Goal: Book appointment/travel/reservation

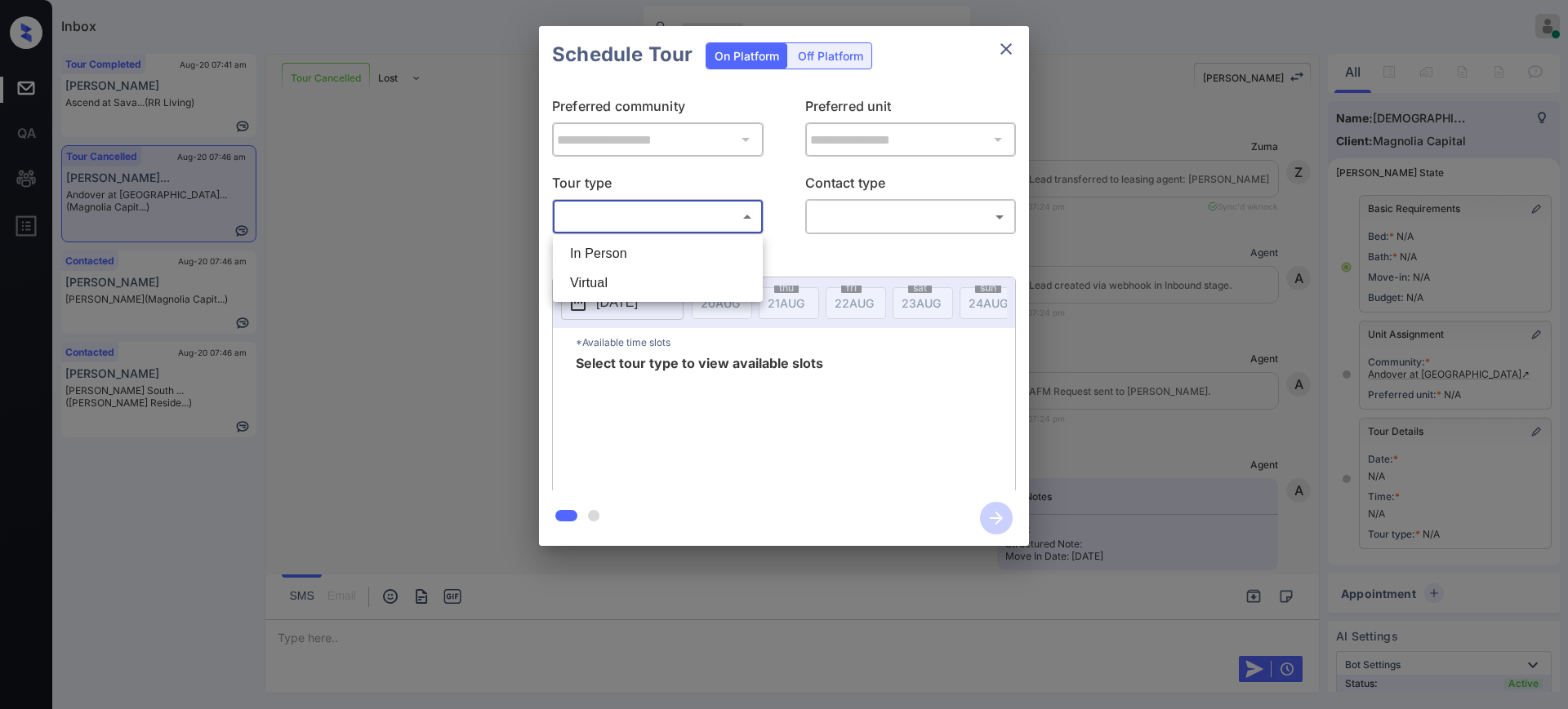
click at [689, 210] on body "Inbox Ajay Kumar Online Set yourself offline Set yourself on break Profile Swit…" at bounding box center [784, 354] width 1568 height 709
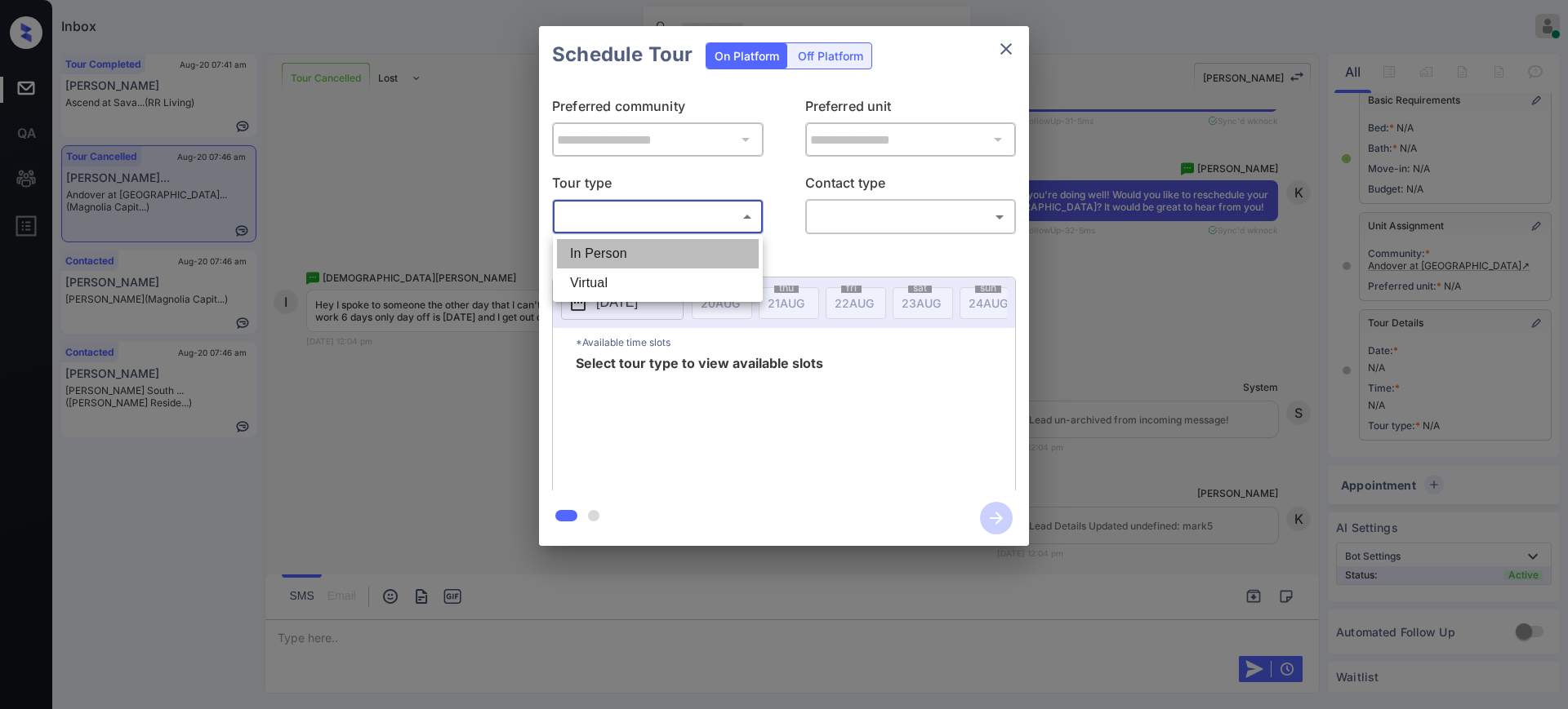
click at [653, 246] on li "In Person" at bounding box center [658, 254] width 202 height 29
type input "********"
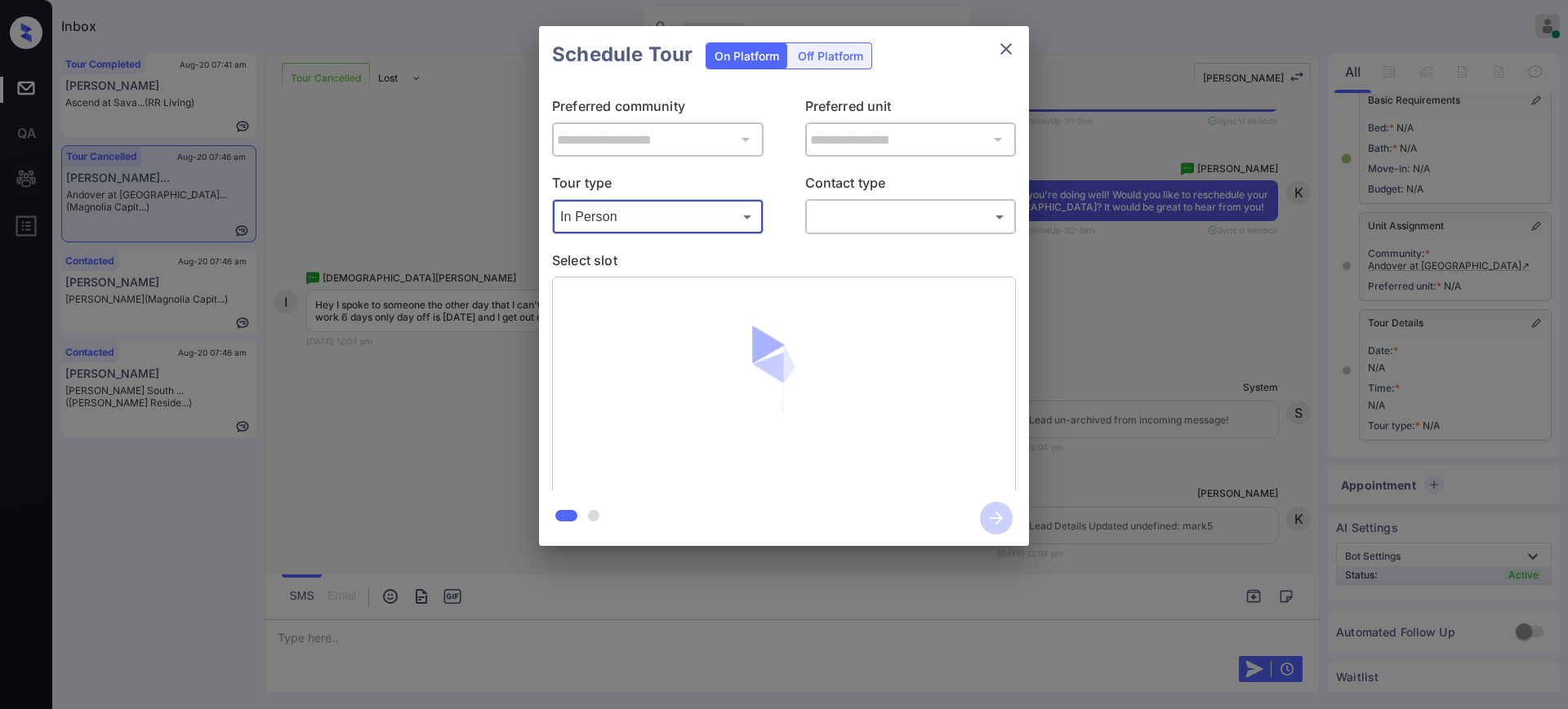
click at [846, 220] on body "Inbox Ajay Kumar Online Set yourself offline Set yourself on break Profile Swit…" at bounding box center [784, 354] width 1568 height 709
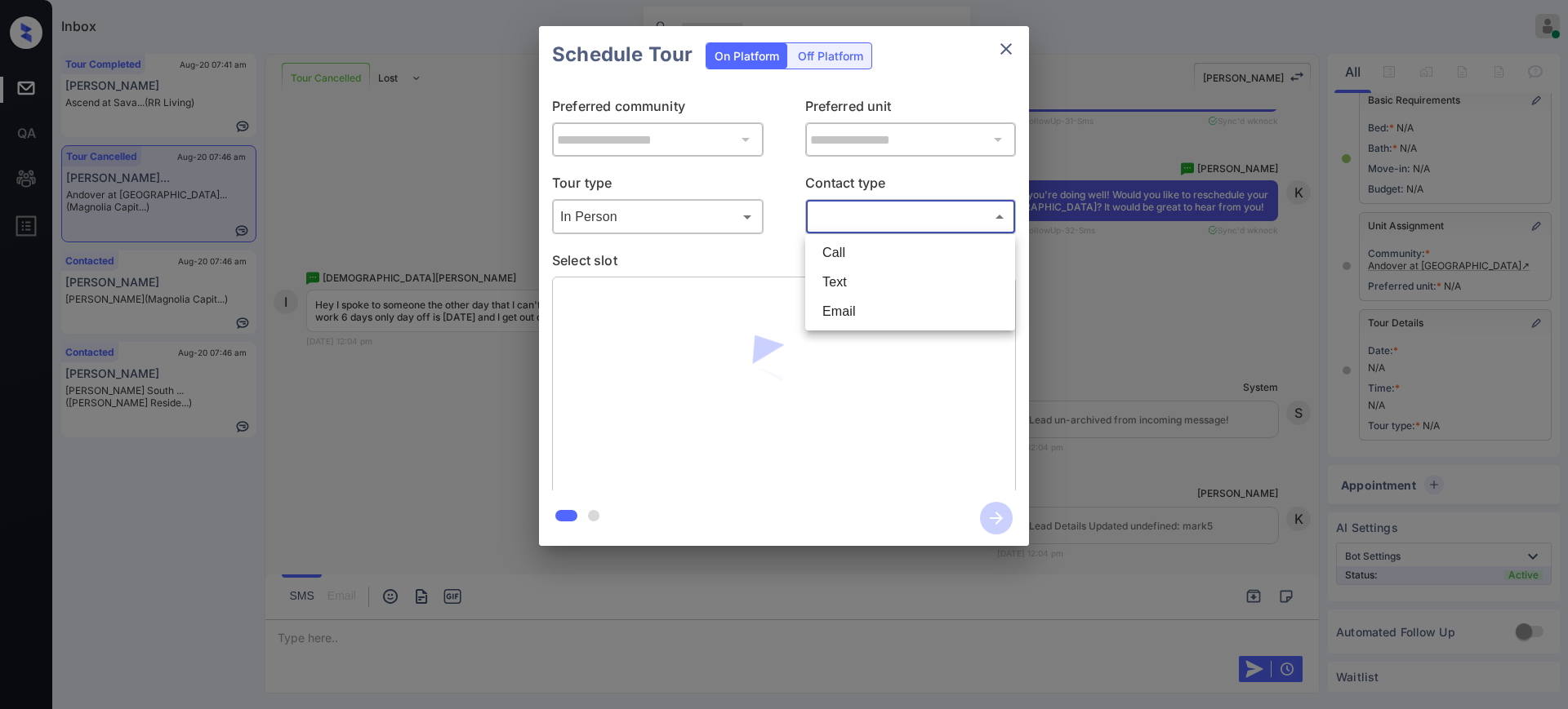
click at [839, 279] on li "Text" at bounding box center [910, 282] width 202 height 29
type input "****"
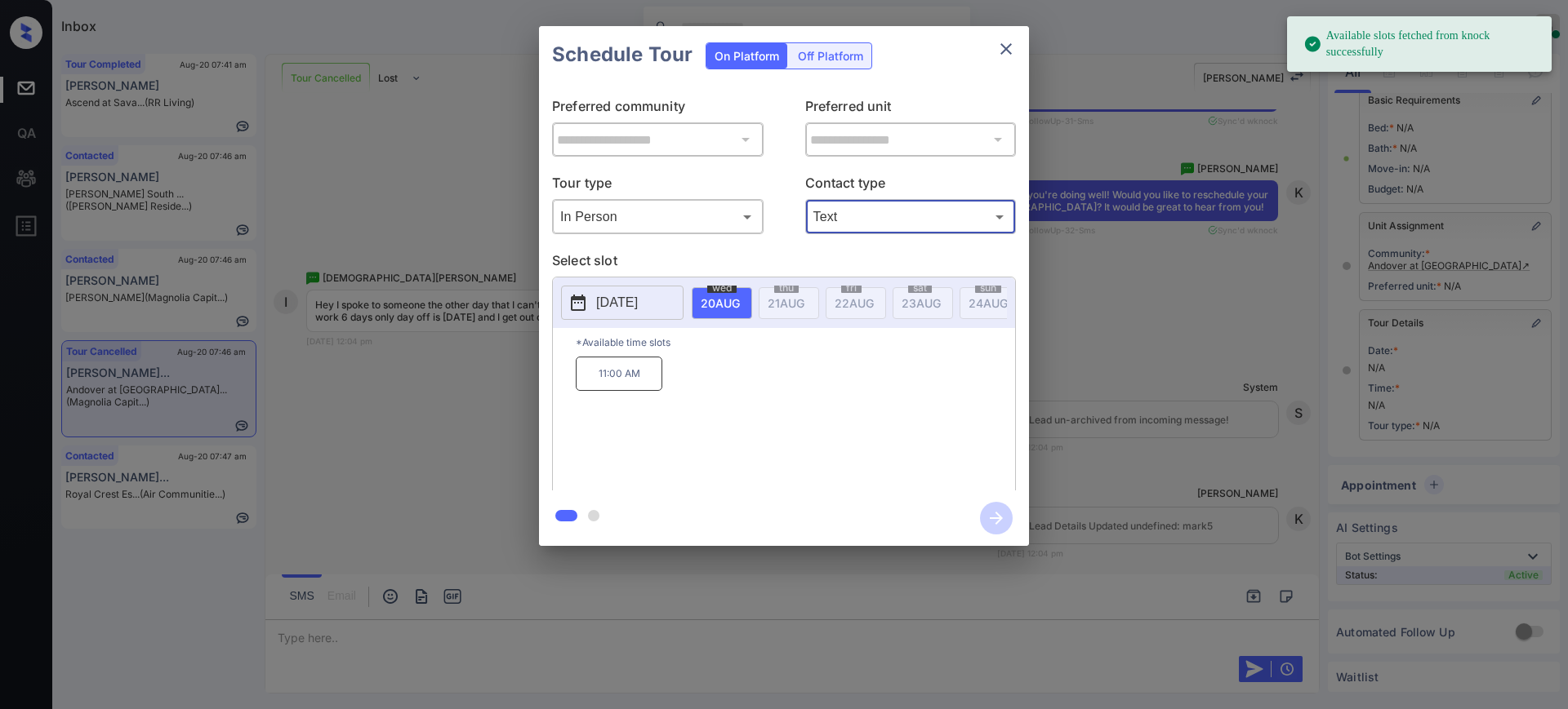
click at [638, 299] on p "[DATE]" at bounding box center [617, 302] width 42 height 20
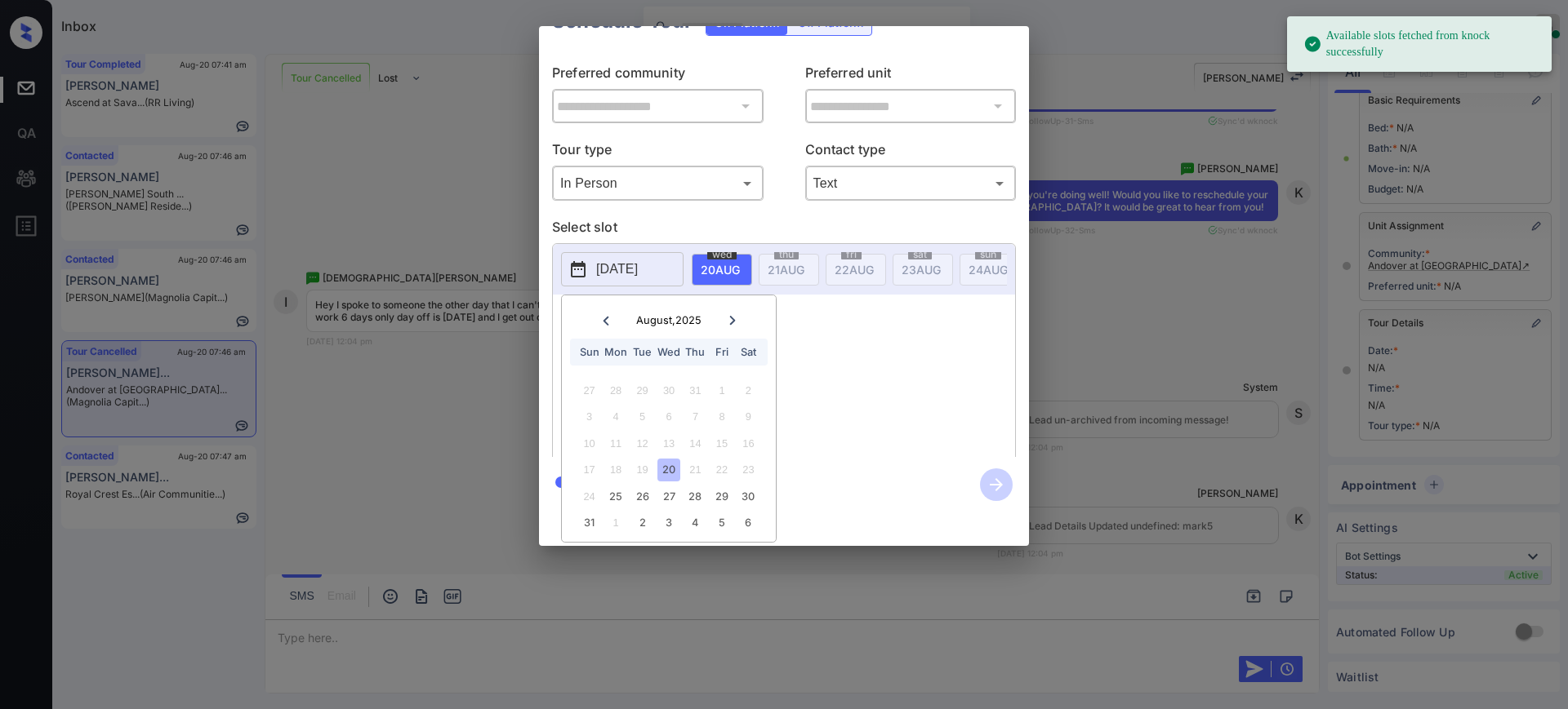
scroll to position [50, 0]
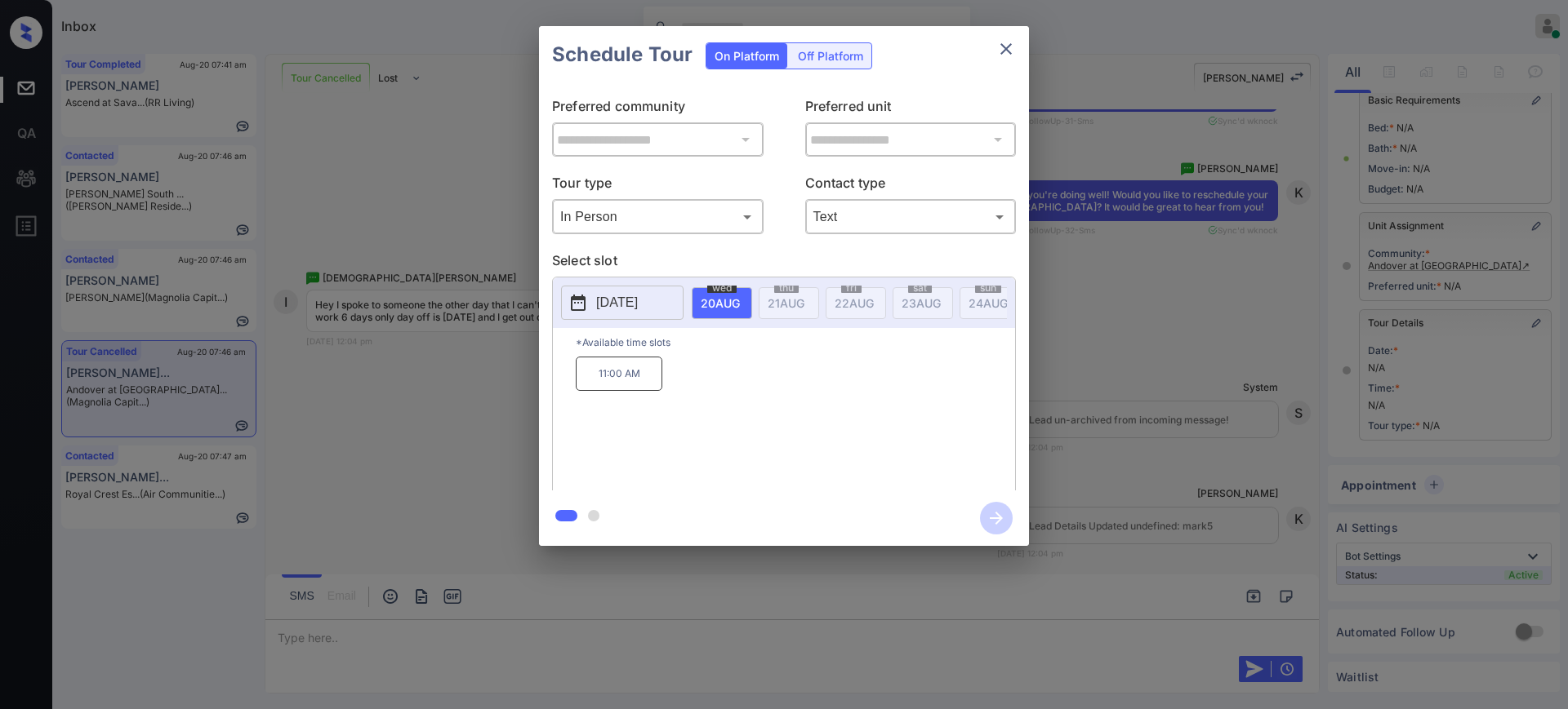
click at [1159, 454] on div "**********" at bounding box center [784, 286] width 1568 height 572
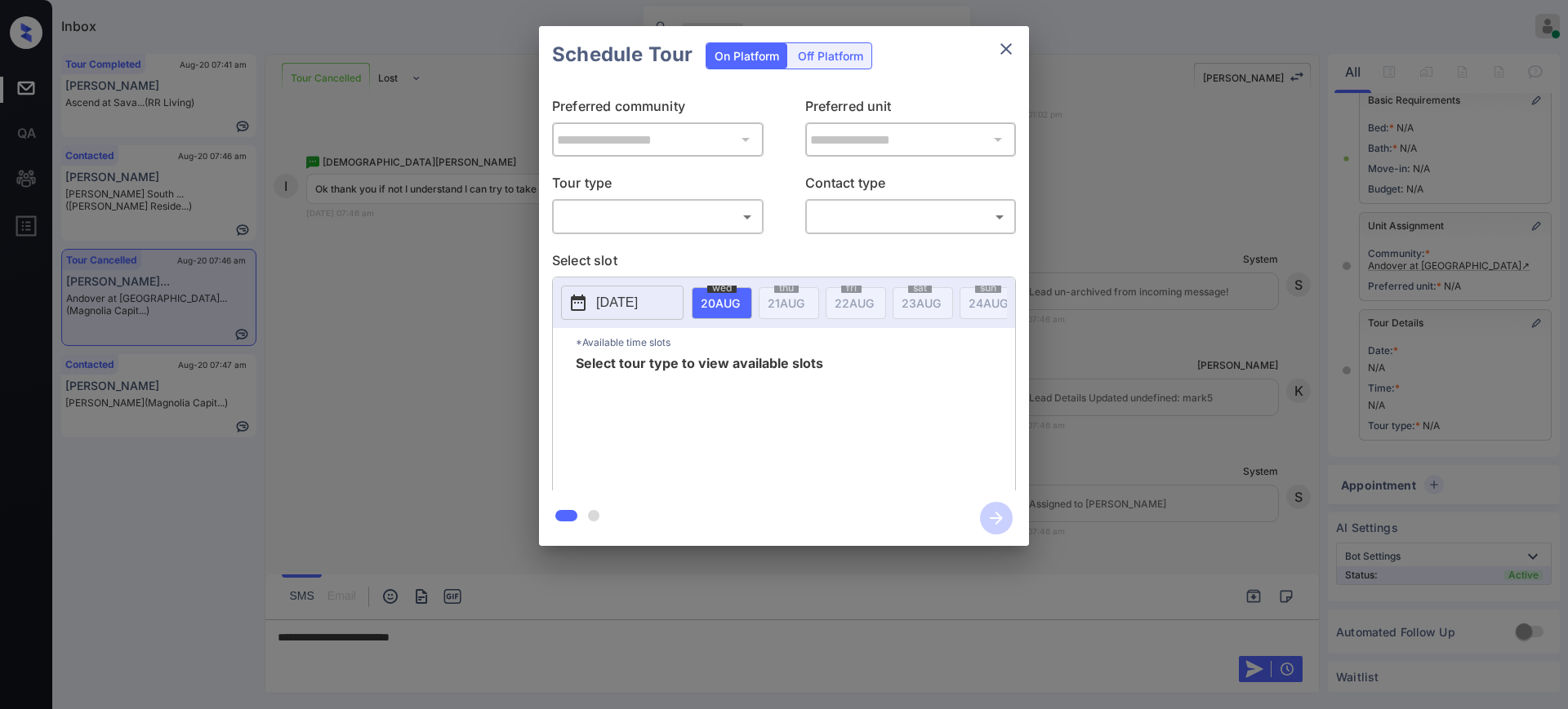
click at [478, 635] on div at bounding box center [784, 354] width 1568 height 709
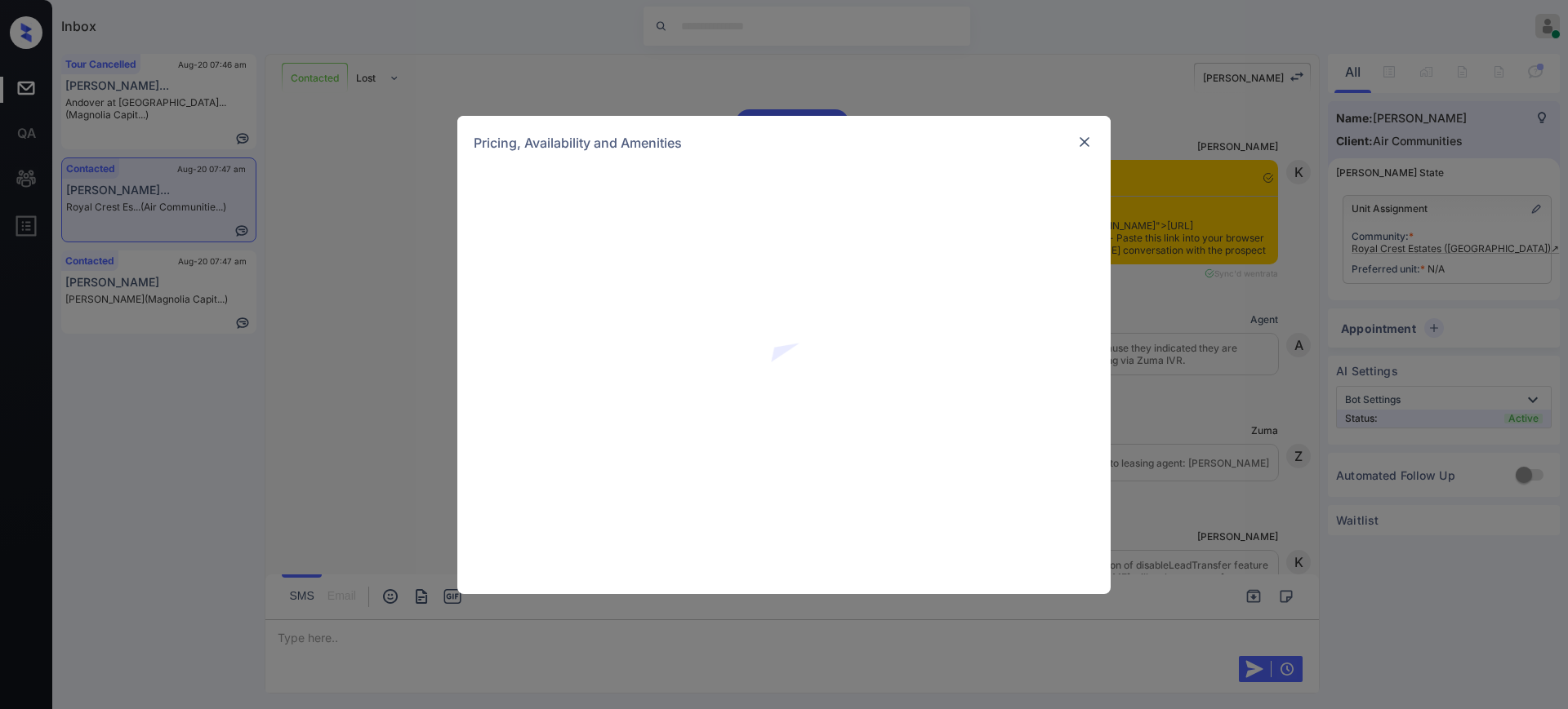
scroll to position [6089, 0]
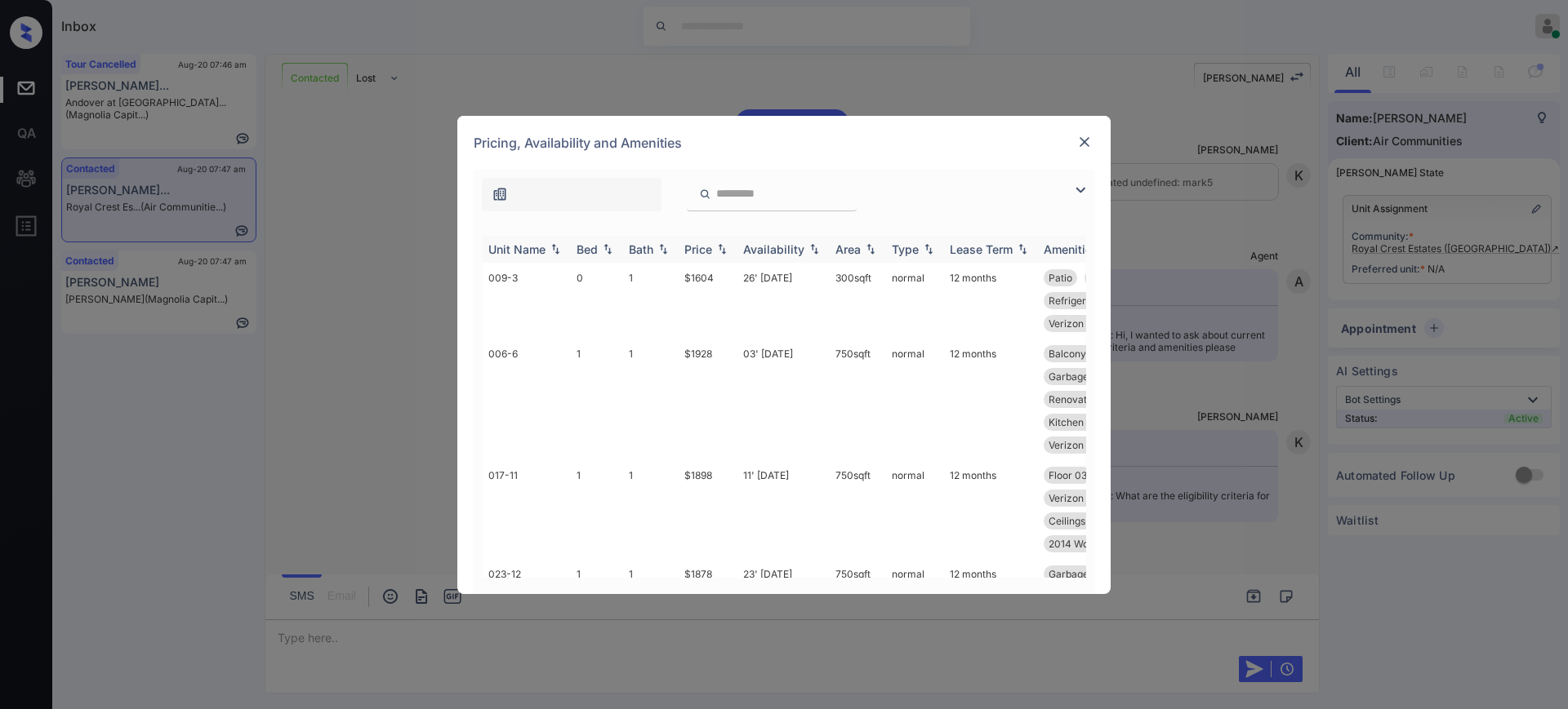
click at [591, 241] on th "Bed" at bounding box center [596, 248] width 52 height 27
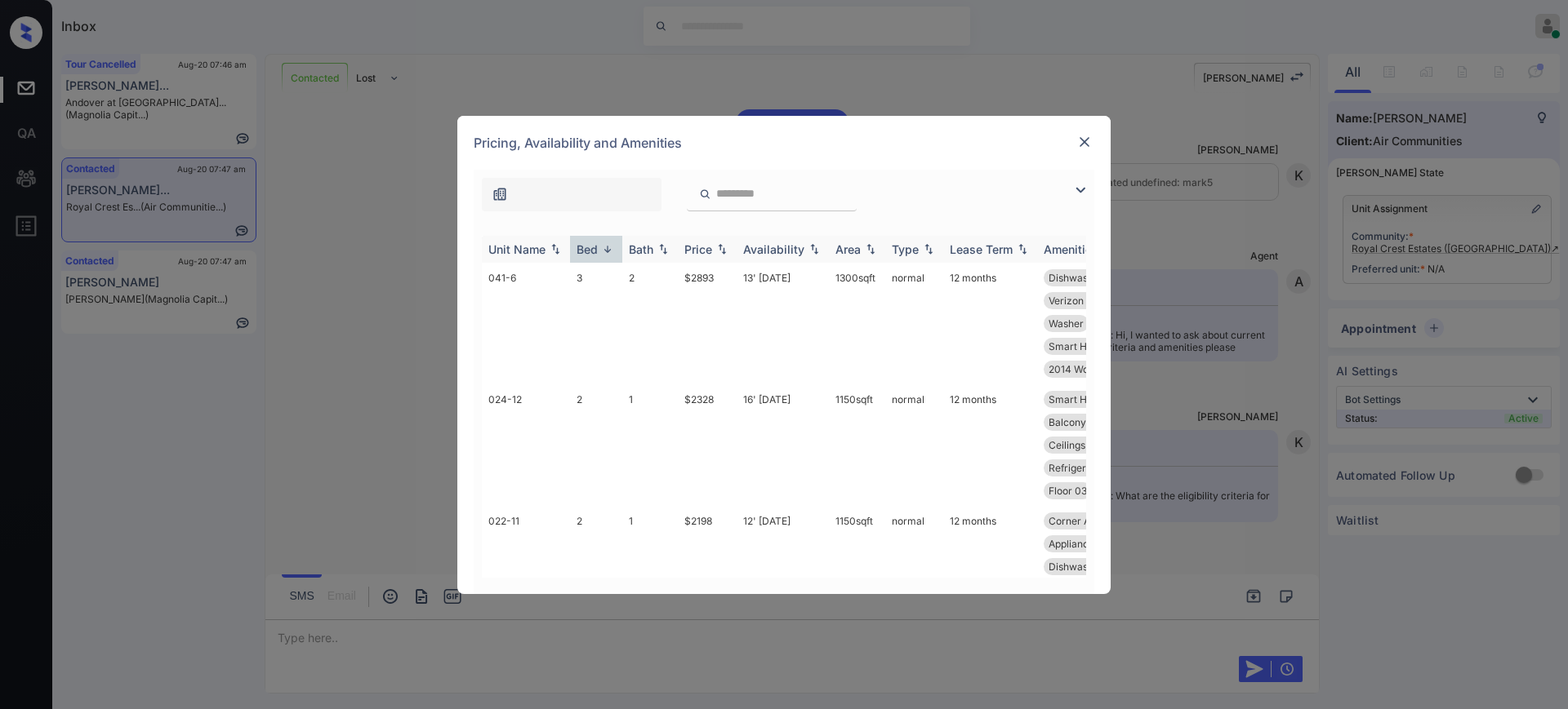
click at [591, 241] on th "Bed" at bounding box center [596, 248] width 52 height 27
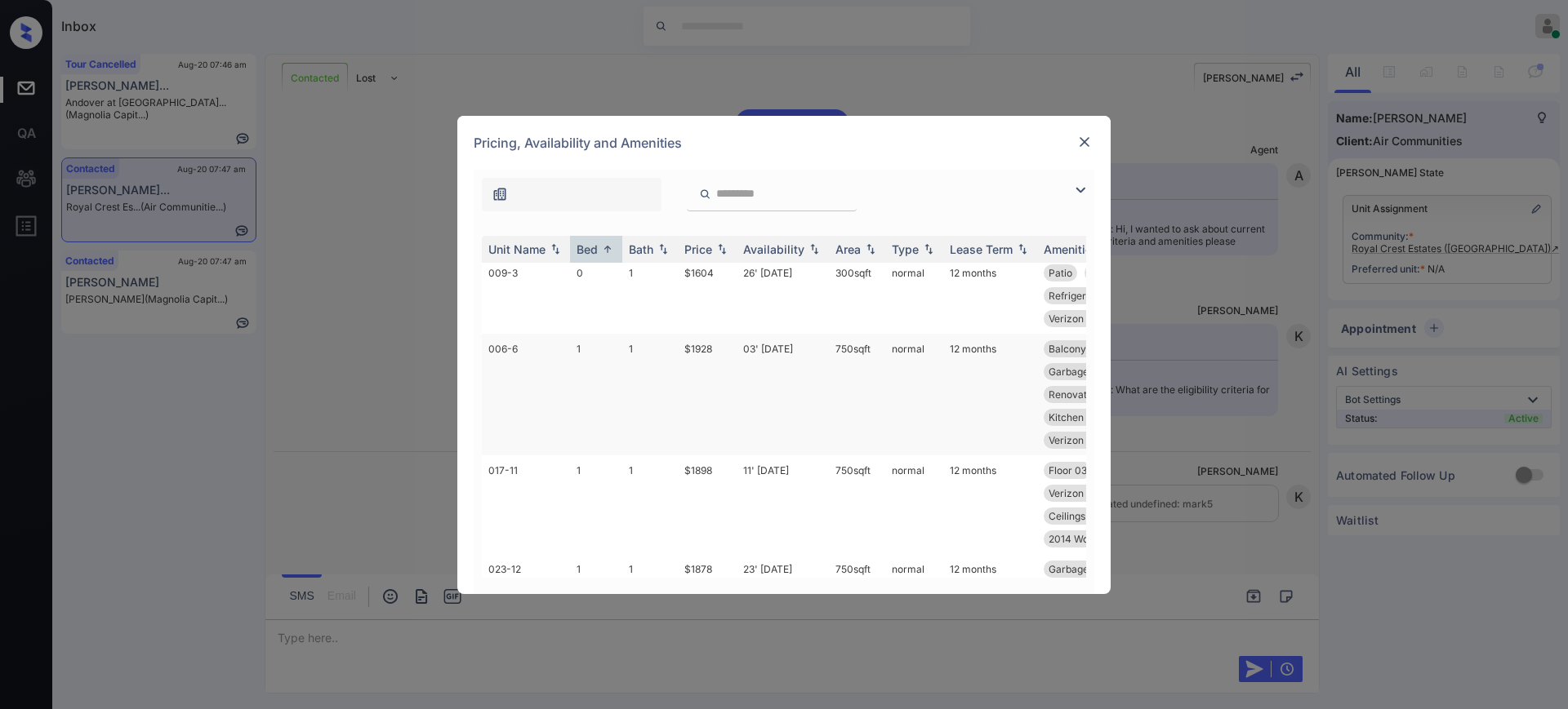
scroll to position [0, 0]
click at [1081, 137] on img at bounding box center [1084, 142] width 16 height 16
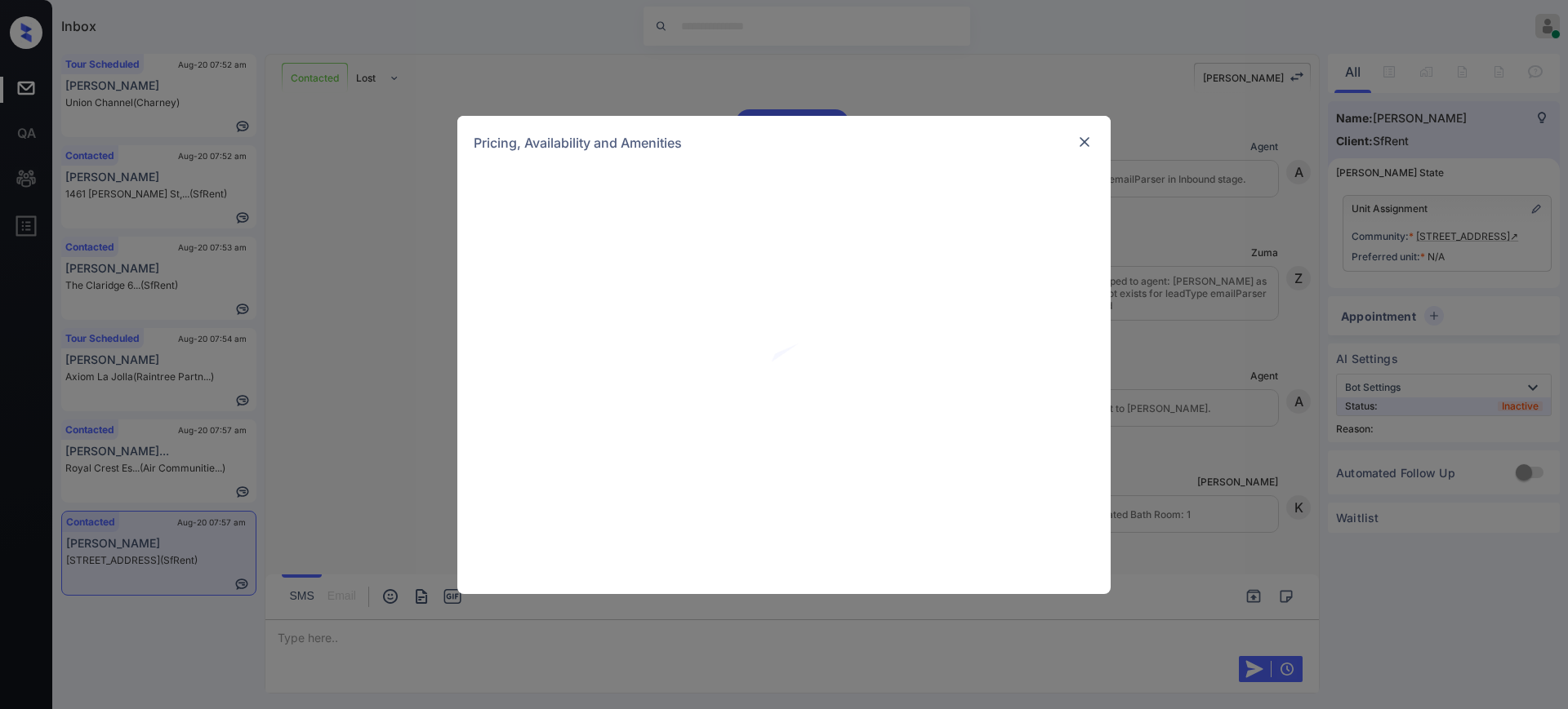
scroll to position [1486, 0]
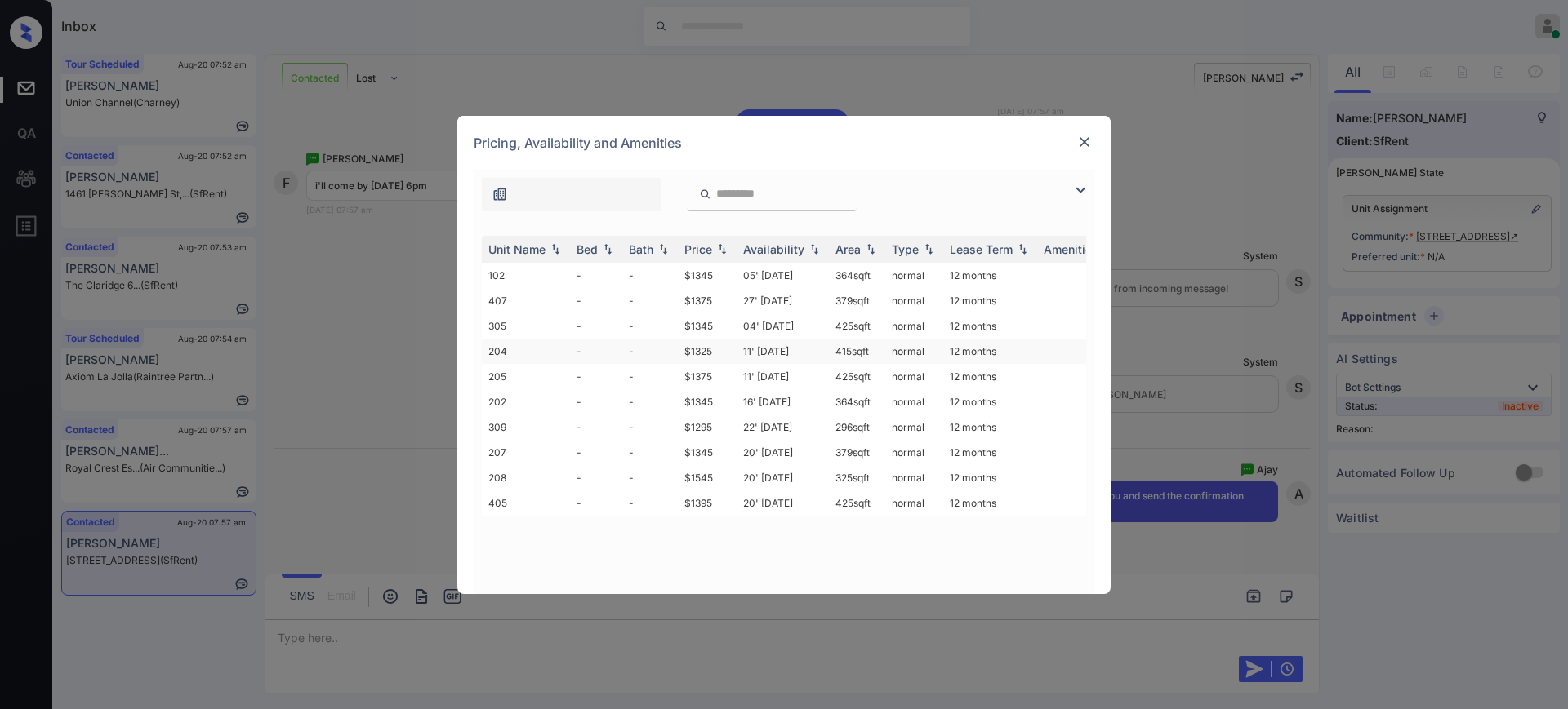
drag, startPoint x: 705, startPoint y: 338, endPoint x: 703, endPoint y: 358, distance: 20.1
click at [703, 348] on td "$1325" at bounding box center [707, 351] width 59 height 25
click at [706, 347] on td "$1325" at bounding box center [707, 351] width 59 height 25
drag, startPoint x: 706, startPoint y: 347, endPoint x: 972, endPoint y: 203, distance: 302.5
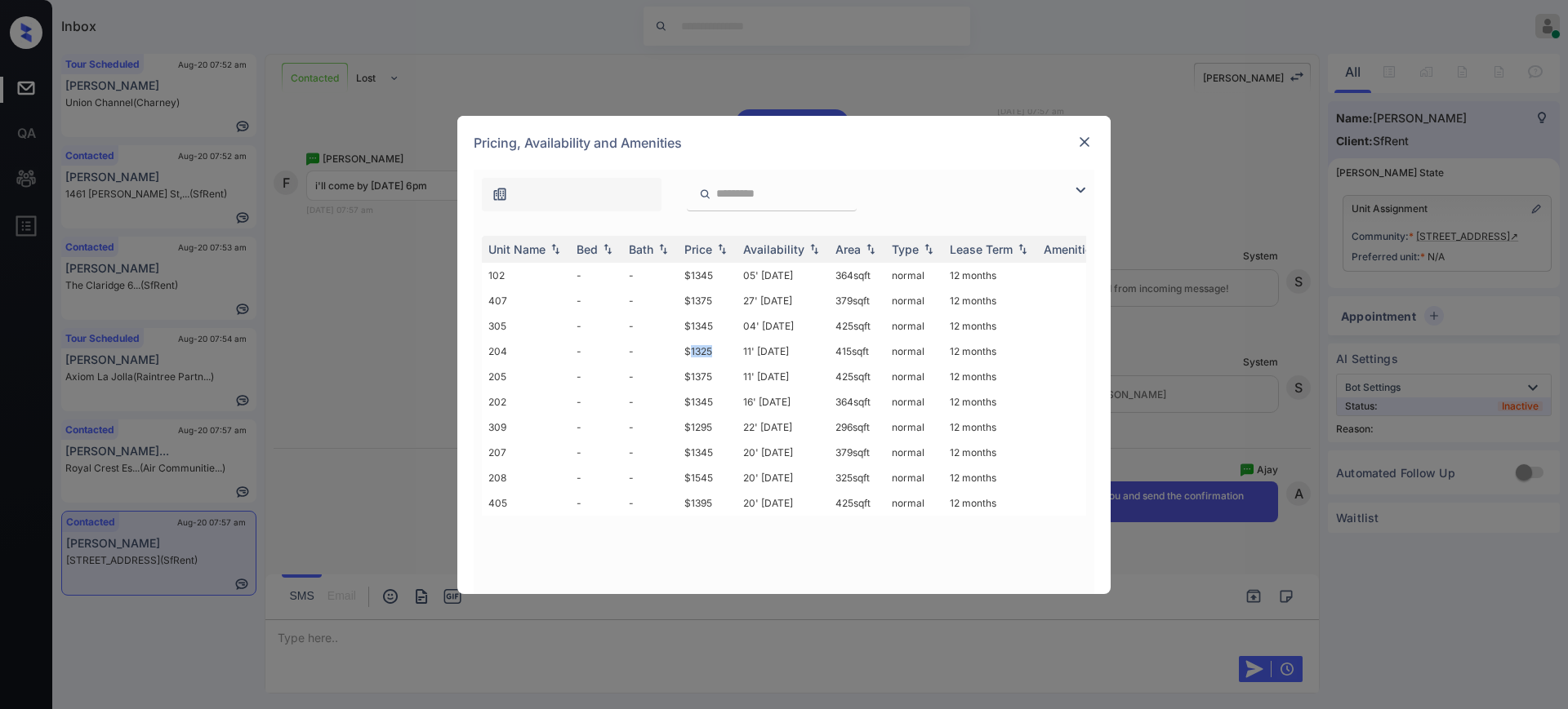
click at [711, 345] on td "$1325" at bounding box center [707, 351] width 59 height 25
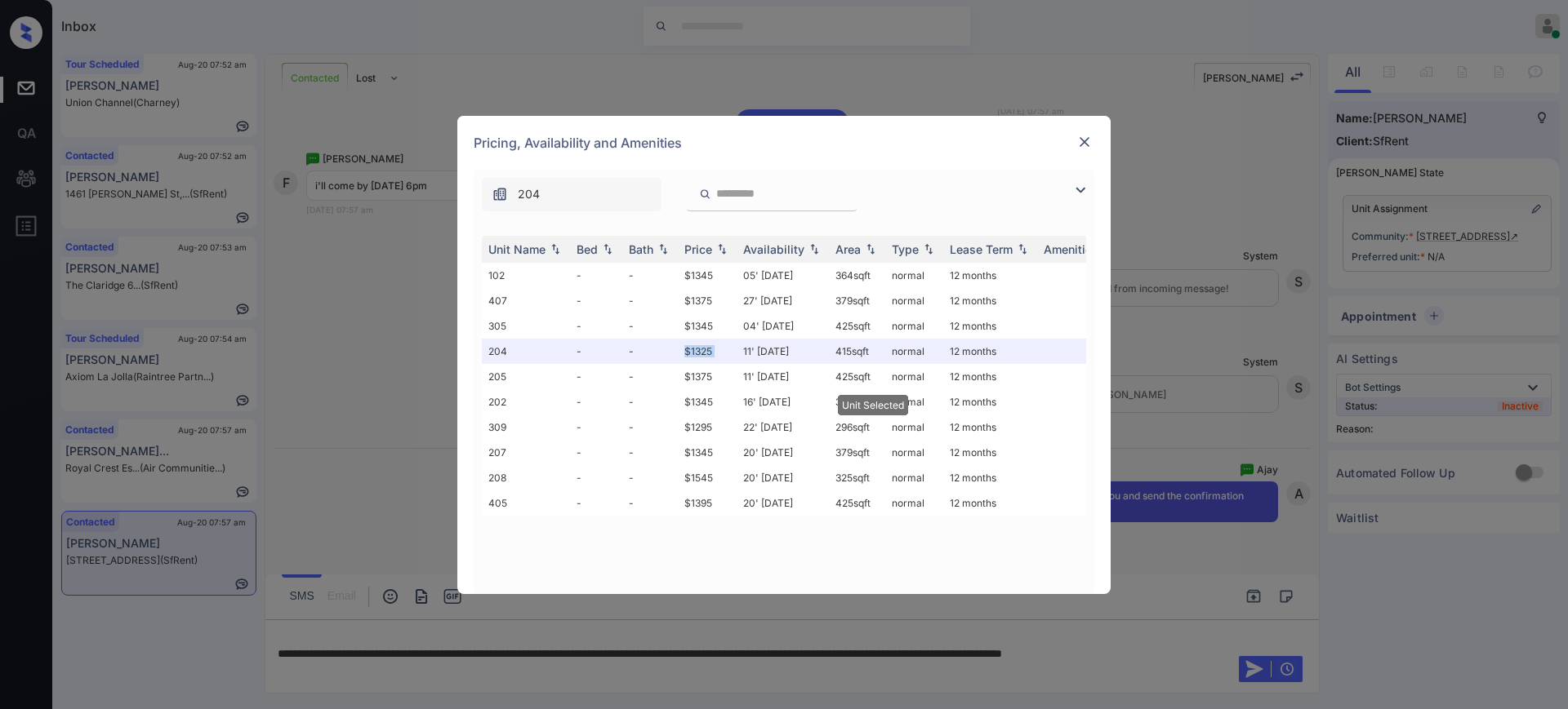
click at [1084, 136] on img at bounding box center [1084, 142] width 16 height 16
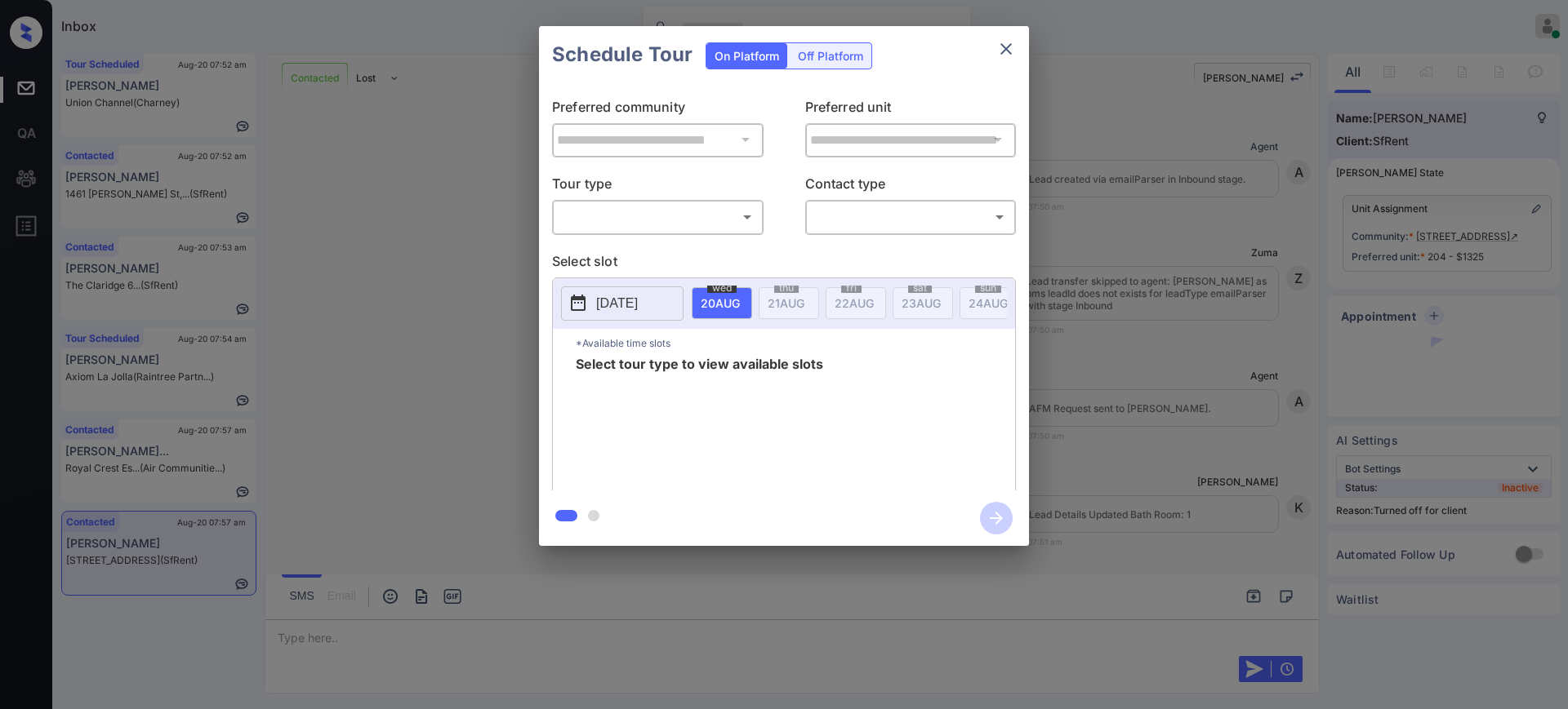
scroll to position [1595, 0]
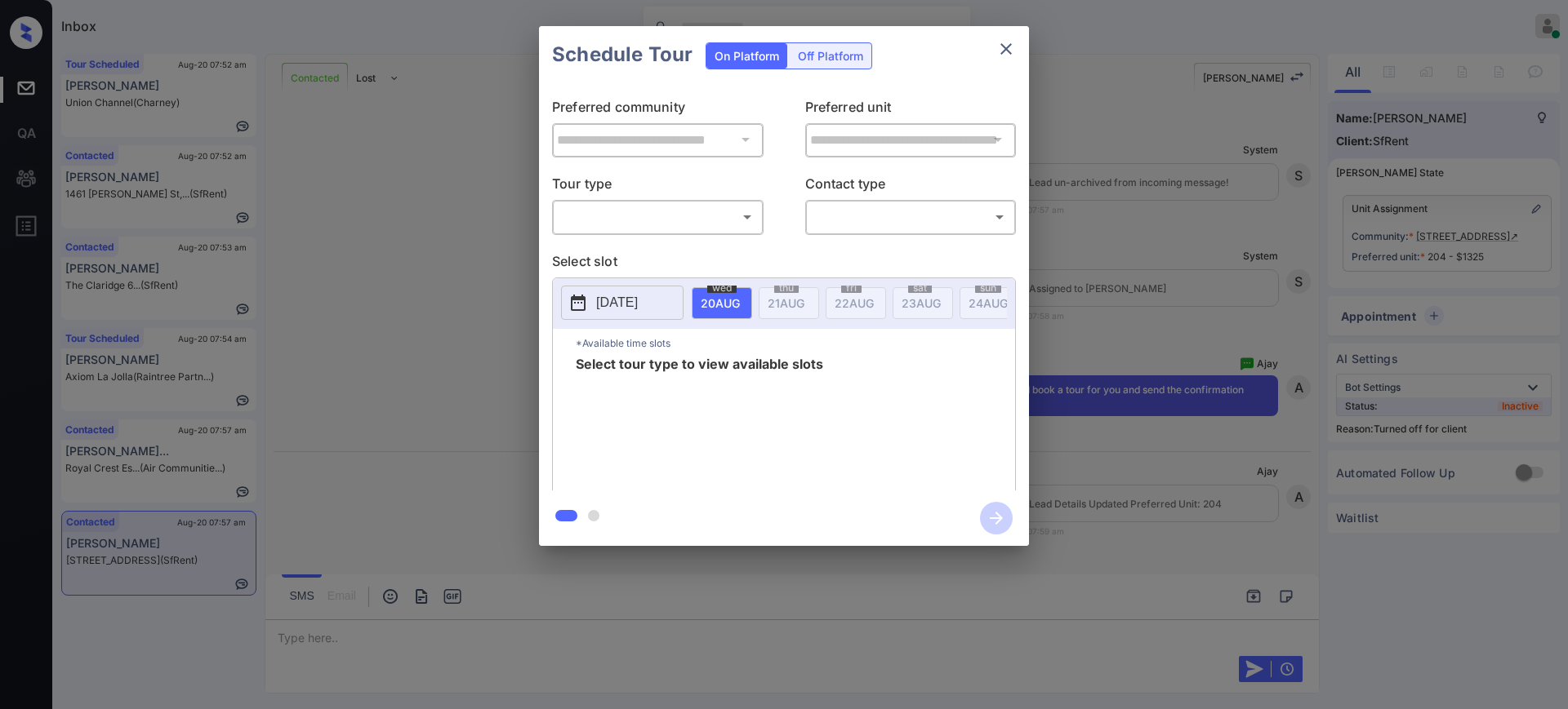
click at [1080, 306] on div "**********" at bounding box center [784, 286] width 1568 height 572
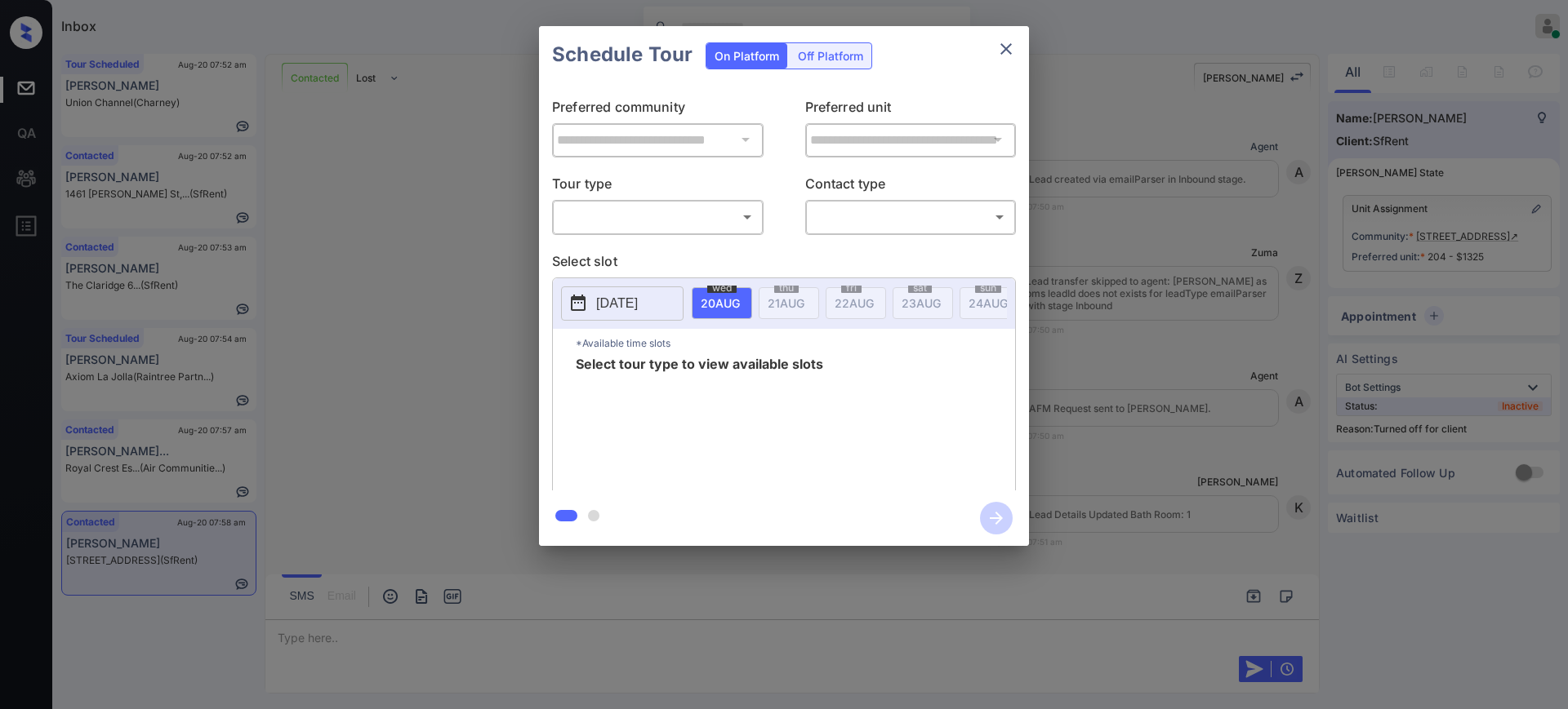
scroll to position [983, 0]
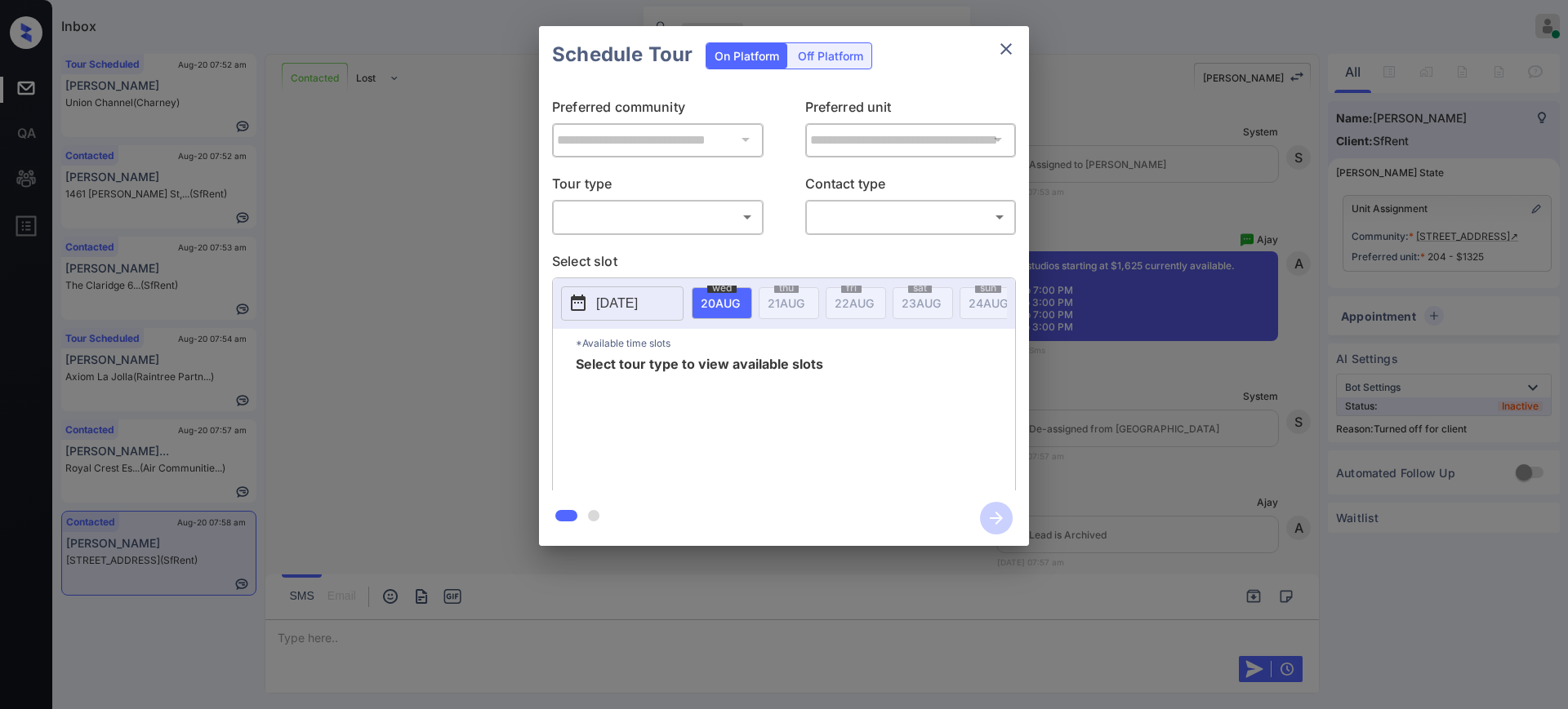
click at [829, 57] on div "Off Platform" at bounding box center [830, 55] width 81 height 25
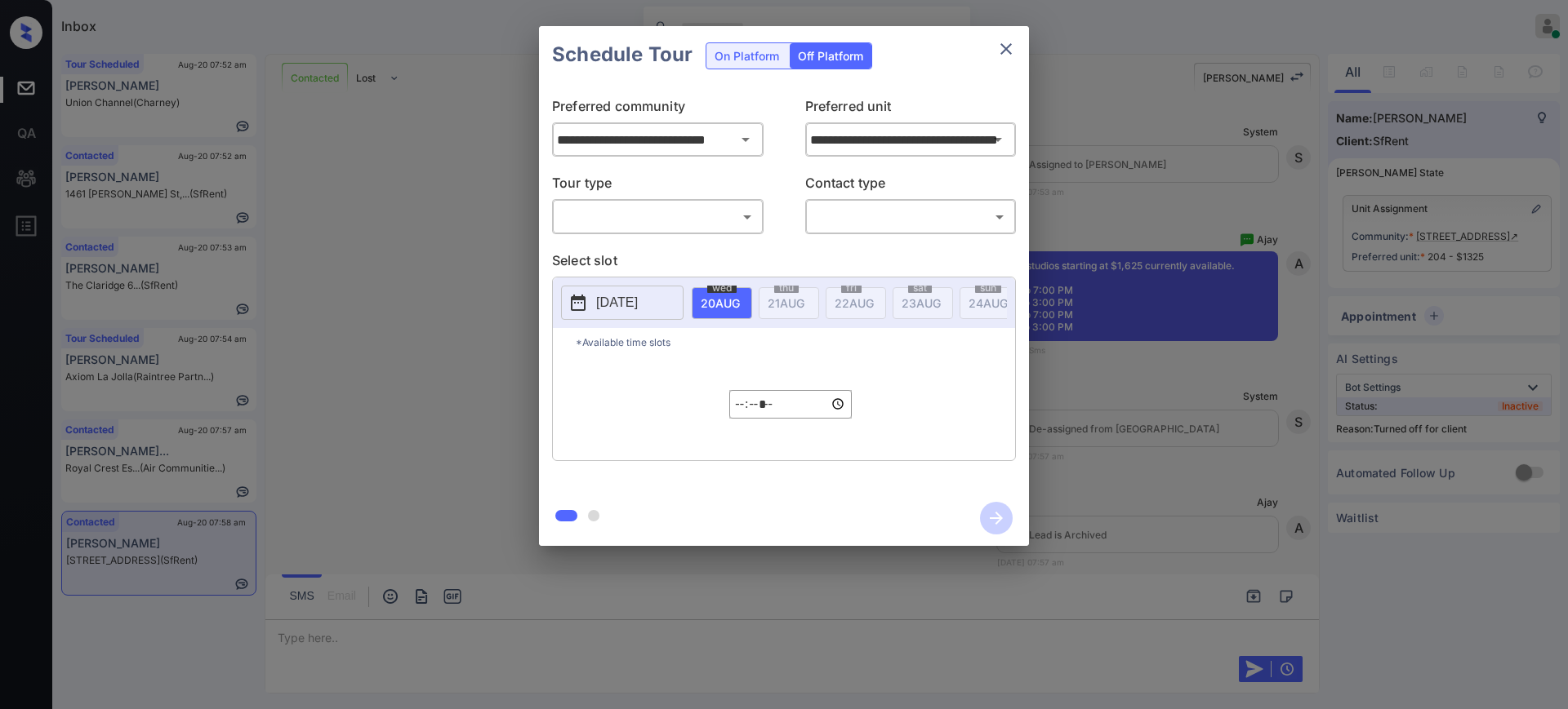
click at [690, 211] on body "Inbox Ajay Kumar Online Set yourself offline Set yourself on break Profile Swit…" at bounding box center [784, 354] width 1568 height 709
click at [685, 252] on li "In Person" at bounding box center [658, 253] width 202 height 29
type input "********"
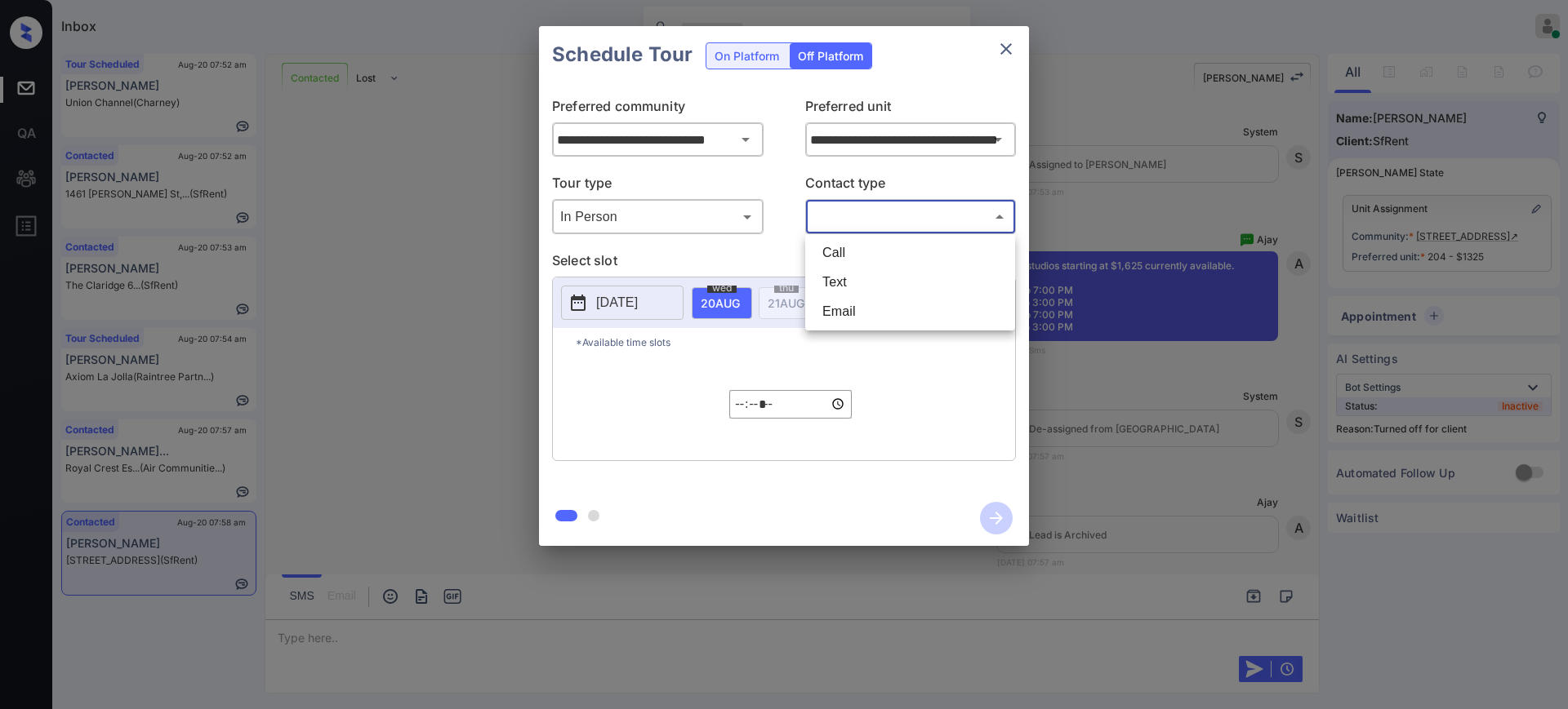
click at [851, 224] on body "Inbox Ajay Kumar Online Set yourself offline Set yourself on break Profile Swit…" at bounding box center [784, 354] width 1568 height 709
click at [830, 279] on li "Text" at bounding box center [910, 282] width 202 height 29
type input "****"
click at [674, 292] on button "2025-08-19" at bounding box center [622, 303] width 122 height 35
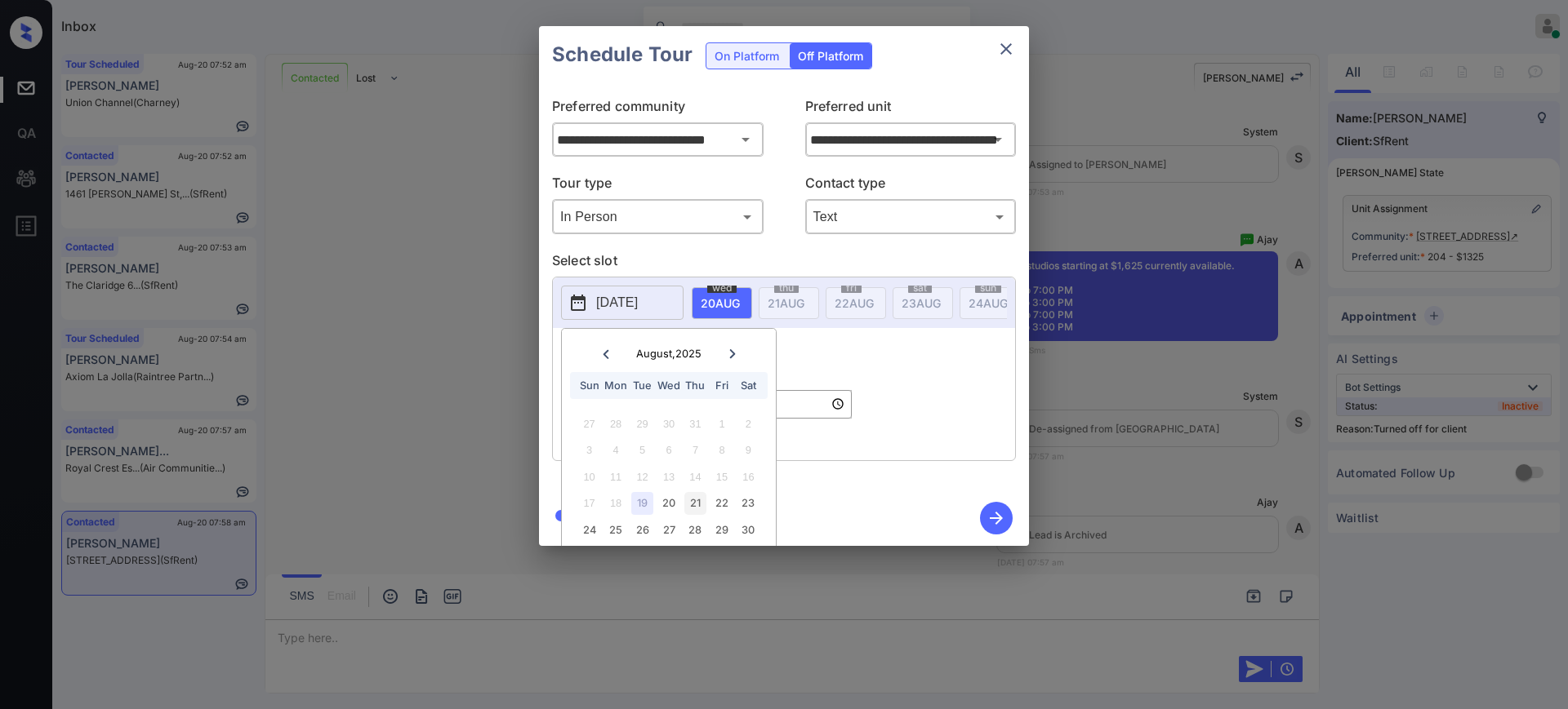
click at [697, 502] on div "21" at bounding box center [695, 502] width 22 height 22
click at [787, 382] on div "***** ​" at bounding box center [790, 404] width 122 height 95
click at [737, 416] on input "*****" at bounding box center [790, 404] width 122 height 29
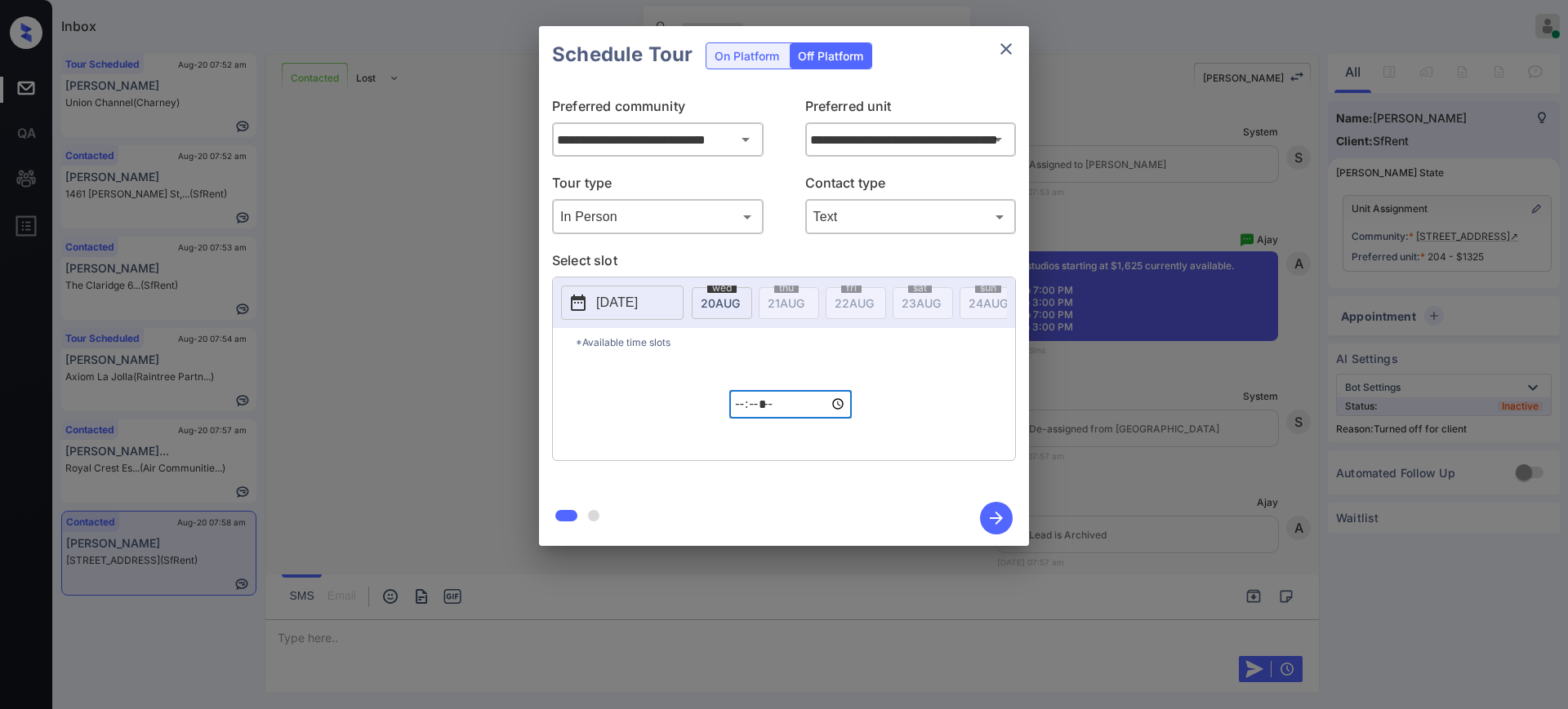
click at [742, 419] on input "*****" at bounding box center [790, 404] width 122 height 29
click at [744, 419] on input "*****" at bounding box center [790, 404] width 122 height 29
type input "*****"
click at [1000, 519] on icon "button" at bounding box center [995, 518] width 13 height 13
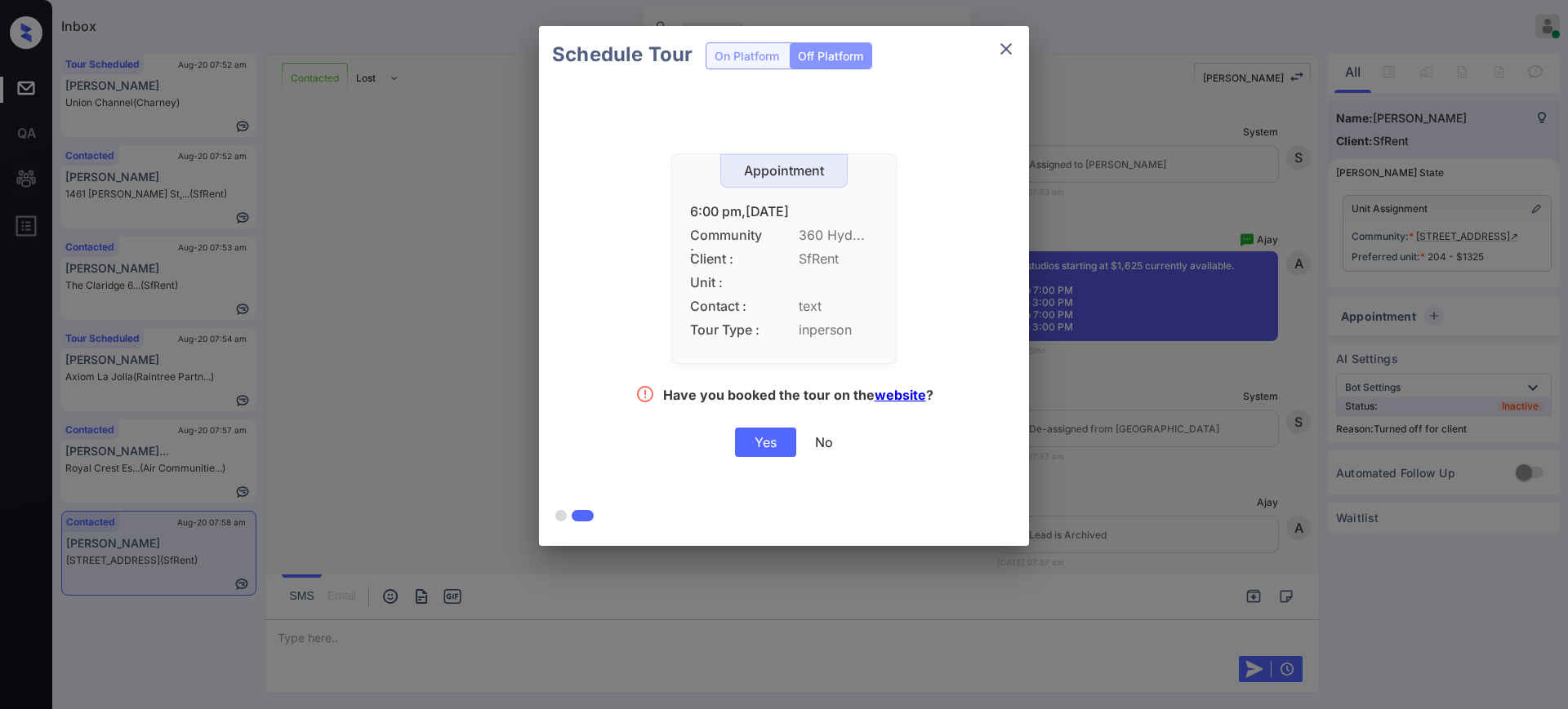
click at [774, 442] on div "Yes" at bounding box center [765, 442] width 62 height 29
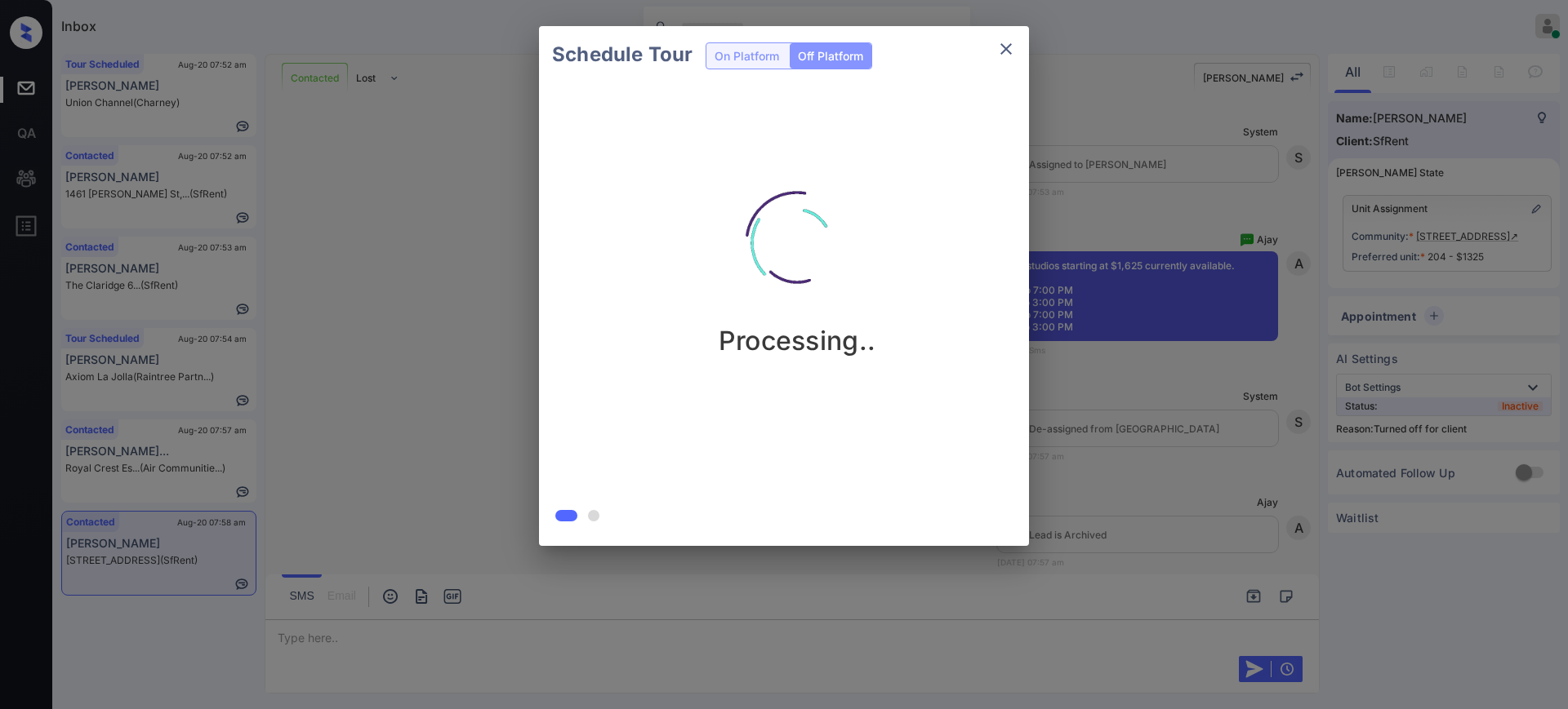
click at [1043, 422] on div "Schedule Tour On Platform Off Platform Processing.." at bounding box center [784, 286] width 1568 height 572
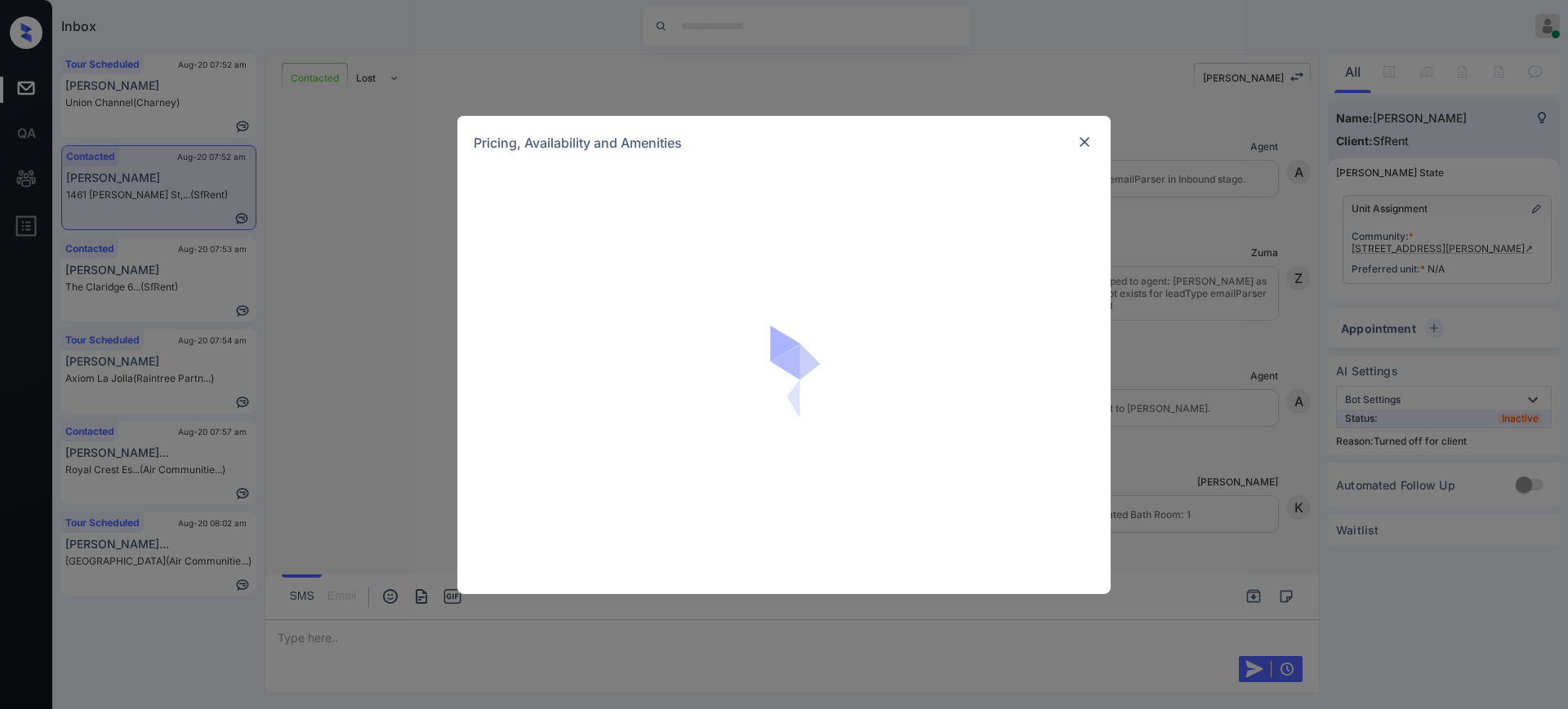
scroll to position [3402, 0]
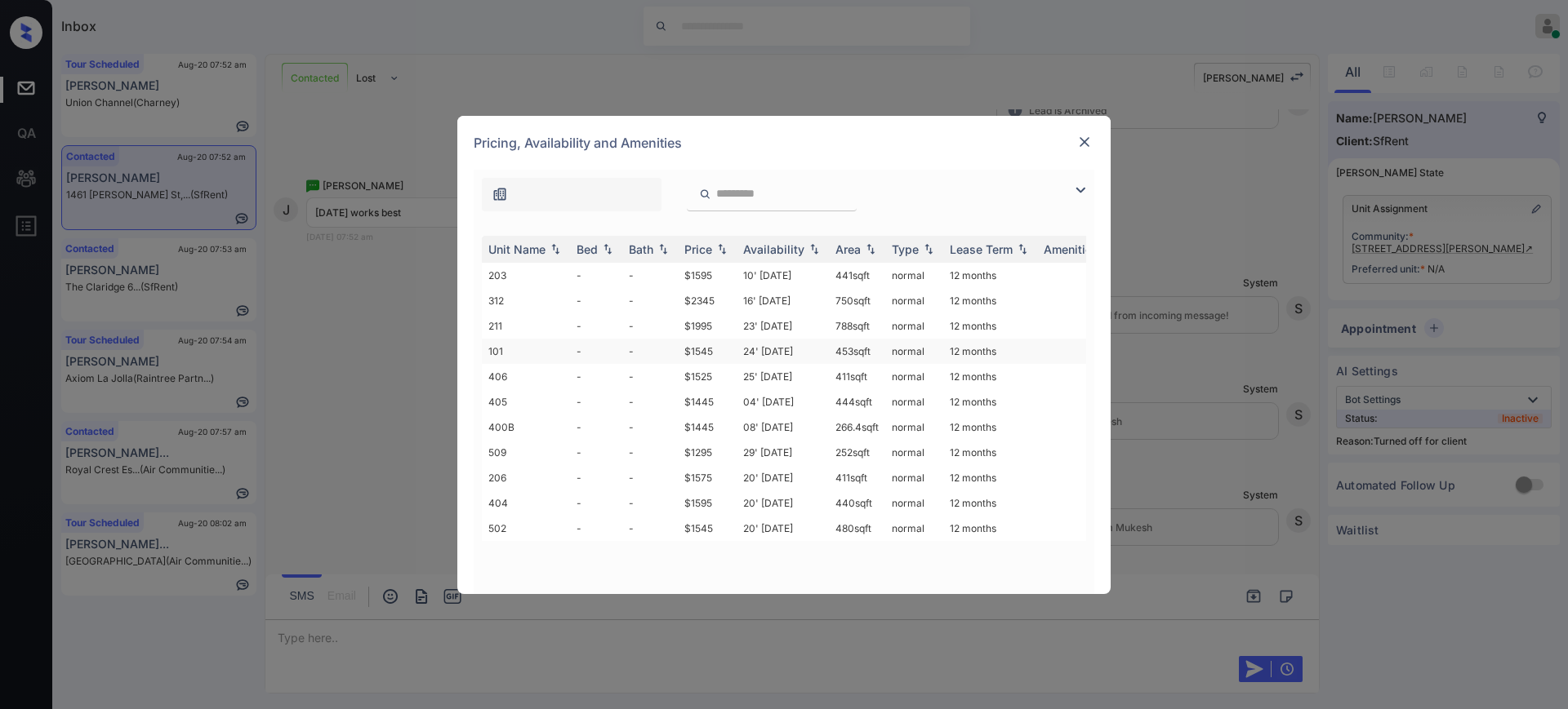
click at [697, 350] on td "$1545" at bounding box center [707, 351] width 59 height 25
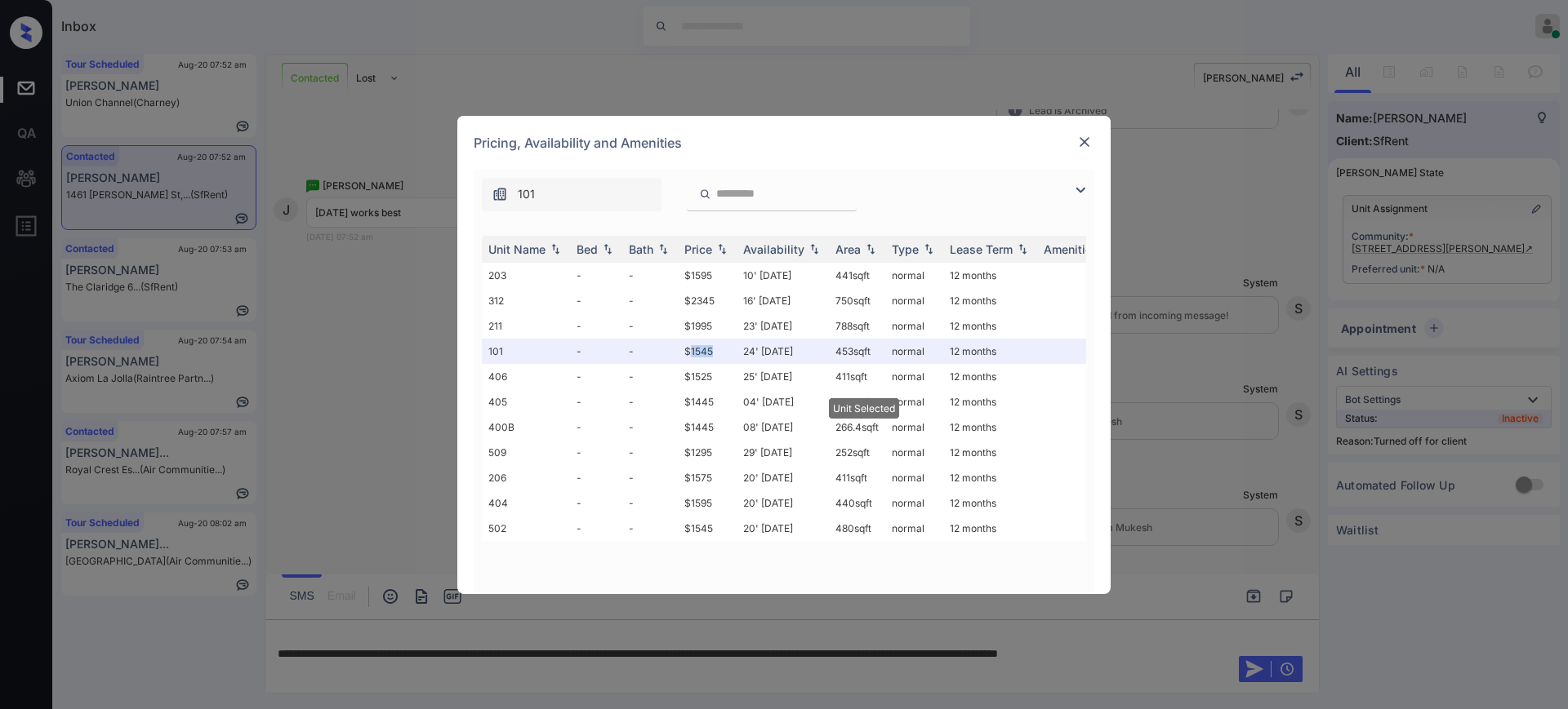
click at [1087, 135] on img at bounding box center [1084, 142] width 16 height 16
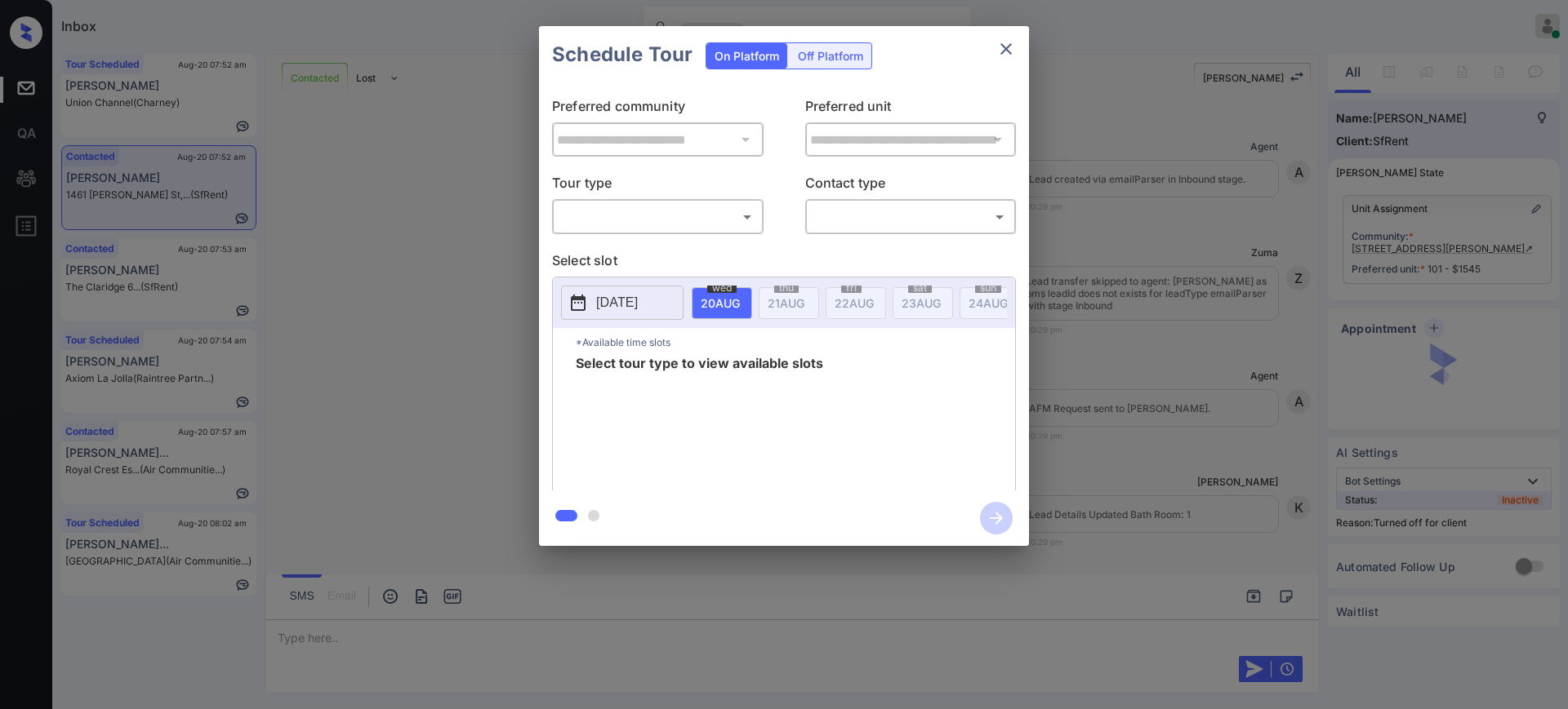
scroll to position [3096, 0]
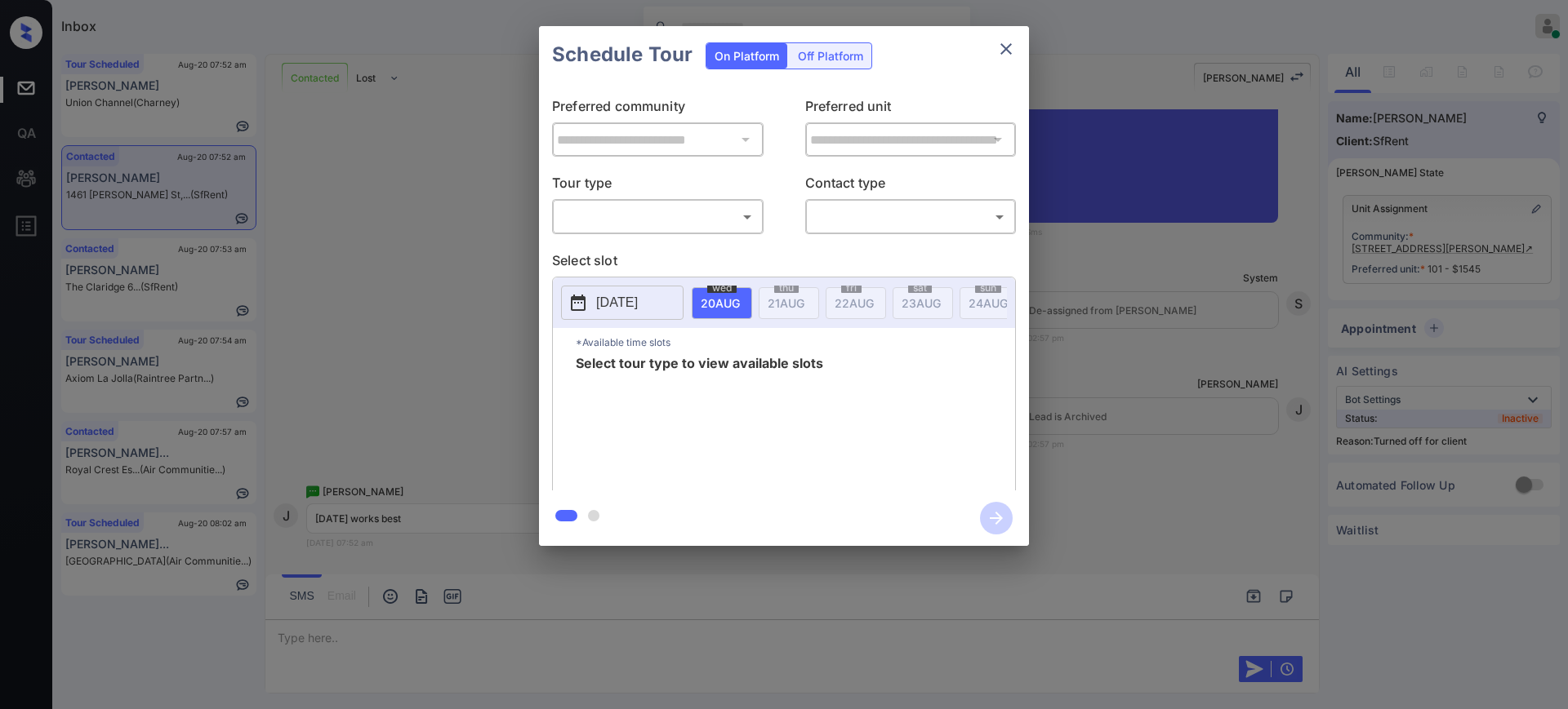
click at [817, 51] on div "Off Platform" at bounding box center [830, 55] width 81 height 25
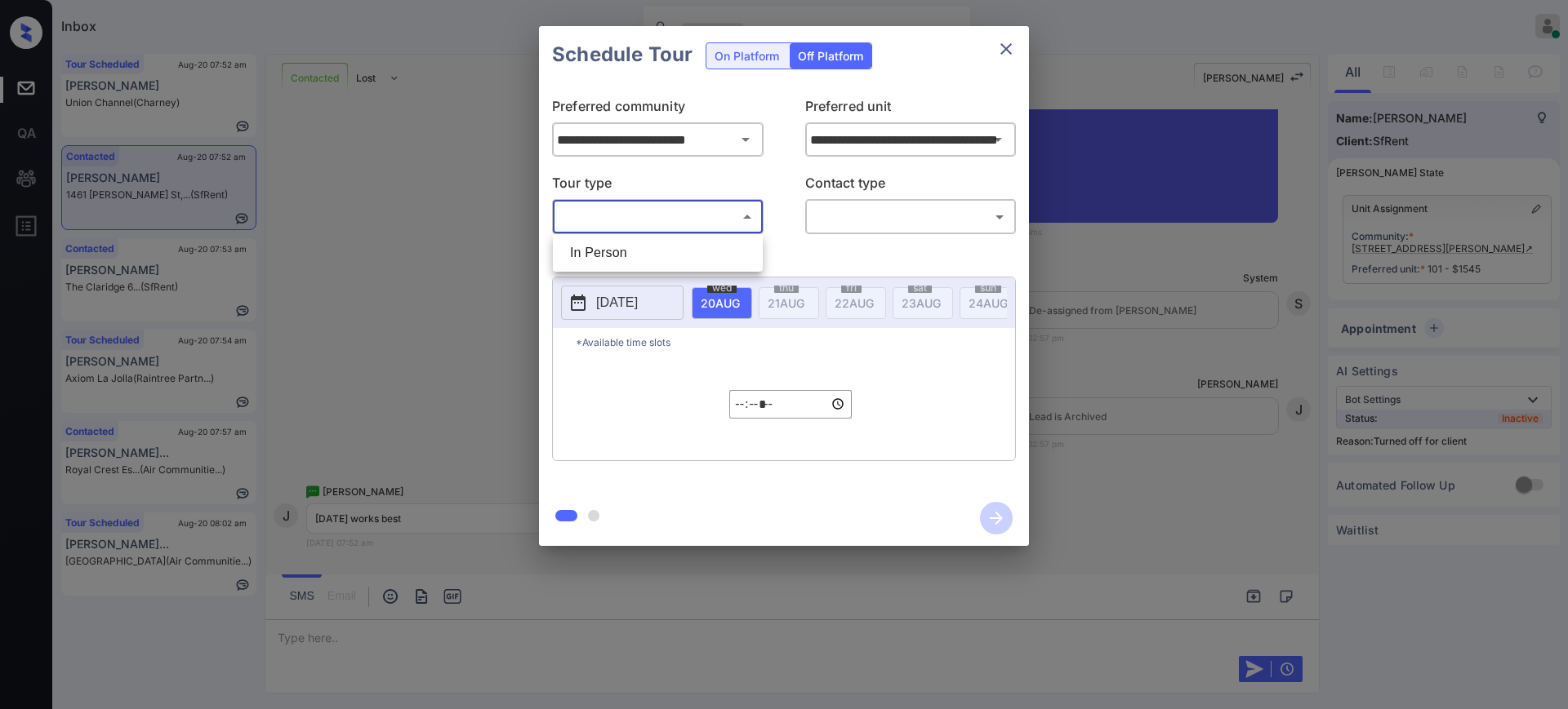
click at [671, 213] on body "Inbox [PERSON_NAME] Online Set yourself offline Set yourself on break Profile S…" at bounding box center [784, 354] width 1568 height 709
click at [661, 254] on li "In Person" at bounding box center [658, 253] width 202 height 29
type input "********"
click at [860, 206] on body "Inbox [PERSON_NAME] Online Set yourself offline Set yourself on break Profile S…" at bounding box center [784, 354] width 1568 height 709
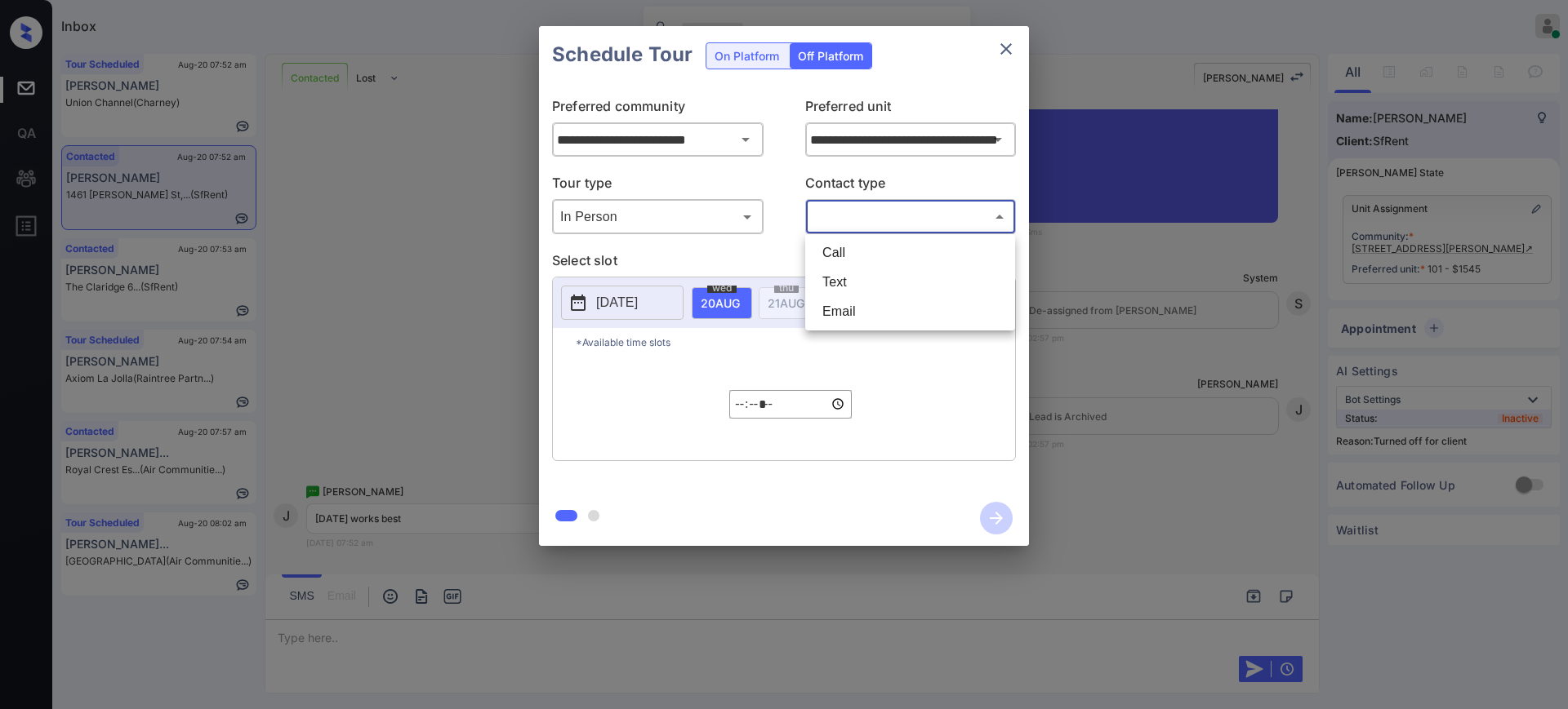
click at [835, 281] on li "Text" at bounding box center [910, 282] width 202 height 29
type input "****"
click at [1091, 387] on div "**********" at bounding box center [784, 286] width 1568 height 572
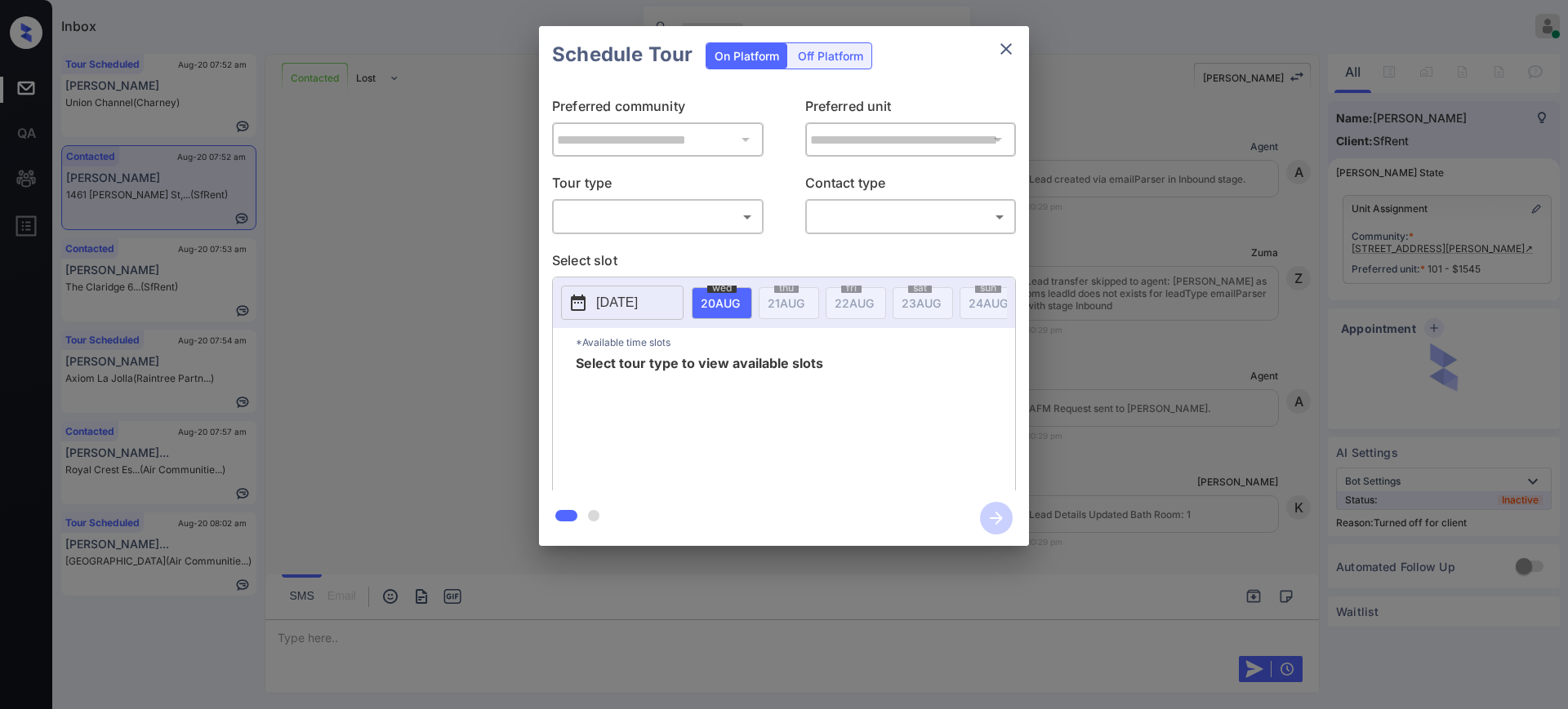
scroll to position [3096, 0]
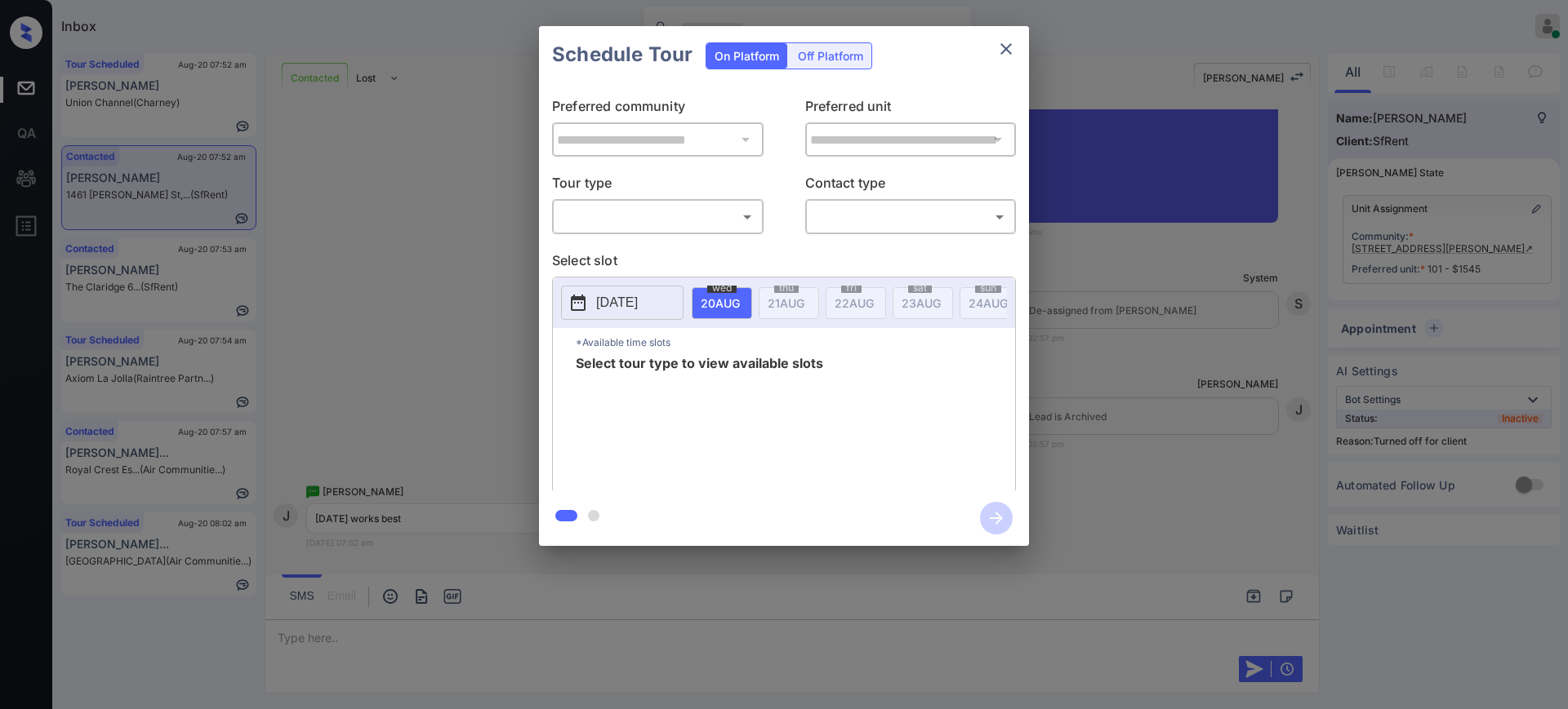
click at [806, 56] on div "Off Platform" at bounding box center [830, 55] width 81 height 25
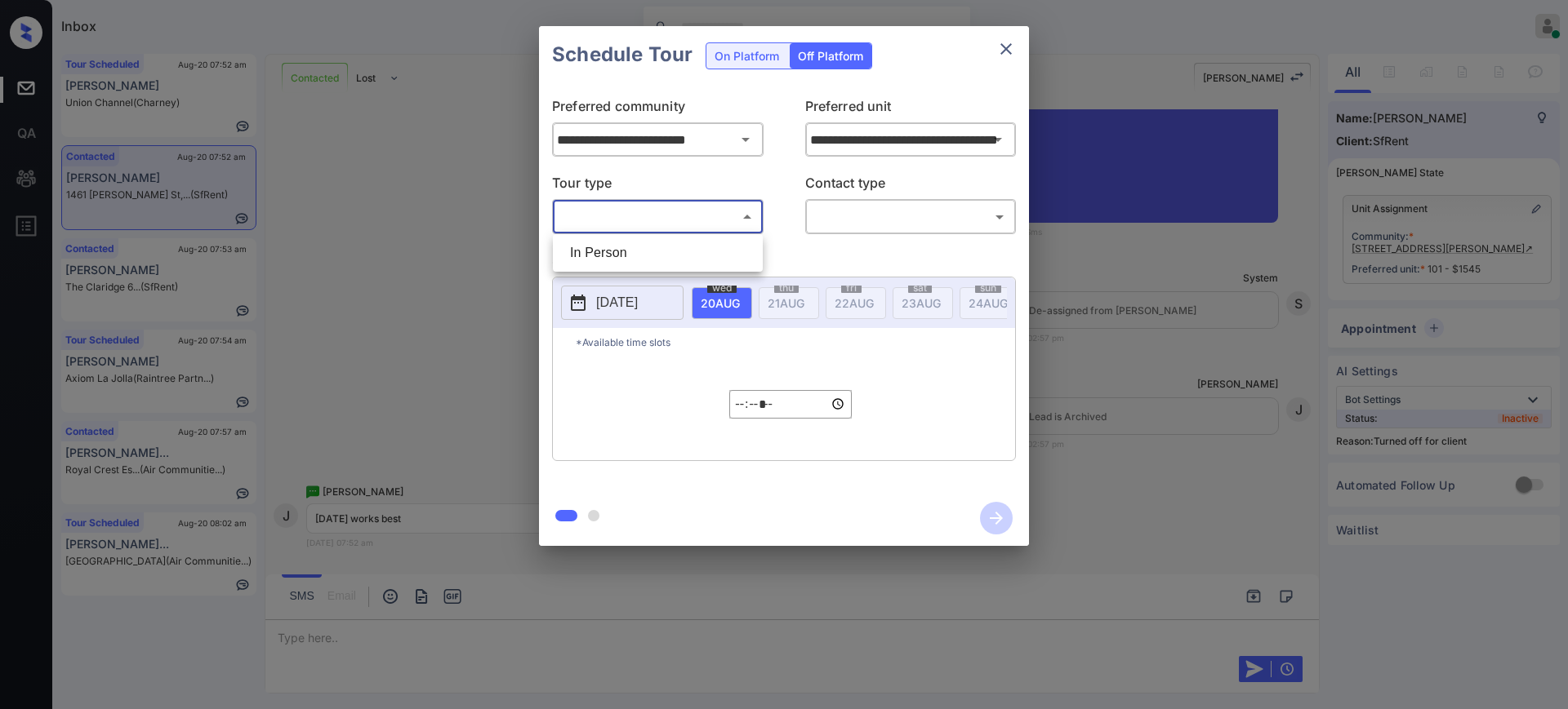
click at [659, 224] on body "Inbox Ajay Kumar Online Set yourself offline Set yourself on break Profile Swit…" at bounding box center [784, 354] width 1568 height 709
click at [651, 240] on li "In Person" at bounding box center [658, 253] width 202 height 29
type input "********"
click at [862, 220] on body "Inbox Ajay Kumar Online Set yourself offline Set yourself on break Profile Swit…" at bounding box center [784, 354] width 1568 height 709
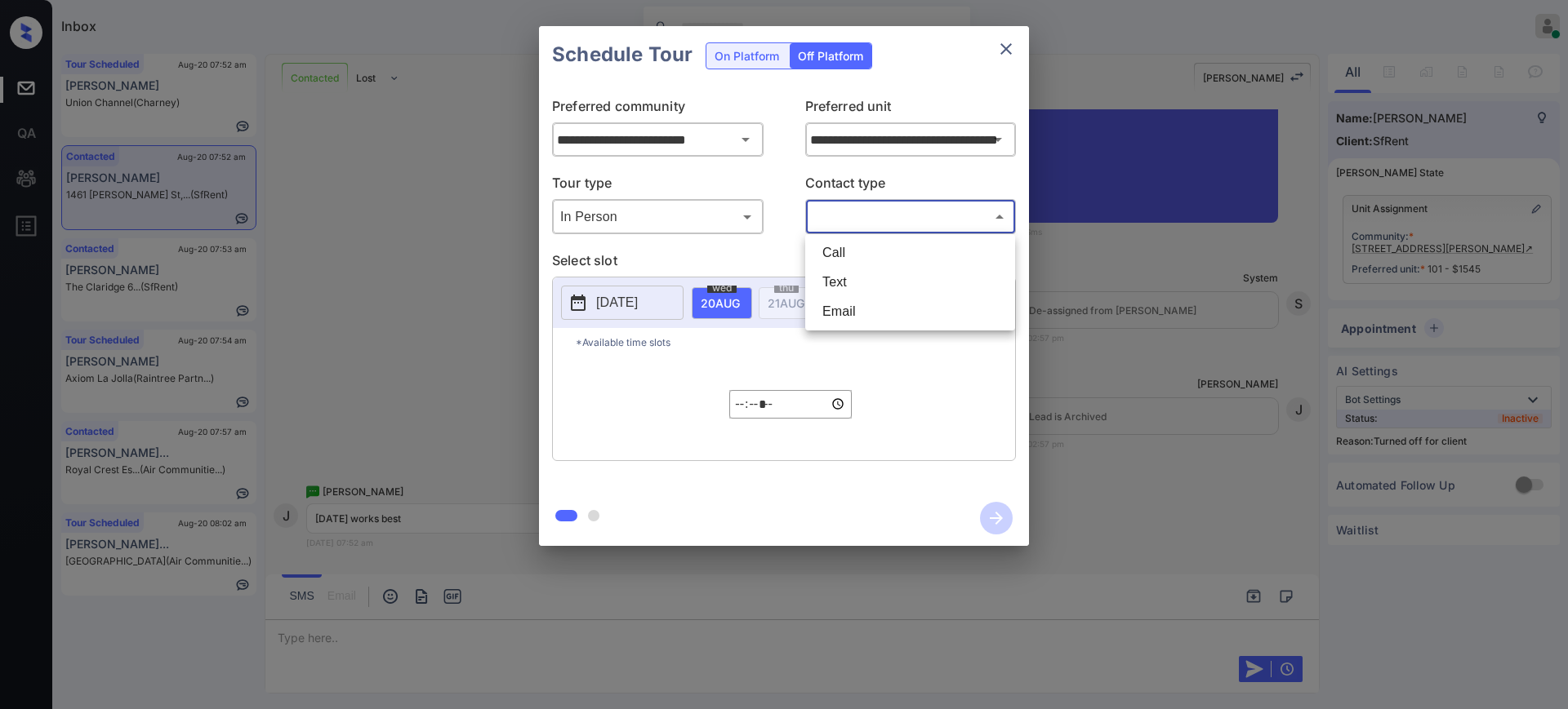
click at [853, 280] on li "Text" at bounding box center [910, 282] width 202 height 29
type input "****"
click at [638, 306] on p "2025-08-19" at bounding box center [617, 302] width 42 height 20
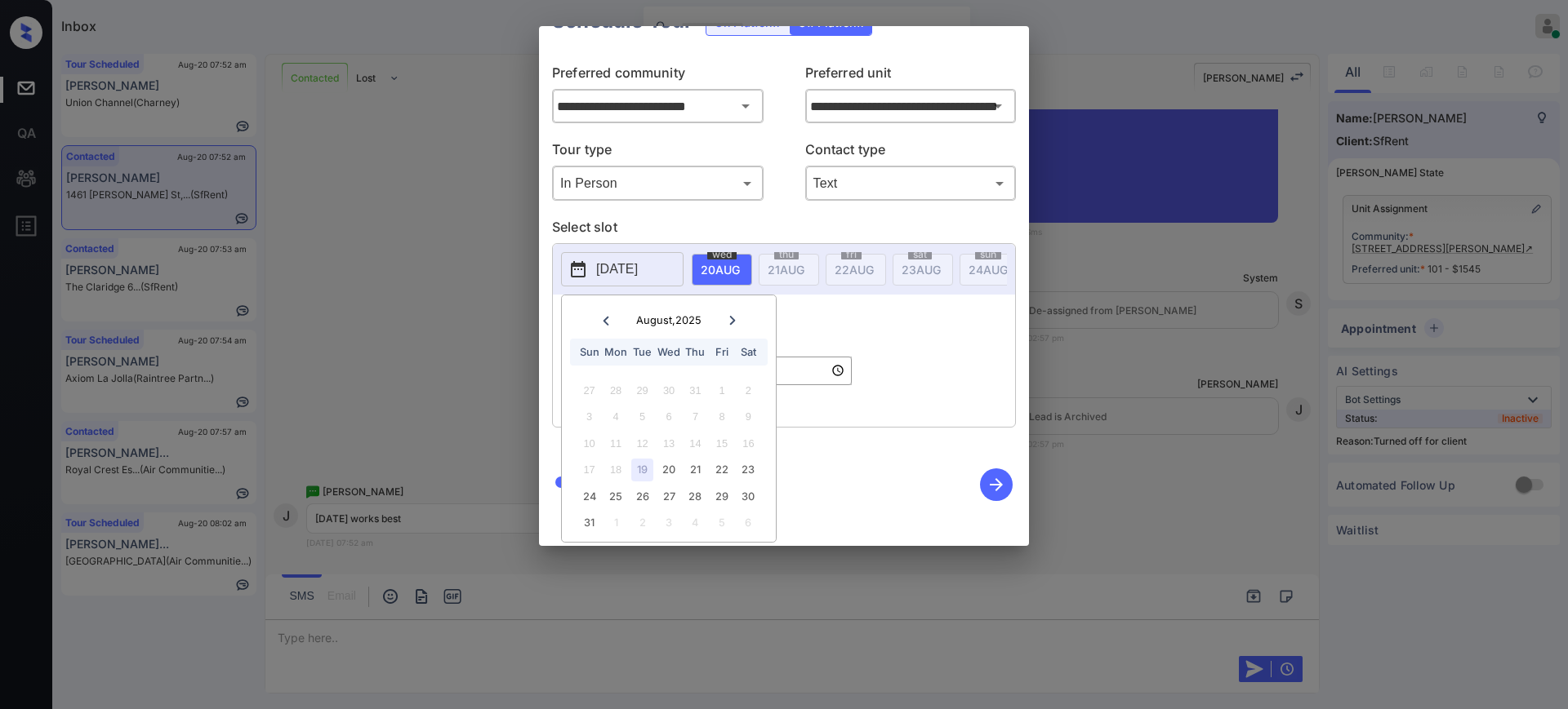
scroll to position [50, 0]
click at [640, 486] on div "26" at bounding box center [642, 496] width 22 height 22
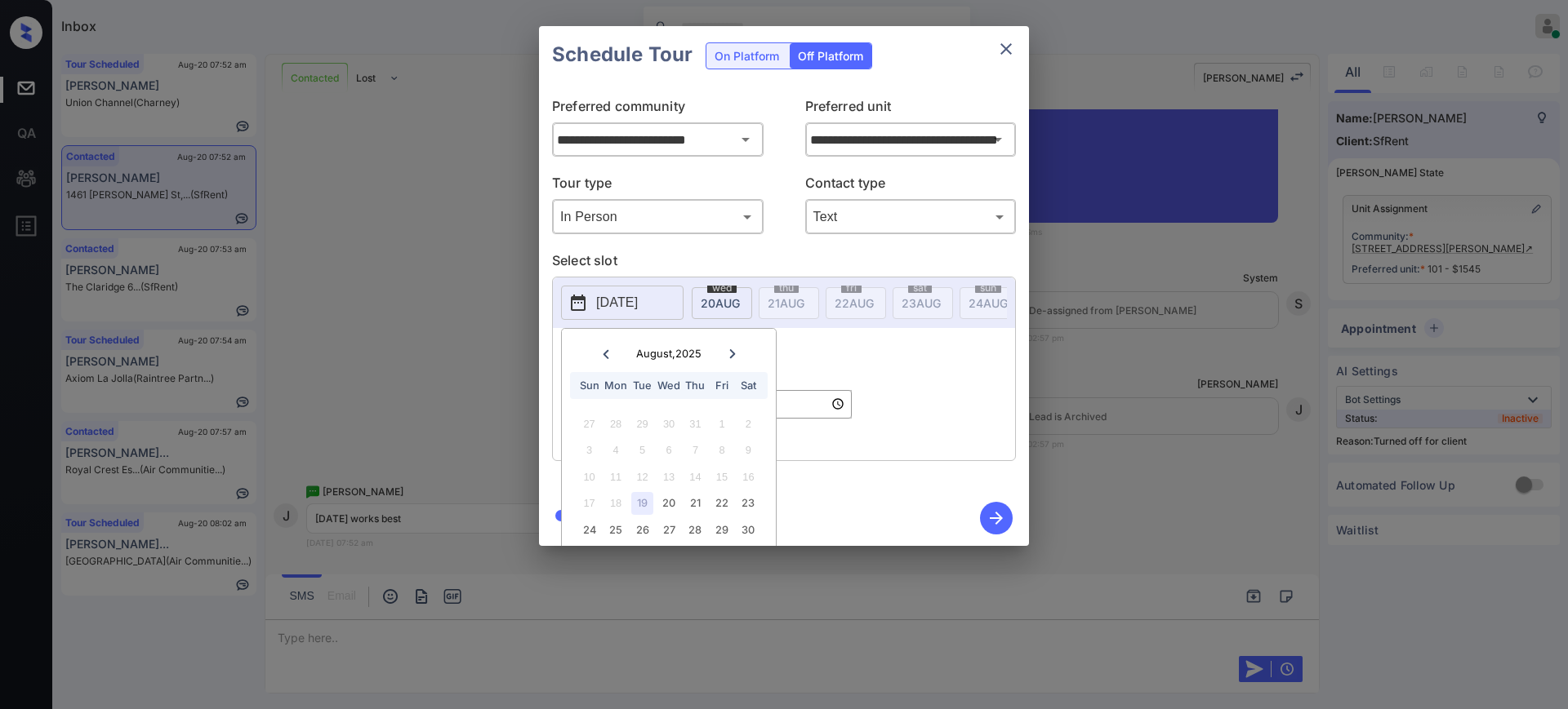
click at [827, 340] on div "*Available time slots ***** ​" at bounding box center [783, 394] width 462 height 132
click at [740, 415] on input "*****" at bounding box center [790, 404] width 122 height 29
type input "*****"
click at [1000, 518] on icon "button" at bounding box center [995, 518] width 13 height 13
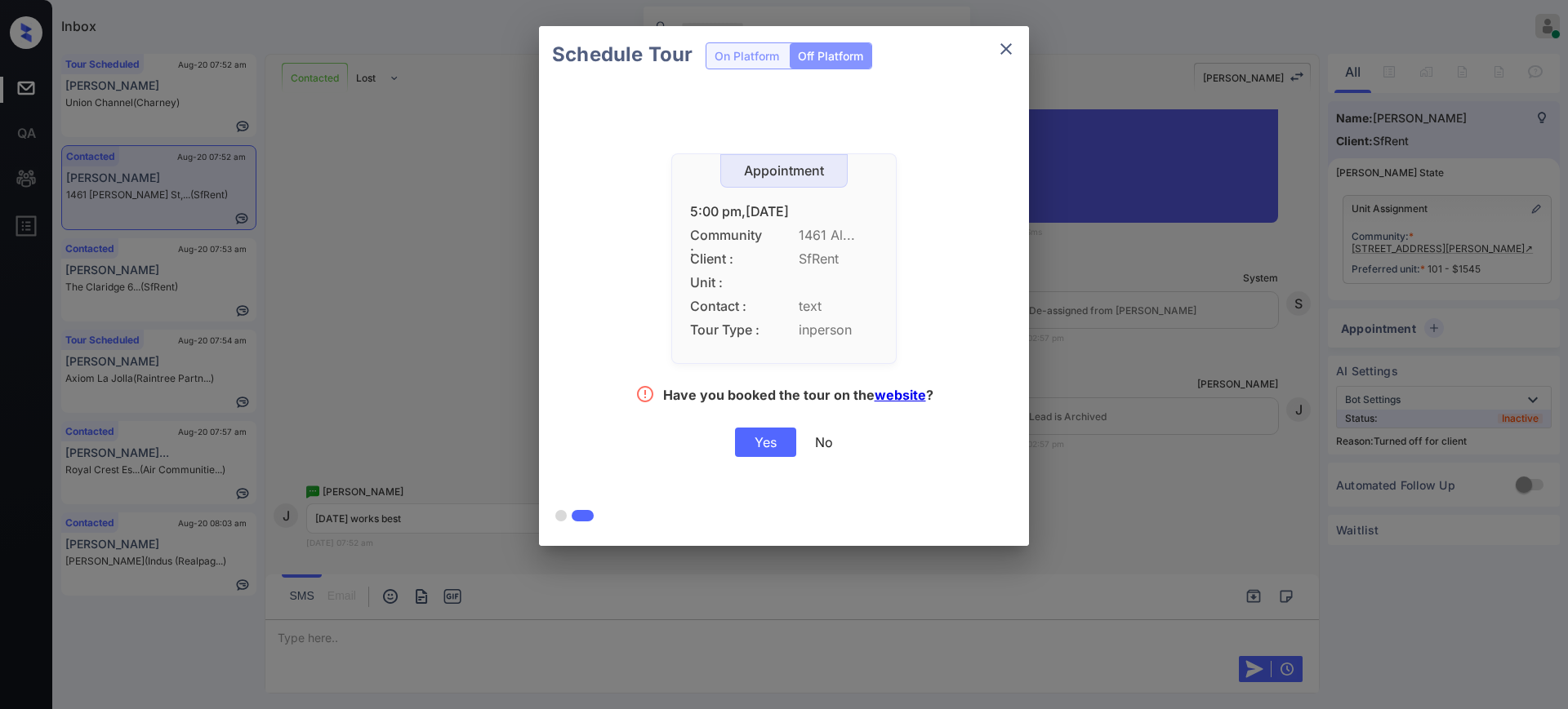
click at [764, 449] on div "Yes" at bounding box center [765, 442] width 62 height 29
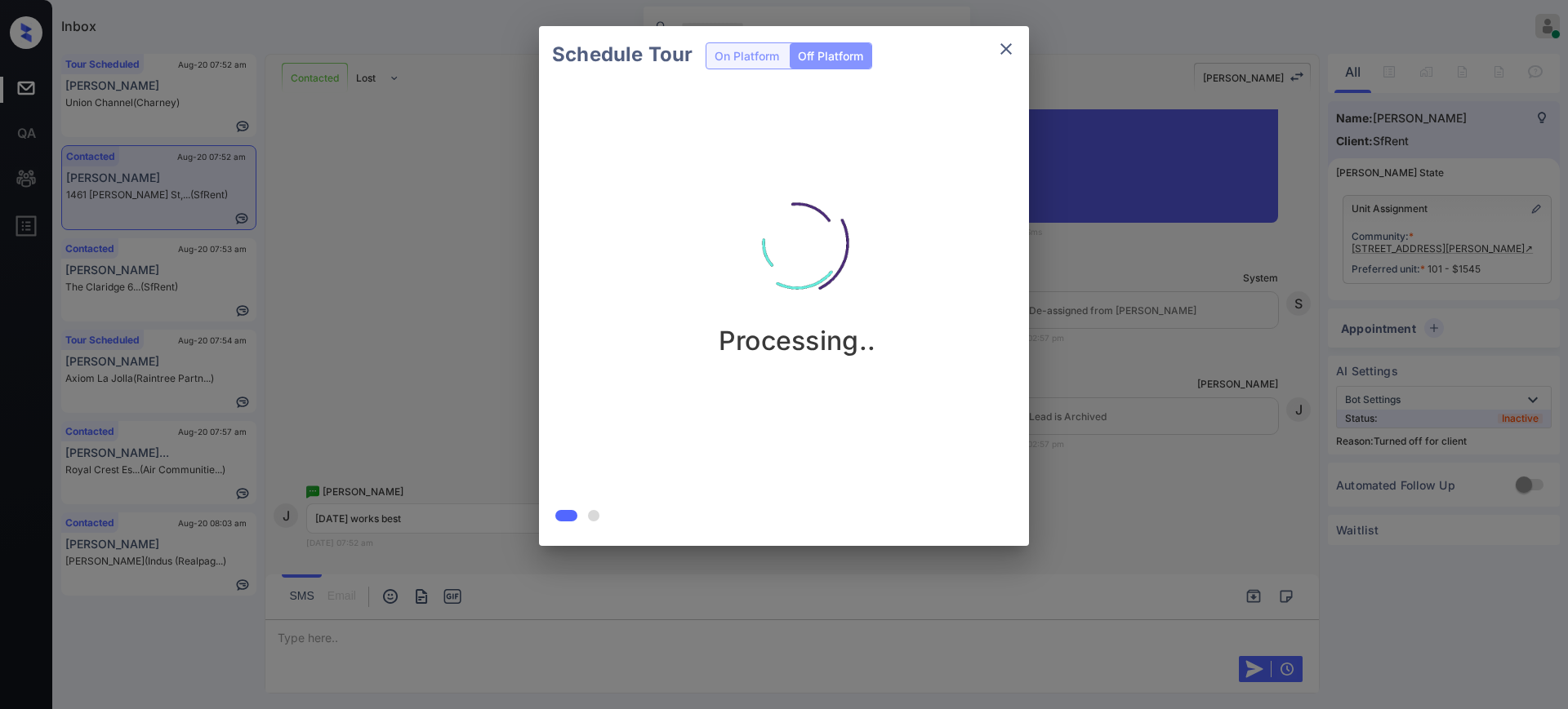
click at [1086, 406] on div "Schedule Tour On Platform Off Platform Processing.." at bounding box center [784, 286] width 1568 height 572
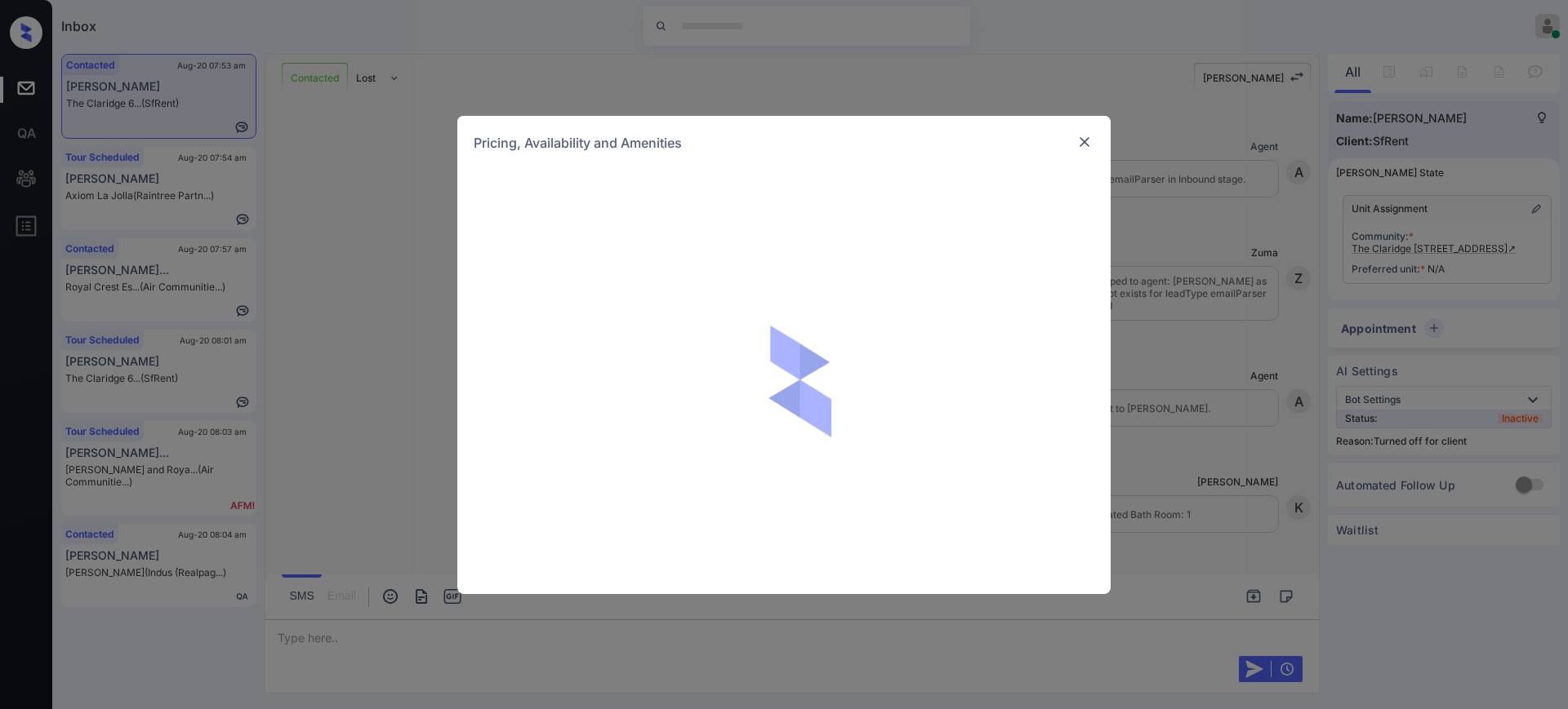
scroll to position [5984, 0]
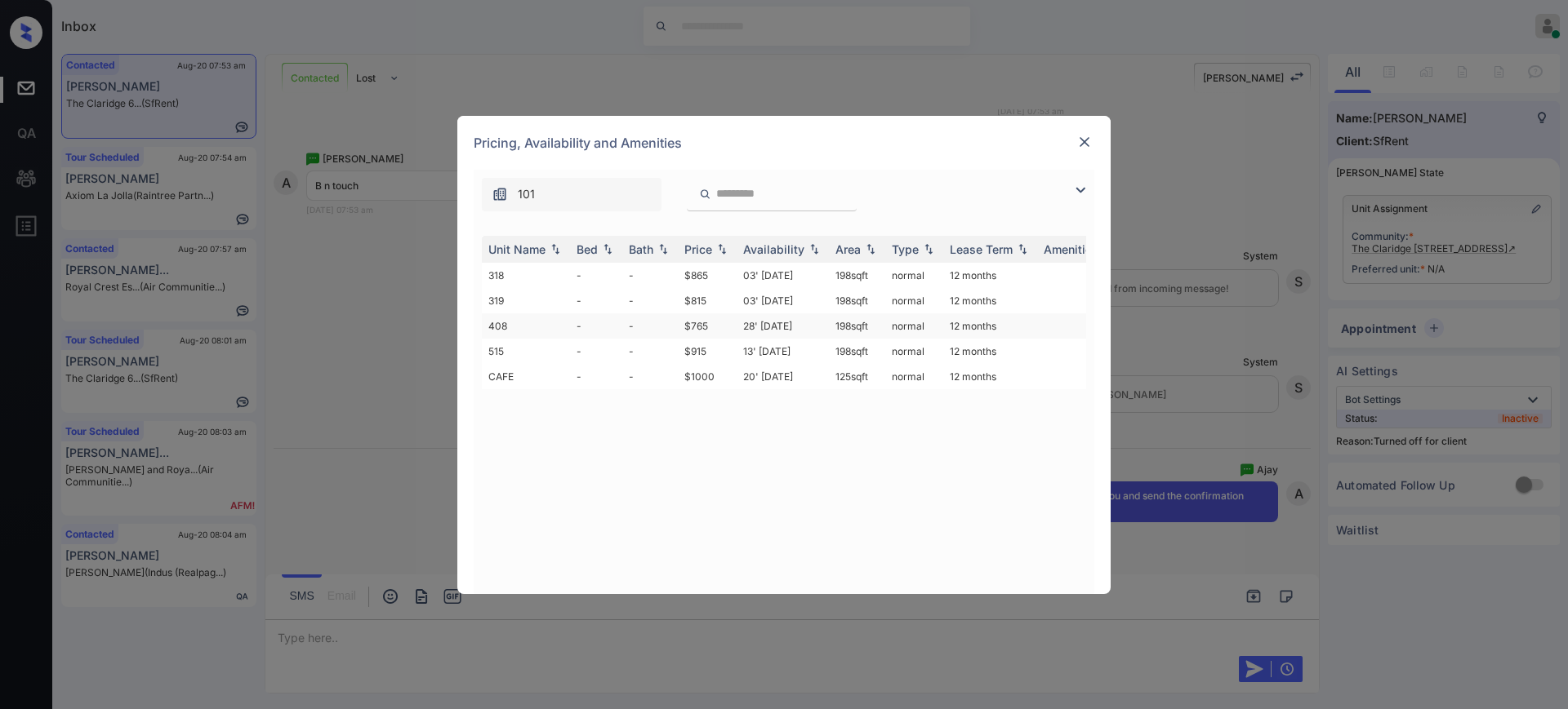
click at [714, 326] on td "$765" at bounding box center [707, 325] width 59 height 25
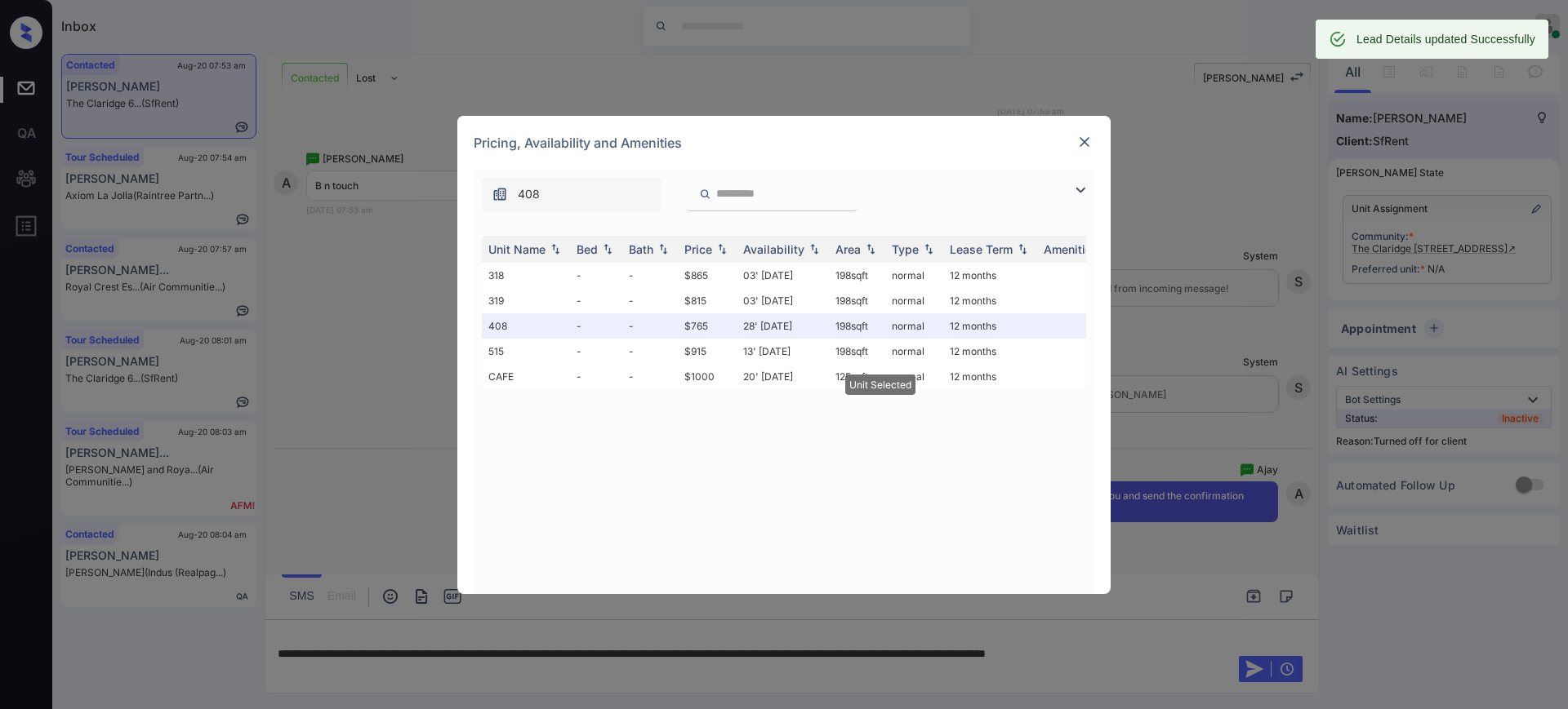
click at [1086, 134] on img at bounding box center [1084, 142] width 16 height 16
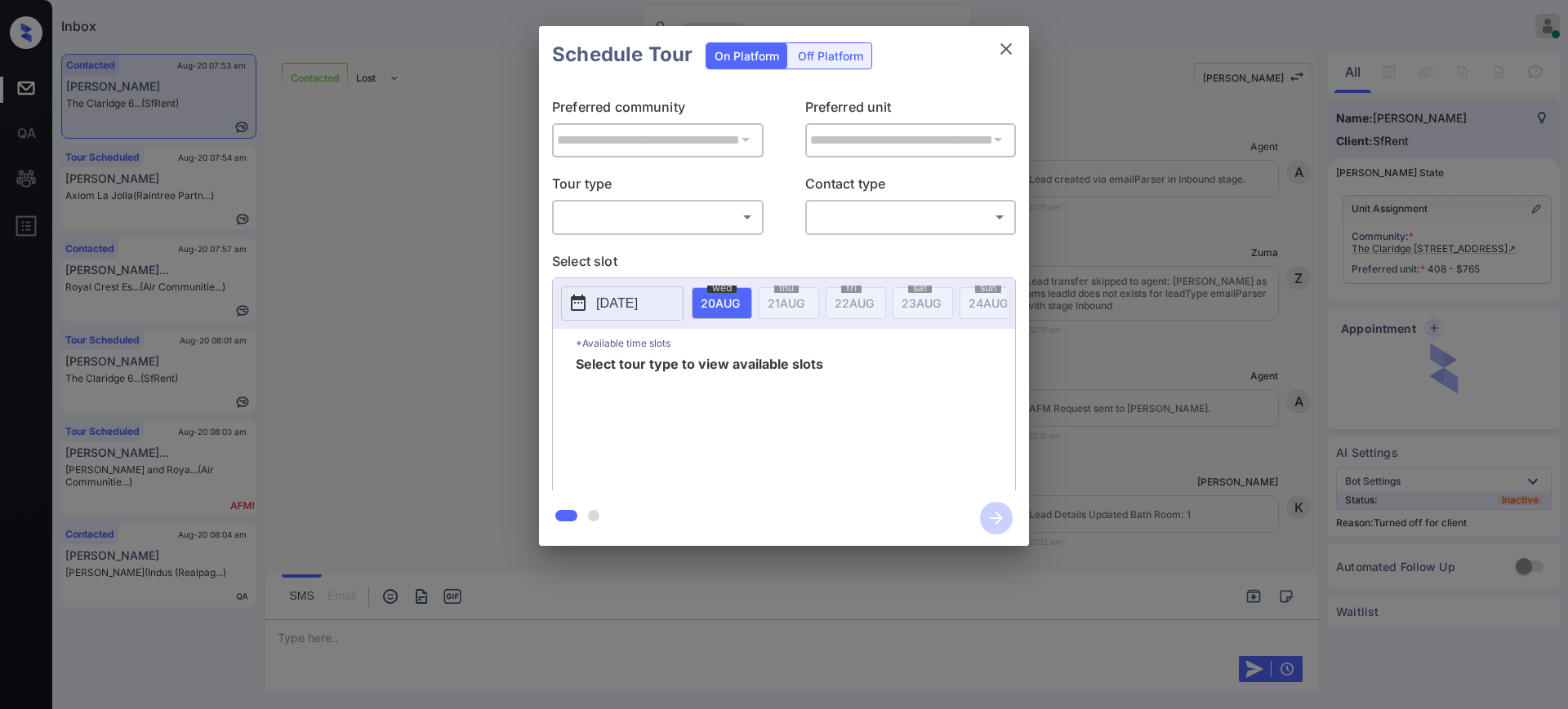
scroll to position [4562, 0]
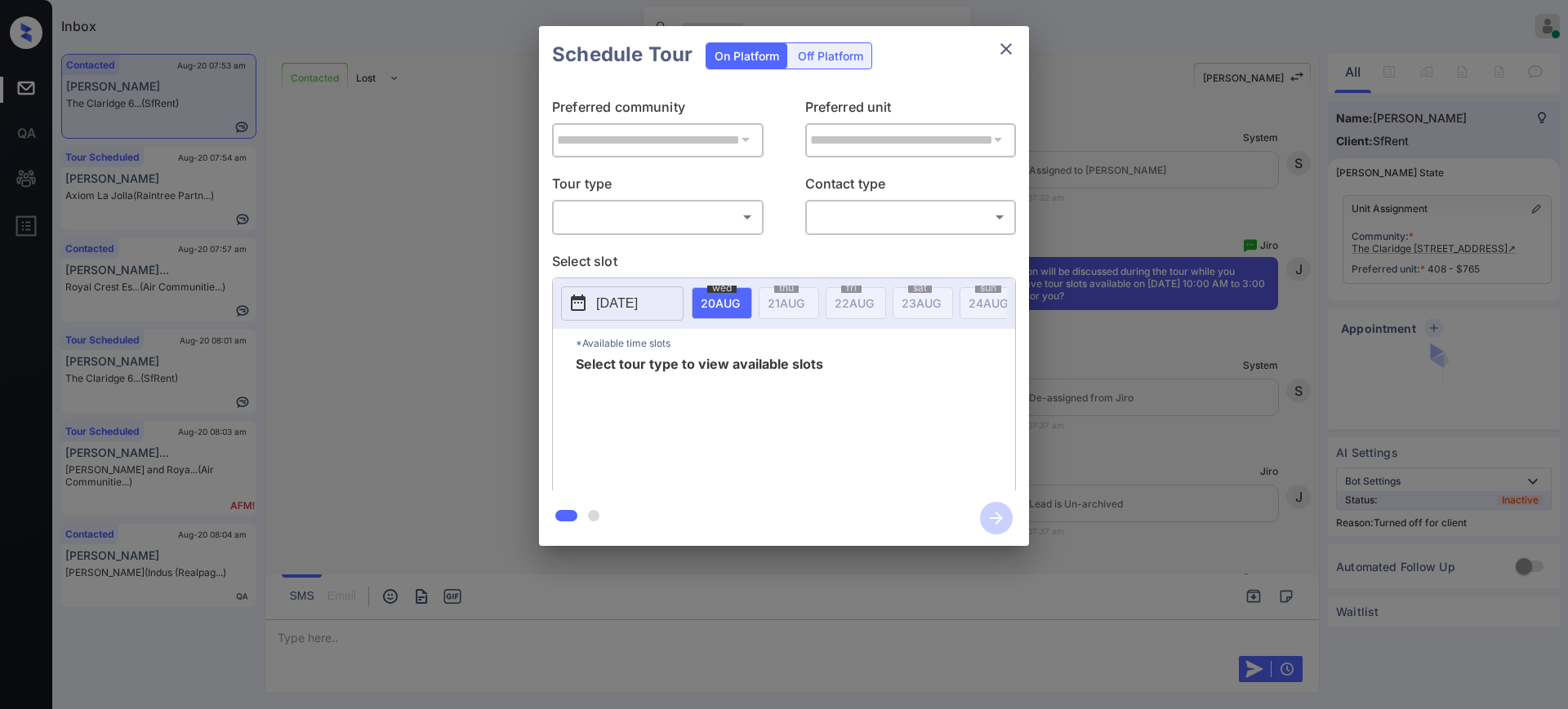
click at [829, 57] on div "Off Platform" at bounding box center [830, 55] width 81 height 25
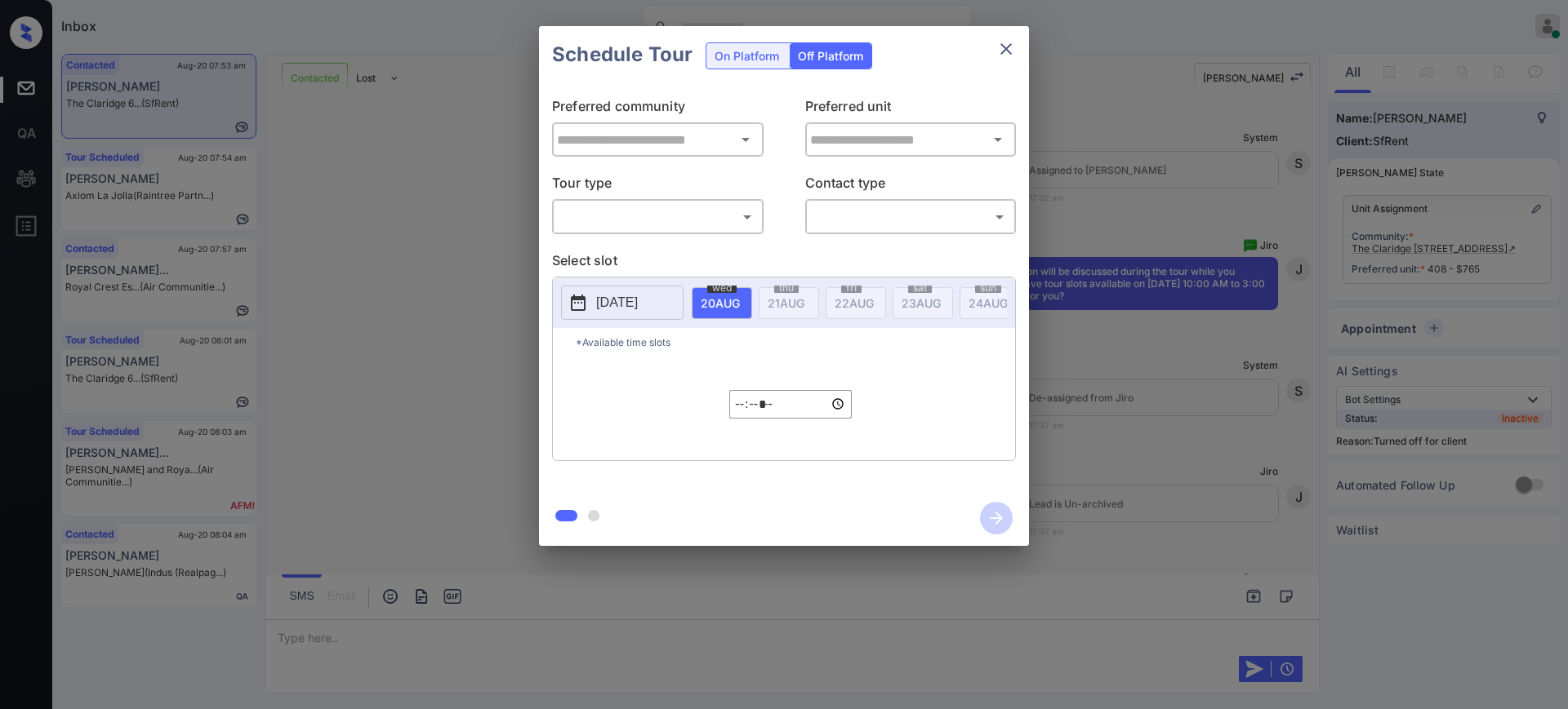
type input "**********"
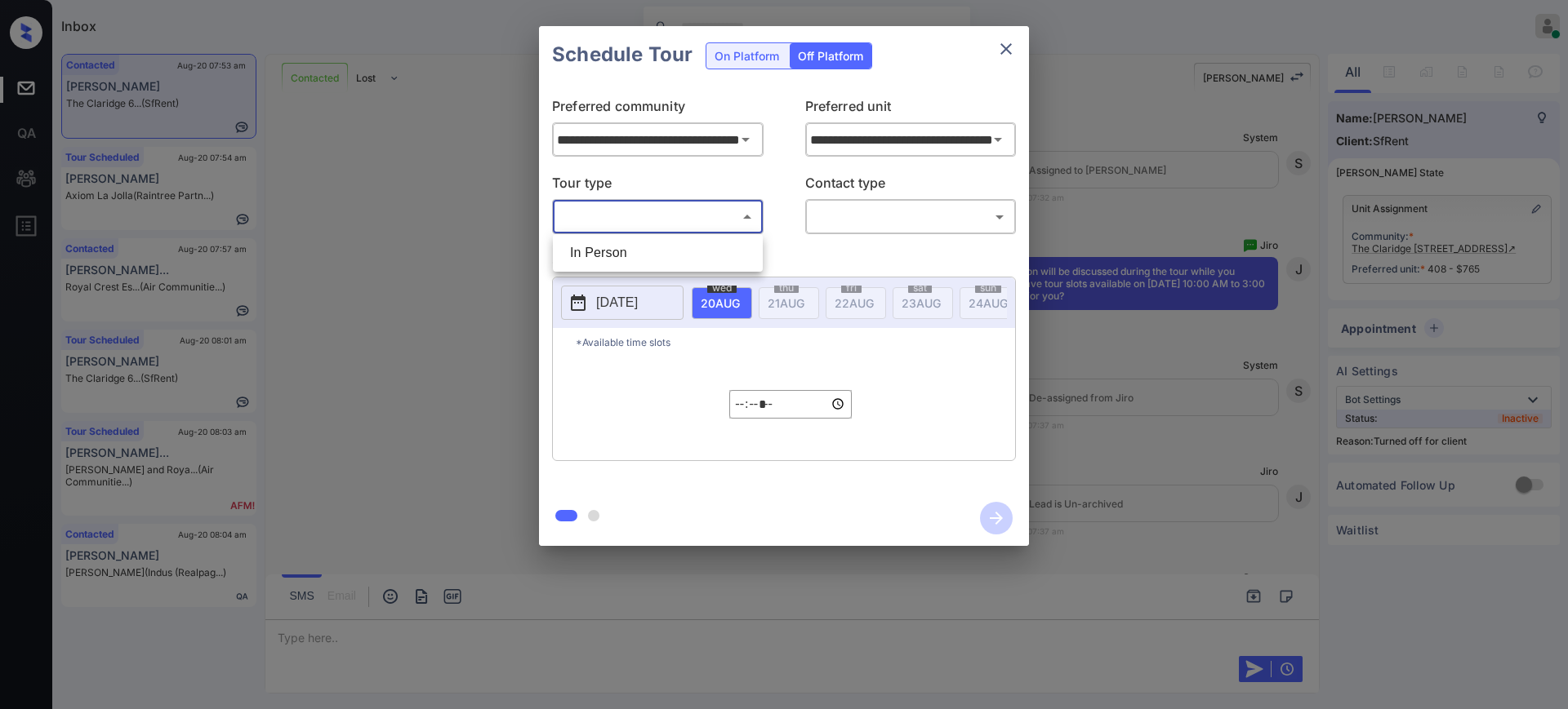
click at [640, 210] on body "Inbox Ajay Kumar Online Set yourself offline Set yourself on break Profile Swit…" at bounding box center [784, 354] width 1568 height 709
click at [628, 246] on li "In Person" at bounding box center [658, 253] width 202 height 29
type input "********"
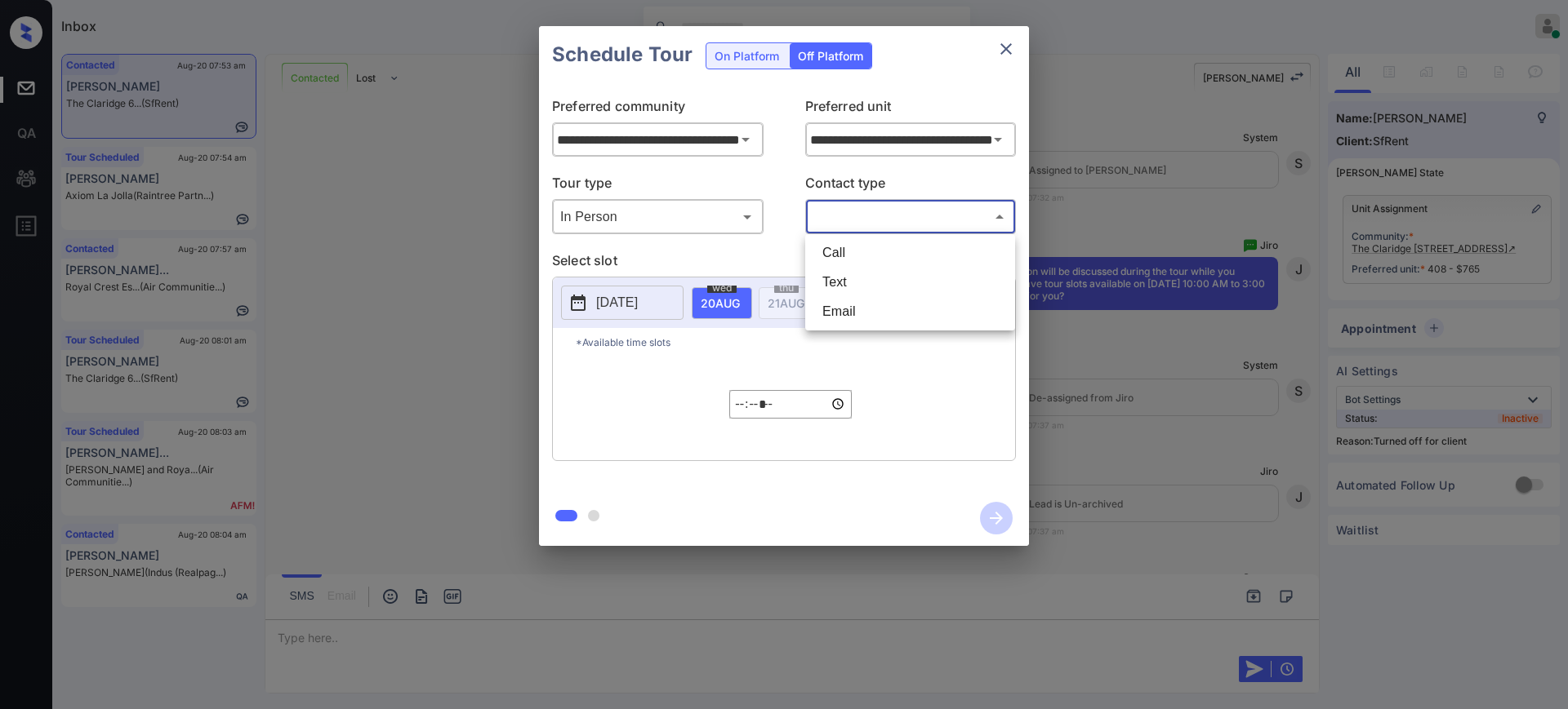
click at [874, 218] on body "Inbox Ajay Kumar Online Set yourself offline Set yourself on break Profile Swit…" at bounding box center [784, 354] width 1568 height 709
click at [853, 272] on li "Text" at bounding box center [910, 282] width 202 height 29
type input "****"
click at [619, 304] on p "2025-08-19" at bounding box center [617, 302] width 42 height 20
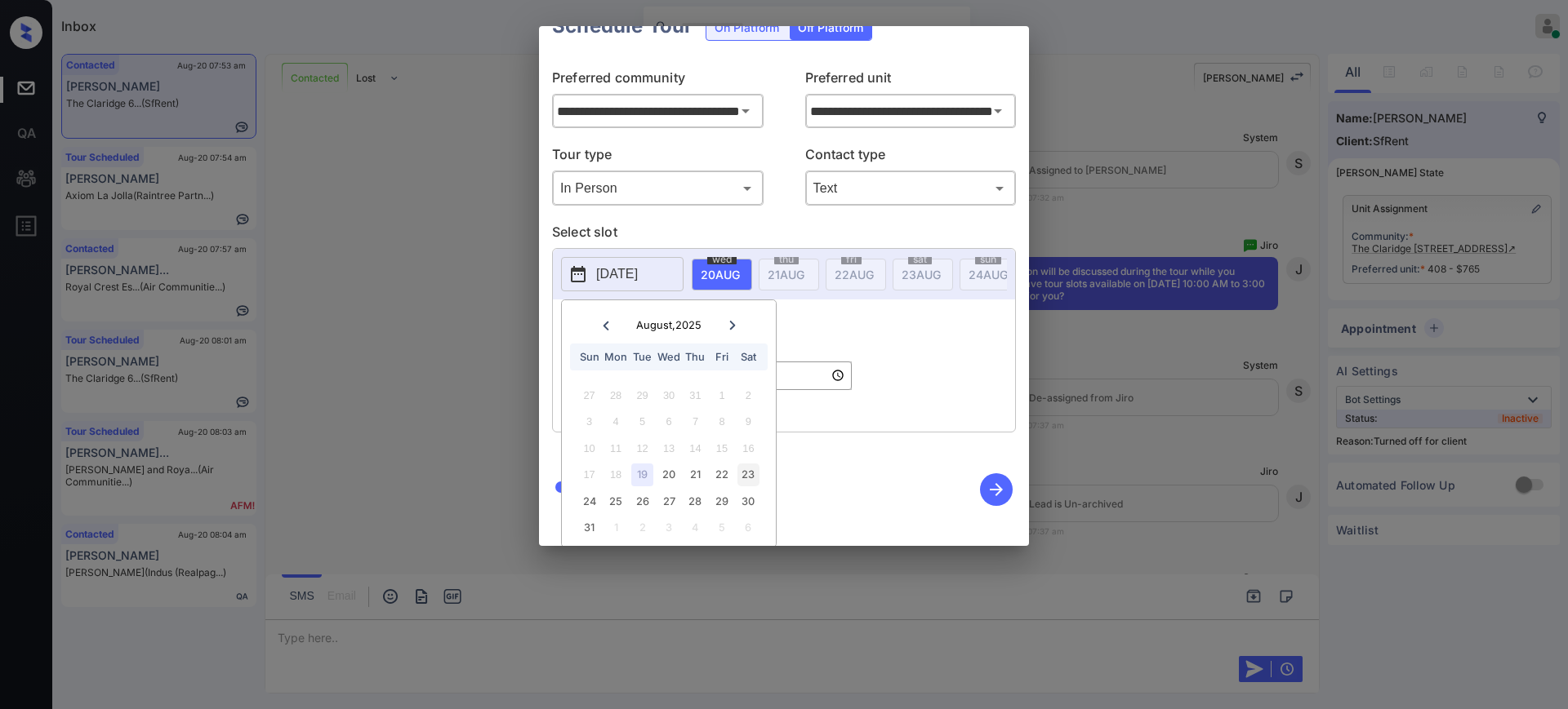
scroll to position [50, 0]
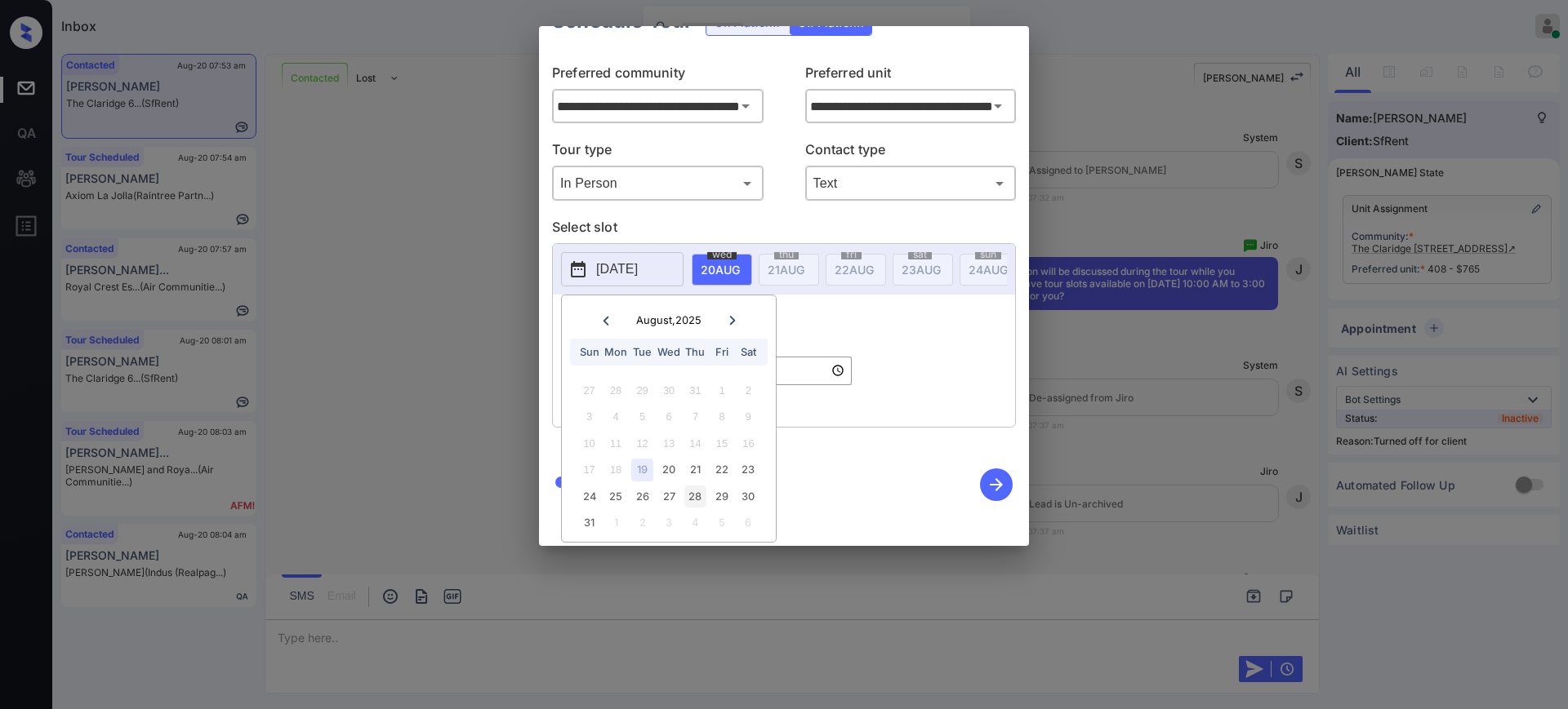
click at [695, 486] on div "28" at bounding box center [695, 496] width 22 height 22
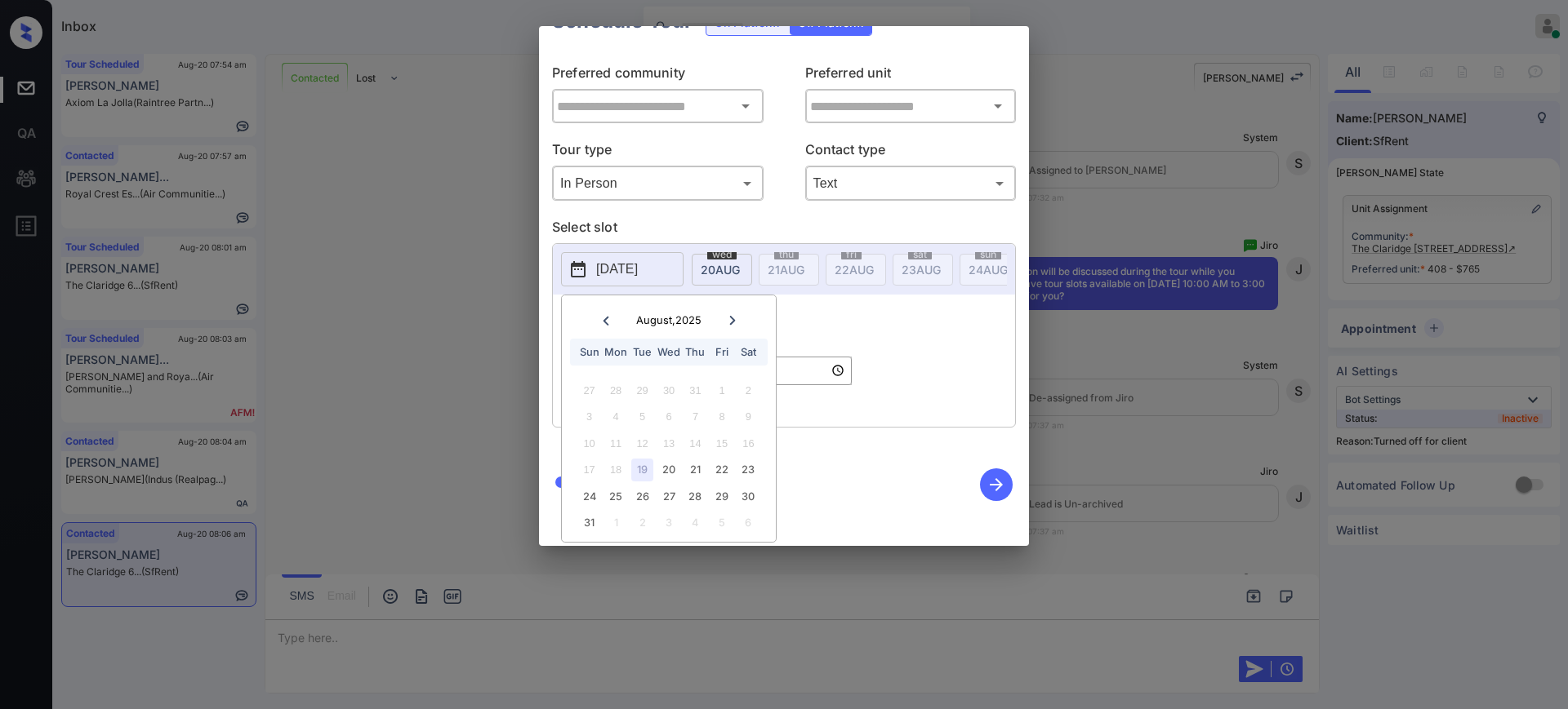
type input "**********"
click at [864, 304] on div "2025-08-19 August , 2025 Sun Mon Tue Wed Thu Fri Sat 27 28 29 30 31 1 2 3 4 5 6…" at bounding box center [783, 335] width 463 height 184
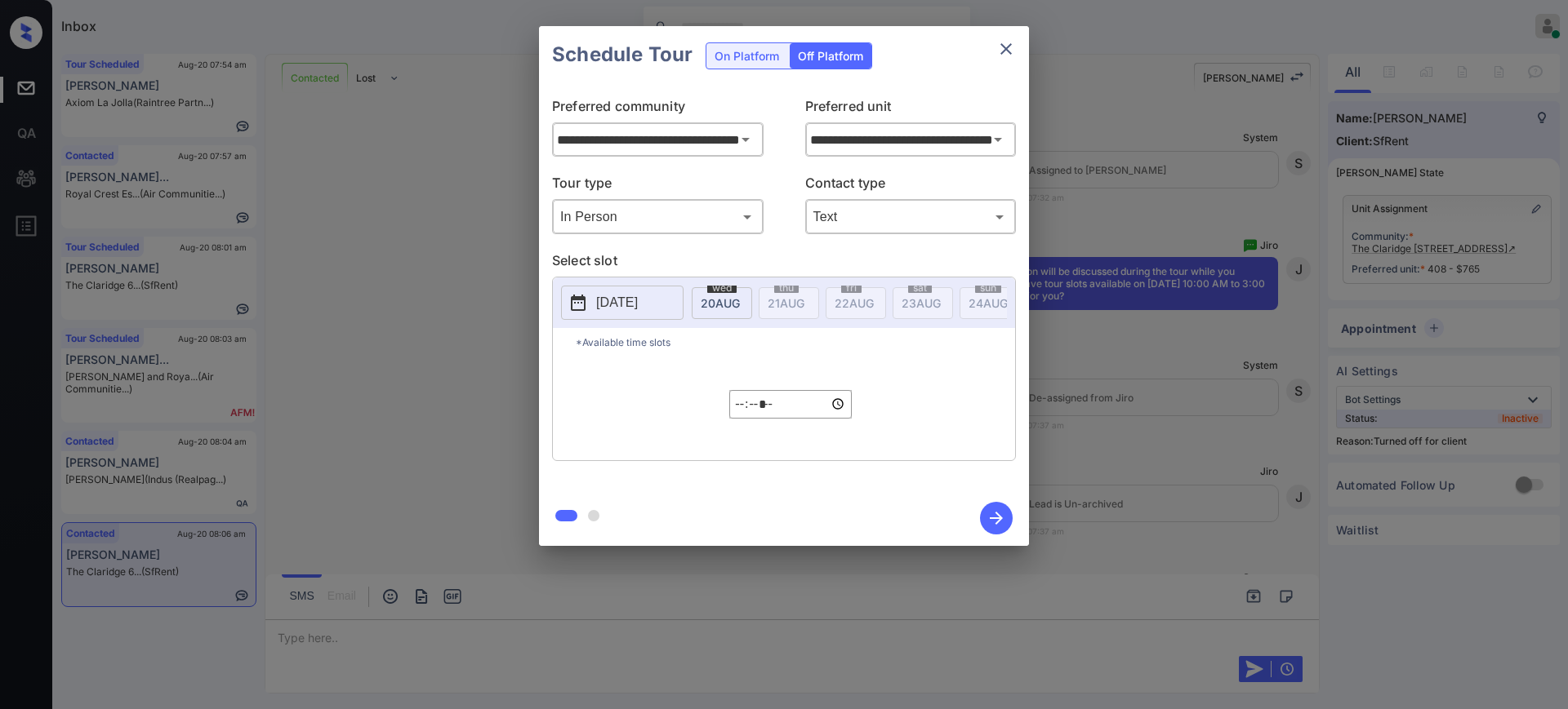
click at [739, 419] on input "*****" at bounding box center [790, 404] width 122 height 29
type input "*****"
click at [984, 517] on icon "button" at bounding box center [996, 519] width 33 height 33
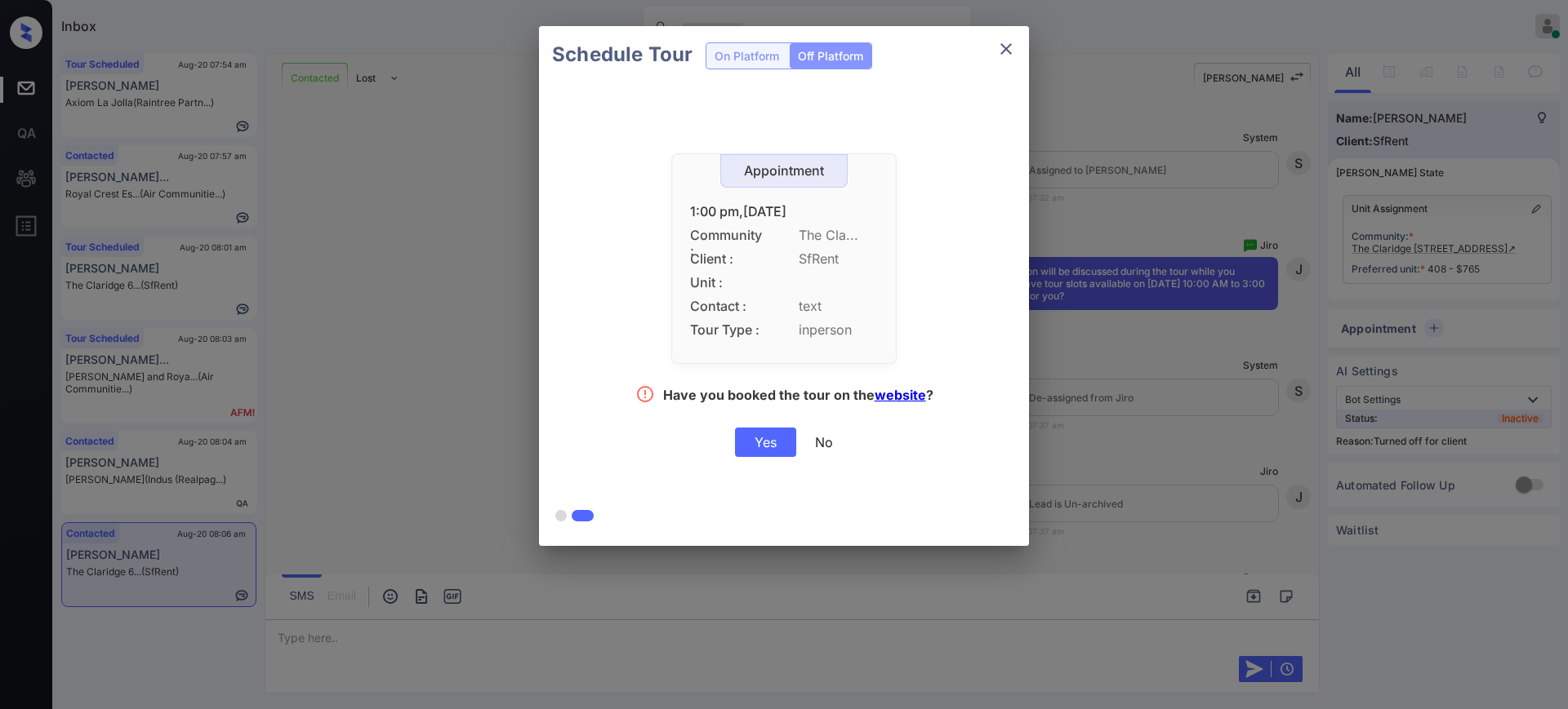
click at [780, 444] on div "Yes" at bounding box center [765, 442] width 62 height 29
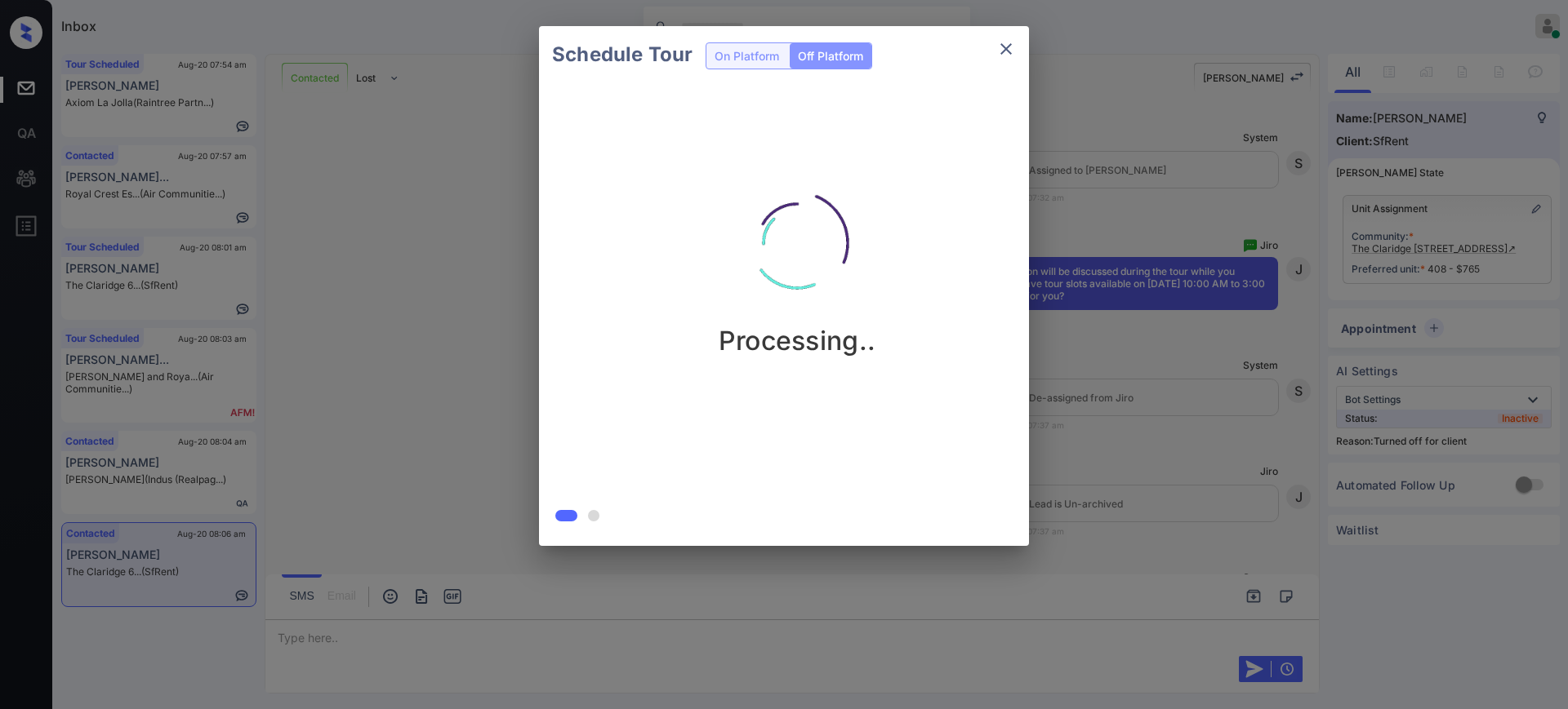
click at [1245, 435] on div "Schedule Tour On Platform Off Platform Processing.." at bounding box center [784, 286] width 1568 height 572
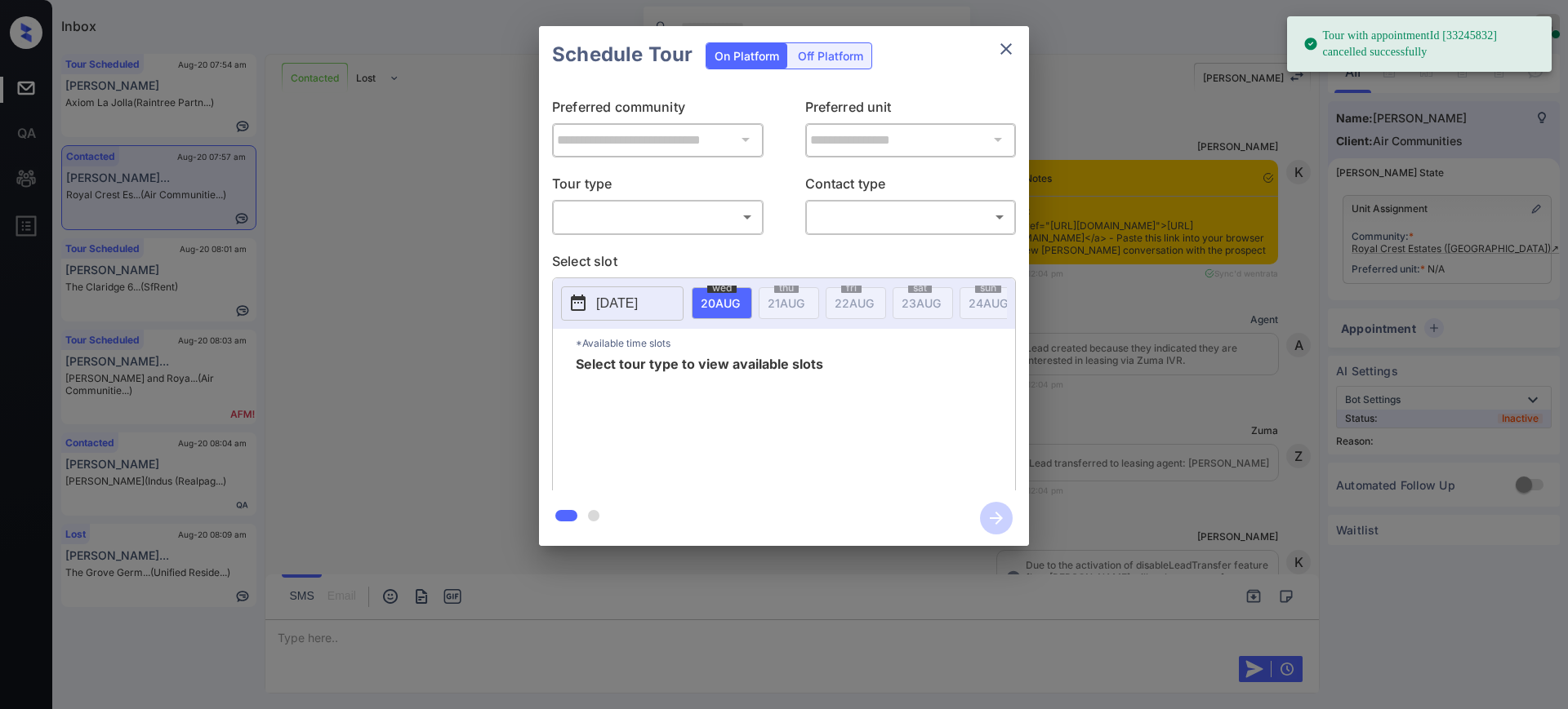
scroll to position [8517, 0]
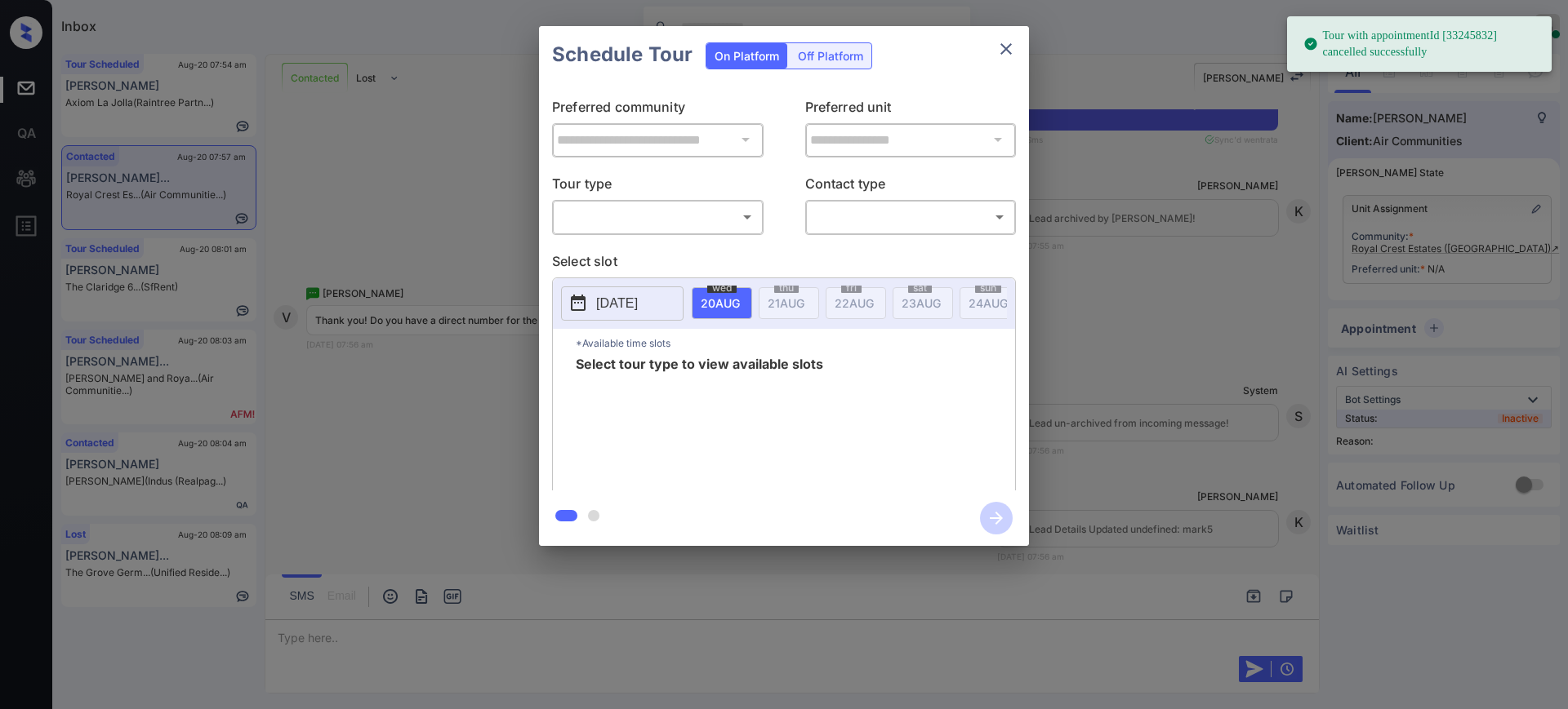
click at [629, 212] on body "Tour with appointmentId [33245832] cancelled successfully Inbox [PERSON_NAME] O…" at bounding box center [784, 354] width 1568 height 709
click at [608, 274] on li "Virtual" at bounding box center [658, 282] width 202 height 29
type input "*******"
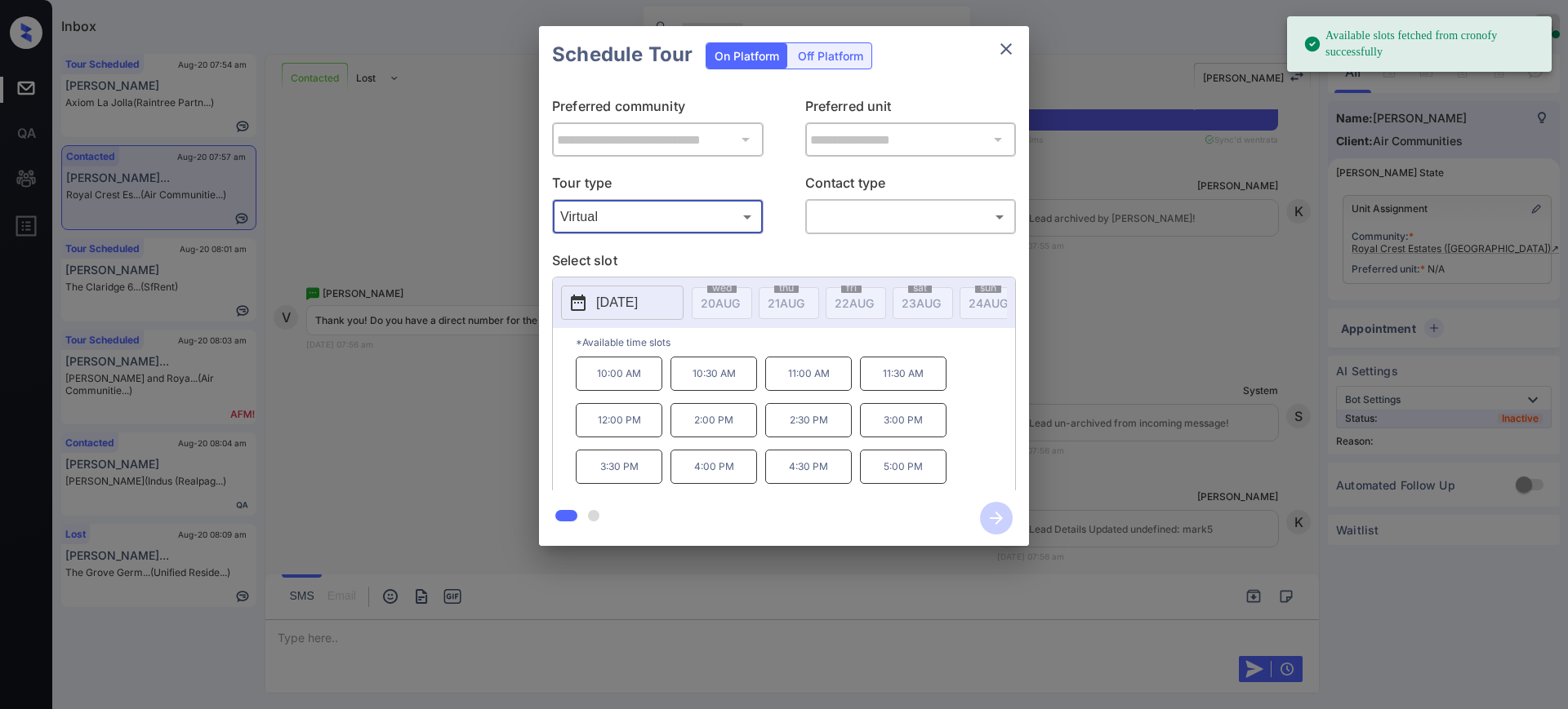
click at [1124, 264] on div "**********" at bounding box center [784, 286] width 1568 height 572
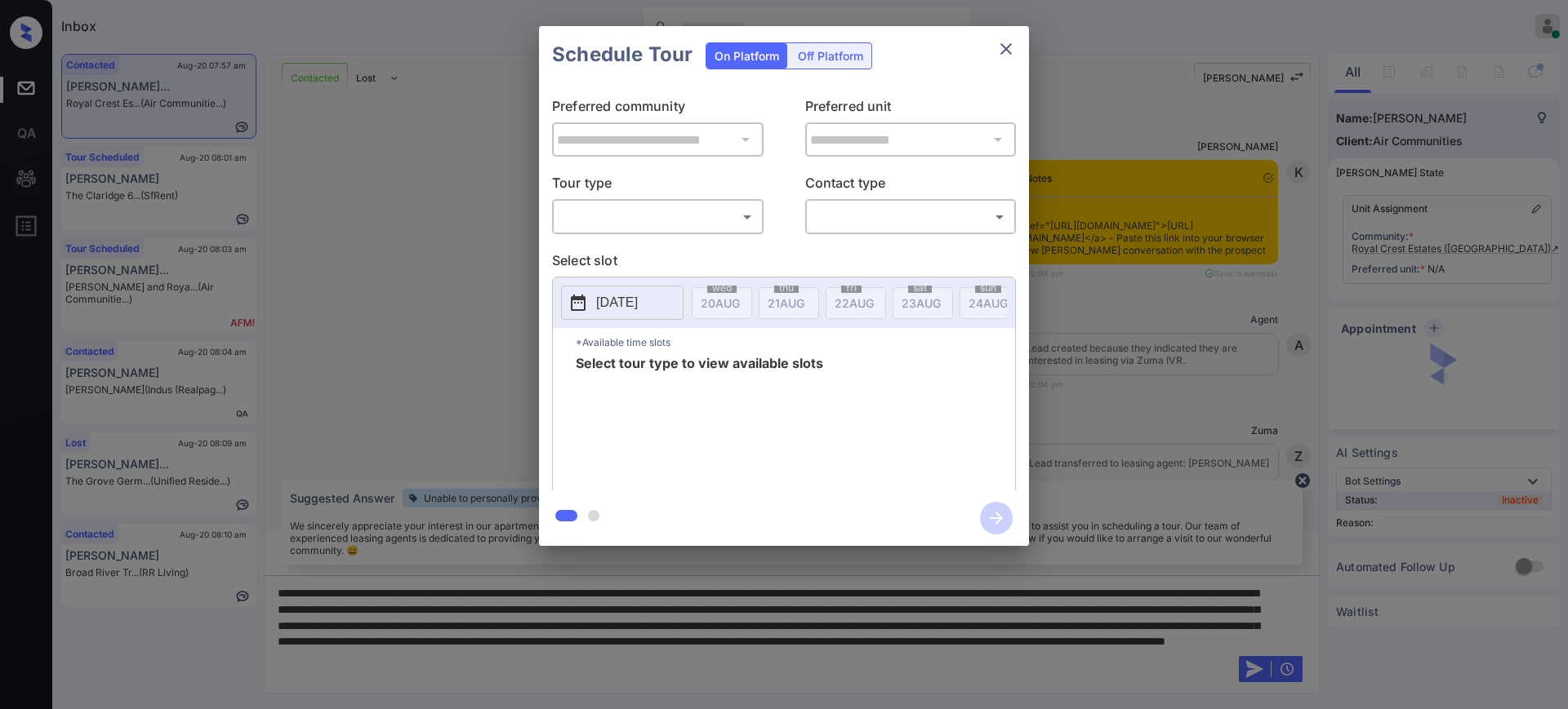
click at [631, 211] on body "Inbox Ajay Kumar Online Set yourself offline Set yourself on break Profile Swit…" at bounding box center [784, 354] width 1568 height 709
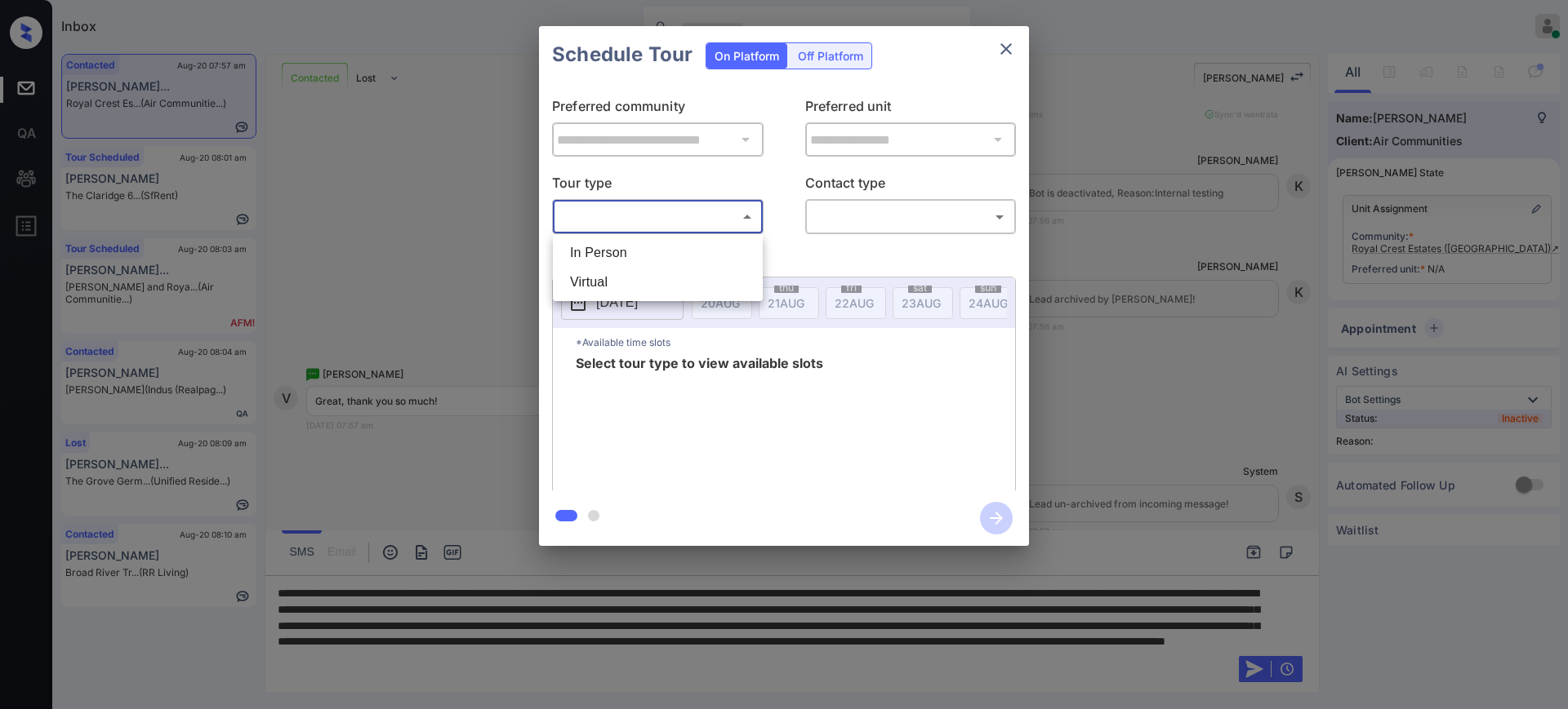
click at [606, 279] on li "Virtual" at bounding box center [658, 282] width 202 height 29
type input "*******"
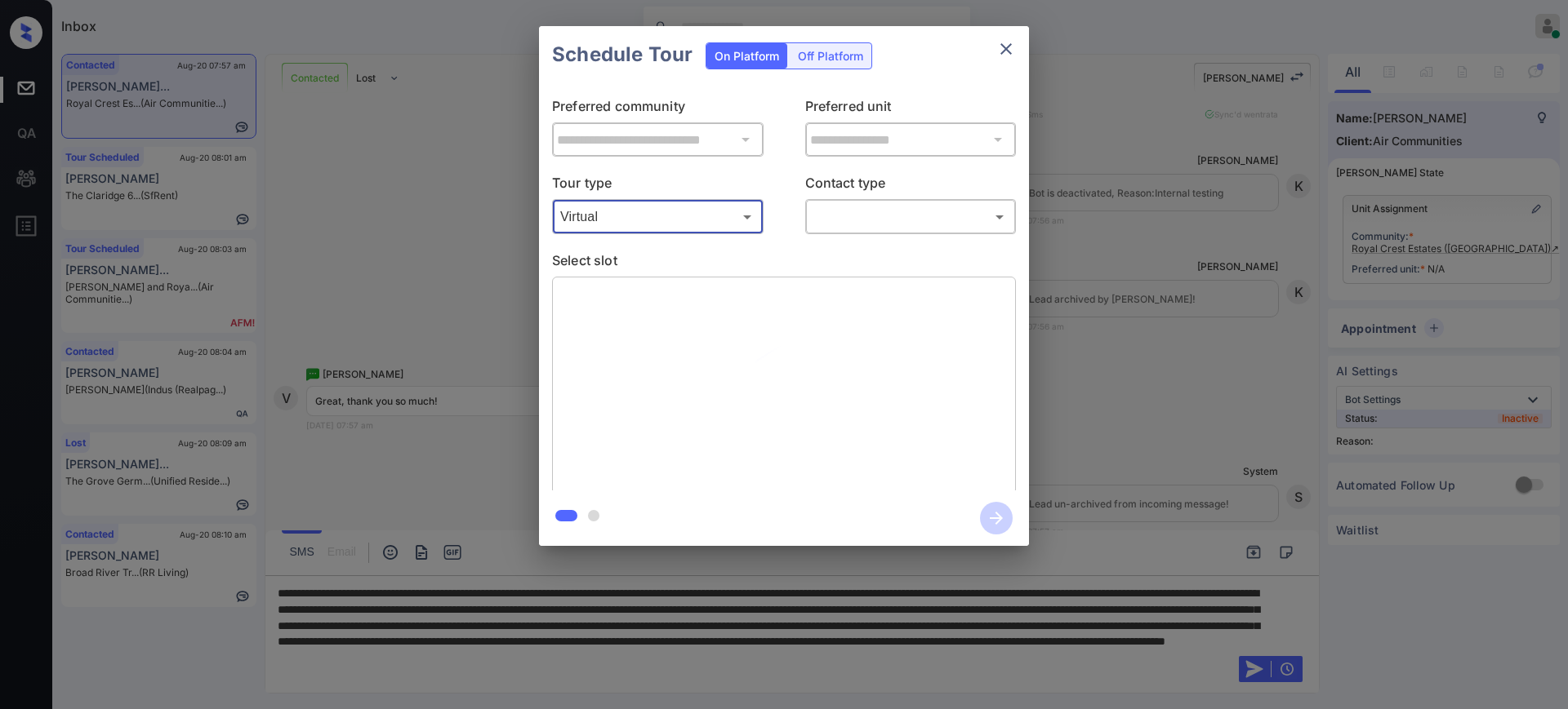
click at [868, 201] on div "​ ​" at bounding box center [910, 216] width 211 height 35
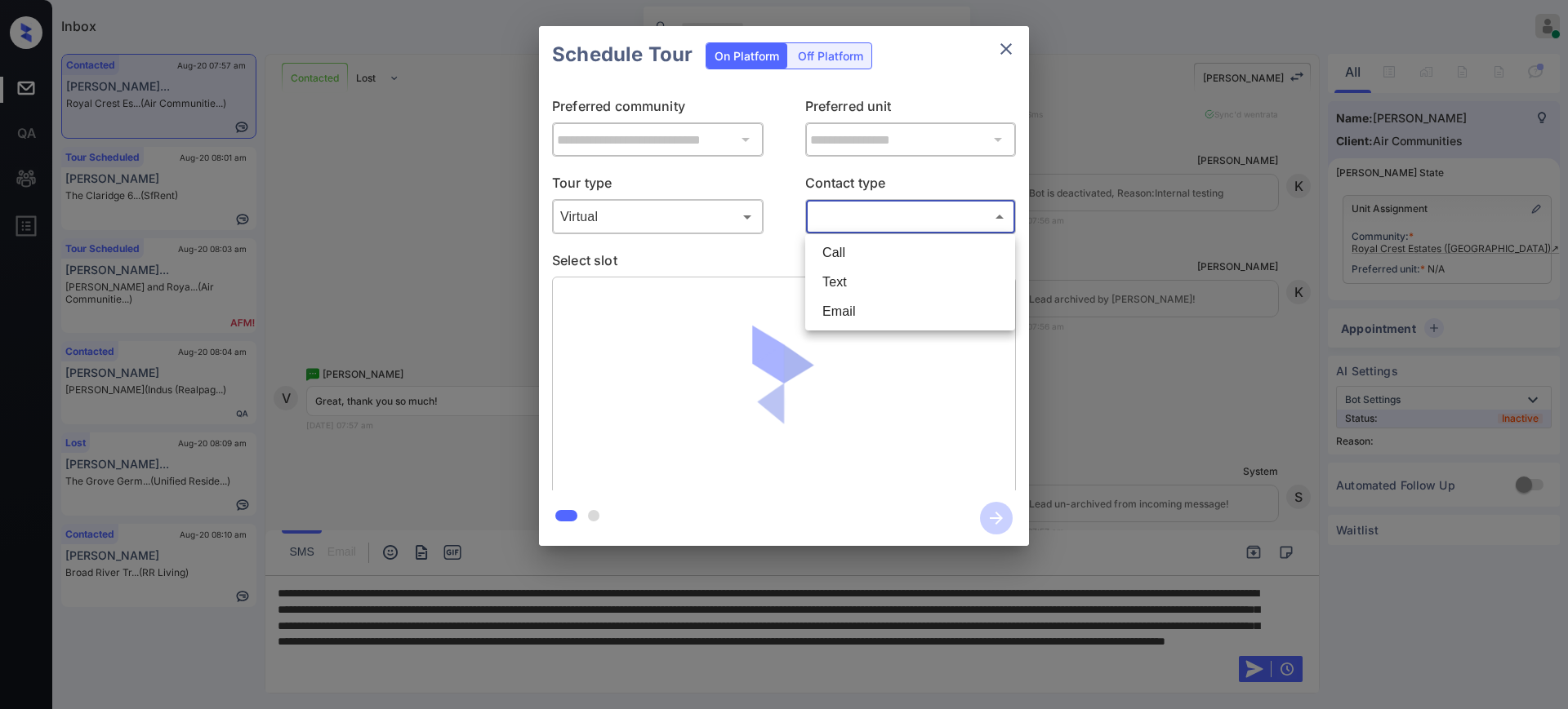
click at [851, 224] on body "Inbox Ajay Kumar Online Set yourself offline Set yourself on break Profile Swit…" at bounding box center [784, 354] width 1568 height 709
click at [838, 283] on li "Text" at bounding box center [910, 282] width 202 height 29
type input "****"
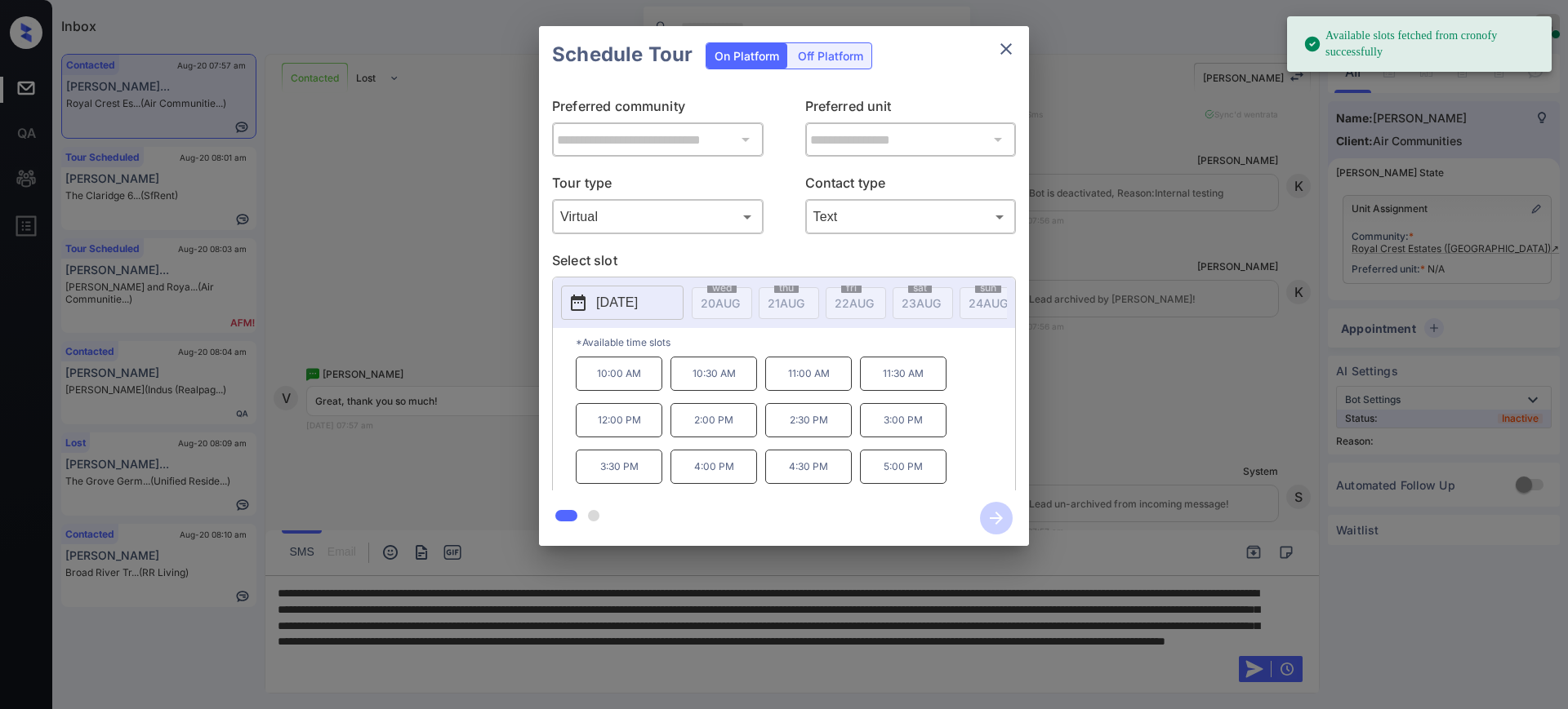
click at [638, 302] on p "2025-09-02" at bounding box center [617, 302] width 42 height 20
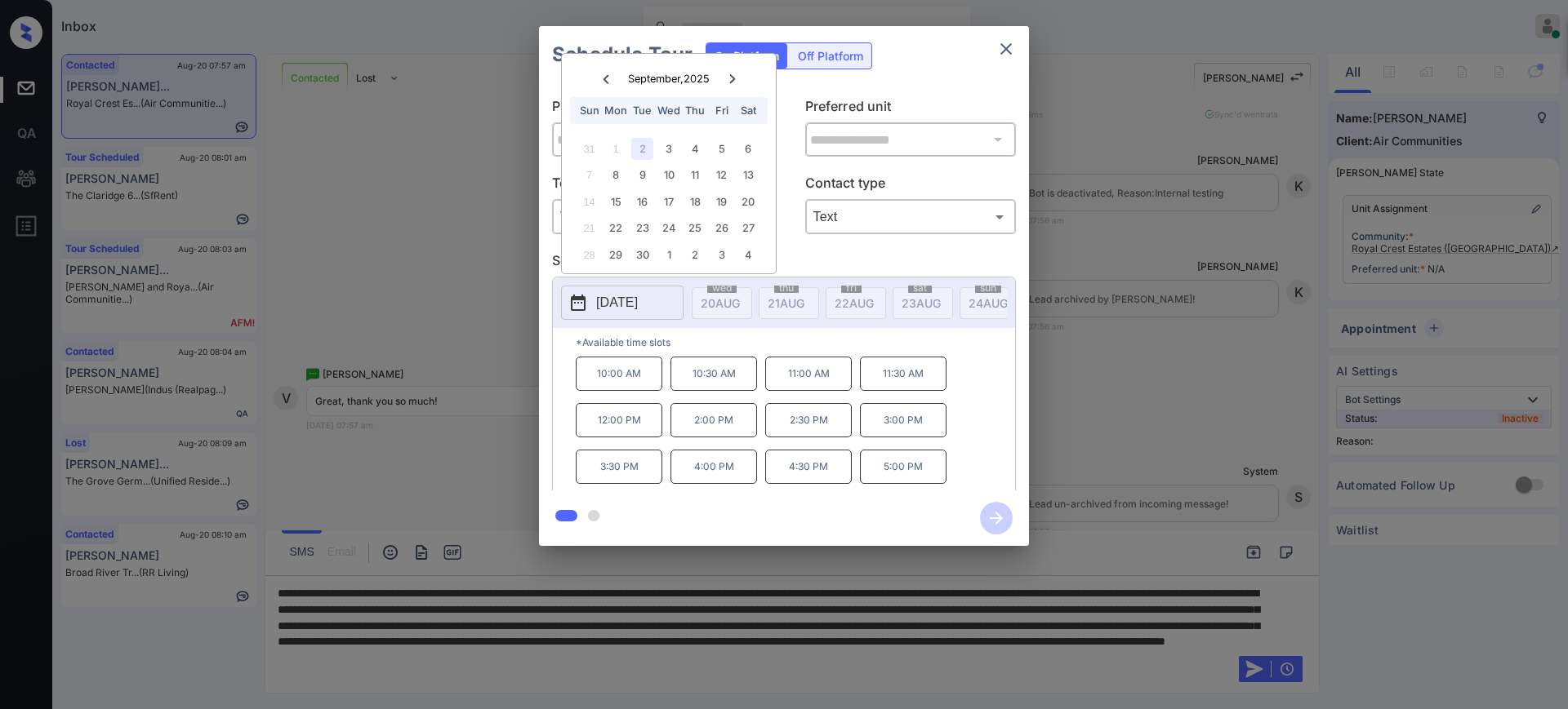
click at [671, 146] on div "3" at bounding box center [668, 148] width 22 height 22
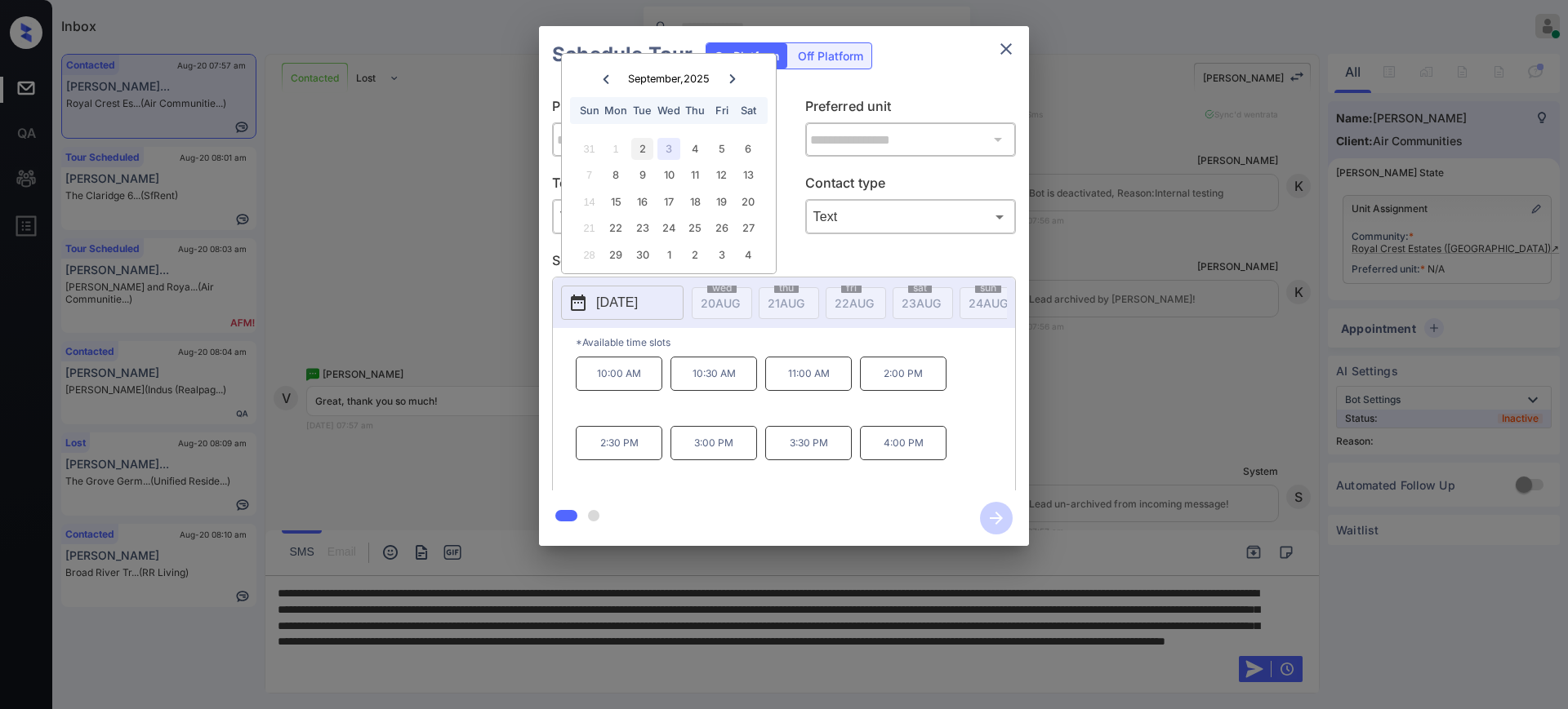
click at [644, 150] on div "2" at bounding box center [642, 148] width 22 height 22
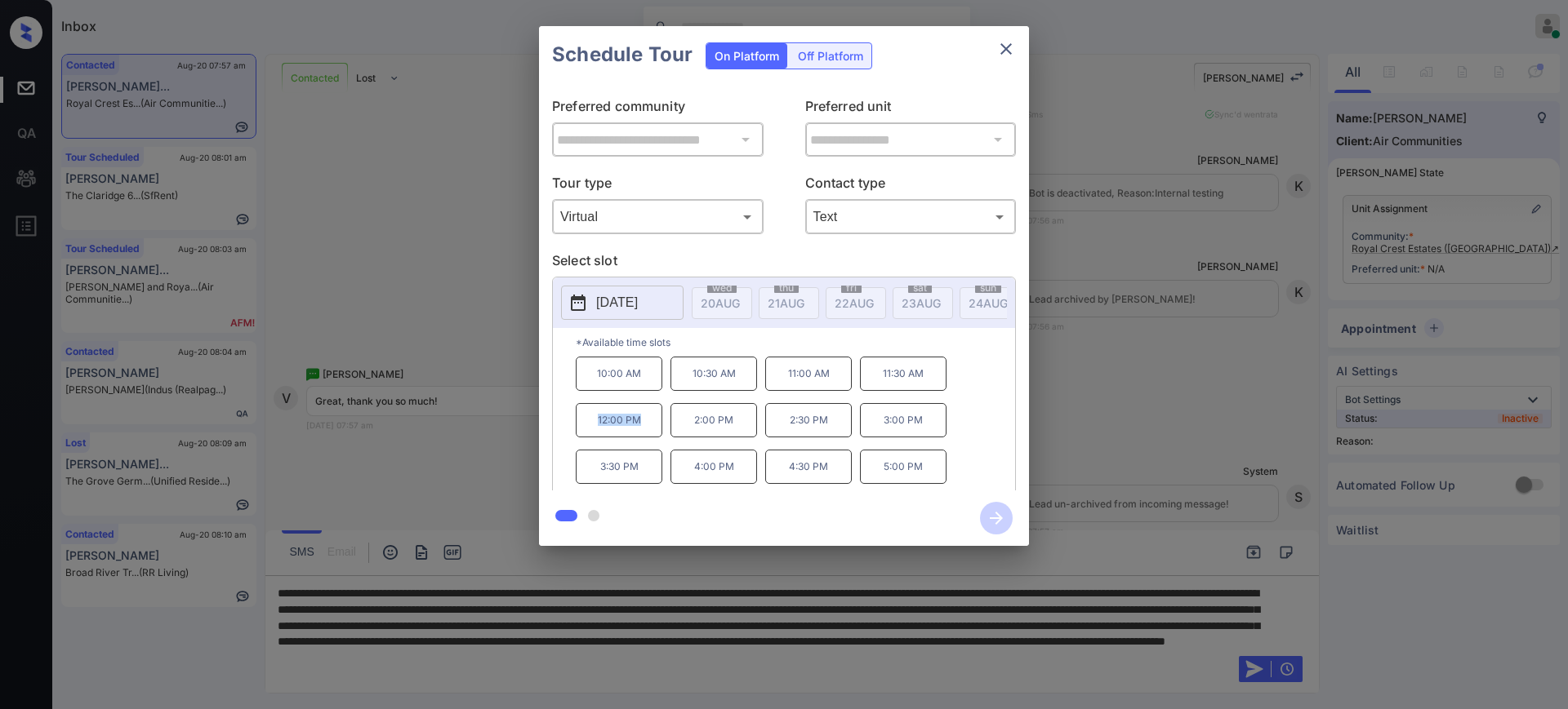
drag, startPoint x: 591, startPoint y: 429, endPoint x: 951, endPoint y: 144, distance: 459.2
click at [664, 434] on div "10:00 AM 10:30 AM 11:00 AM 11:30 AM 12:00 PM 2:00 PM 2:30 PM 3:00 PM 3:30 PM 4:…" at bounding box center [795, 422] width 439 height 131
copy p "12:00 PM"
click at [1015, 43] on button "close" at bounding box center [1006, 49] width 33 height 33
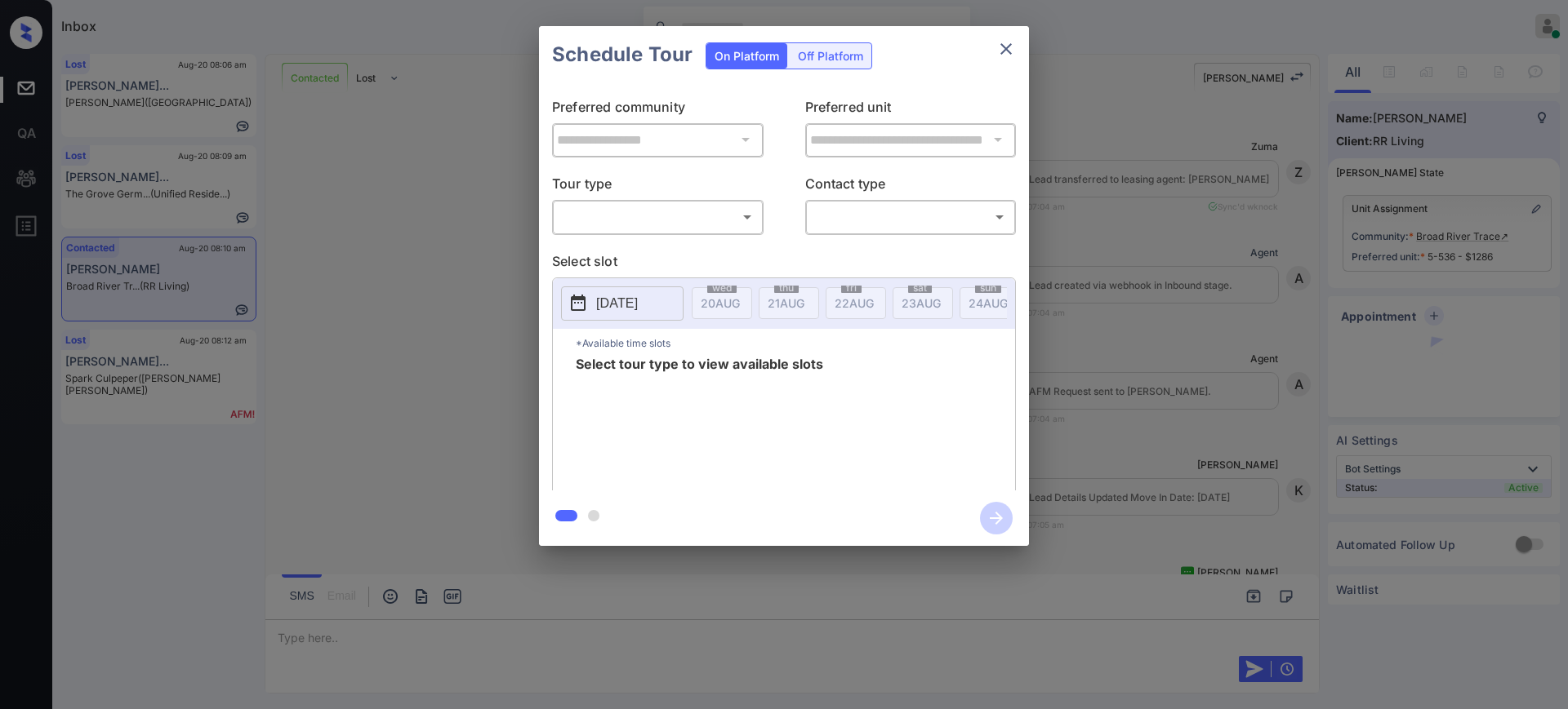
scroll to position [2033, 0]
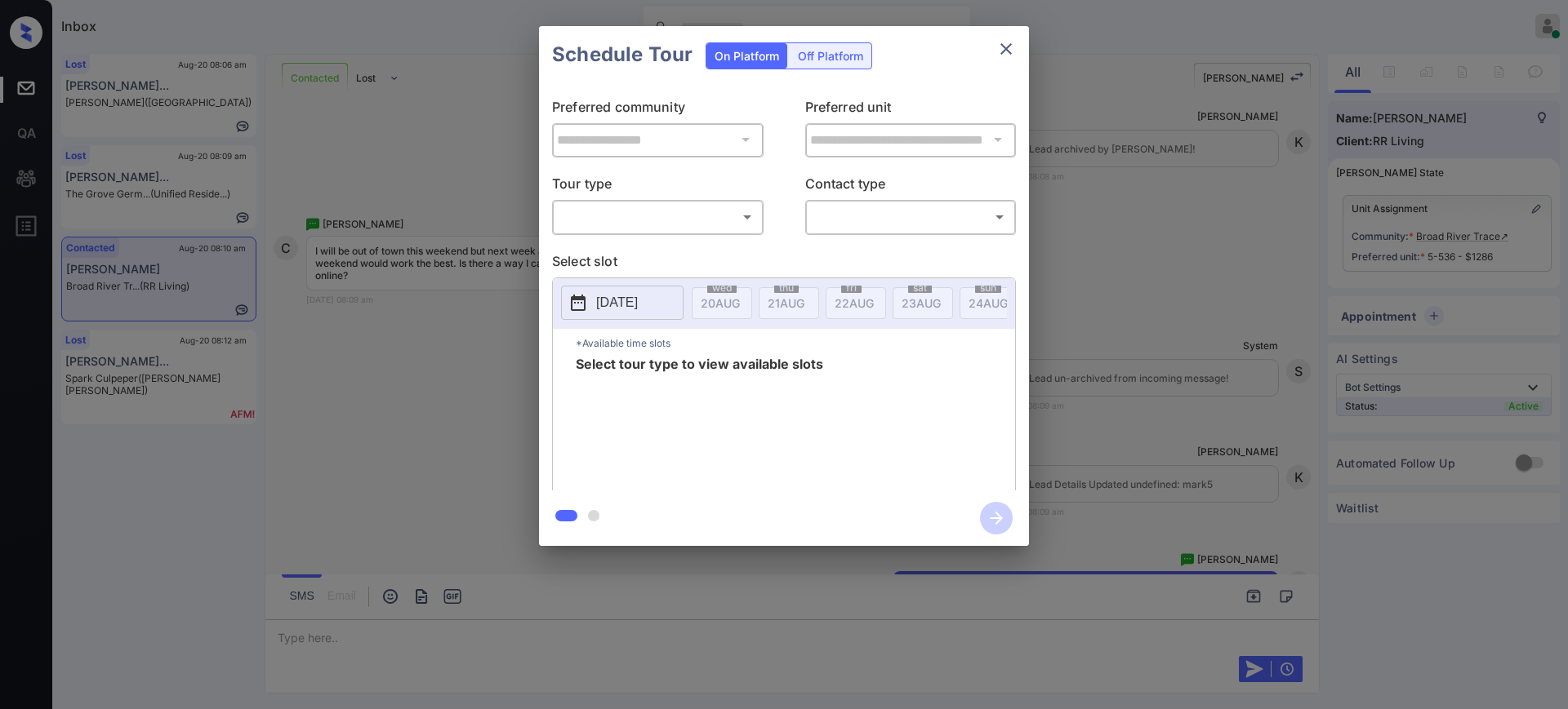
click at [620, 213] on body "Inbox [PERSON_NAME] Online Set yourself offline Set yourself on break Profile S…" at bounding box center [784, 354] width 1568 height 709
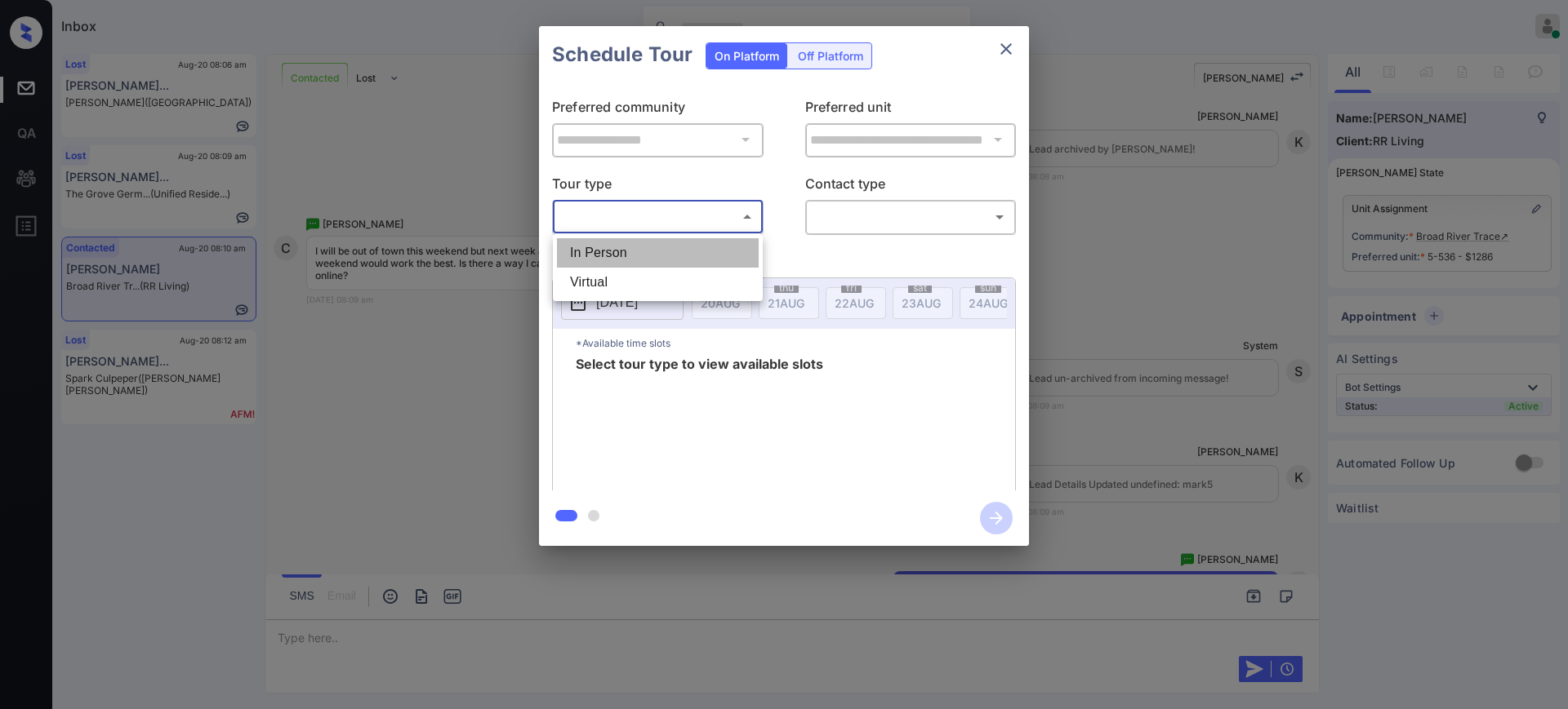
drag, startPoint x: 627, startPoint y: 251, endPoint x: 839, endPoint y: 220, distance: 214.3
click at [628, 252] on li "In Person" at bounding box center [658, 253] width 202 height 29
type input "********"
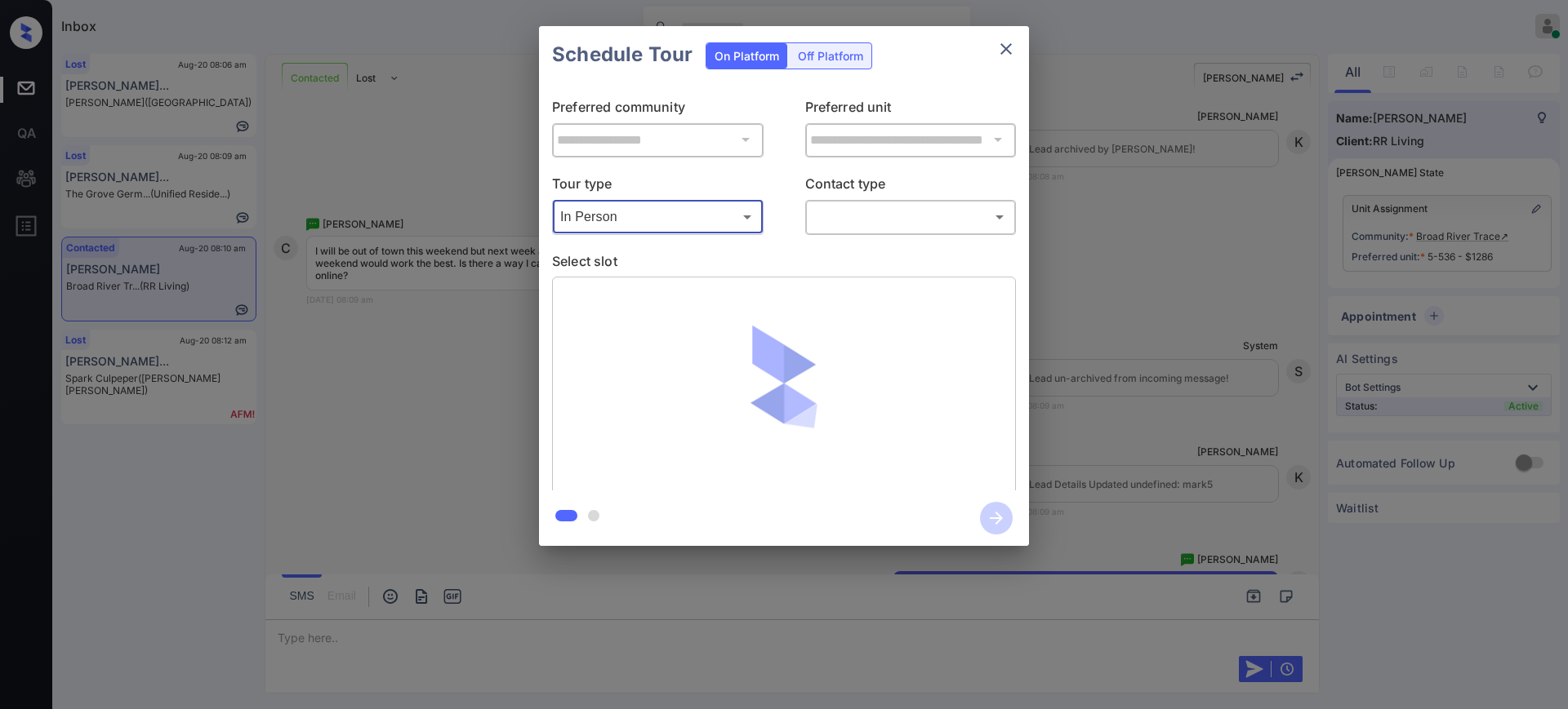
click at [866, 210] on body "Inbox [PERSON_NAME] Online Set yourself offline Set yourself on break Profile S…" at bounding box center [784, 354] width 1568 height 709
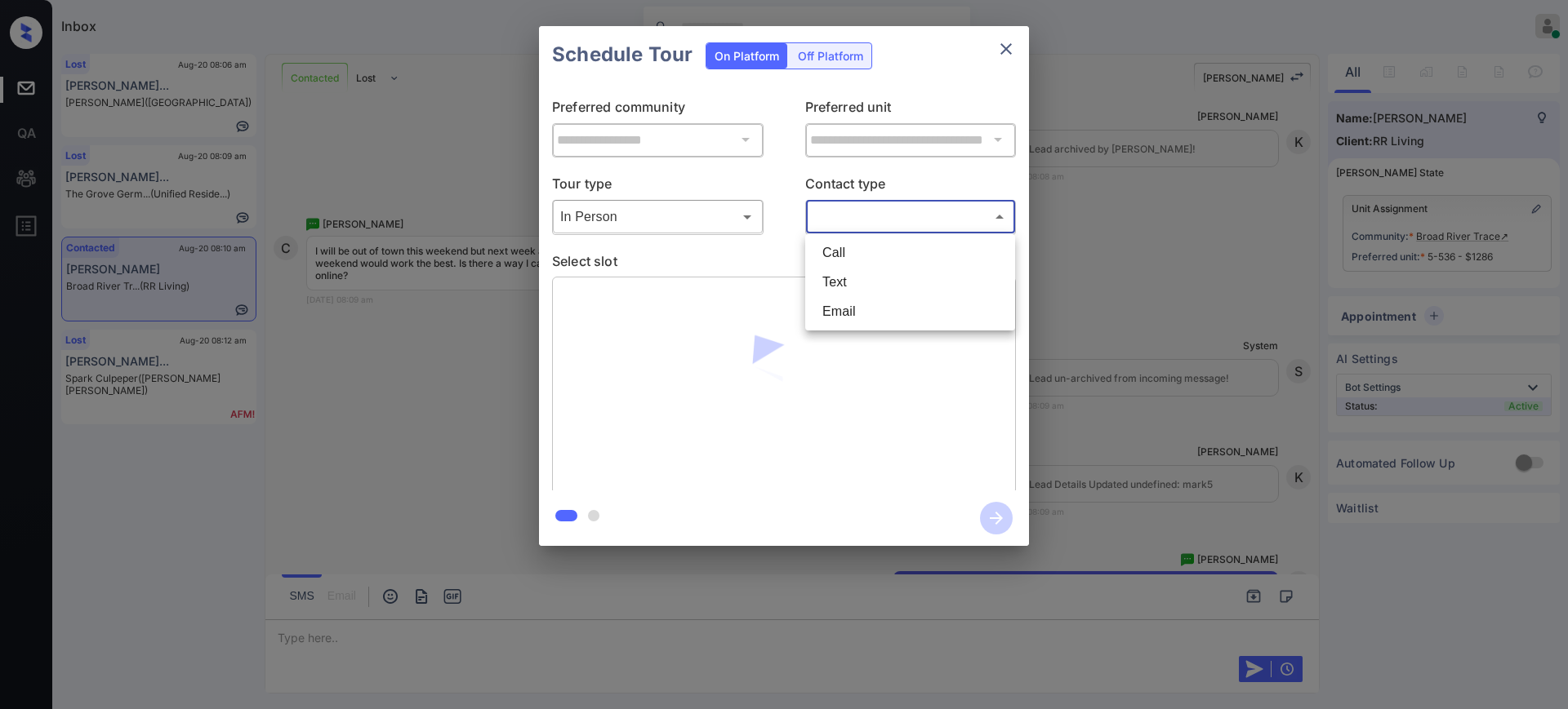
click at [849, 283] on li "Text" at bounding box center [910, 282] width 202 height 29
type input "****"
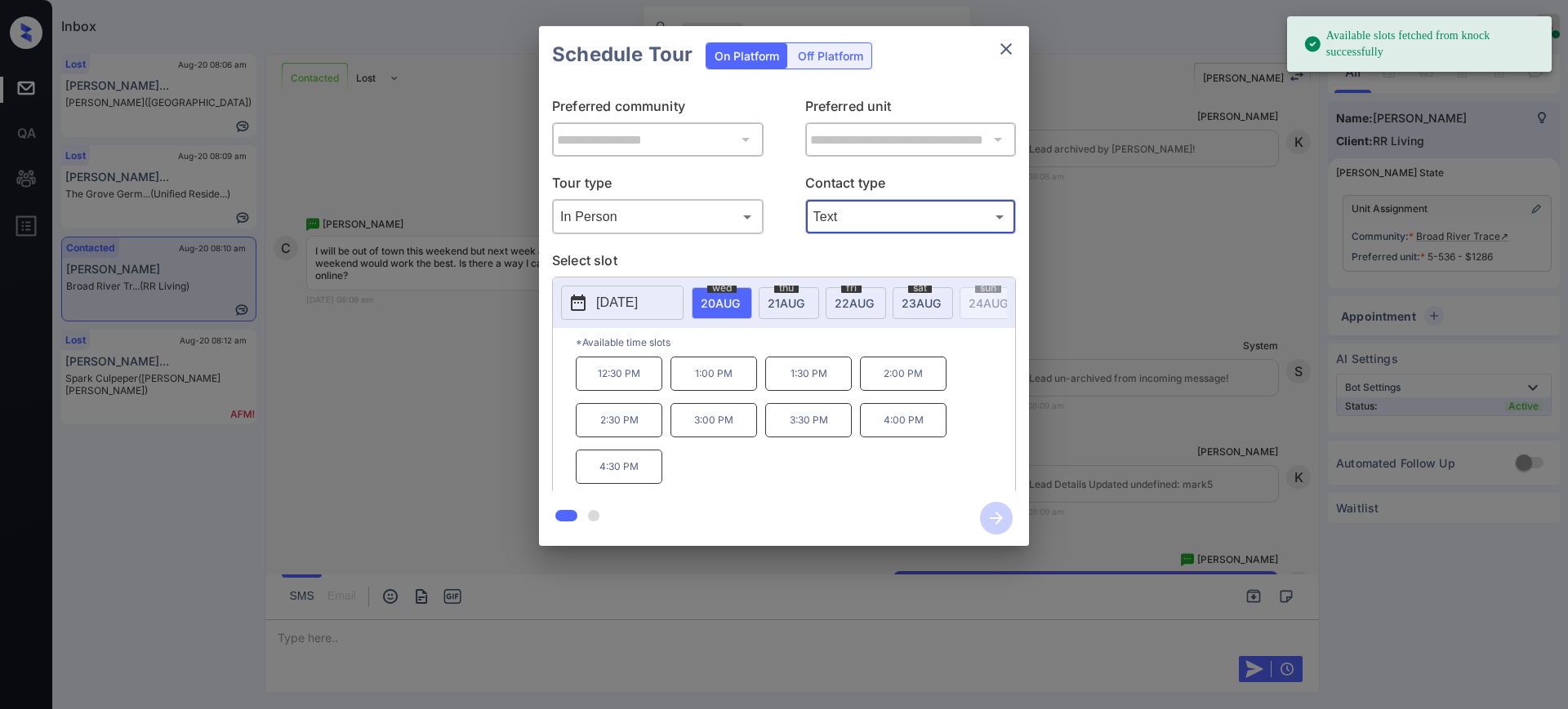
click at [625, 284] on div "[DATE] 20 AUG [DATE] [DATE] [DATE] [DATE] [DATE] [DATE] [DATE] [DATE] [DATE] [D…" at bounding box center [783, 302] width 462 height 50
click at [632, 306] on p "[DATE]" at bounding box center [617, 302] width 42 height 20
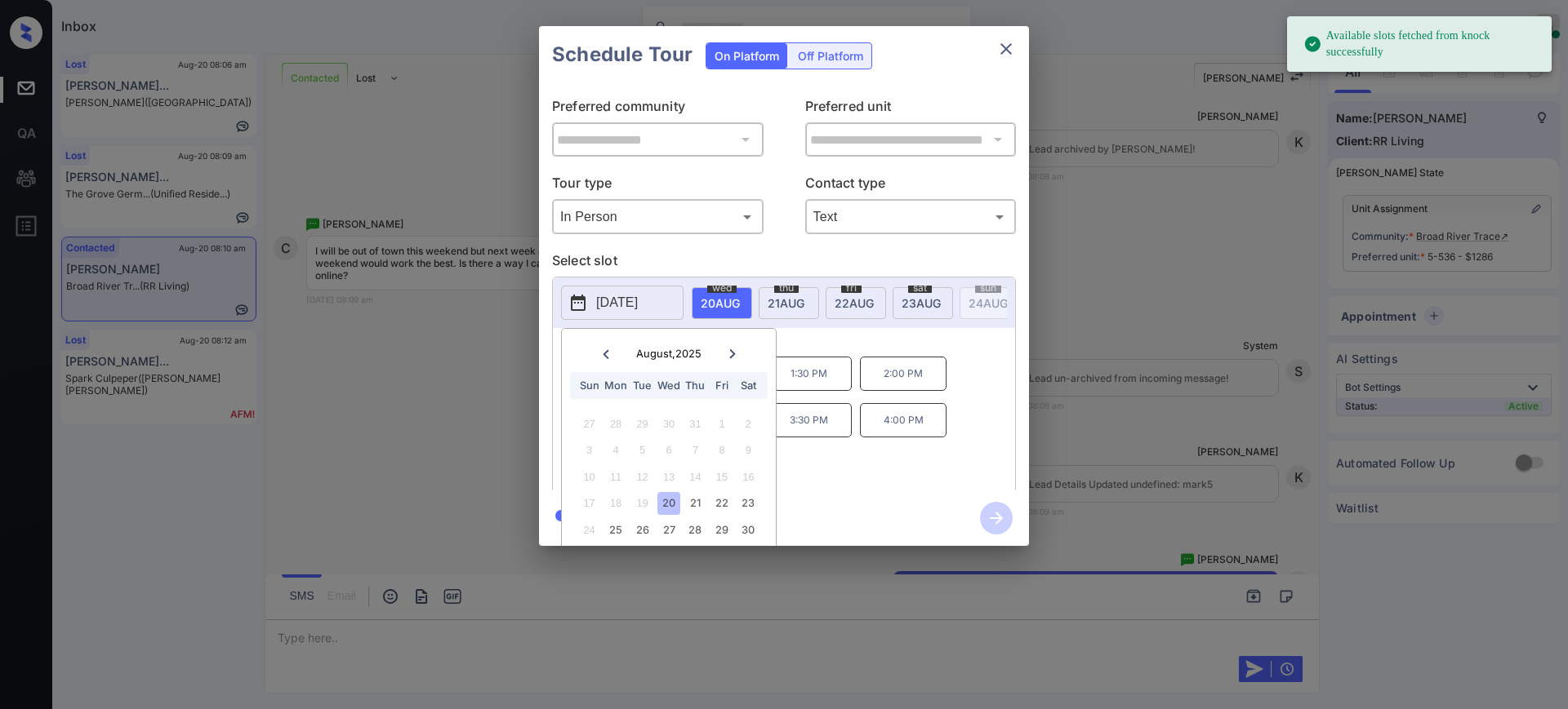
scroll to position [50, 0]
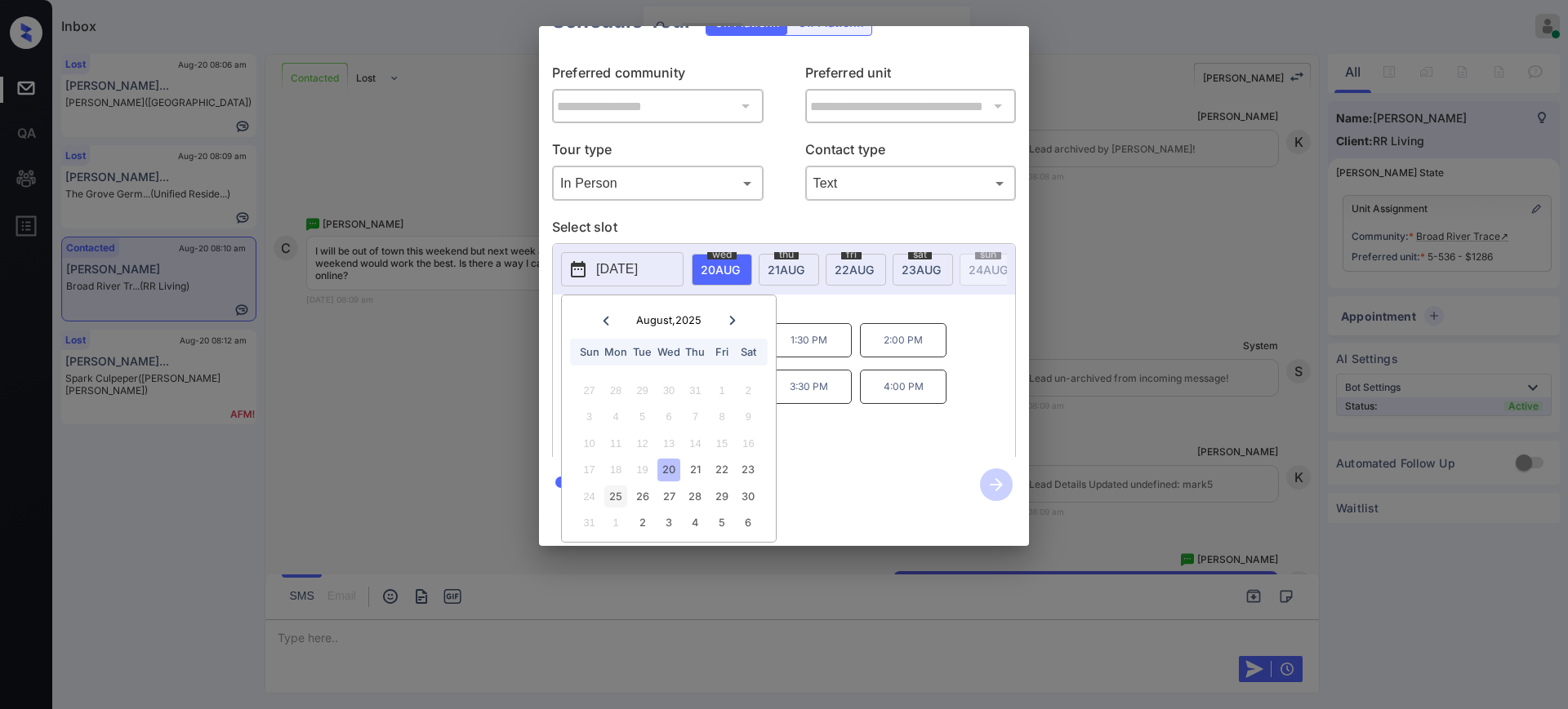
click at [625, 483] on div "24 25 26 27 28 29 30" at bounding box center [668, 496] width 204 height 26
click at [624, 486] on div "25" at bounding box center [614, 496] width 22 height 22
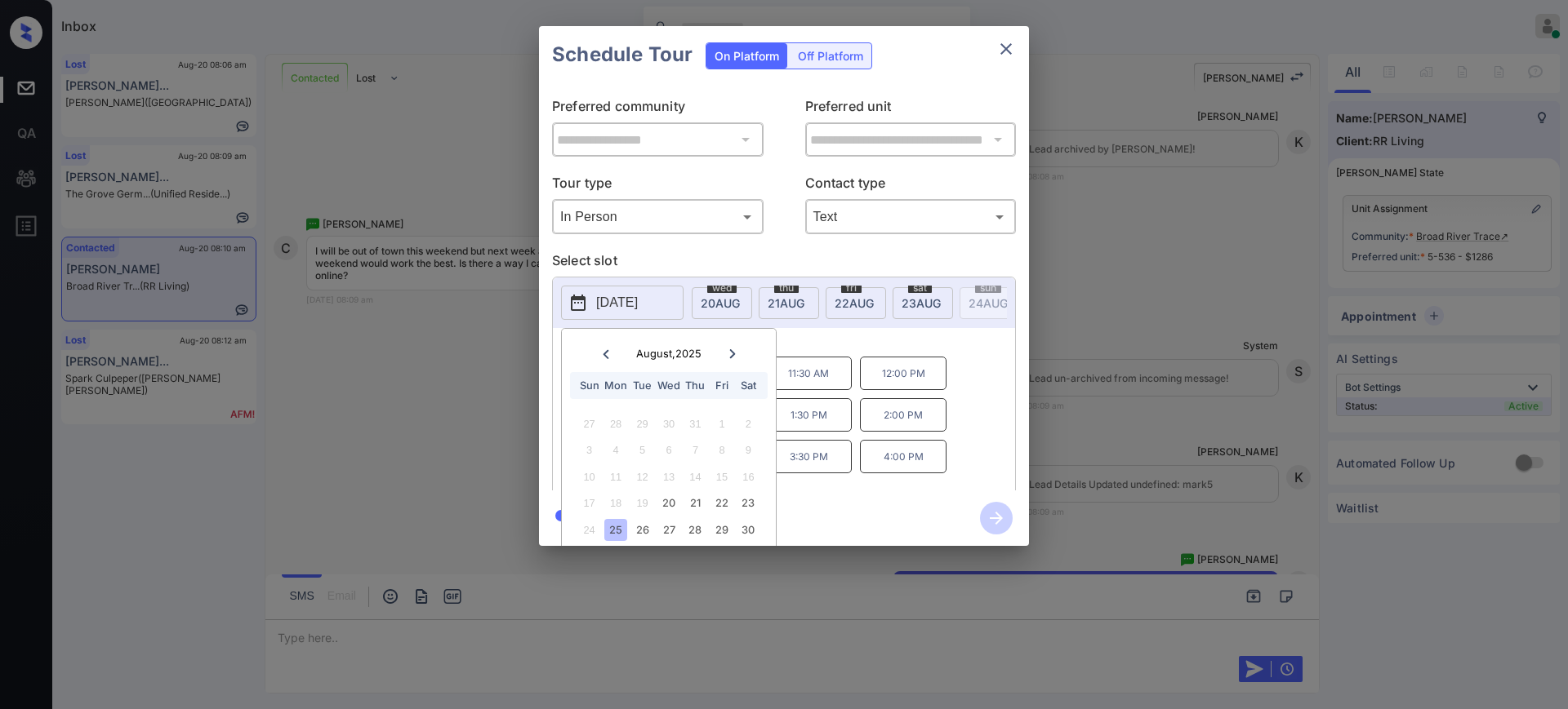
click at [858, 390] on div "10:30 AM 11:00 AM 11:30 AM 12:00 PM 12:30 PM 1:00 PM 1:30 PM 2:00 PM 2:30 PM 3:…" at bounding box center [795, 422] width 439 height 131
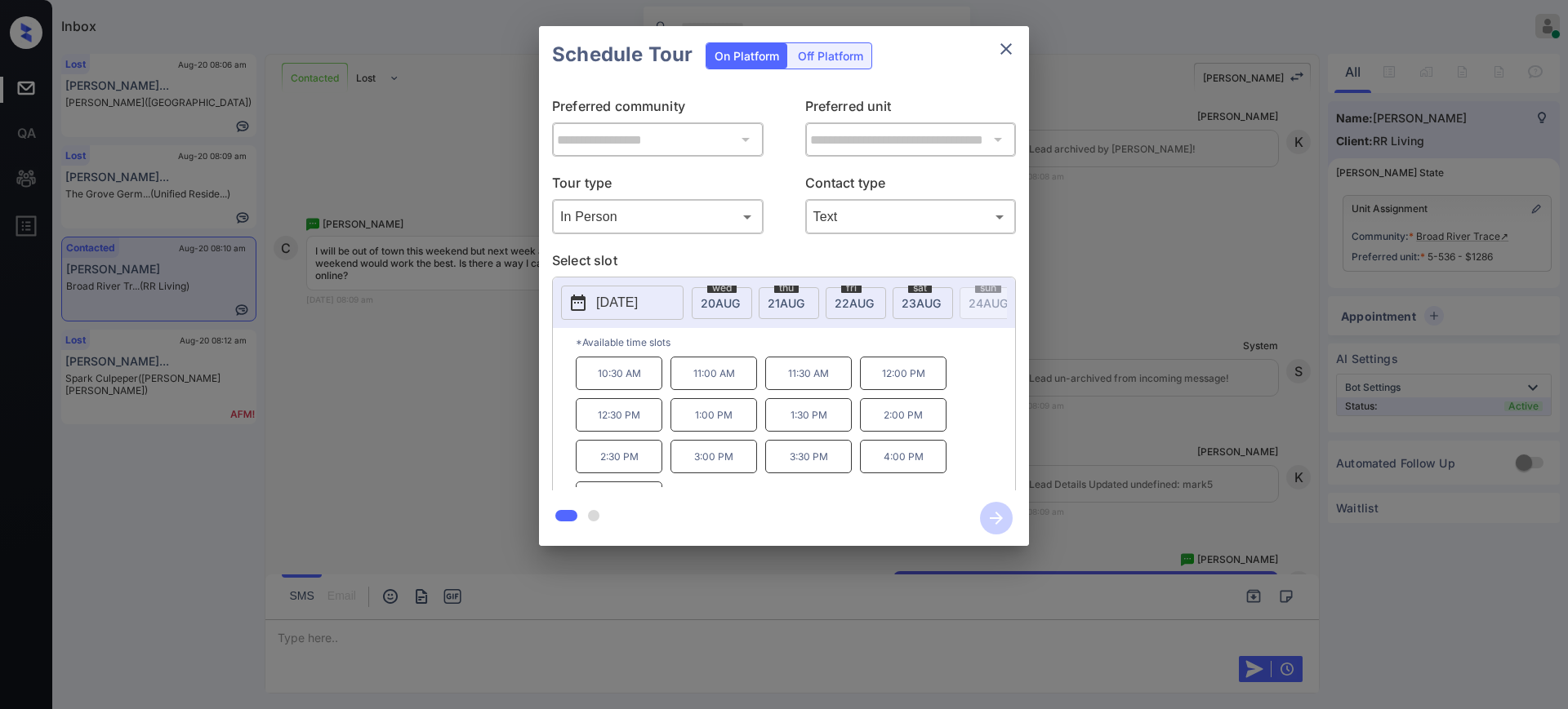
scroll to position [28, 0]
click at [624, 297] on p "2025-08-25" at bounding box center [617, 302] width 42 height 20
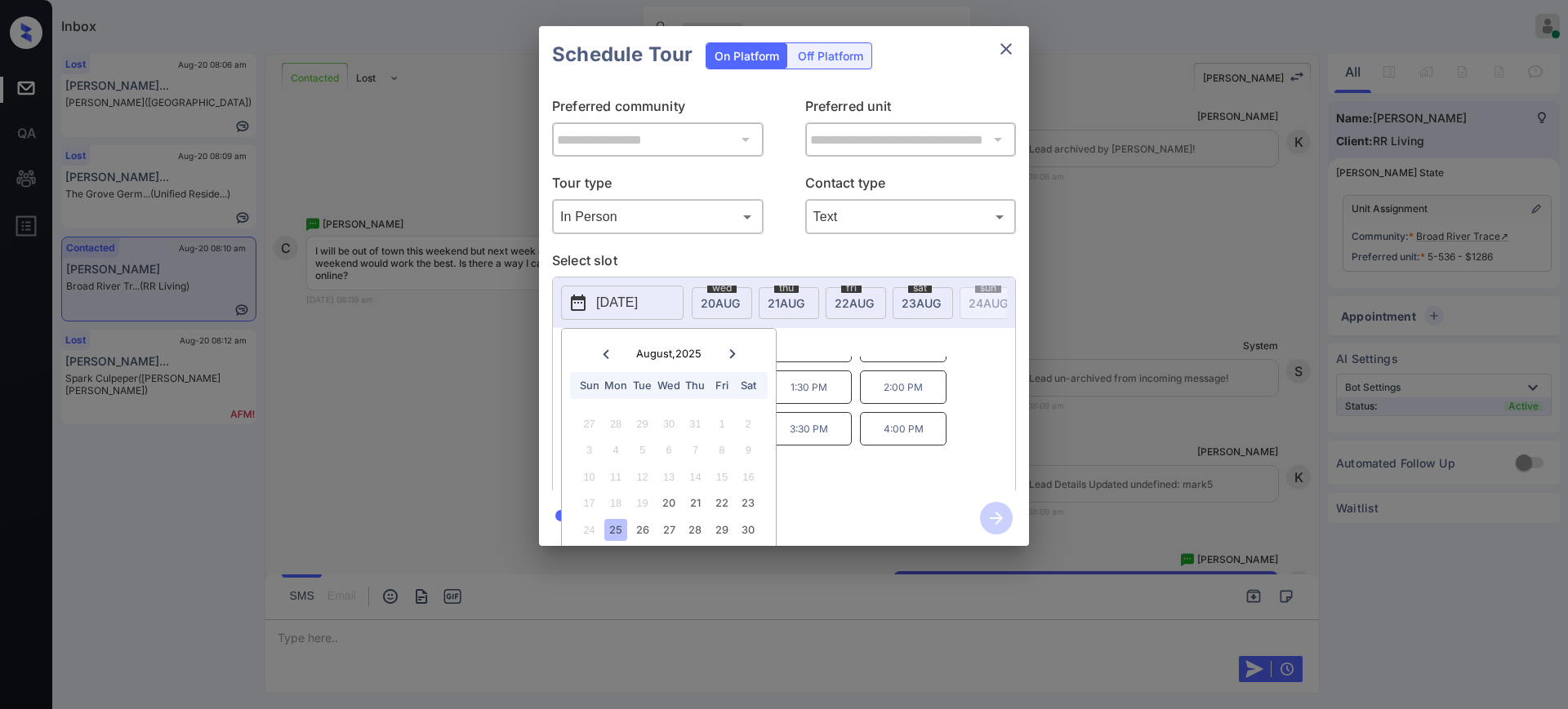
click at [426, 365] on div "**********" at bounding box center [784, 286] width 1568 height 572
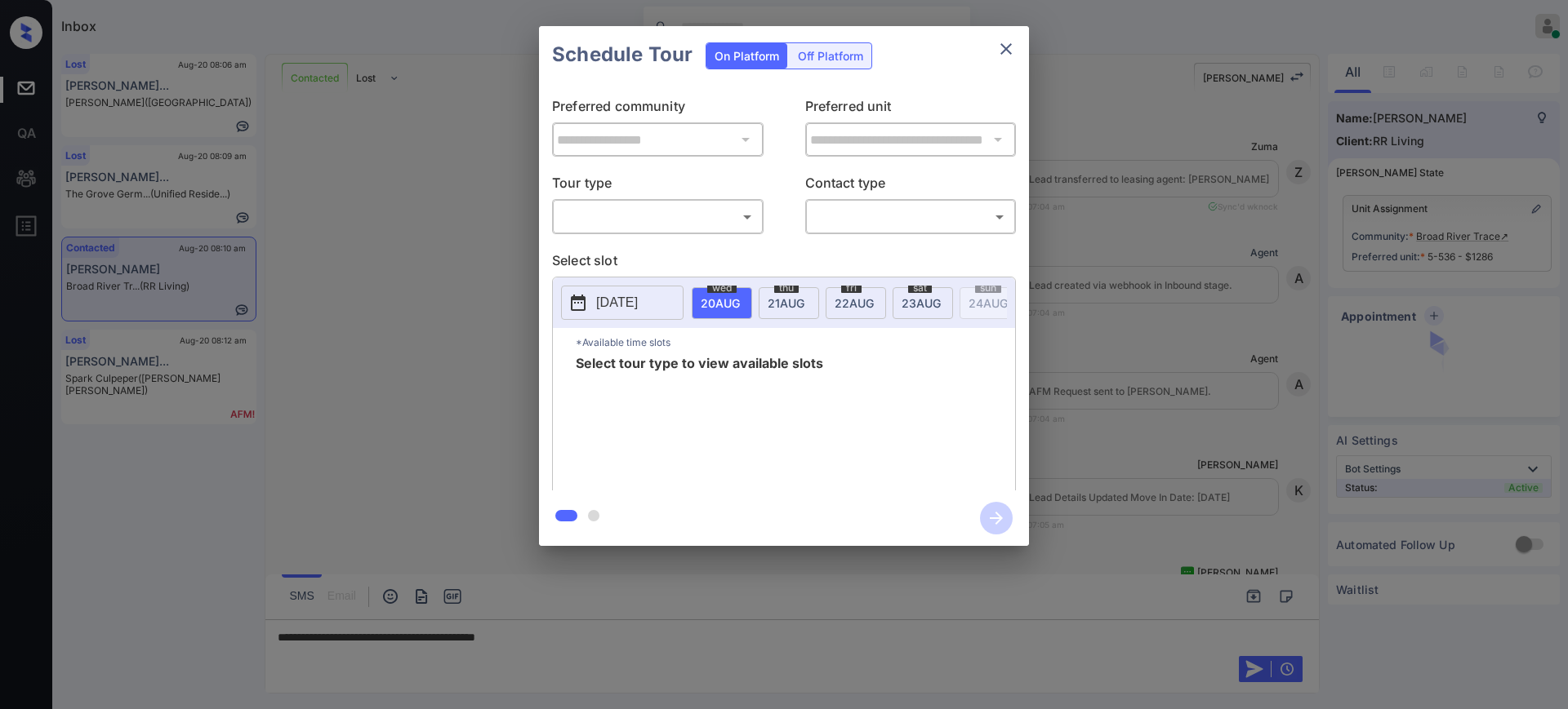
scroll to position [2440, 0]
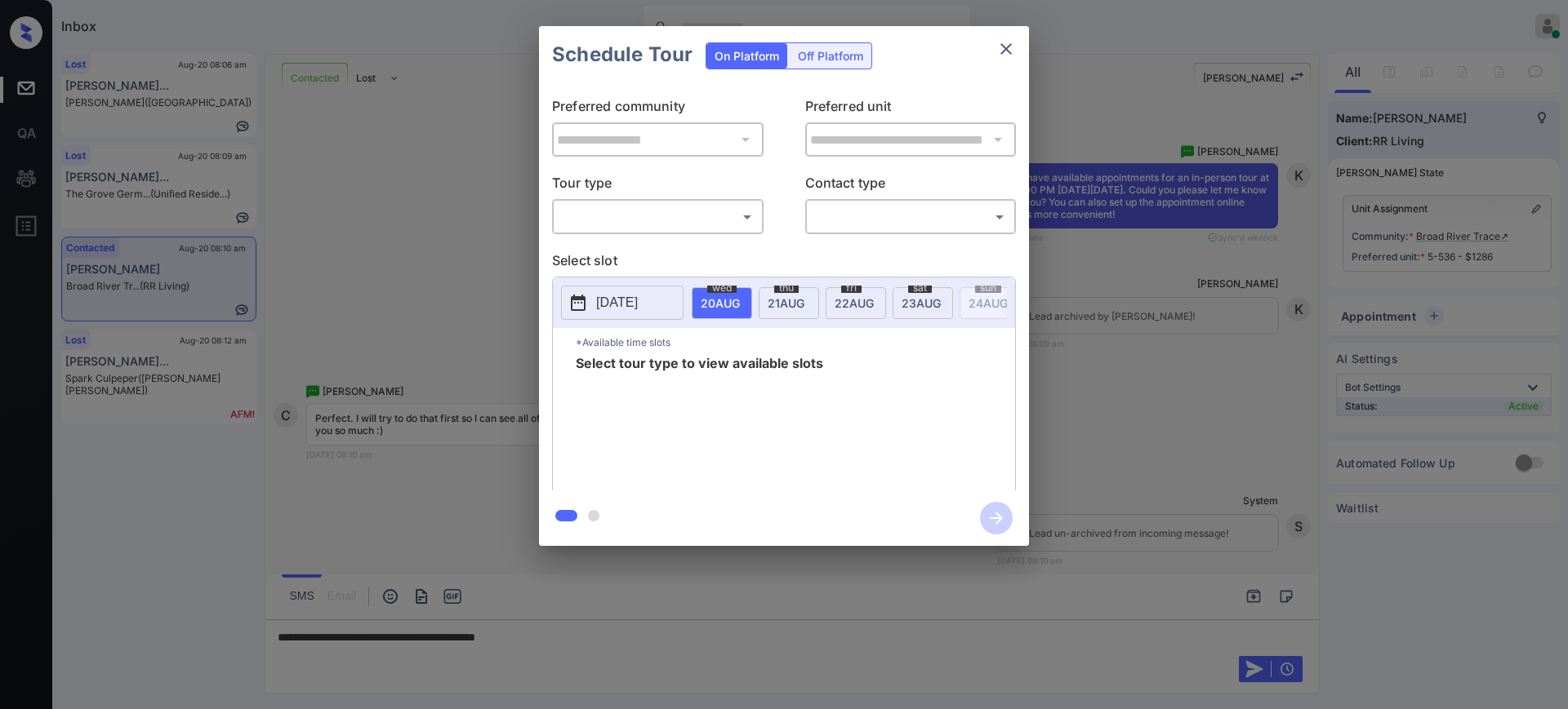
click at [703, 210] on body "Inbox [PERSON_NAME] Online Set yourself offline Set yourself on break Profile S…" at bounding box center [784, 354] width 1568 height 709
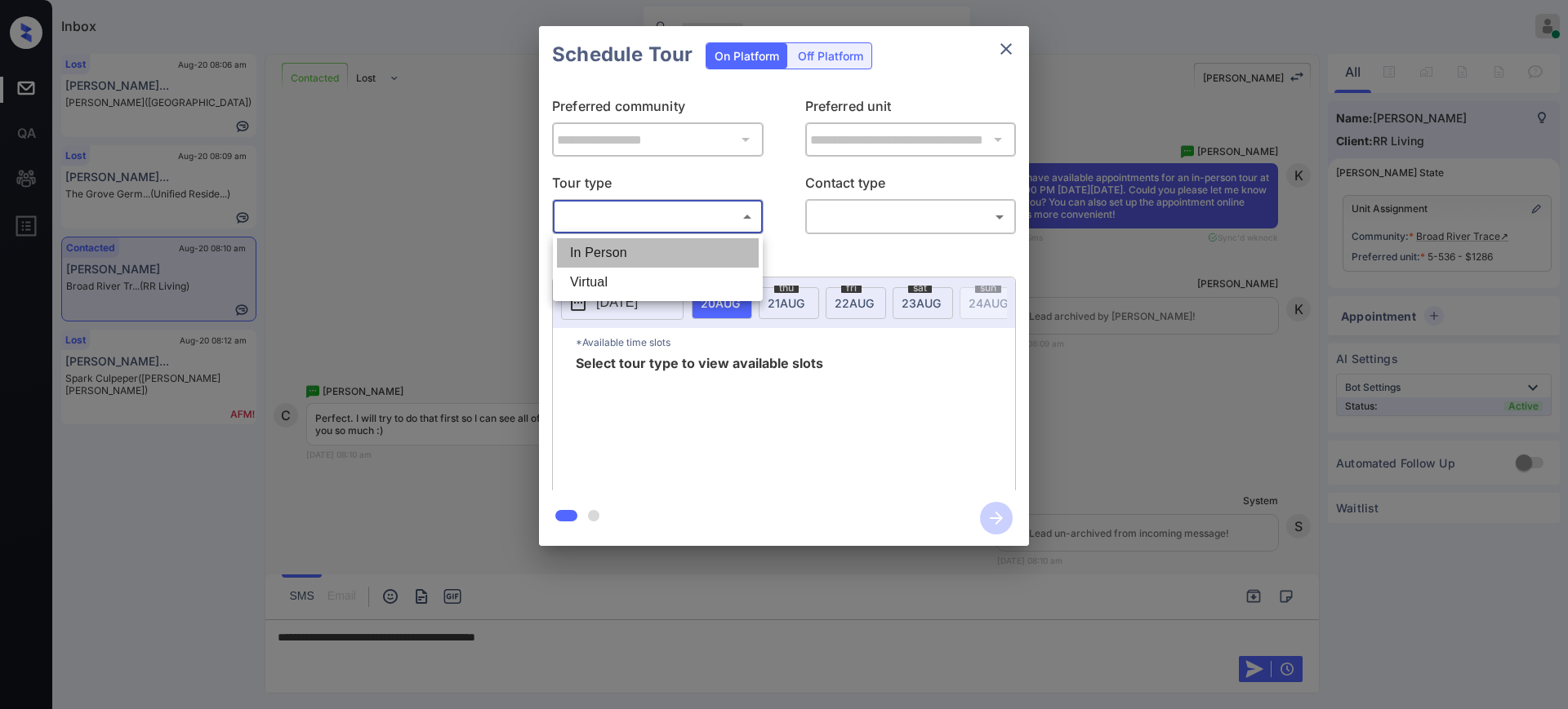
drag, startPoint x: 673, startPoint y: 250, endPoint x: 753, endPoint y: 240, distance: 80.6
click at [673, 251] on li "In Person" at bounding box center [658, 253] width 202 height 29
type input "********"
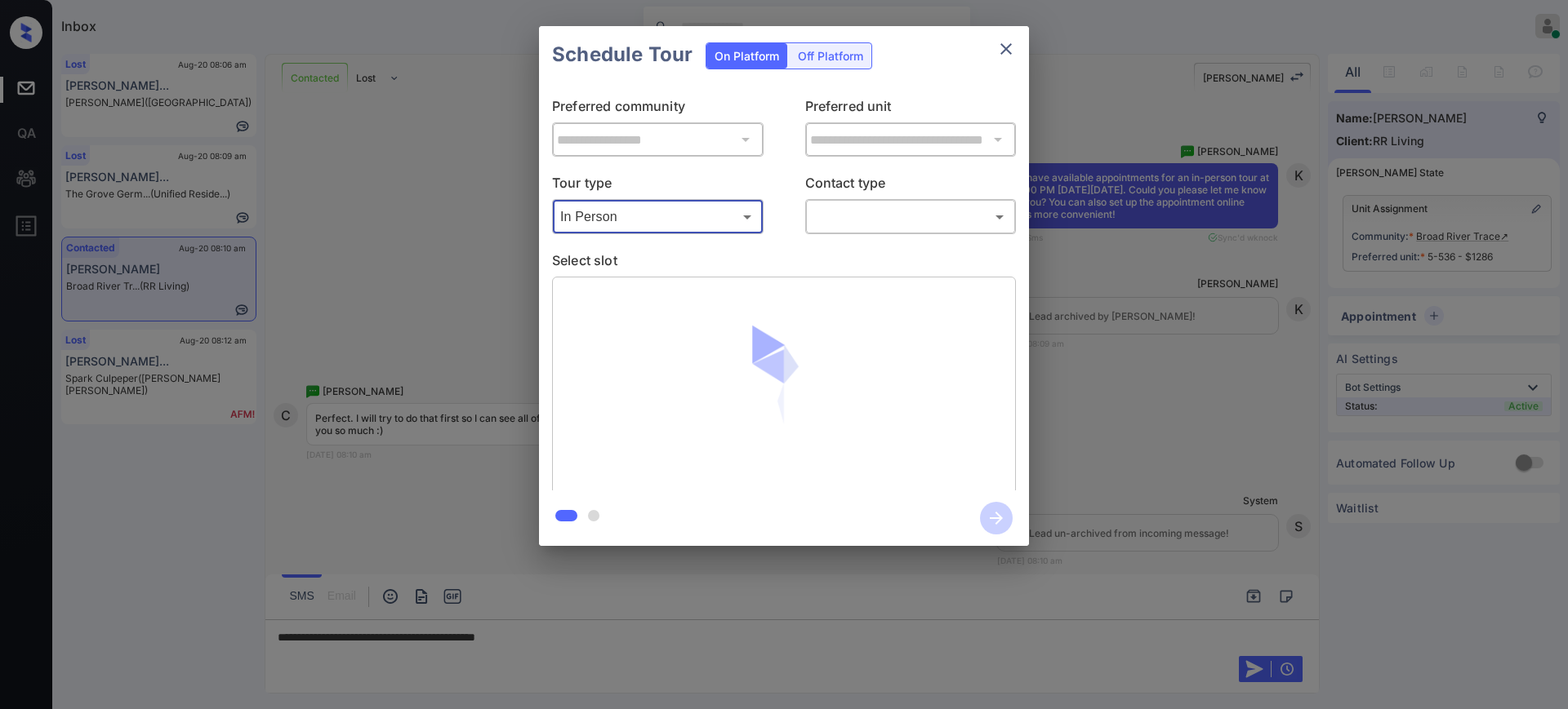
drag, startPoint x: 803, startPoint y: 219, endPoint x: 851, endPoint y: 206, distance: 49.7
click at [804, 217] on div "Tour type In Person ******** ​ Contact type ​ ​" at bounding box center [783, 203] width 463 height 61
click at [878, 203] on body "Inbox Ajay Kumar Online Set yourself offline Set yourself on break Profile Swit…" at bounding box center [784, 354] width 1568 height 709
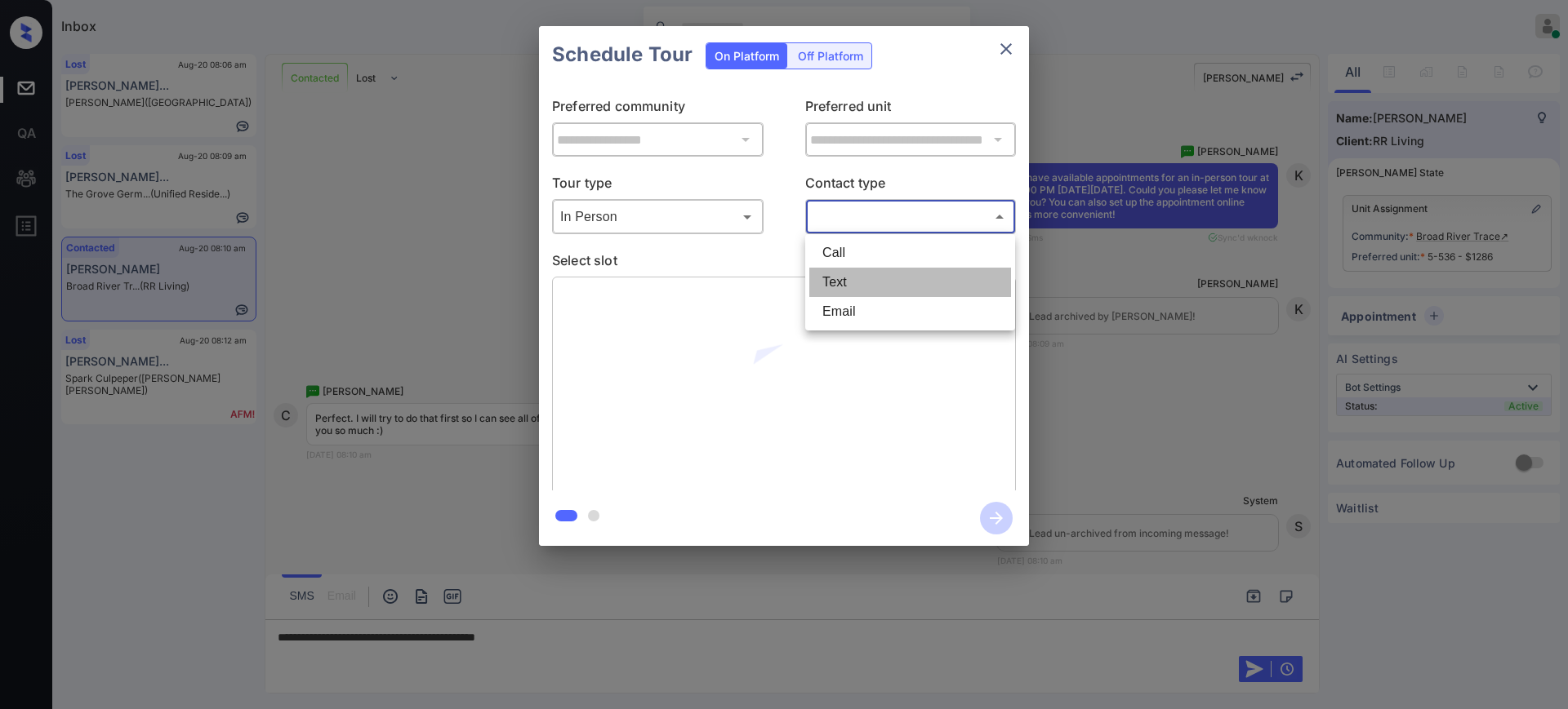
click at [839, 276] on li "Text" at bounding box center [910, 282] width 202 height 29
type input "****"
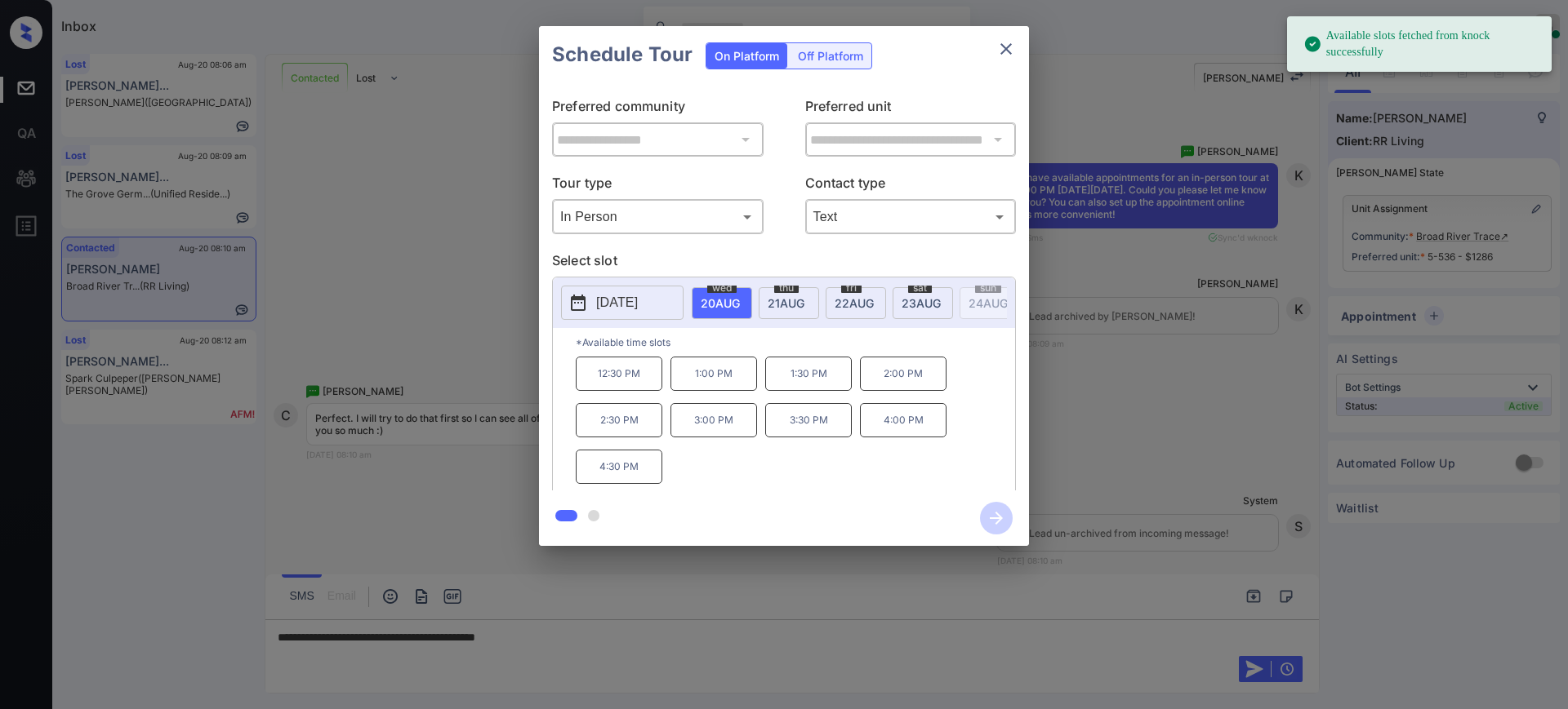
drag, startPoint x: 624, startPoint y: 305, endPoint x: 642, endPoint y: 296, distance: 20.1
click at [629, 300] on p "2025-08-20" at bounding box center [617, 302] width 42 height 20
click at [708, 292] on div "wed 20 AUG" at bounding box center [722, 303] width 61 height 32
click at [606, 308] on p "2025-08-20" at bounding box center [617, 302] width 42 height 20
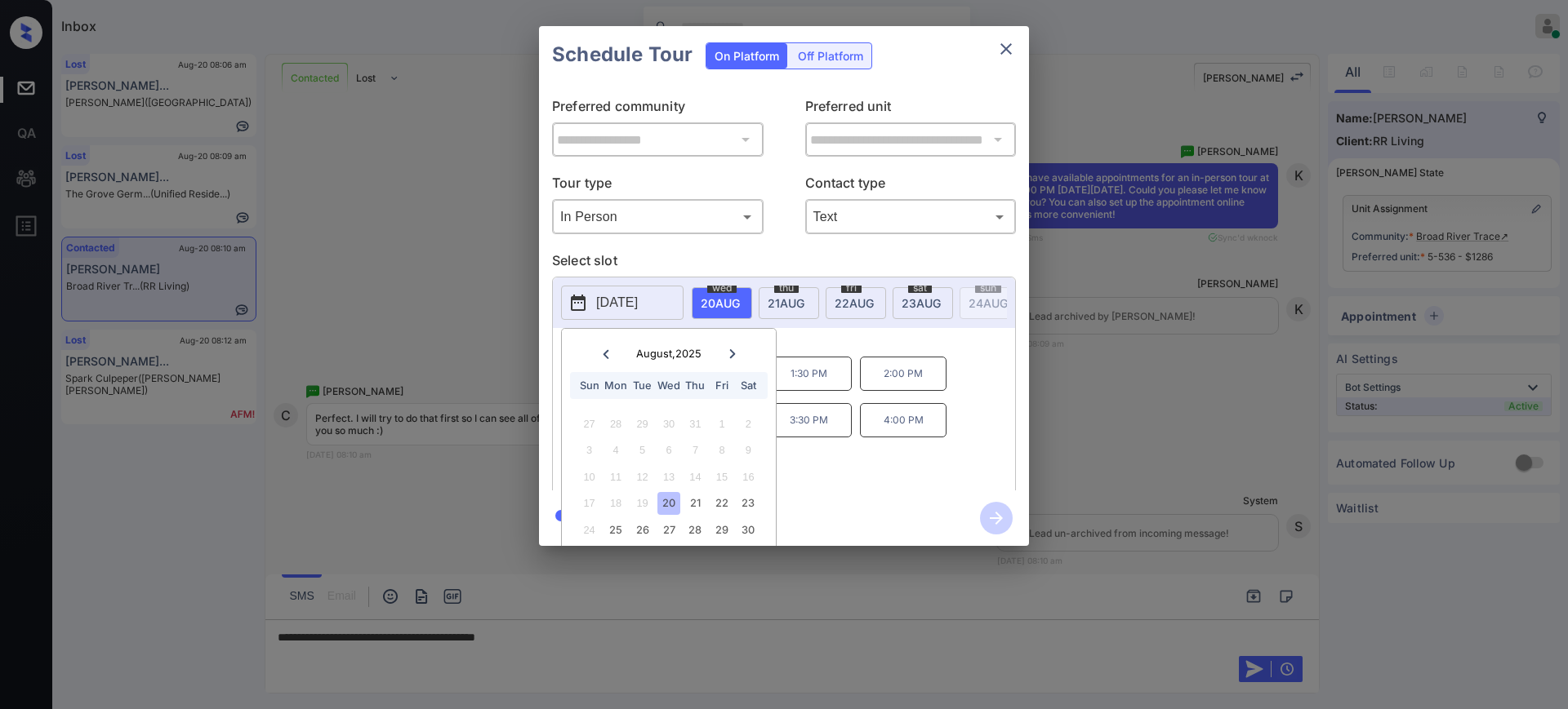
scroll to position [50, 0]
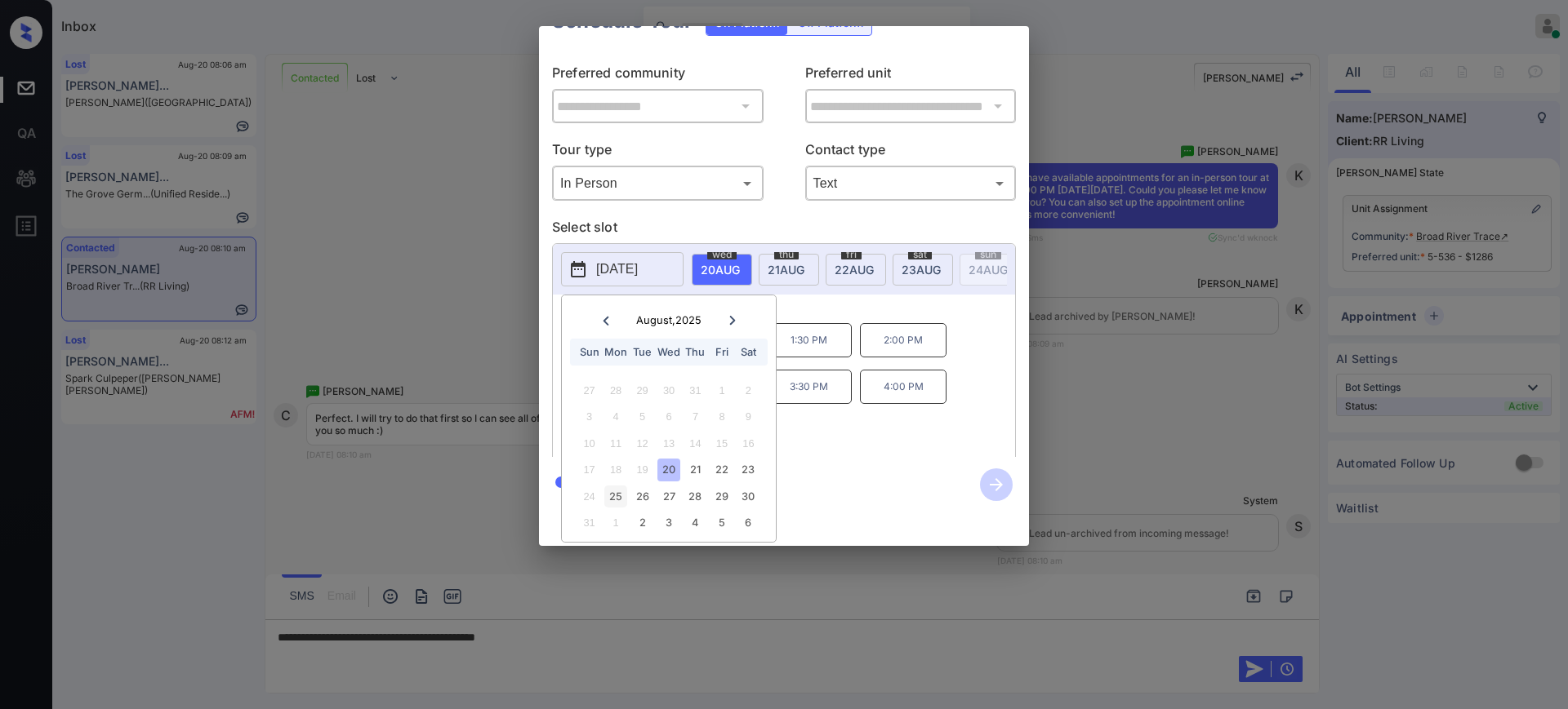
click at [619, 486] on div "25" at bounding box center [614, 496] width 22 height 22
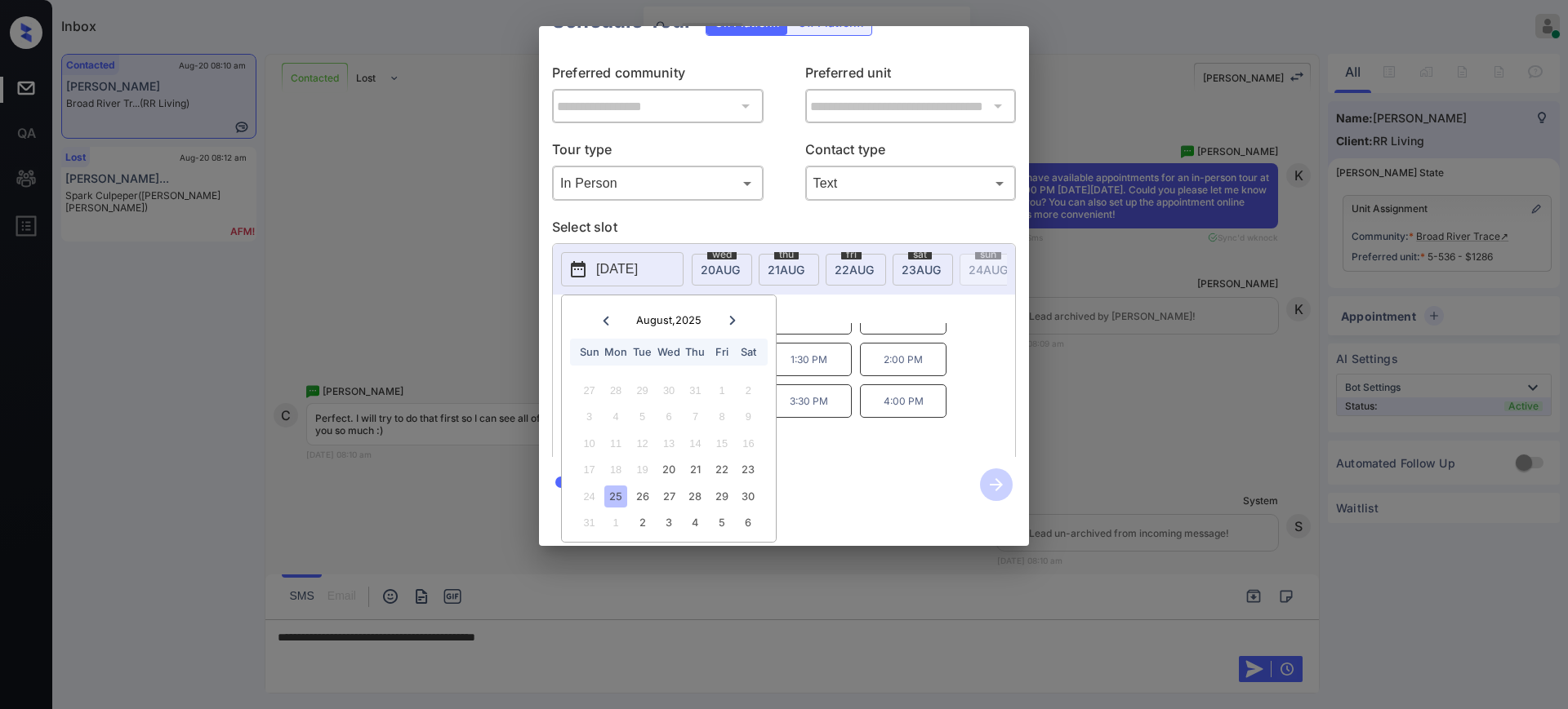
scroll to position [28, 0]
click at [642, 486] on div "26" at bounding box center [642, 496] width 22 height 22
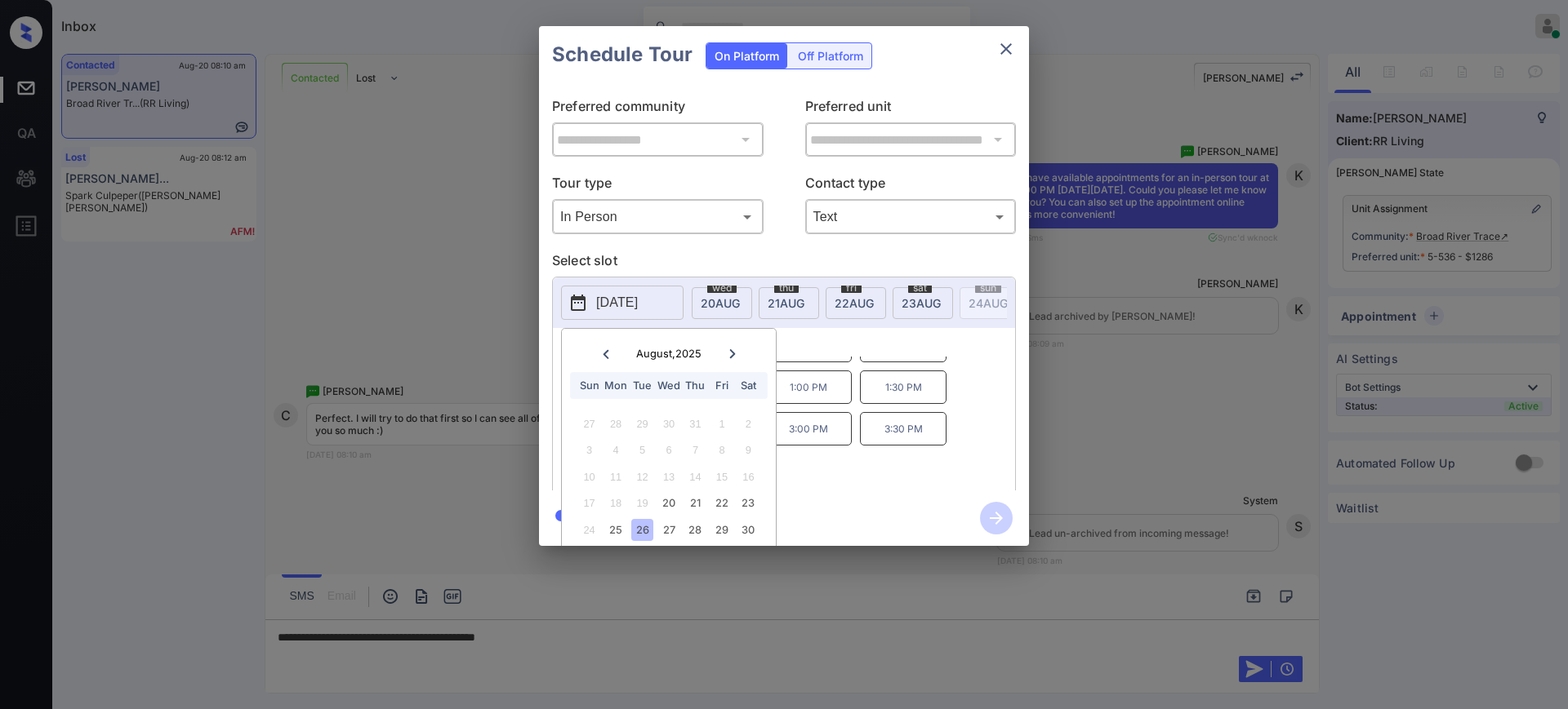
click at [878, 376] on div "9:00 AM 9:30 AM 11:00 AM 11:30 AM 12:00 PM 12:30 PM 1:00 PM 1:30 PM 2:00 PM 2:3…" at bounding box center [795, 422] width 439 height 131
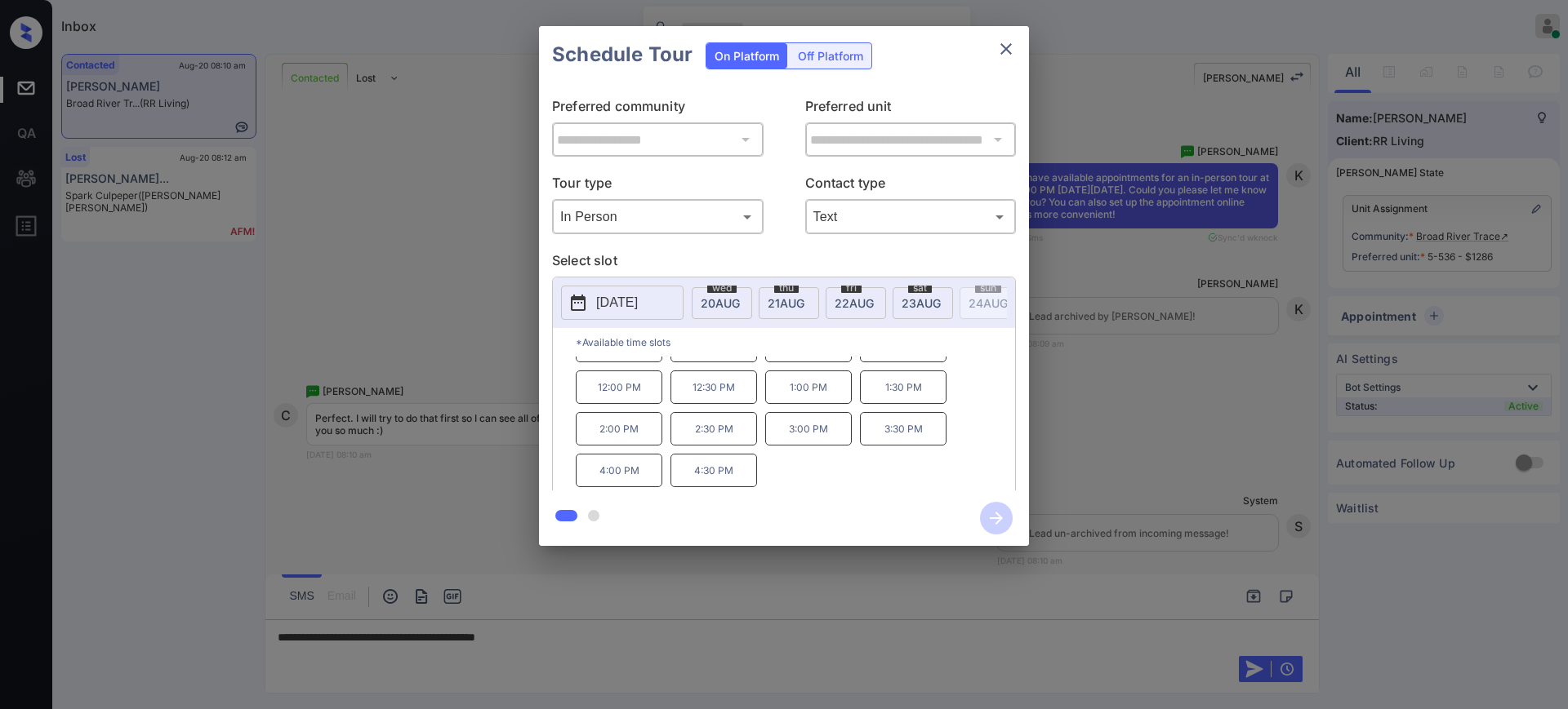
click at [638, 295] on p "2025-08-26" at bounding box center [617, 302] width 42 height 20
click at [638, 304] on p "2025-08-26" at bounding box center [617, 302] width 42 height 20
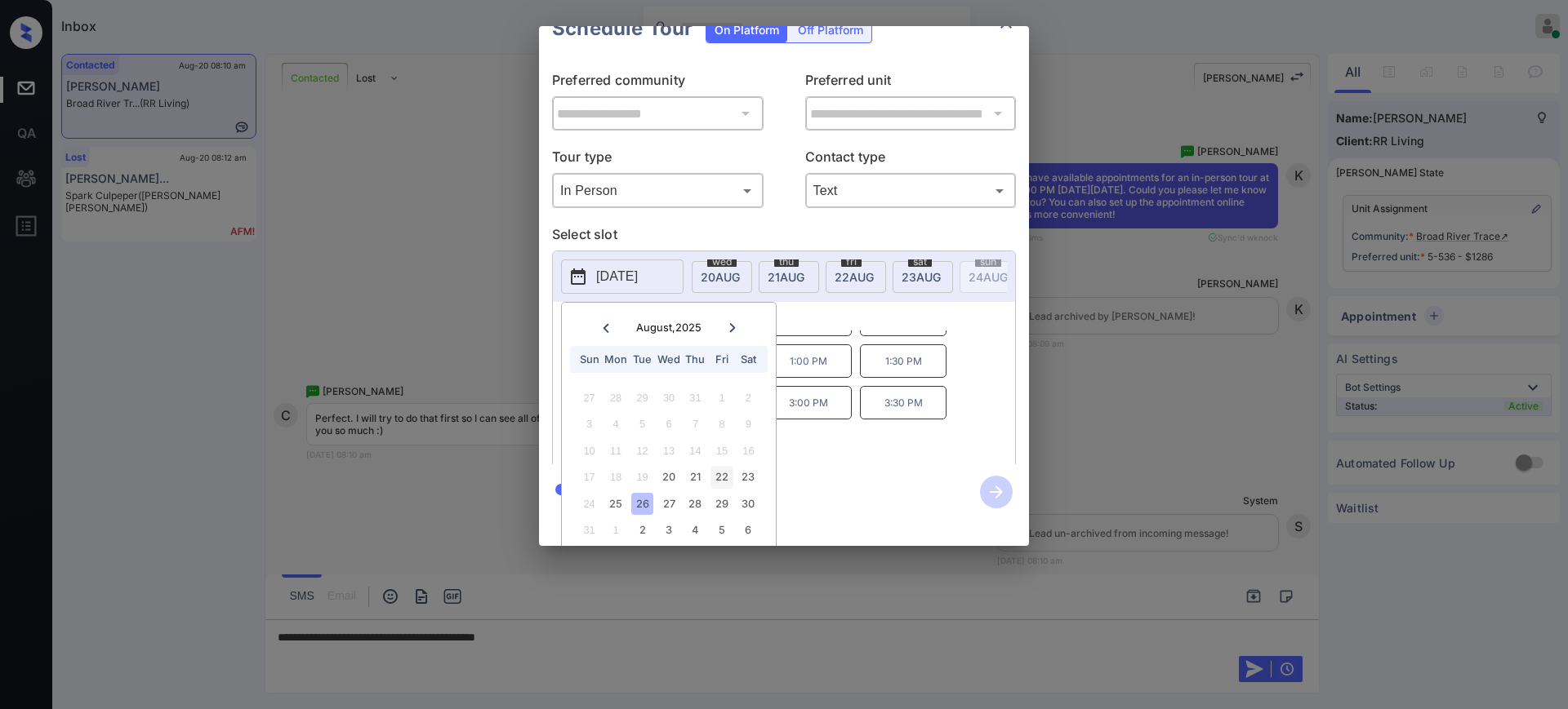
scroll to position [50, 0]
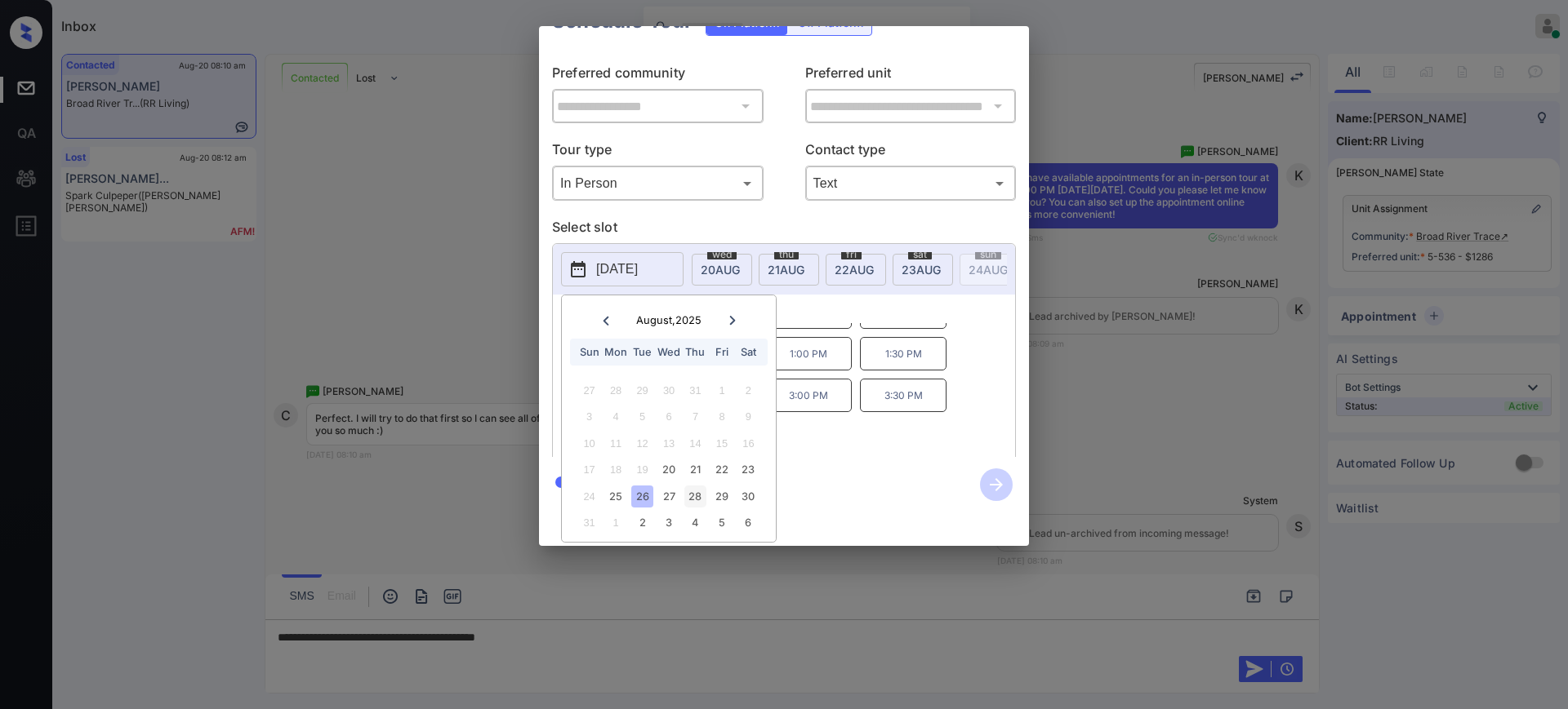
click at [697, 486] on div "28" at bounding box center [695, 496] width 22 height 22
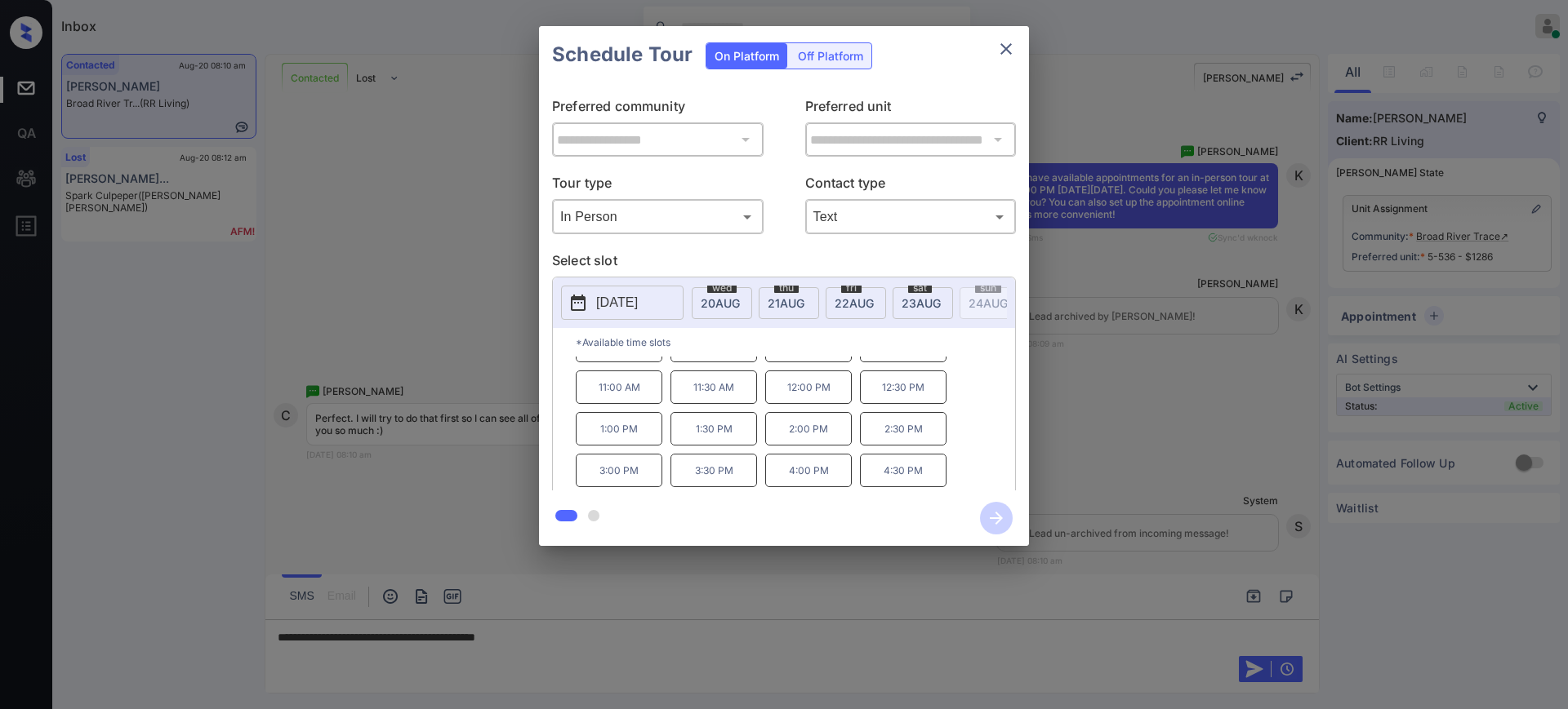
click at [868, 381] on div "9:00 AM 9:30 AM 10:00 AM 10:30 AM 11:00 AM 11:30 AM 12:00 PM 12:30 PM 1:00 PM 1…" at bounding box center [795, 422] width 439 height 131
click at [647, 291] on button "2025-08-28" at bounding box center [622, 303] width 122 height 35
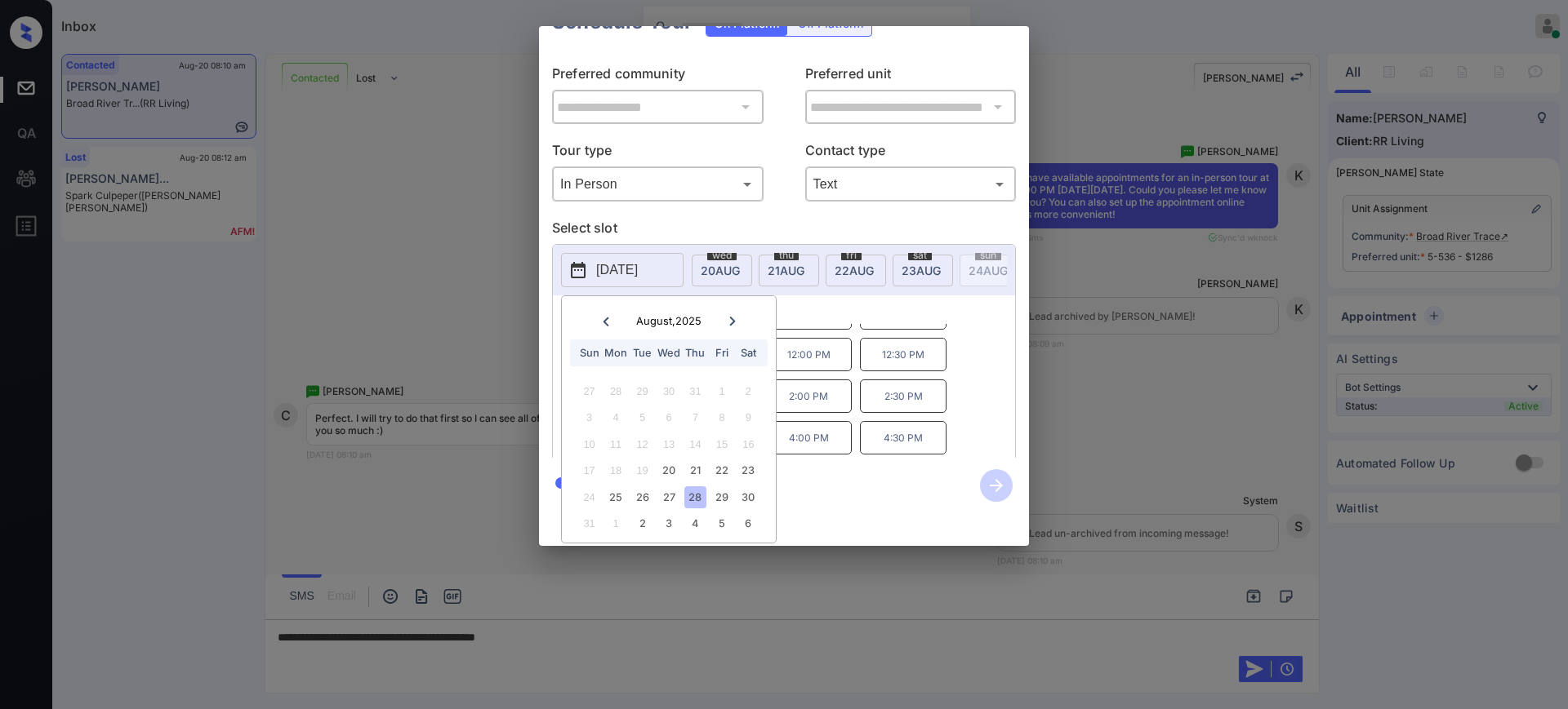
scroll to position [50, 0]
click at [750, 486] on div "30" at bounding box center [748, 496] width 22 height 22
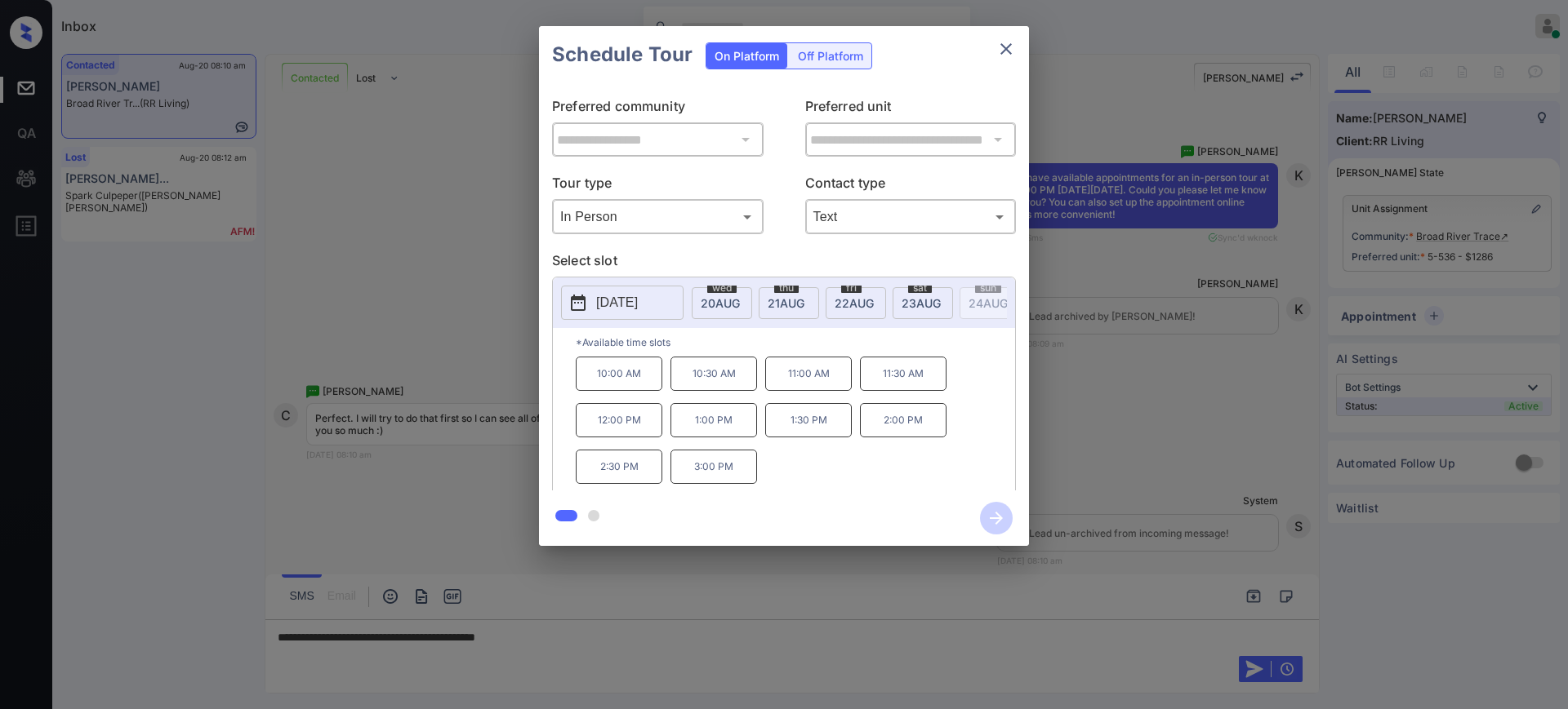
scroll to position [0, 0]
click at [854, 319] on div "2025-08-30 wed 20 AUG thu 21 AUG fri 22 AUG sat 23 AUG sun 24 AUG mon 25 AUG tu…" at bounding box center [783, 387] width 463 height 220
click at [613, 645] on div at bounding box center [784, 354] width 1568 height 709
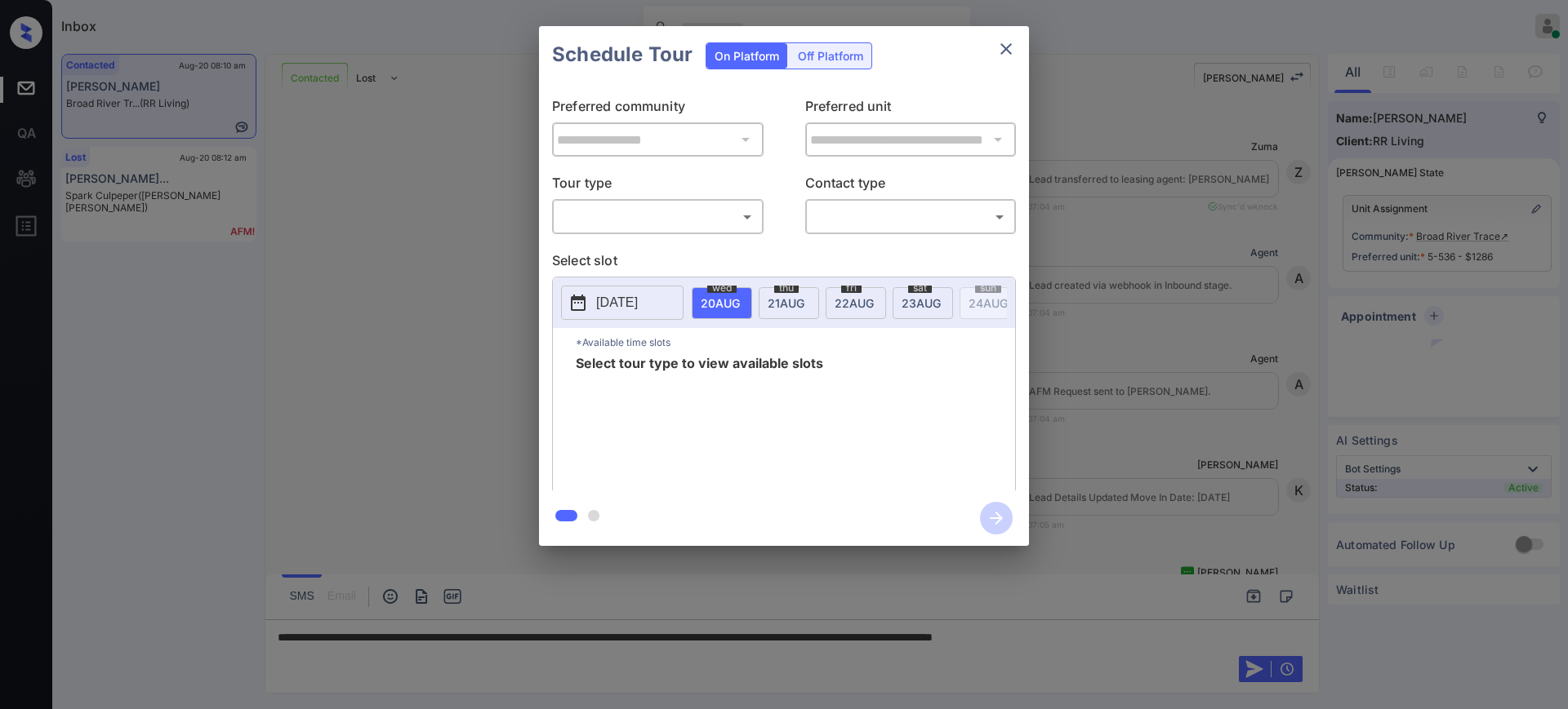
scroll to position [2440, 0]
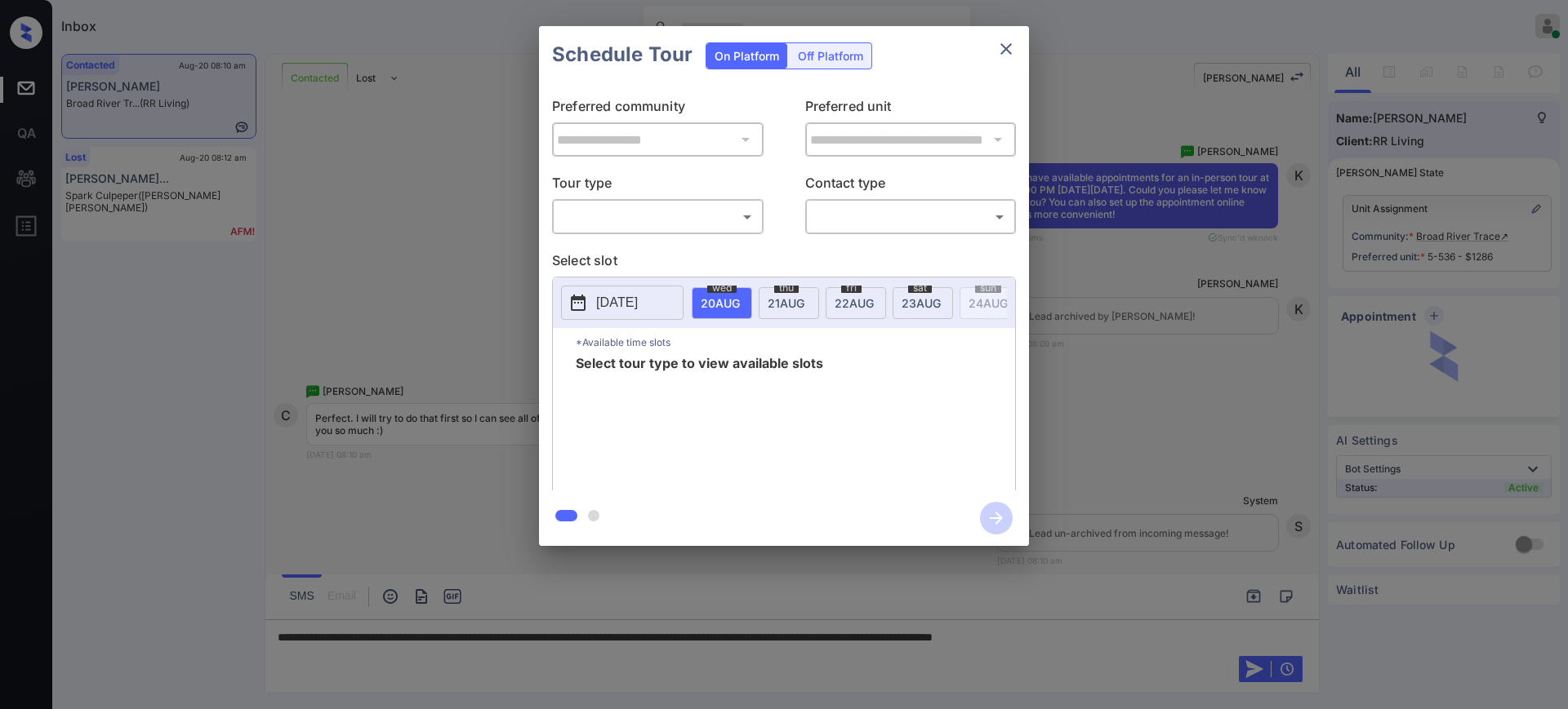
click at [677, 225] on body "Inbox [PERSON_NAME] Online Set yourself offline Set yourself on break Profile S…" at bounding box center [784, 354] width 1568 height 709
click at [602, 263] on li "In Person" at bounding box center [658, 253] width 202 height 29
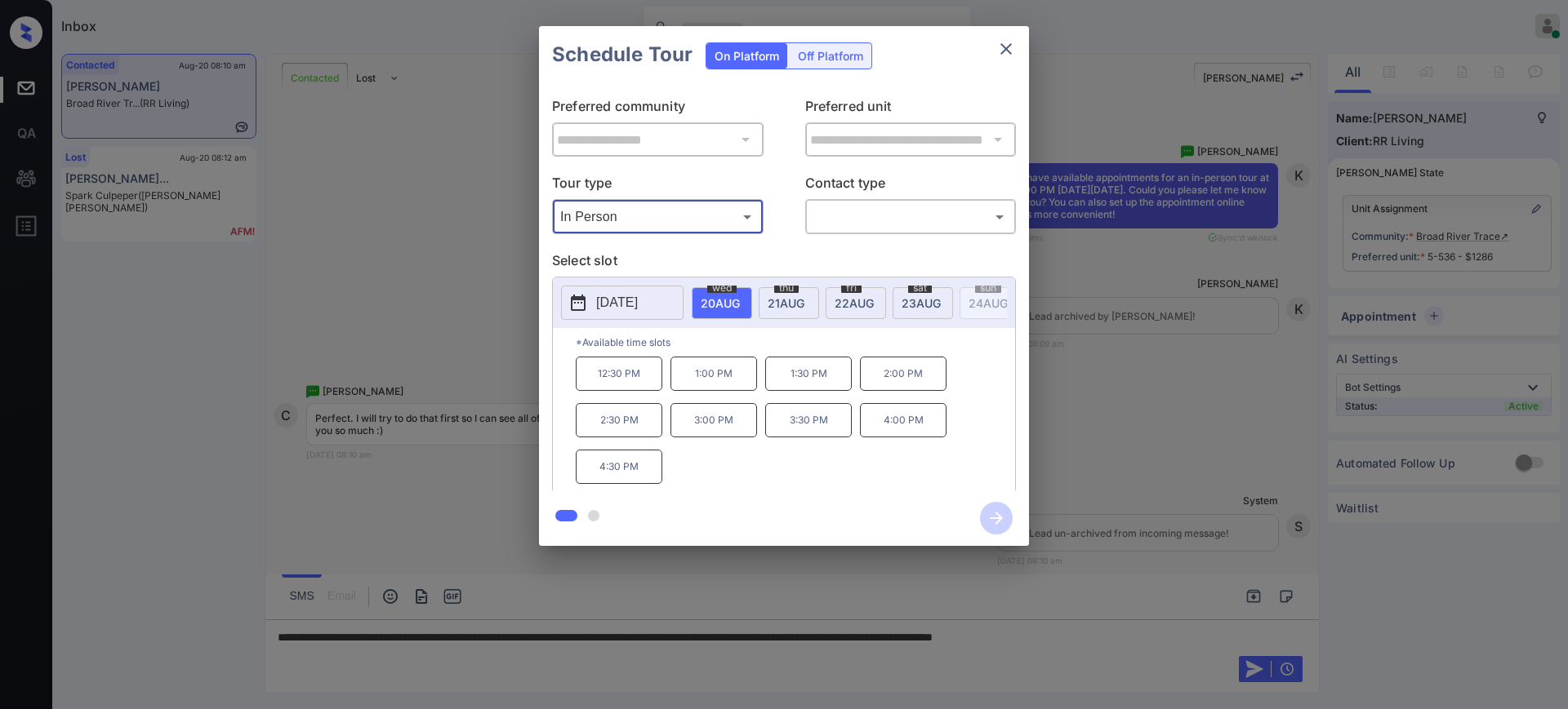
type input "********"
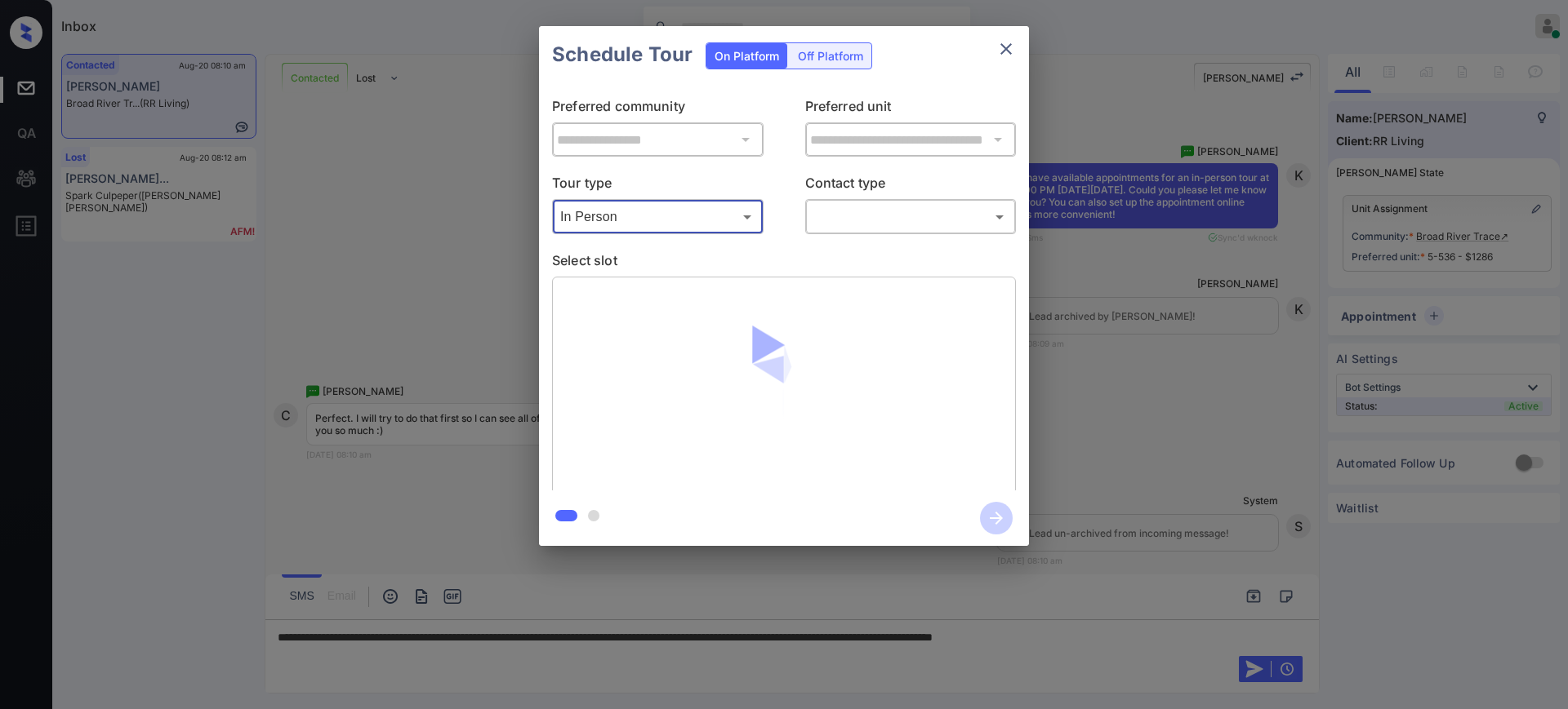
click at [832, 214] on body "Inbox Ajay Kumar Online Set yourself offline Set yourself on break Profile Swit…" at bounding box center [784, 354] width 1568 height 709
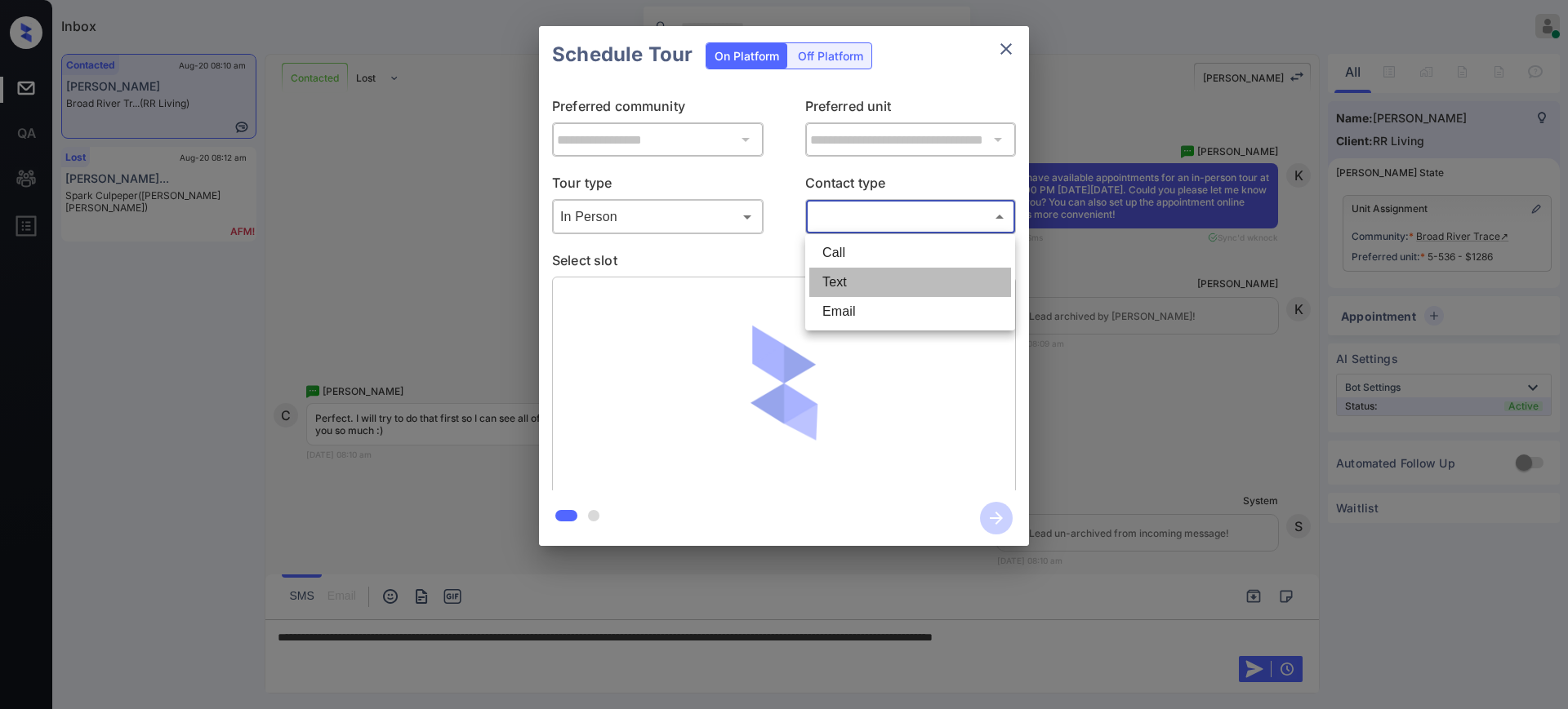
click at [824, 273] on li "Text" at bounding box center [910, 282] width 202 height 29
type input "****"
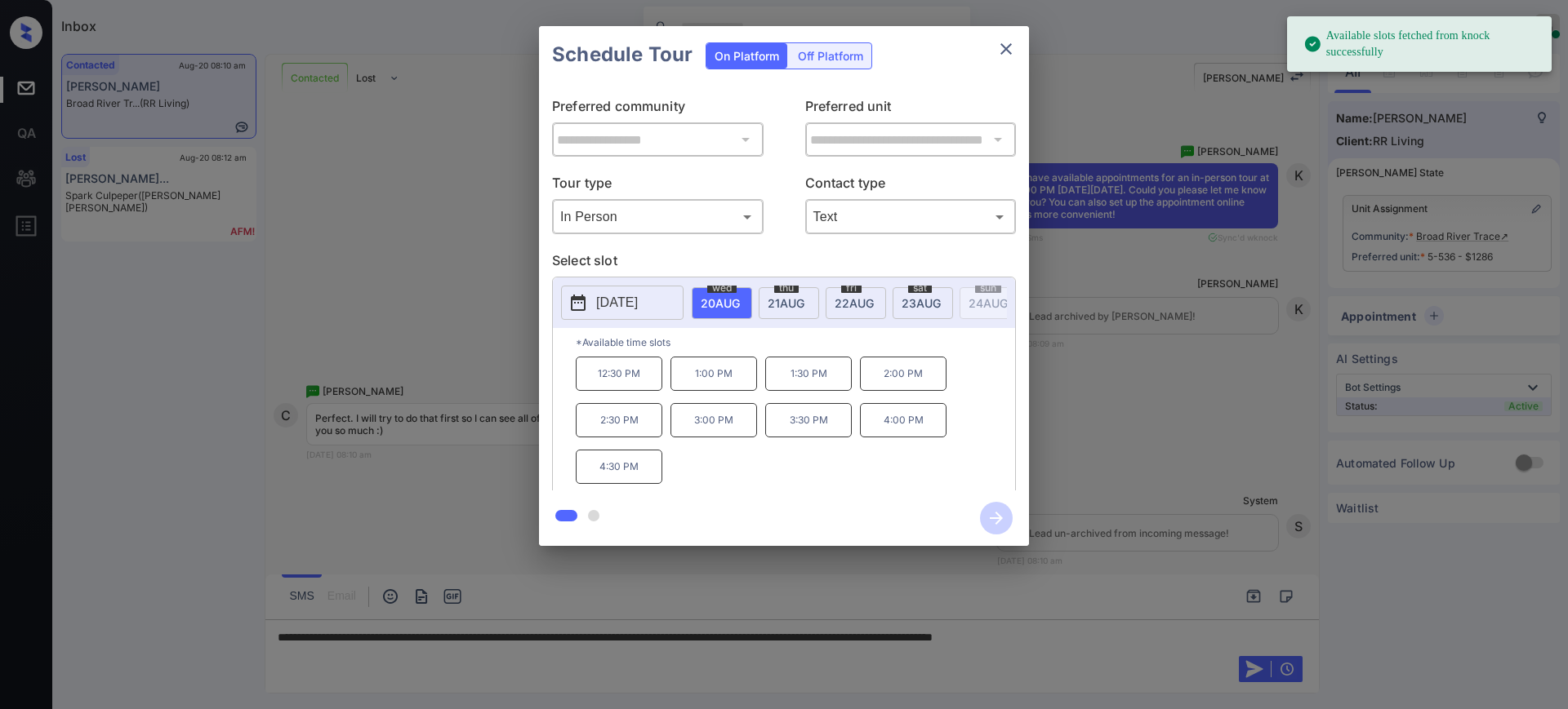
click at [623, 288] on button "2025-08-20" at bounding box center [622, 303] width 122 height 35
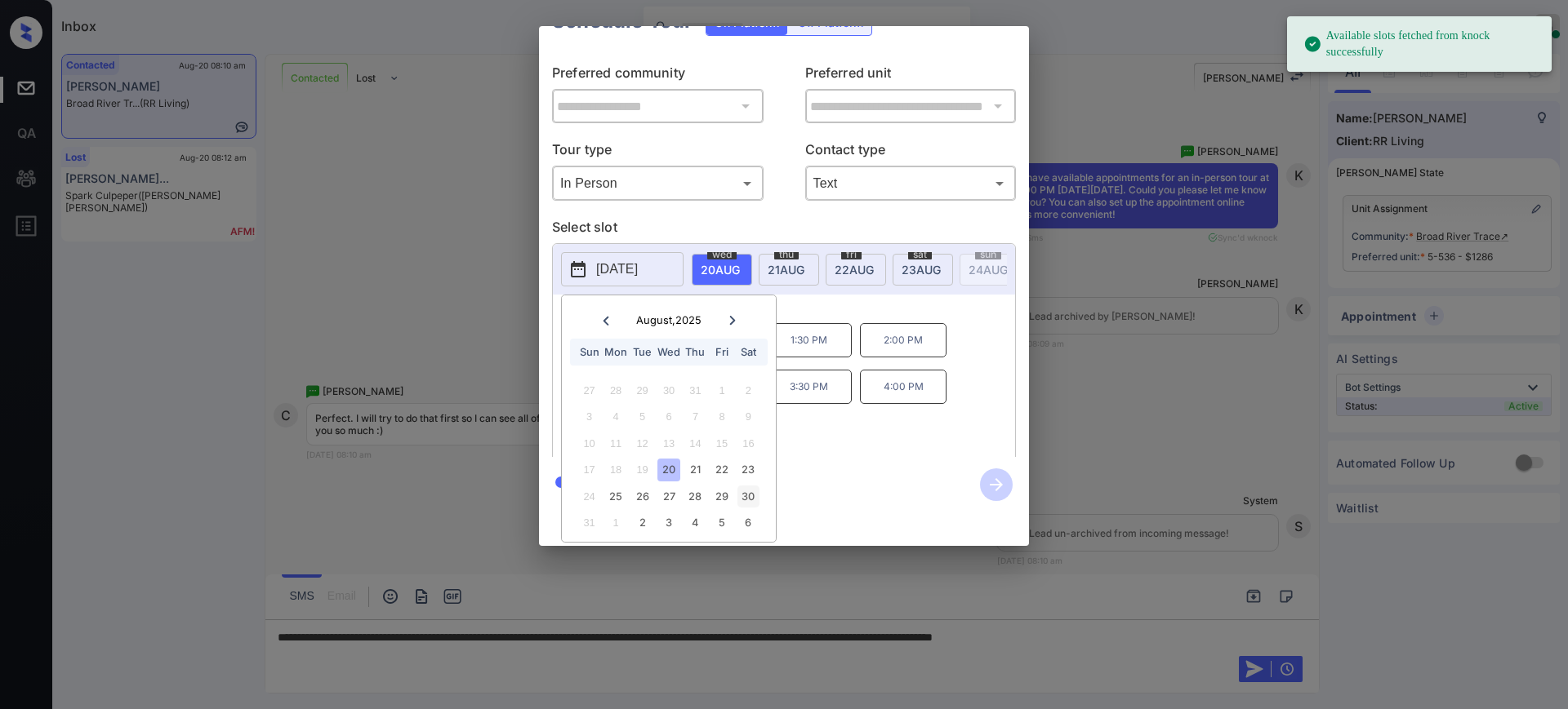
scroll to position [50, 0]
click at [748, 487] on div "30" at bounding box center [748, 496] width 22 height 22
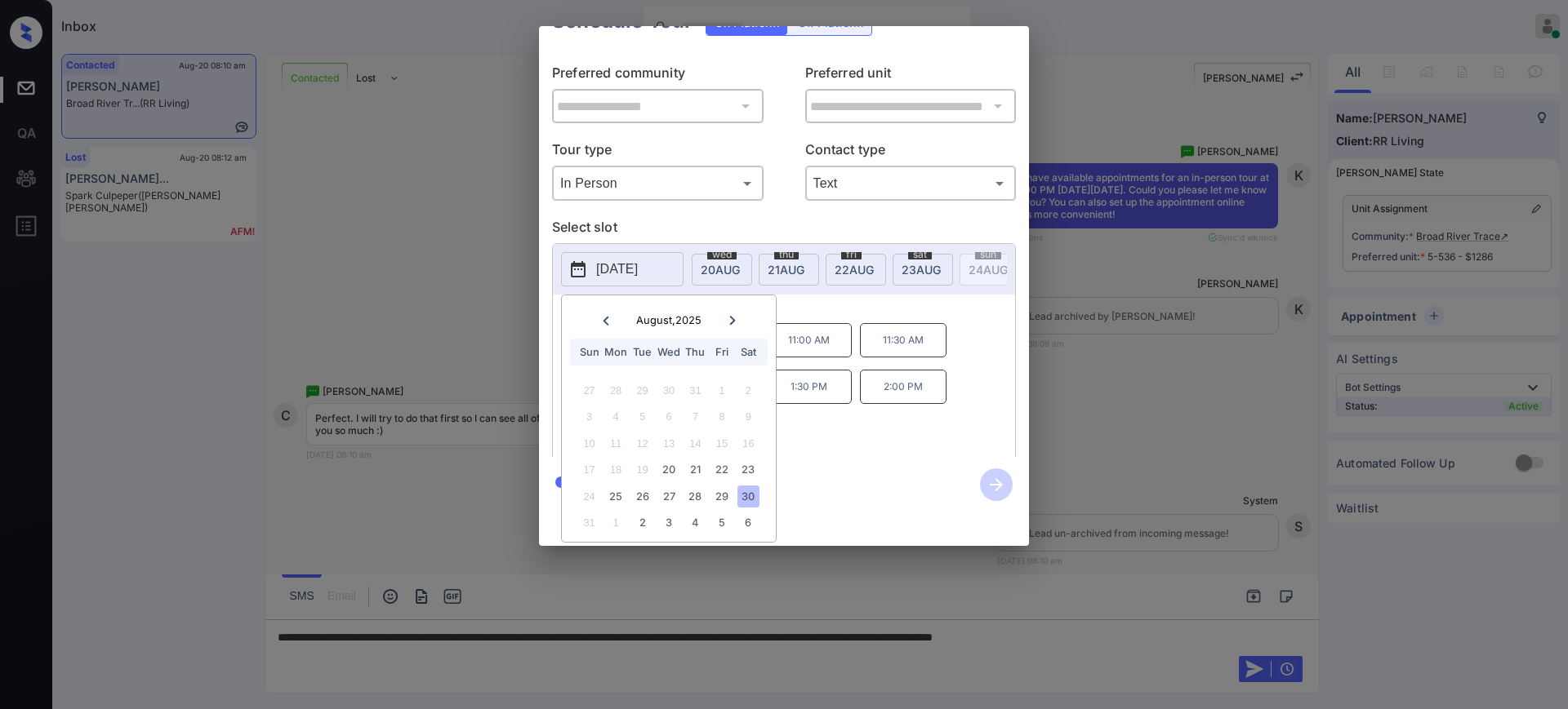
click at [826, 362] on div "*Available time slots 10:00 AM 10:30 AM 11:00 AM 11:30 AM 12:00 PM 1:00 PM 1:30…" at bounding box center [783, 377] width 462 height 167
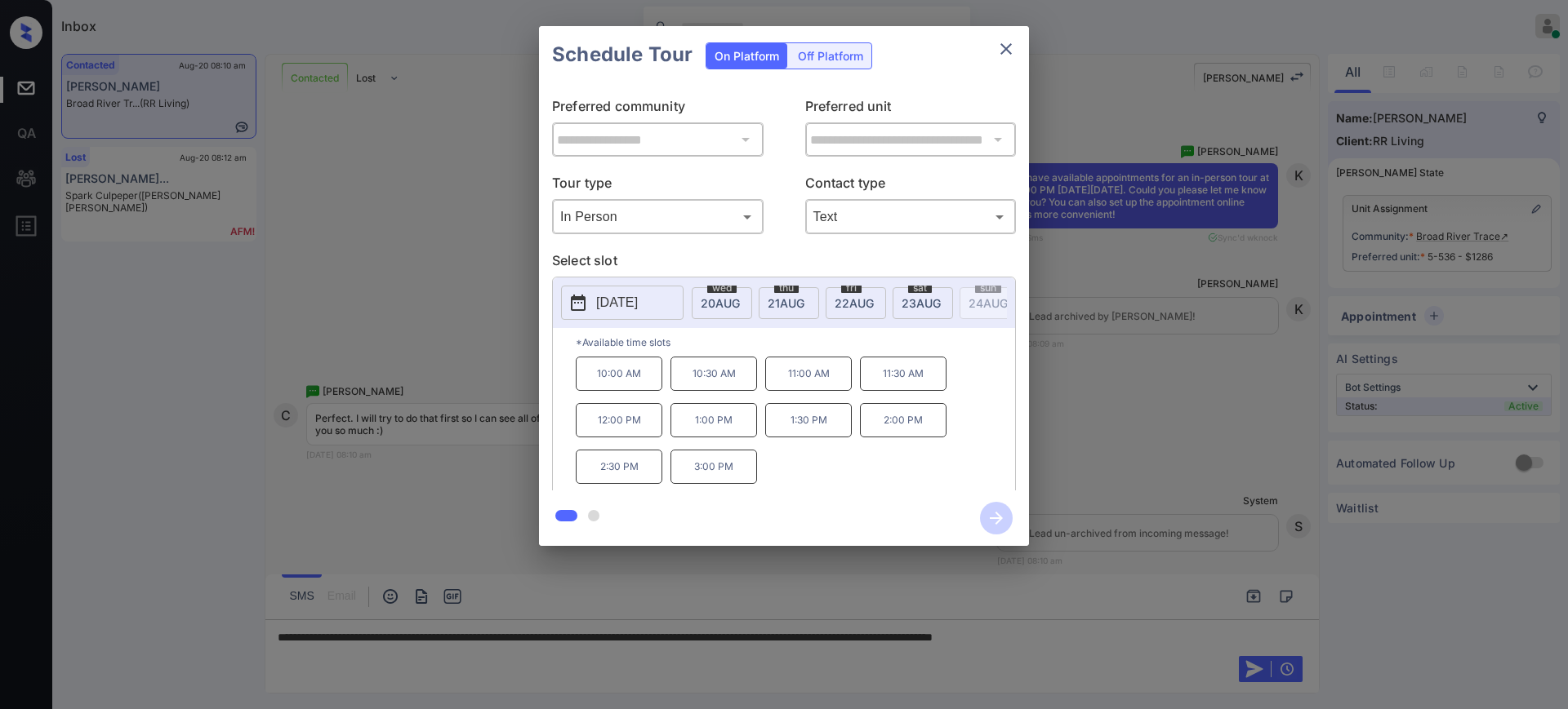
scroll to position [0, 0]
drag, startPoint x: 779, startPoint y: 440, endPoint x: 970, endPoint y: 285, distance: 246.0
click at [841, 437] on p "1:30 PM" at bounding box center [808, 421] width 87 height 35
copy p "1:30 PM"
click at [1016, 43] on button "close" at bounding box center [1006, 49] width 33 height 33
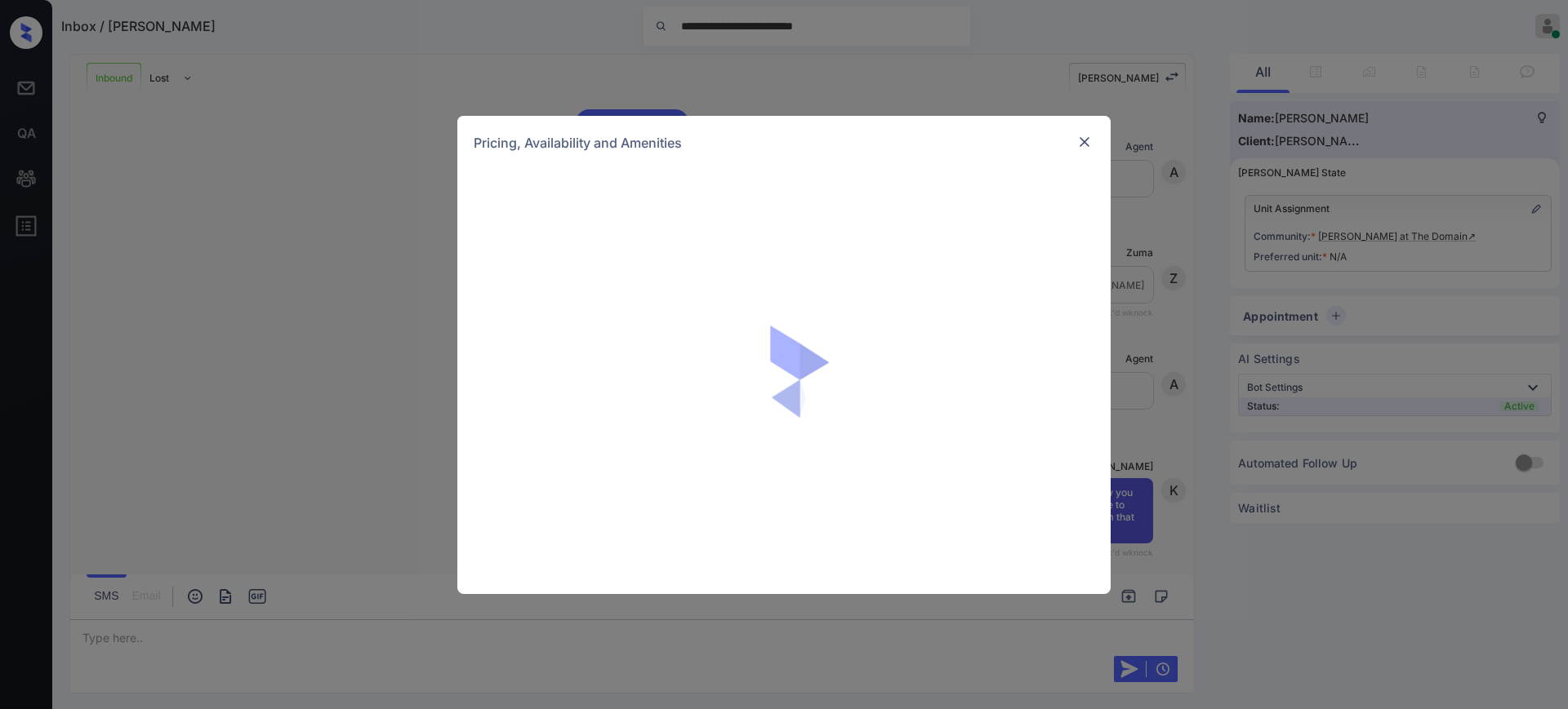
scroll to position [140, 0]
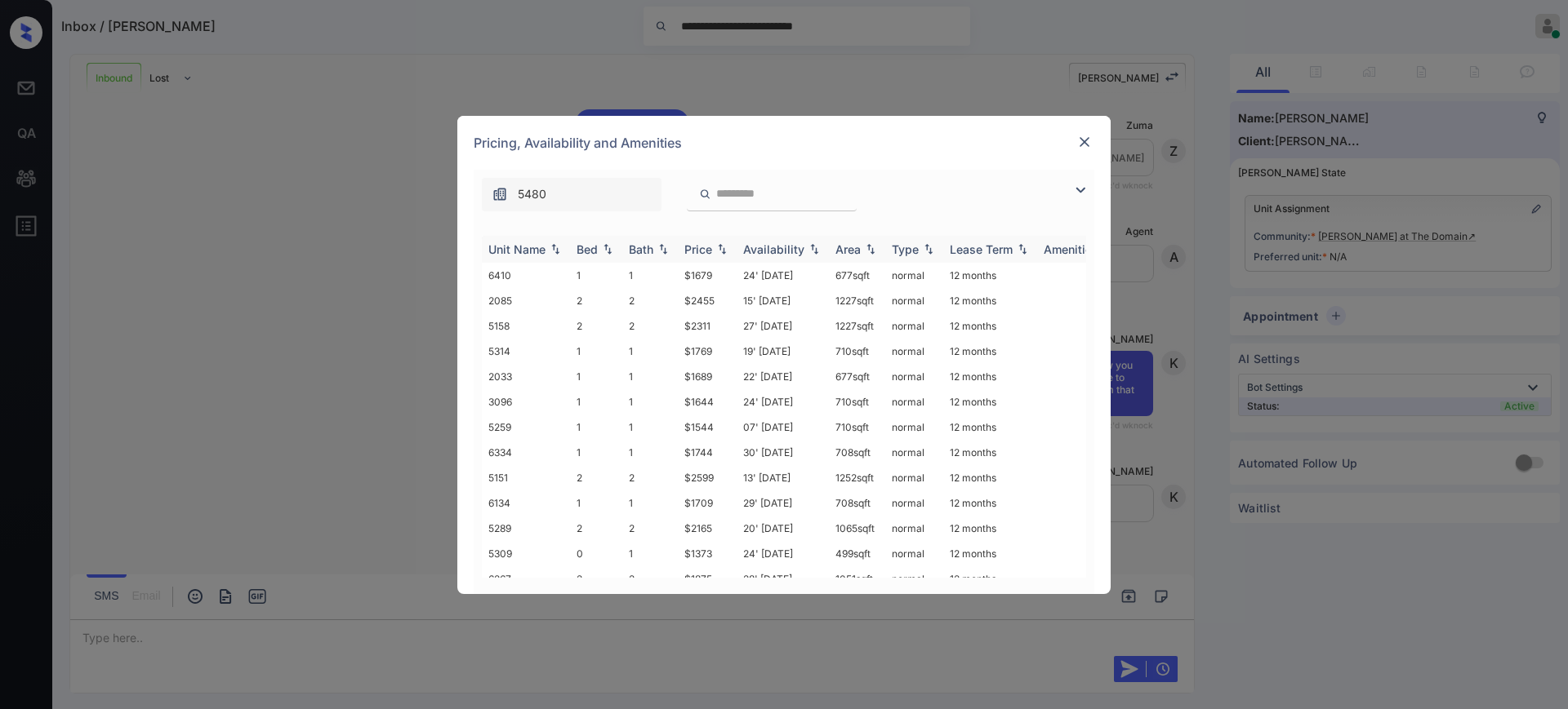
click at [605, 245] on img at bounding box center [607, 248] width 16 height 11
click at [1076, 140] on img at bounding box center [1084, 142] width 16 height 16
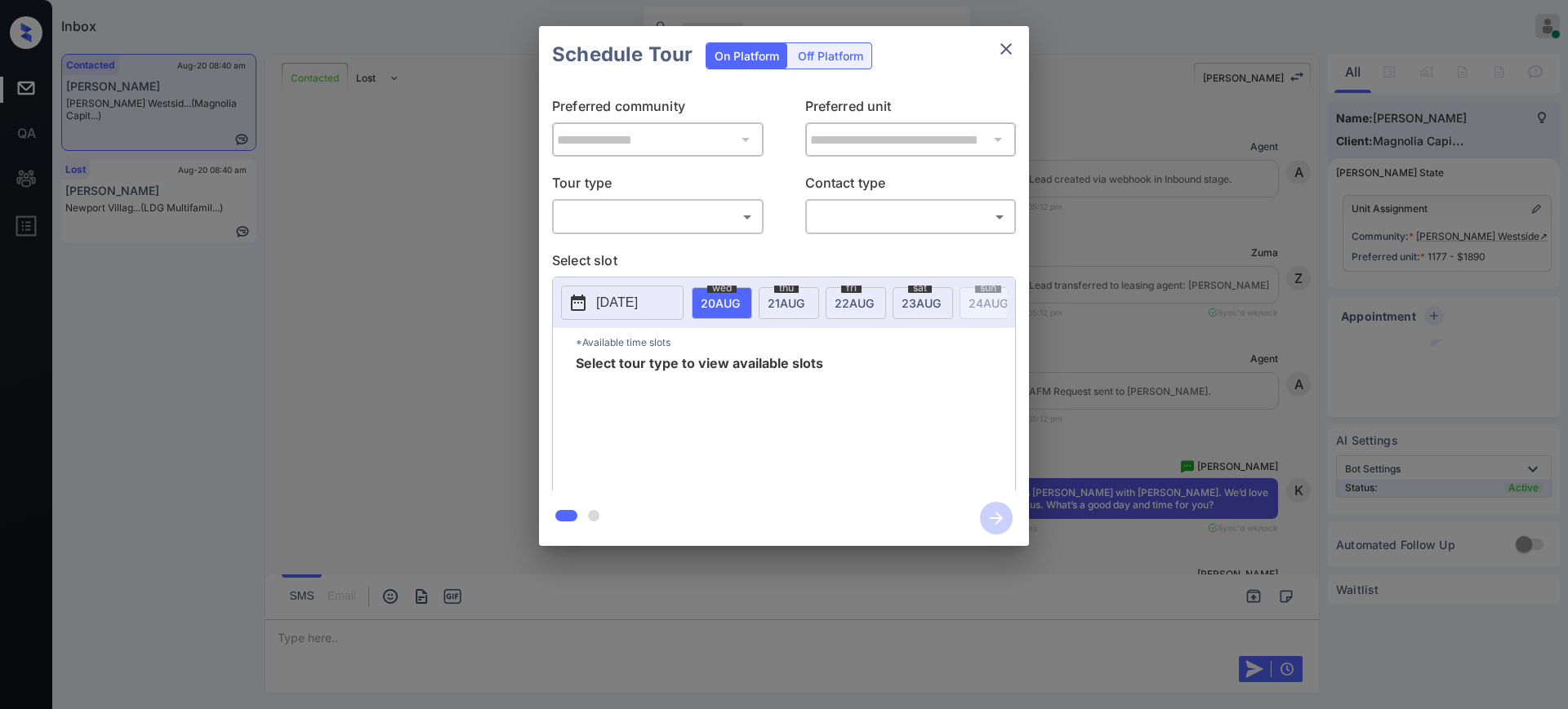
click at [701, 216] on body "Inbox Ajay Kumar Online Set yourself offline Set yourself on break Profile Swit…" at bounding box center [784, 354] width 1568 height 709
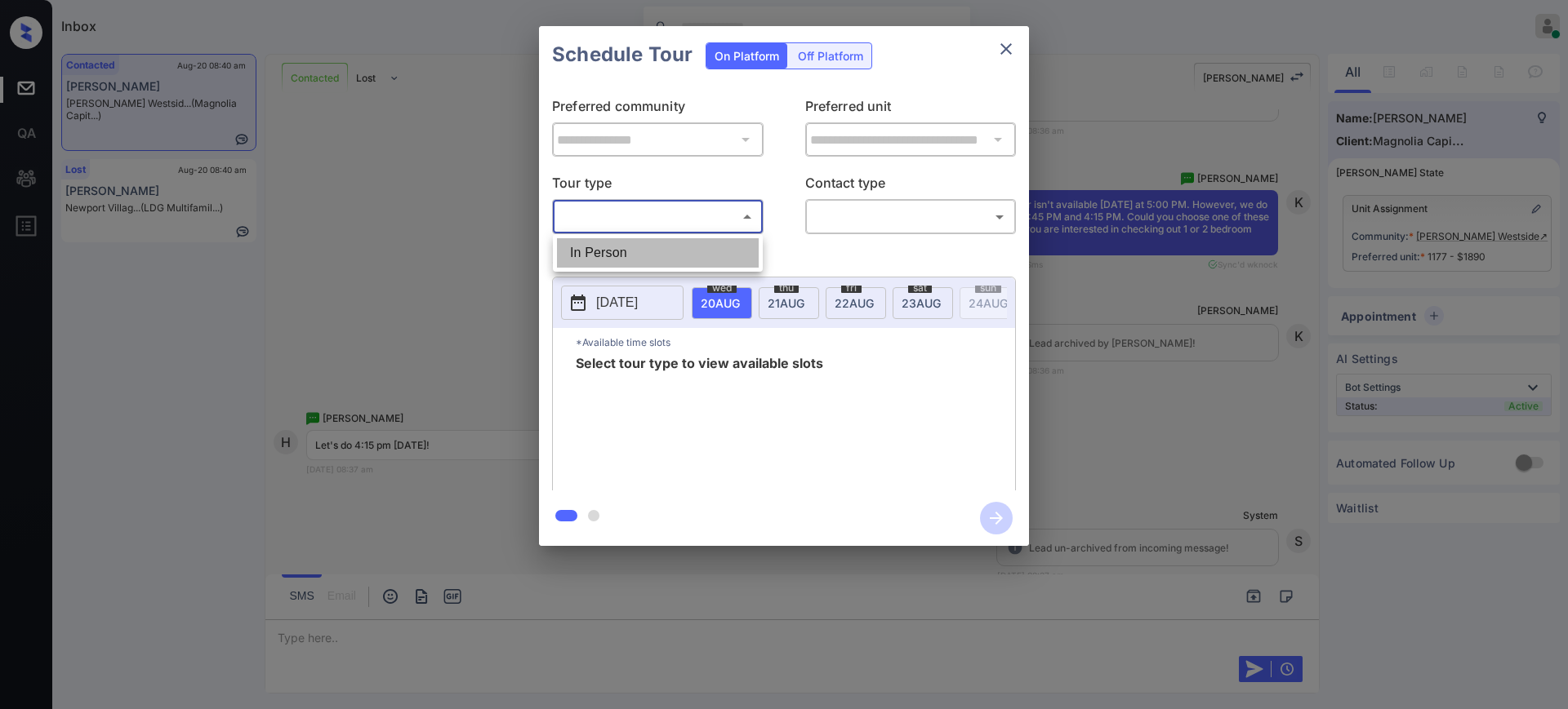
click at [632, 248] on li "In Person" at bounding box center [658, 253] width 202 height 29
type input "********"
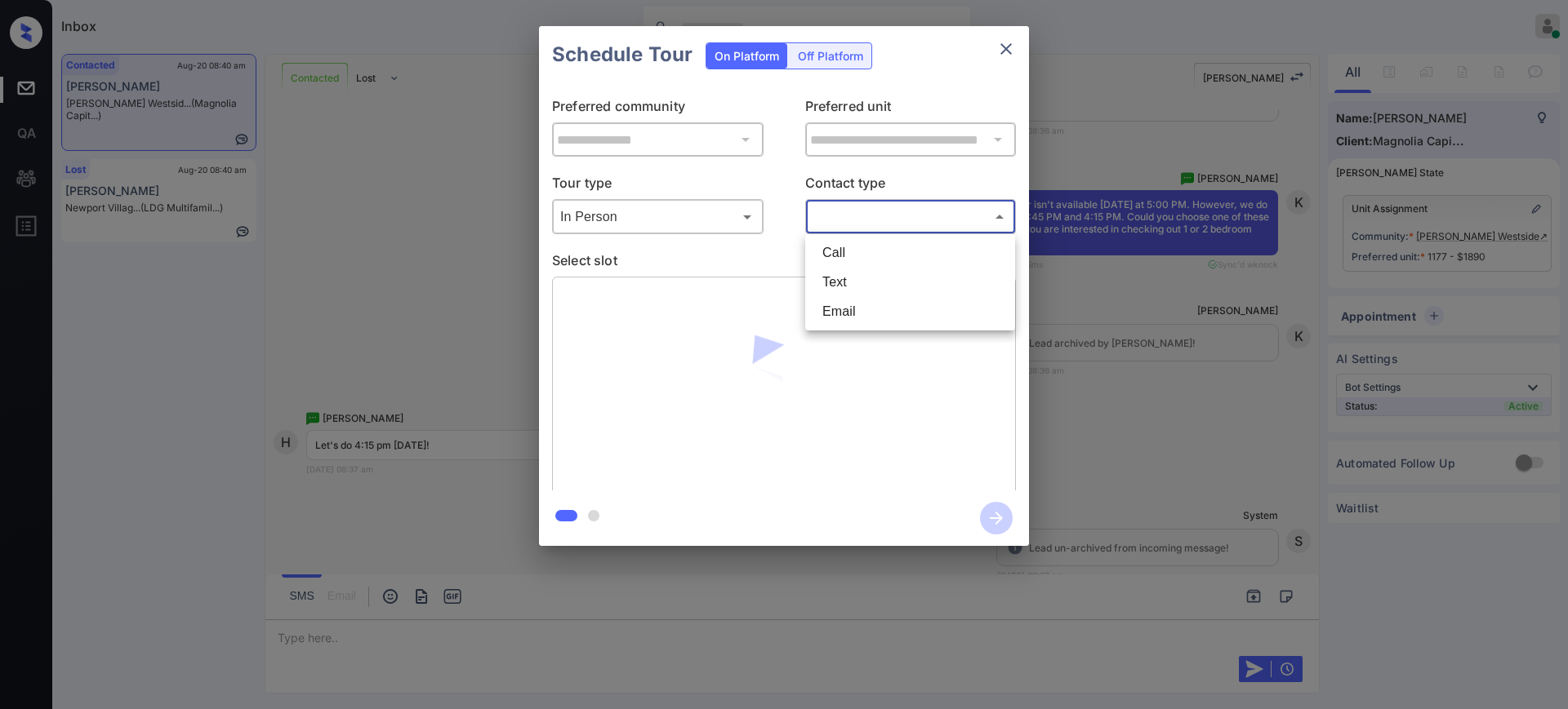
click at [901, 209] on body "Inbox Ajay Kumar Online Set yourself offline Set yourself on break Profile Swit…" at bounding box center [784, 354] width 1568 height 709
click at [848, 281] on li "Text" at bounding box center [910, 282] width 202 height 29
type input "****"
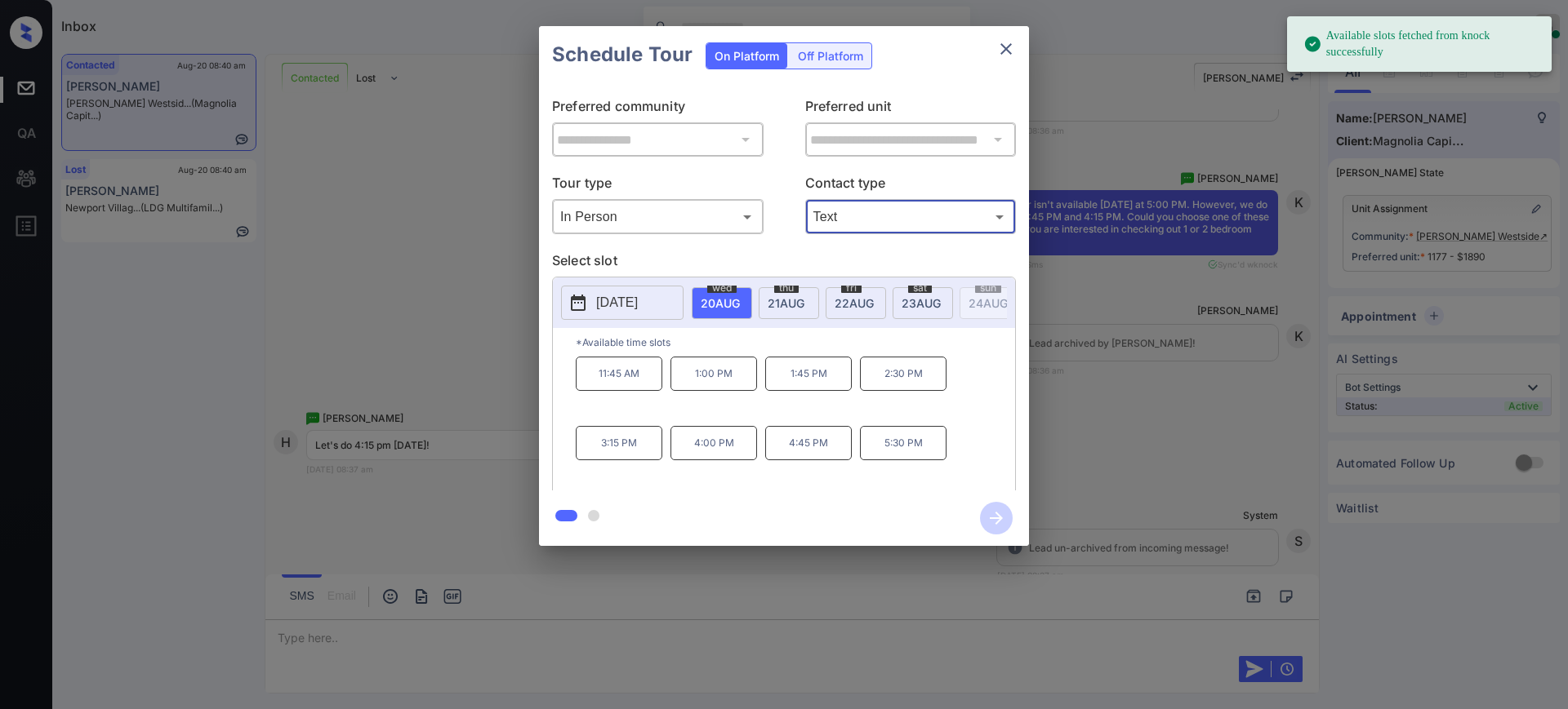
click at [740, 296] on span "21 AUG" at bounding box center [720, 303] width 39 height 14
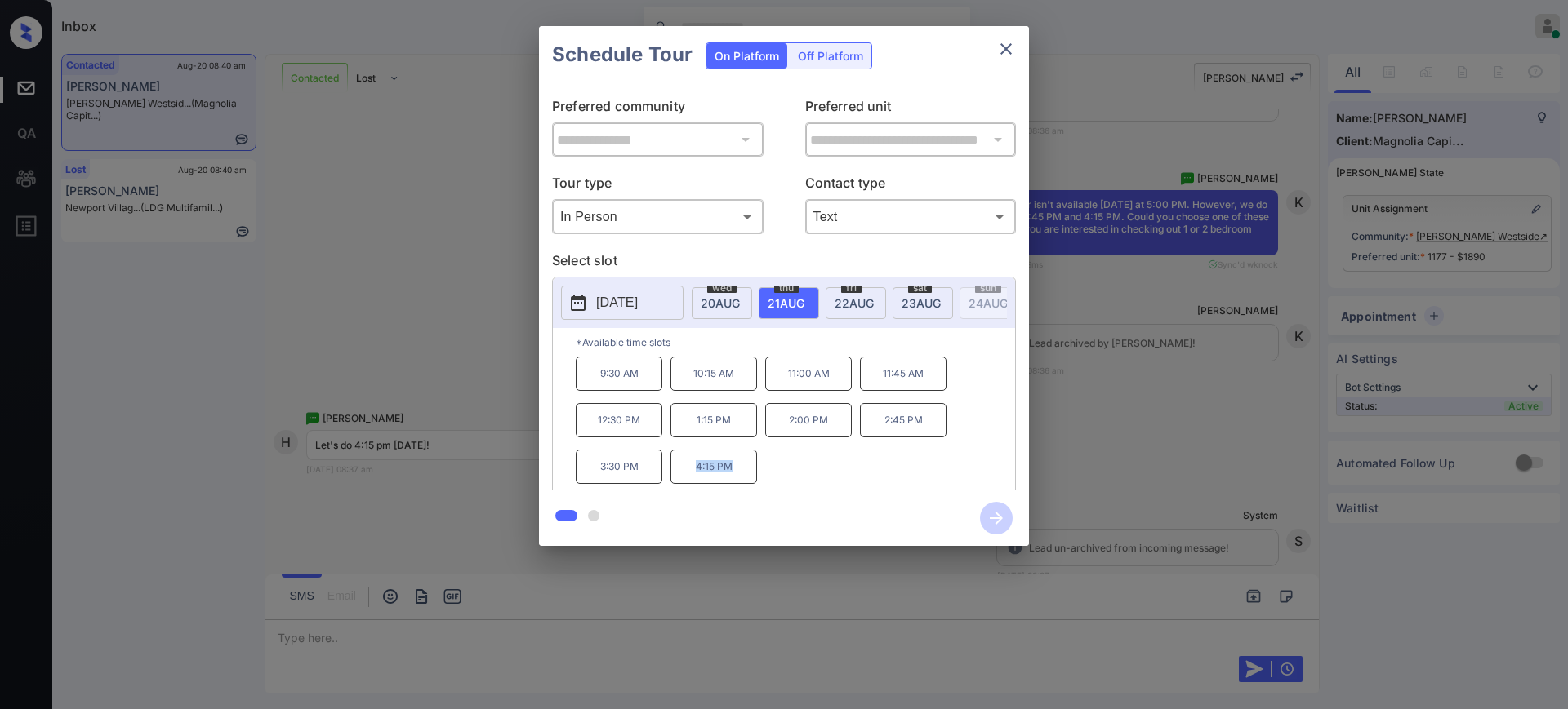
drag, startPoint x: 685, startPoint y: 478, endPoint x: 1001, endPoint y: 84, distance: 505.1
click at [787, 470] on div "9:30 AM 10:15 AM 11:00 AM 11:45 AM 12:30 PM 1:15 PM 2:00 PM 2:45 PM 3:30 PM 4:1…" at bounding box center [795, 422] width 439 height 131
copy p "4:15 PM"
click at [763, 467] on div "9:30 AM 10:15 AM 11:00 AM 11:45 AM 12:30 PM 1:15 PM 2:00 PM 2:45 PM 3:30 PM 4:1…" at bounding box center [795, 422] width 439 height 131
drag, startPoint x: 688, startPoint y: 474, endPoint x: 945, endPoint y: 213, distance: 366.3
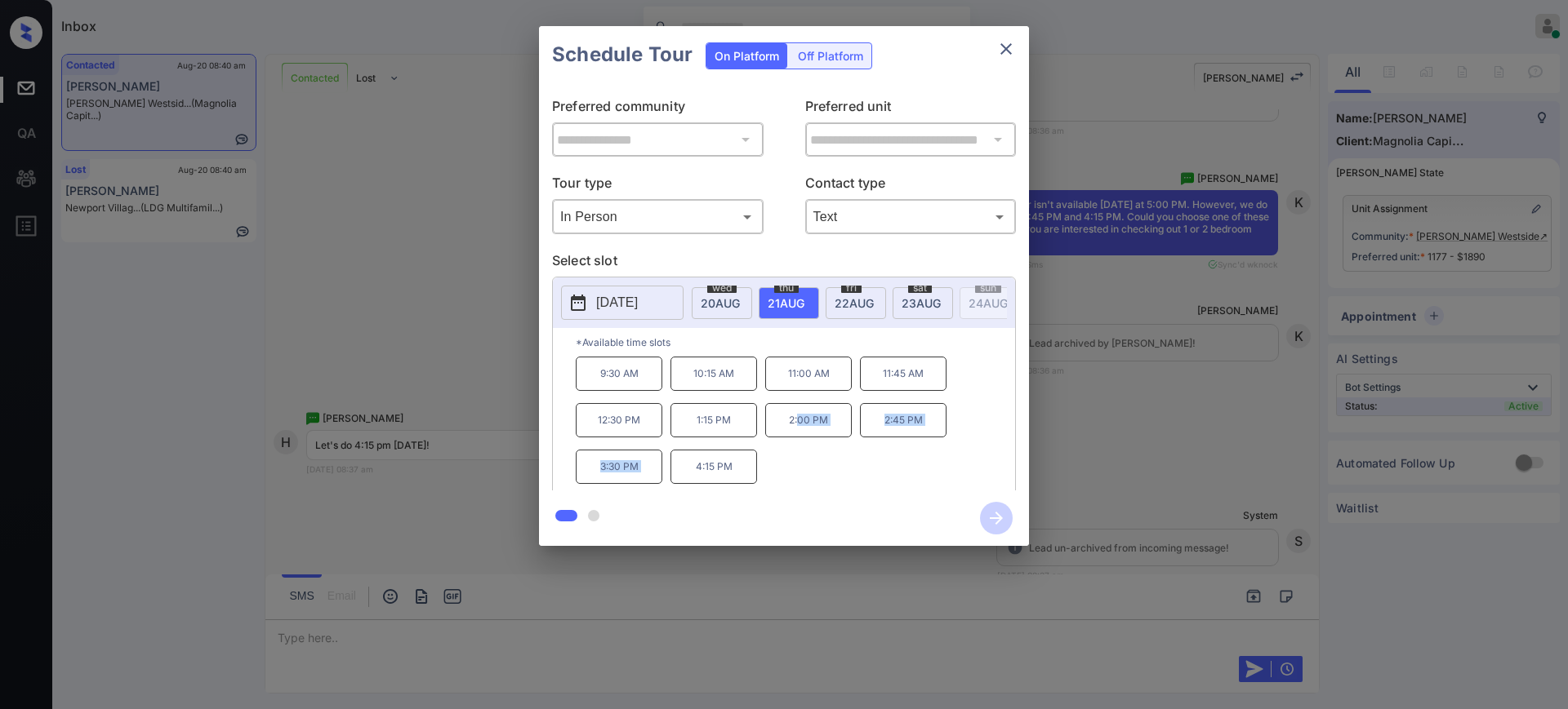
click at [805, 473] on div "9:30 AM 10:15 AM 11:00 AM 11:45 AM 12:30 PM 1:15 PM 2:00 PM 2:45 PM 3:30 PM 4:1…" at bounding box center [795, 422] width 439 height 131
copy div "00 PM 2:45 PM 3:30 PM"
drag, startPoint x: 704, startPoint y: 498, endPoint x: 703, endPoint y: 473, distance: 25.0
click at [703, 494] on div at bounding box center [784, 518] width 490 height 55
click at [703, 473] on p "4:15 PM" at bounding box center [714, 467] width 87 height 35
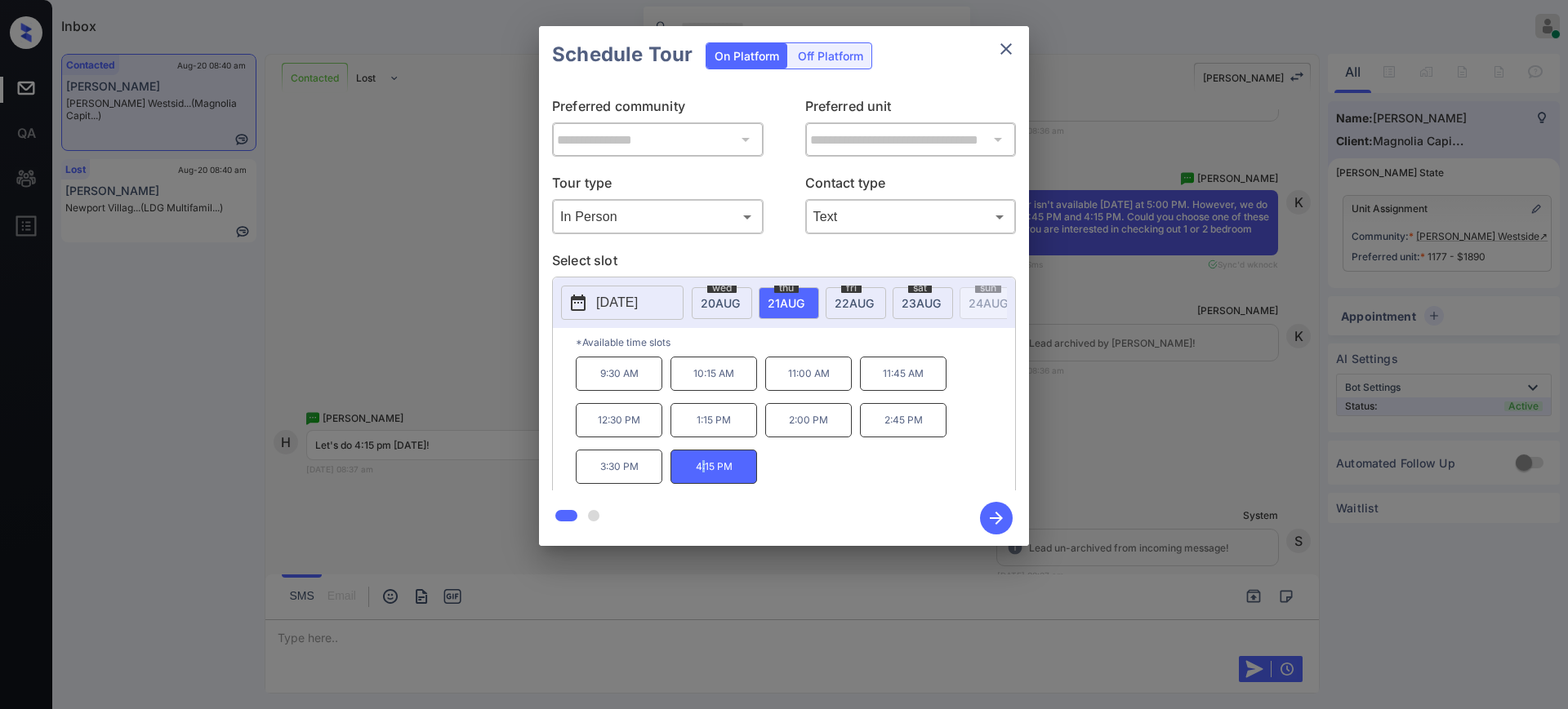
click at [703, 473] on p "4:15 PM" at bounding box center [714, 467] width 87 height 35
copy p ":"
click at [1007, 39] on icon "close" at bounding box center [1006, 48] width 20 height 20
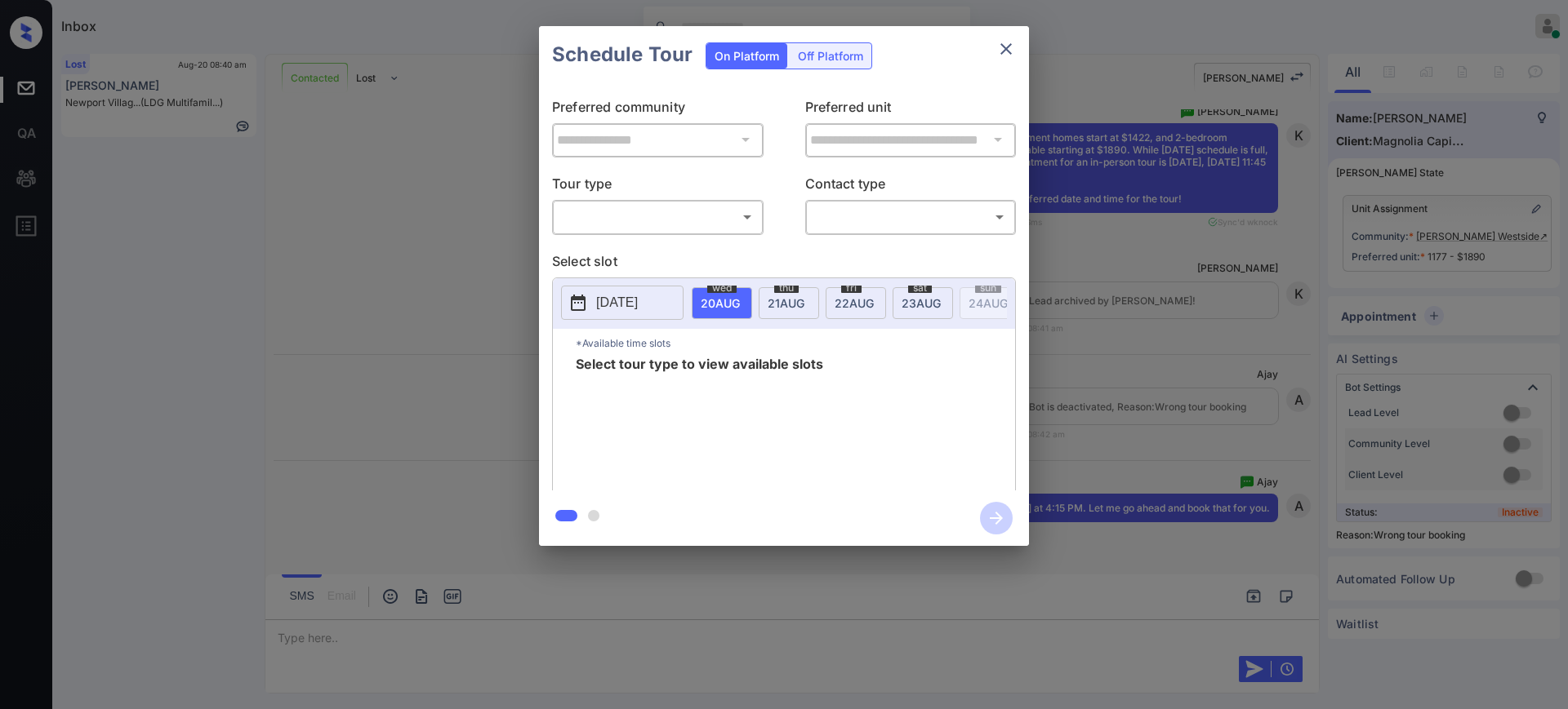
scroll to position [2358, 0]
click at [643, 212] on body "Inbox [PERSON_NAME] Online Set yourself offline Set yourself on break Profile S…" at bounding box center [784, 354] width 1568 height 709
click at [641, 256] on li "In Person" at bounding box center [658, 253] width 202 height 29
type input "********"
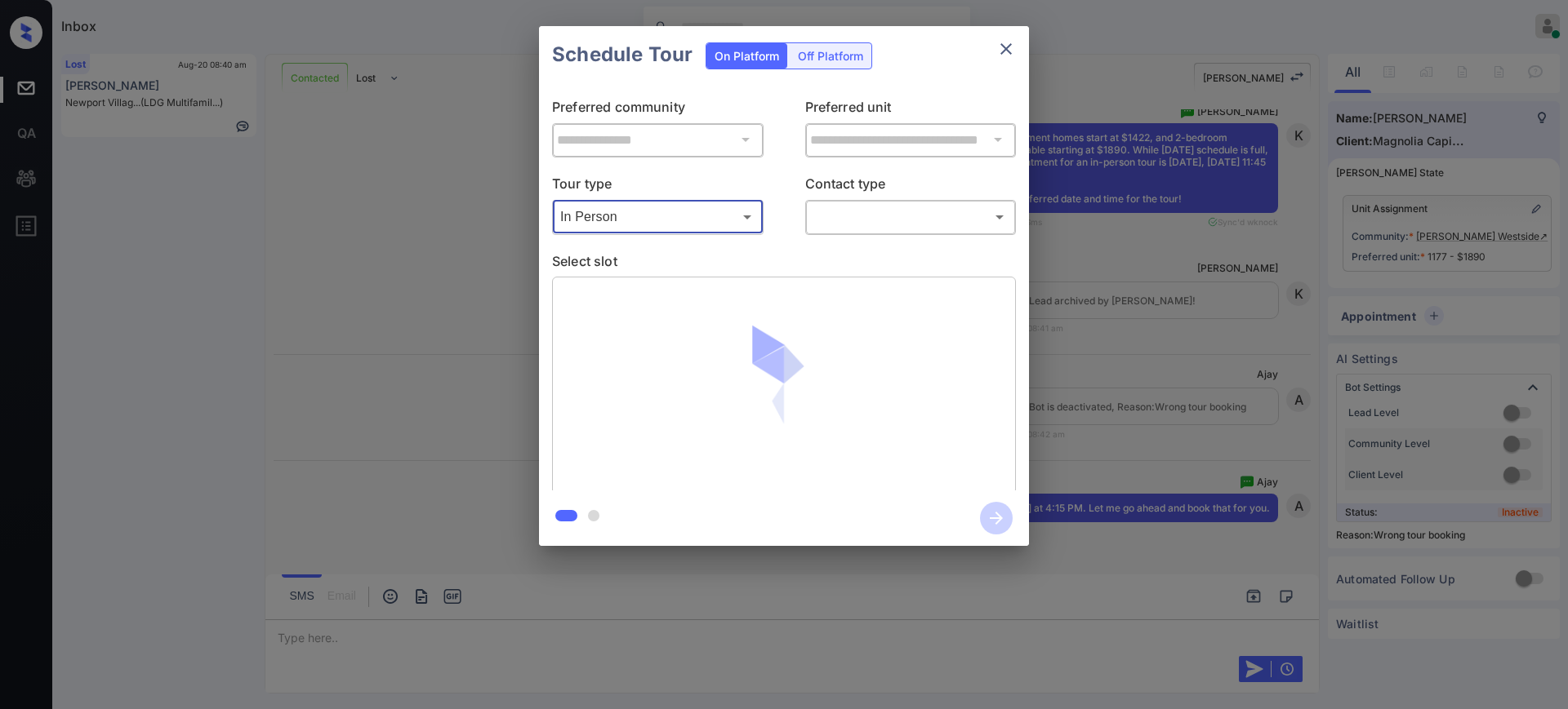
click at [865, 203] on body "Inbox [PERSON_NAME] Online Set yourself offline Set yourself on break Profile S…" at bounding box center [784, 354] width 1568 height 709
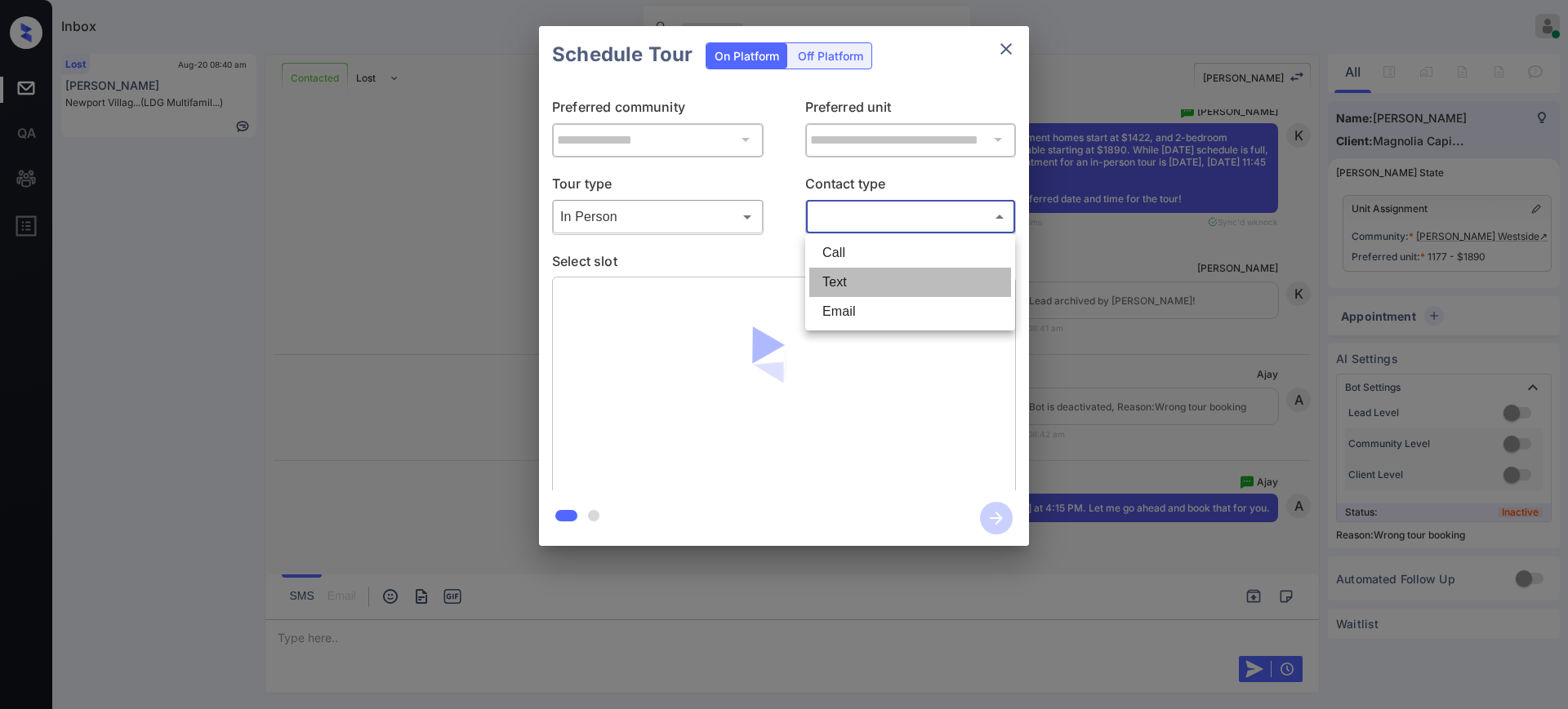
click at [819, 280] on li "Text" at bounding box center [910, 282] width 202 height 29
type input "****"
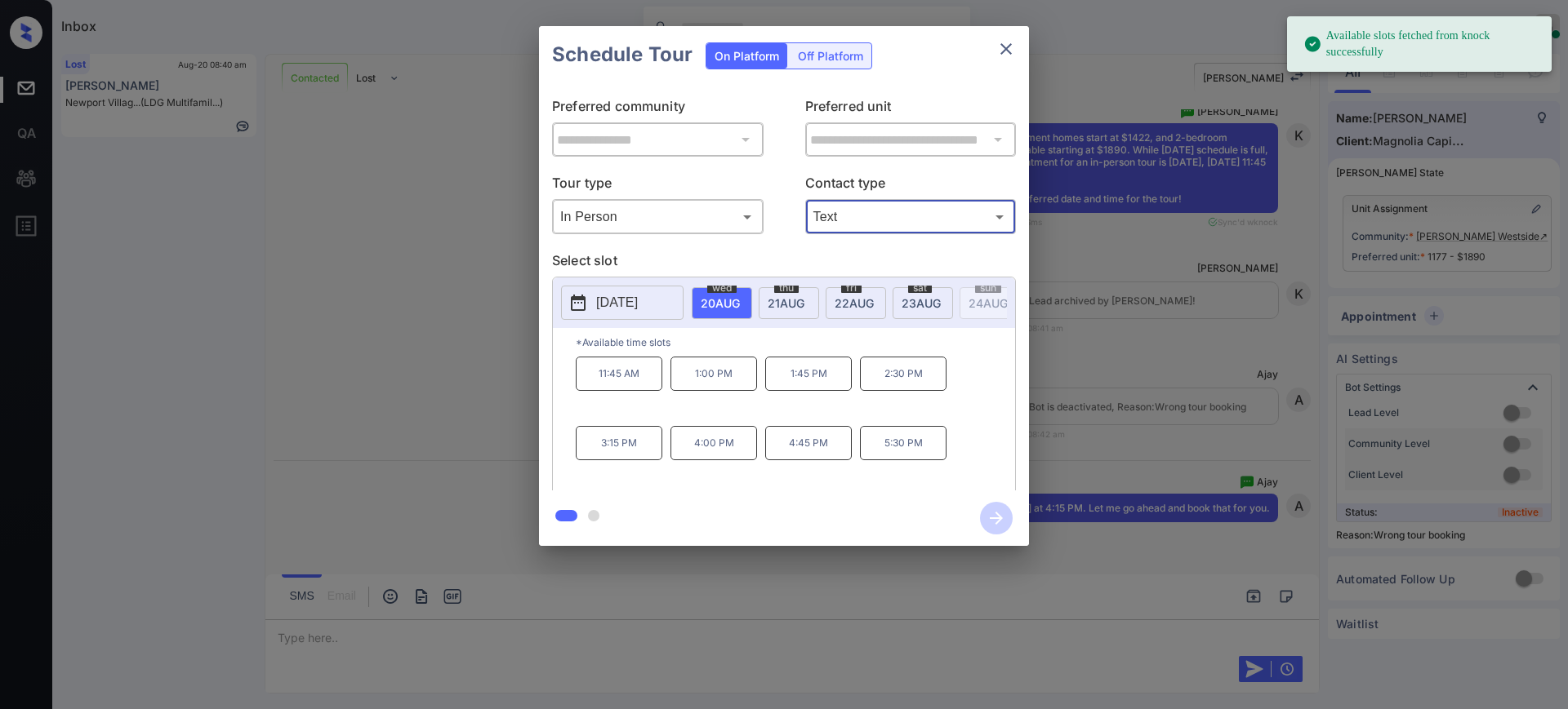
click at [736, 291] on span "thu" at bounding box center [722, 287] width 29 height 10
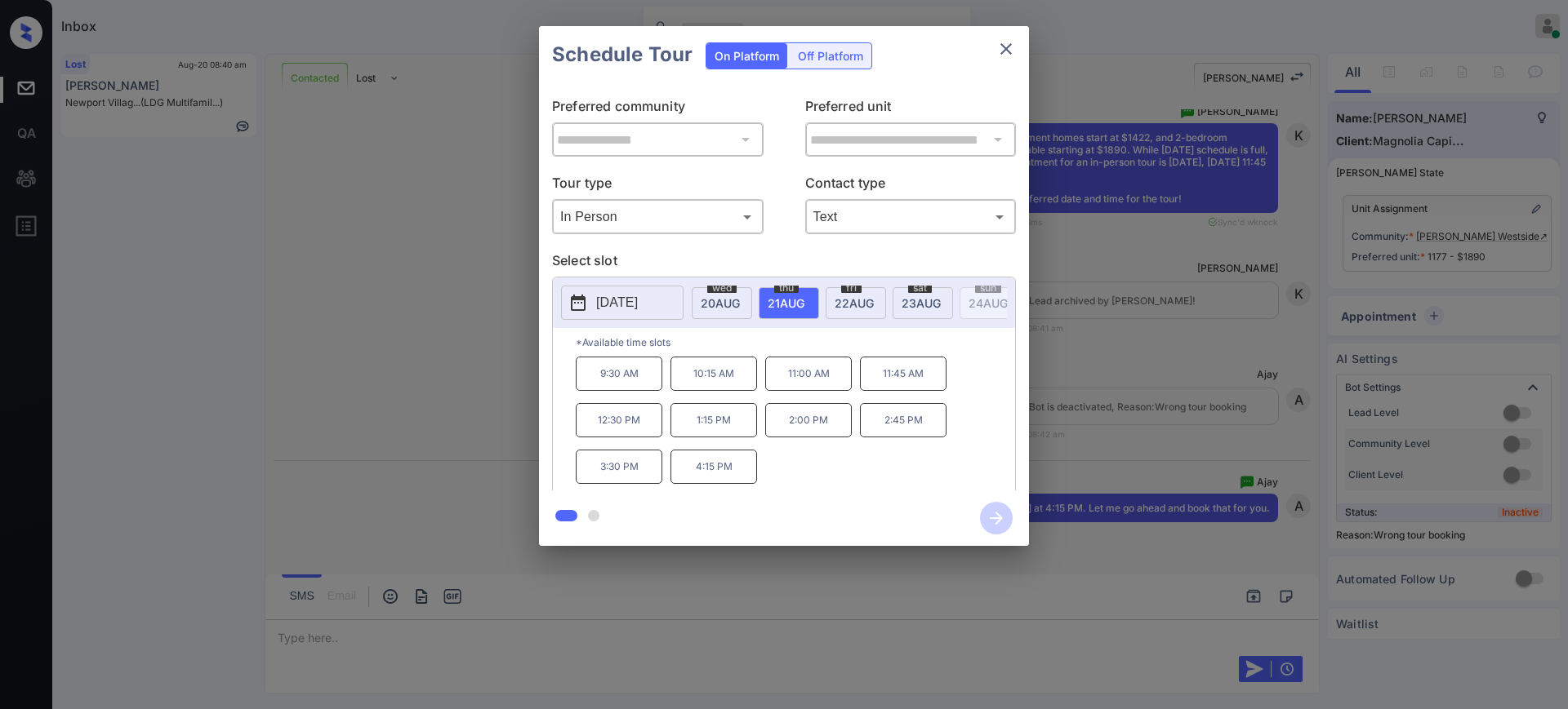
click at [711, 471] on p "4:15 PM" at bounding box center [714, 467] width 87 height 35
click at [995, 519] on icon "button" at bounding box center [995, 518] width 13 height 13
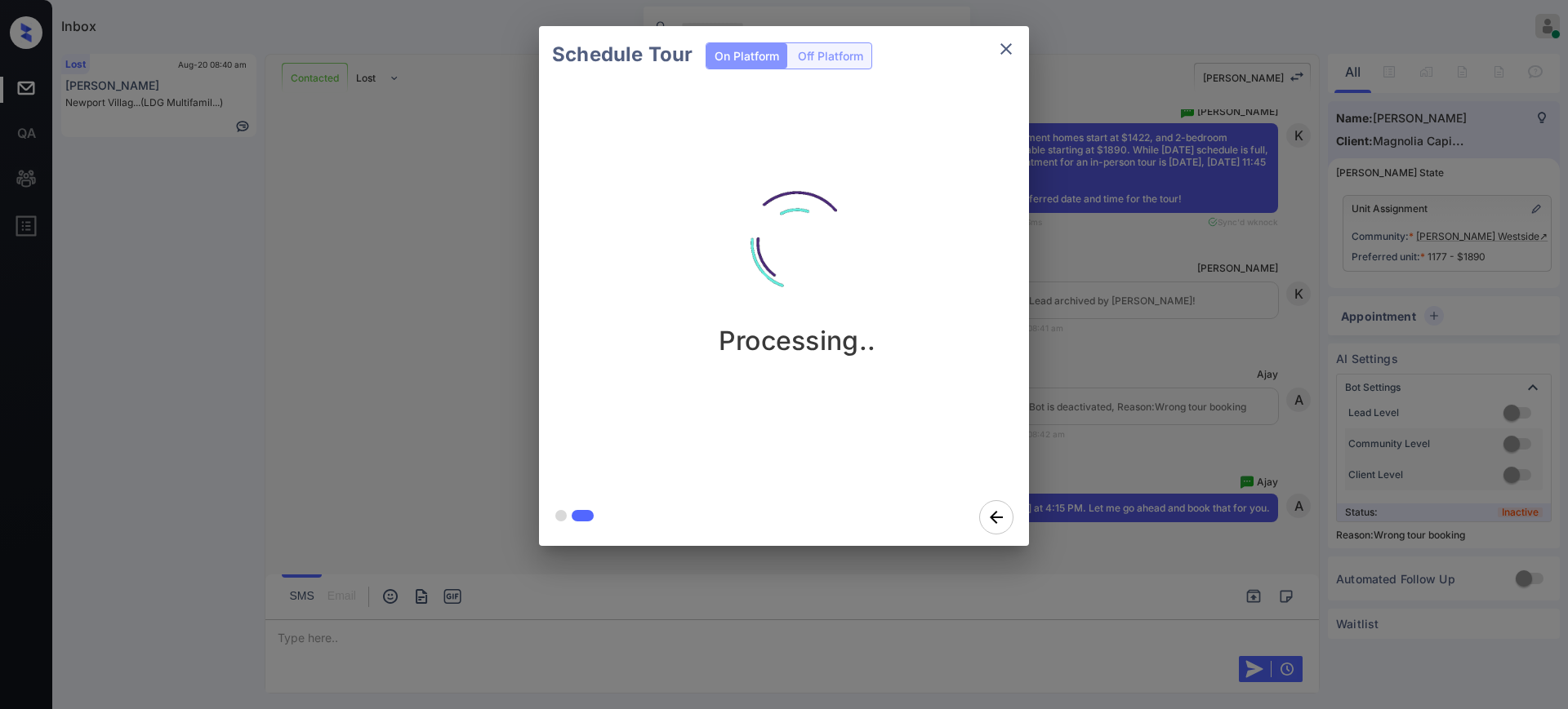
click at [1164, 371] on div "Schedule Tour On Platform Off Platform Processing.." at bounding box center [784, 286] width 1568 height 572
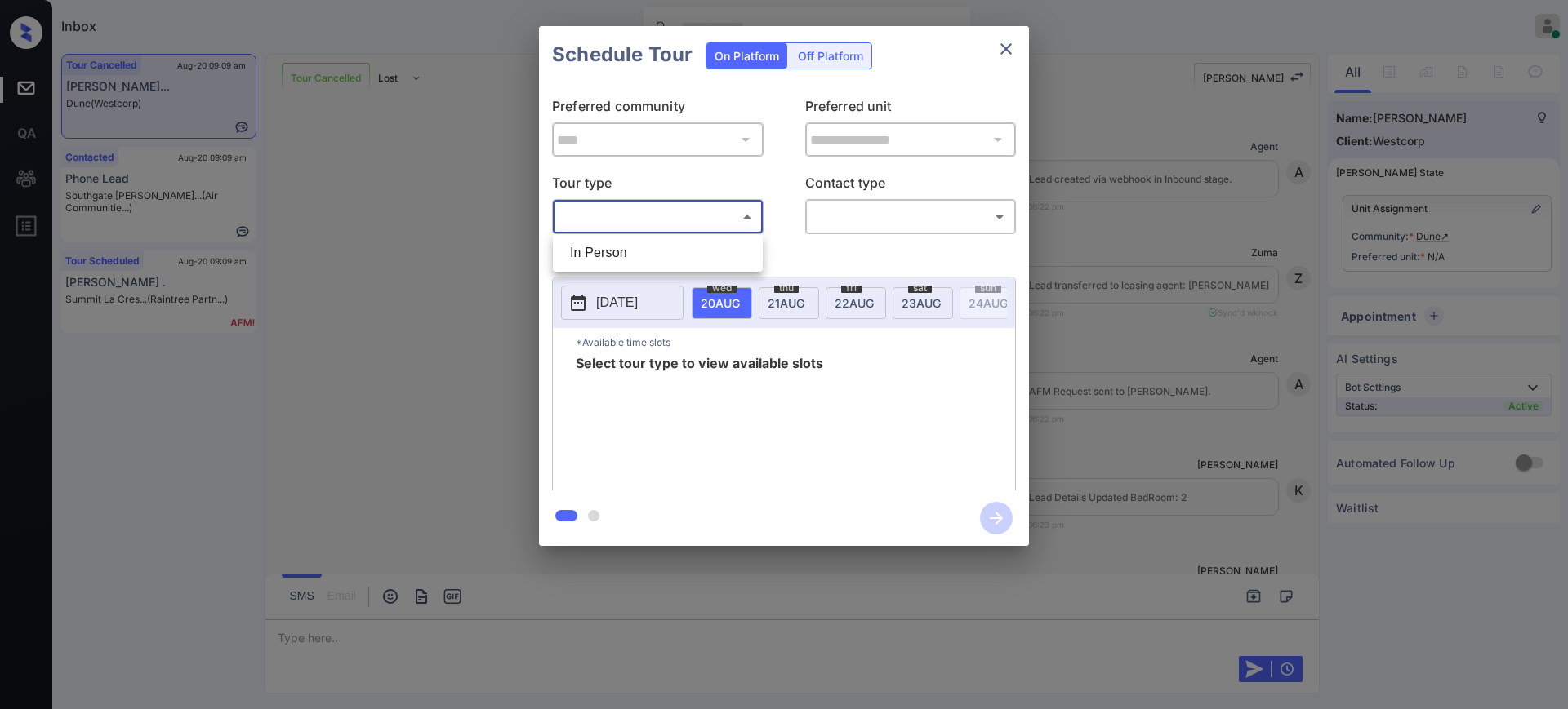
click at [624, 239] on li "In Person" at bounding box center [658, 253] width 202 height 29
type input "********"
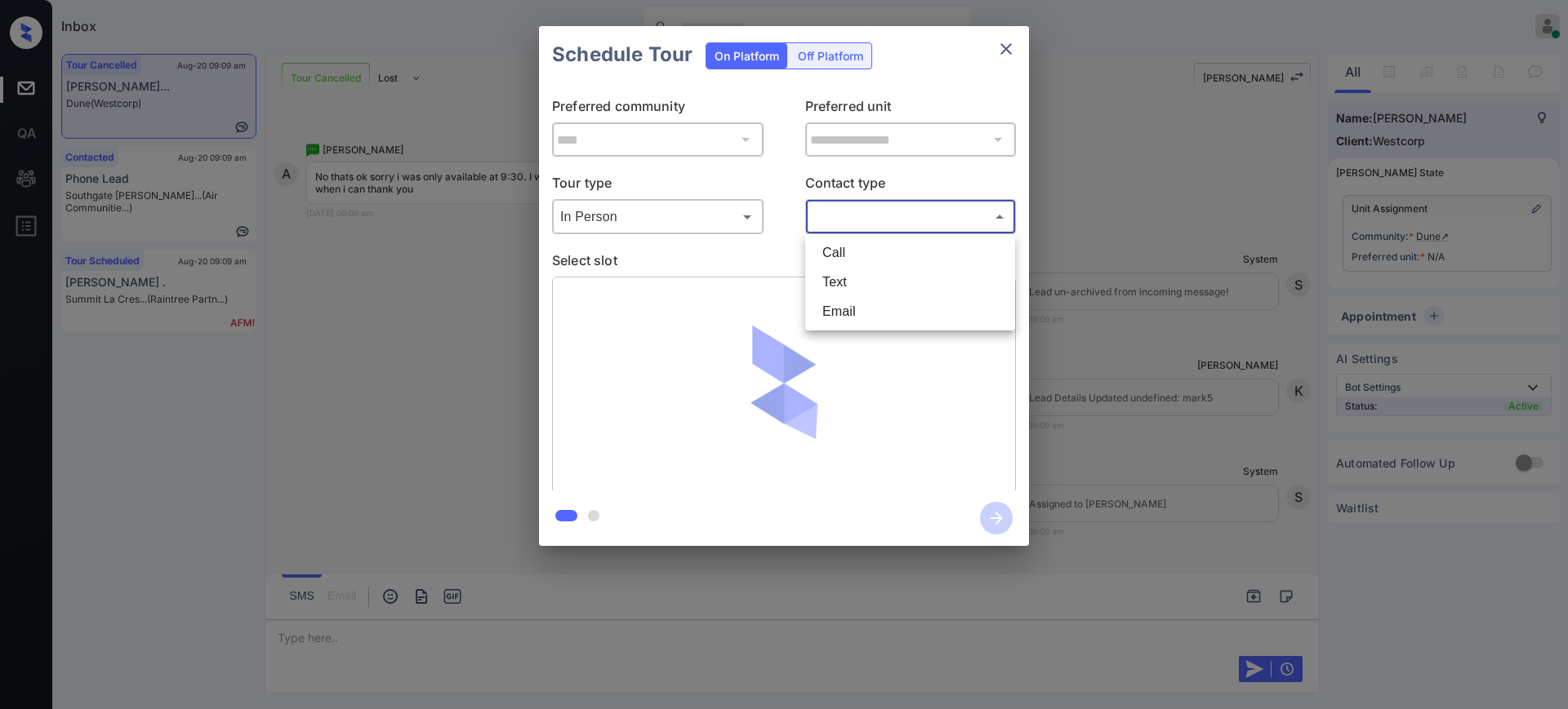
click at [898, 215] on body "Inbox Ajay Kumar Online Set yourself offline Set yourself on break Profile Swit…" at bounding box center [784, 354] width 1568 height 709
click at [857, 272] on li "Text" at bounding box center [910, 282] width 202 height 29
type input "****"
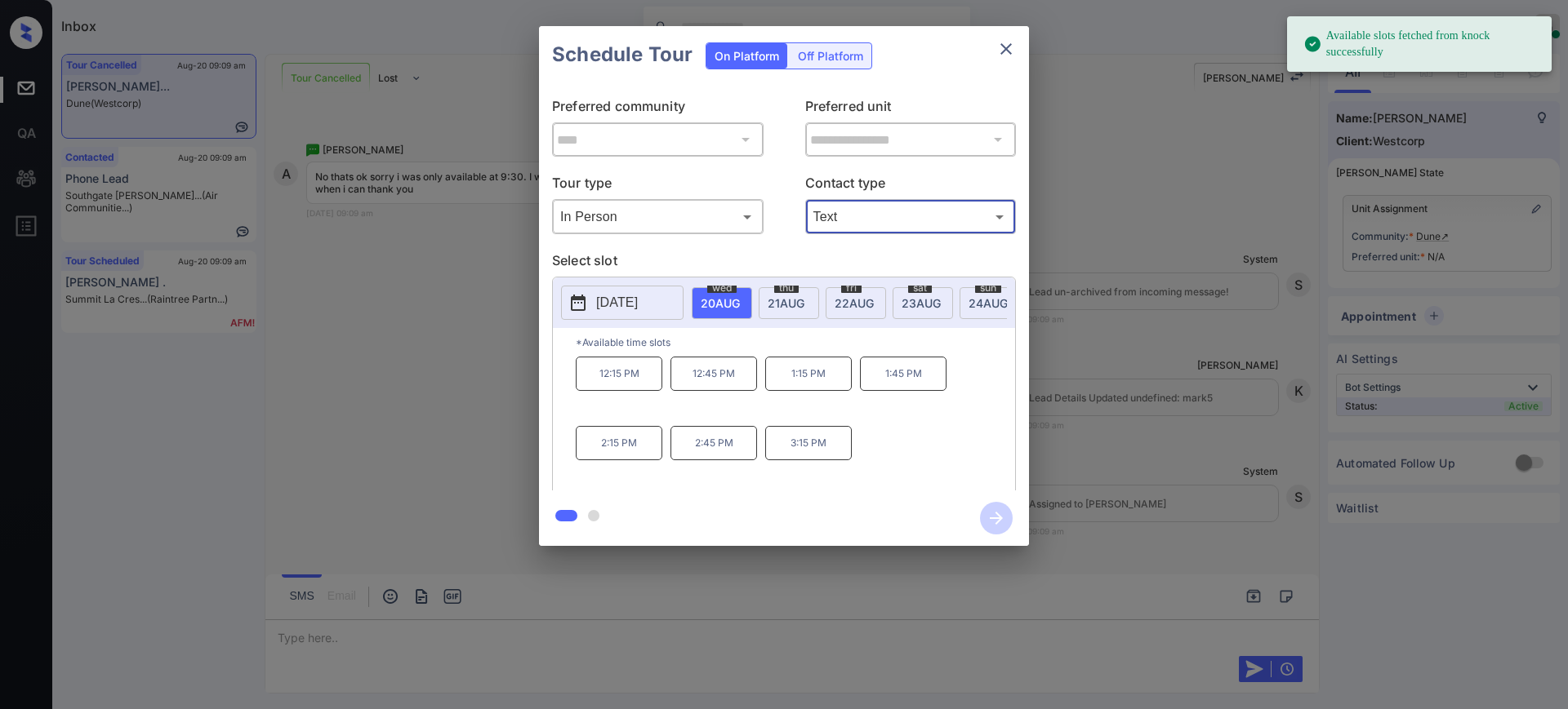
click at [626, 295] on p "[DATE]" at bounding box center [617, 302] width 42 height 20
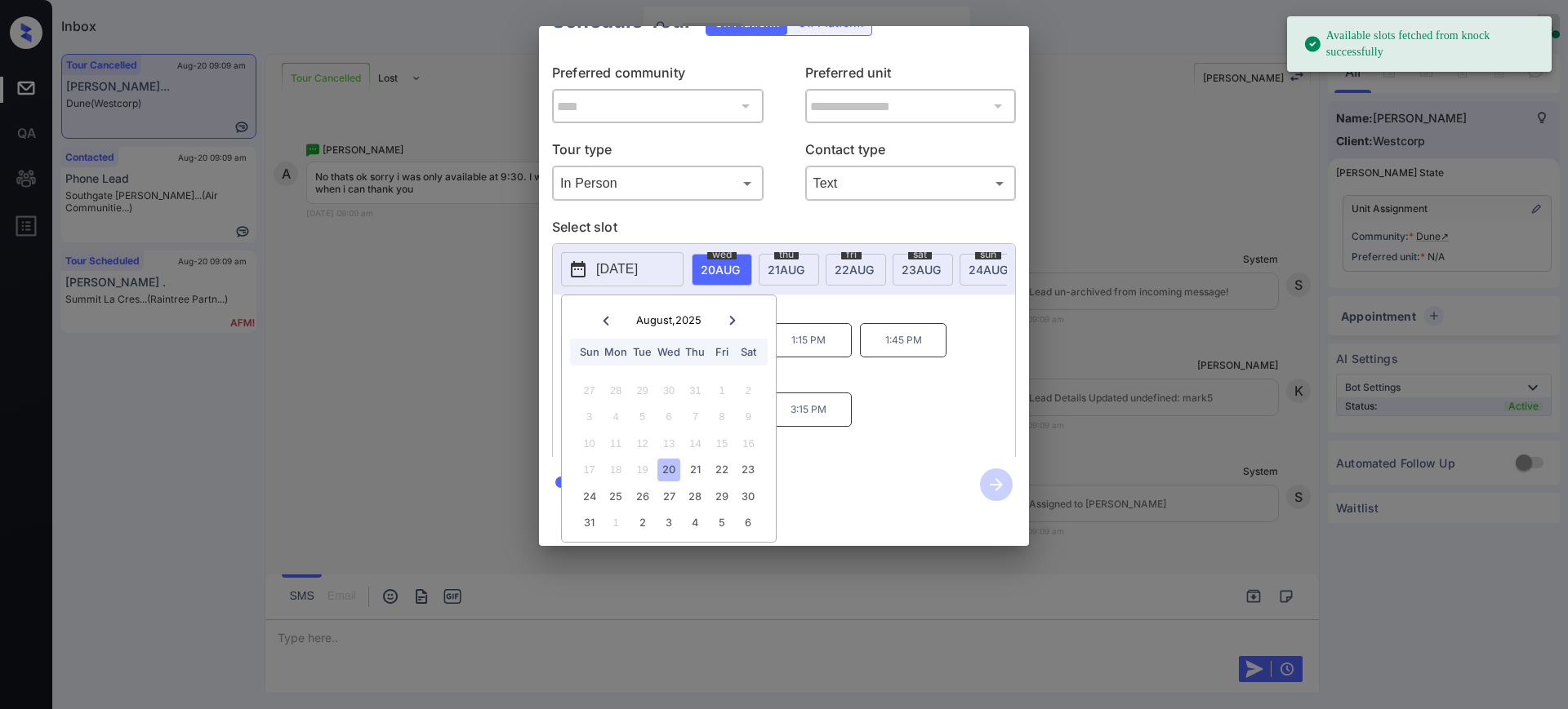
scroll to position [50, 0]
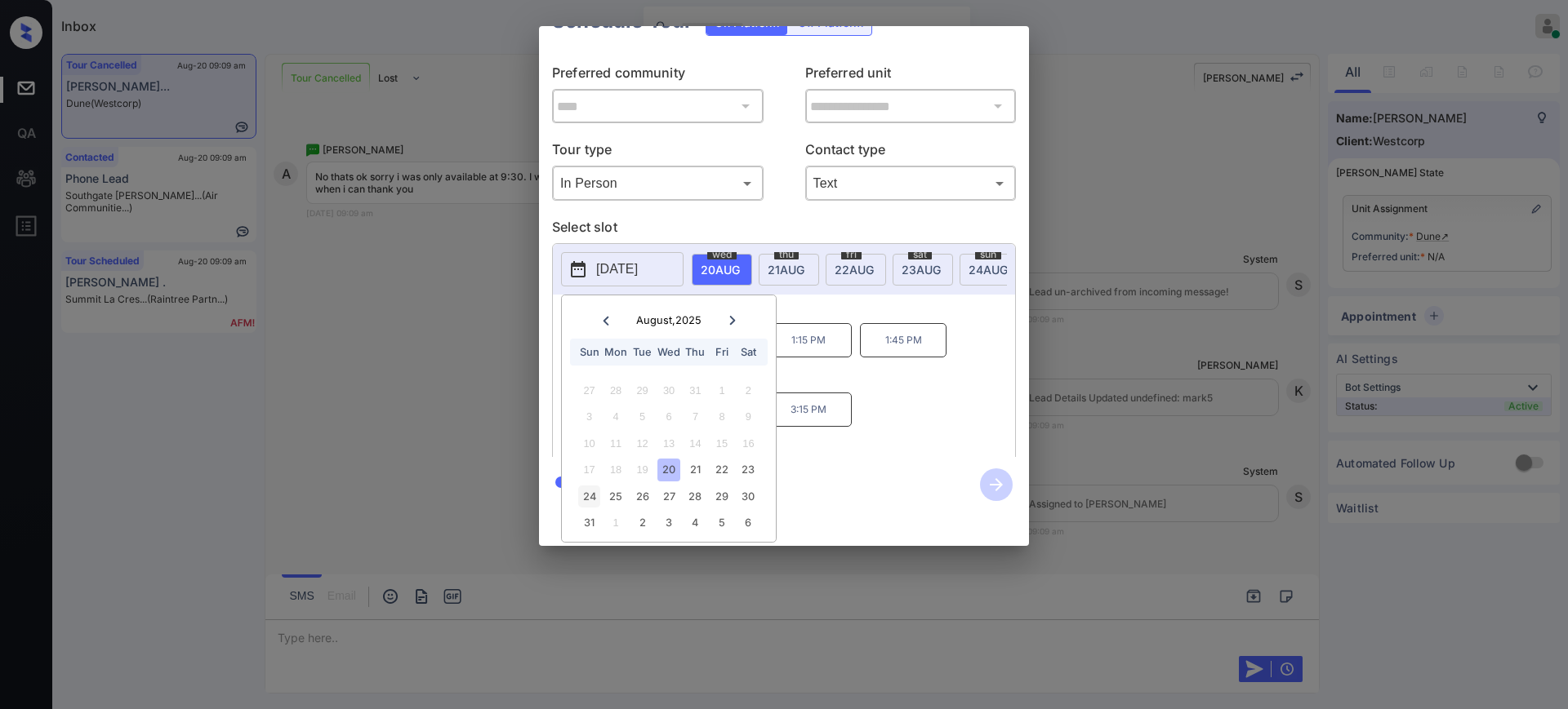
click at [592, 486] on div "24" at bounding box center [588, 496] width 22 height 22
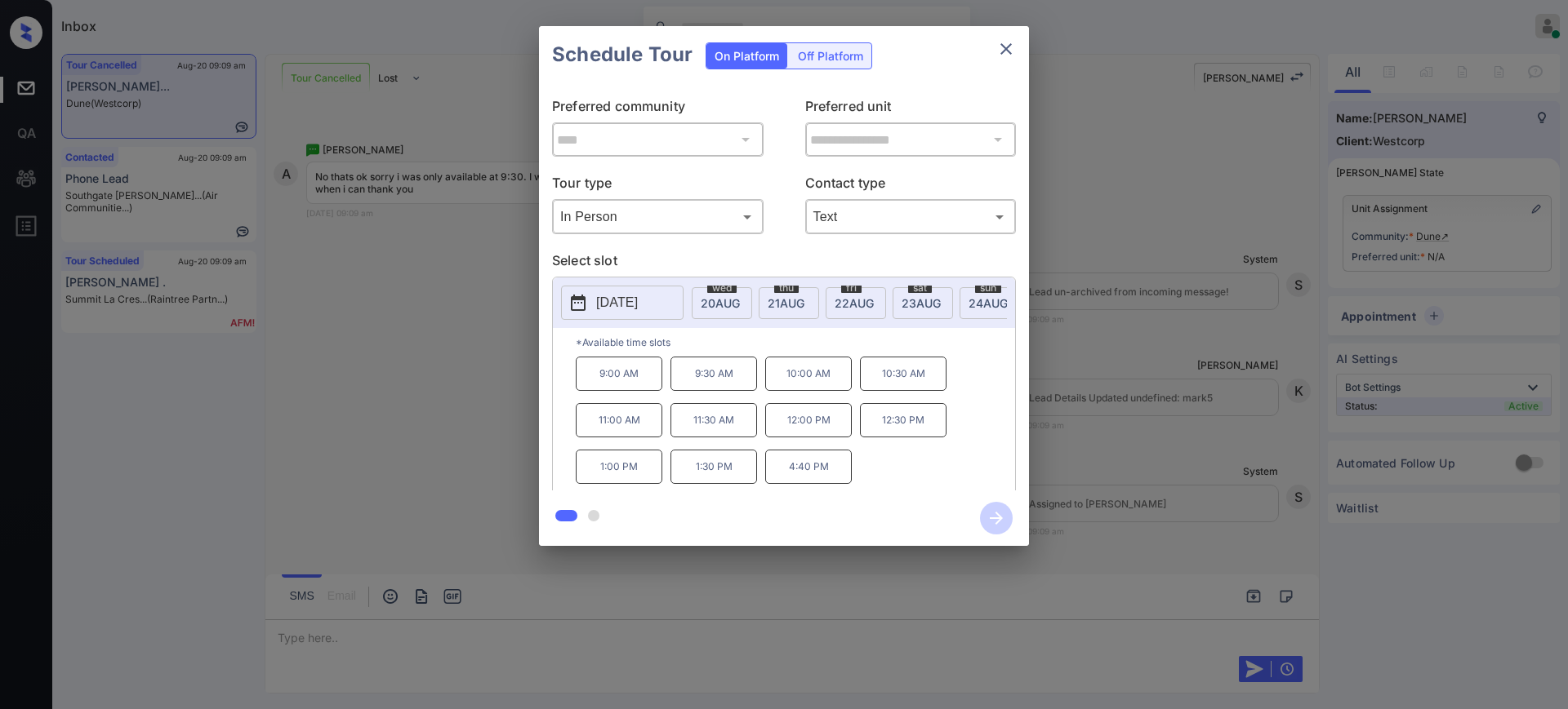
scroll to position [0, 0]
click at [866, 416] on div "9:00 AM 9:30 AM 10:00 AM 10:30 AM 11:00 AM 11:30 AM 12:00 PM 12:30 PM 1:00 PM 1…" at bounding box center [795, 422] width 439 height 131
drag, startPoint x: 673, startPoint y: 384, endPoint x: 1012, endPoint y: 205, distance: 383.4
click at [837, 391] on div "9:00 AM 9:30 AM 10:00 AM 10:30 AM 11:00 AM 11:30 AM 12:00 PM 12:30 PM 1:00 PM 1…" at bounding box center [795, 422] width 439 height 131
copy div "9:30 AM 10:00 AM"
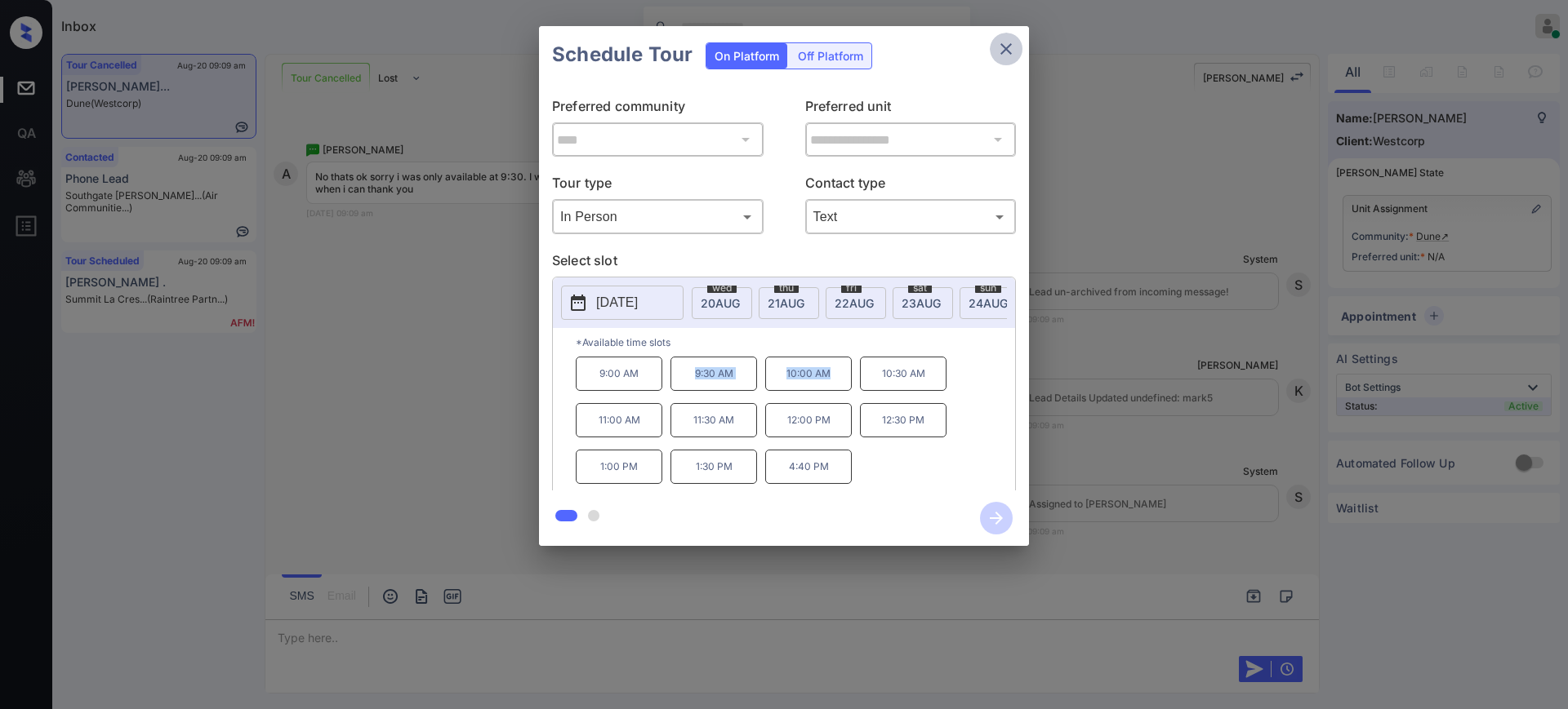
click at [1001, 53] on icon "close" at bounding box center [1006, 48] width 11 height 11
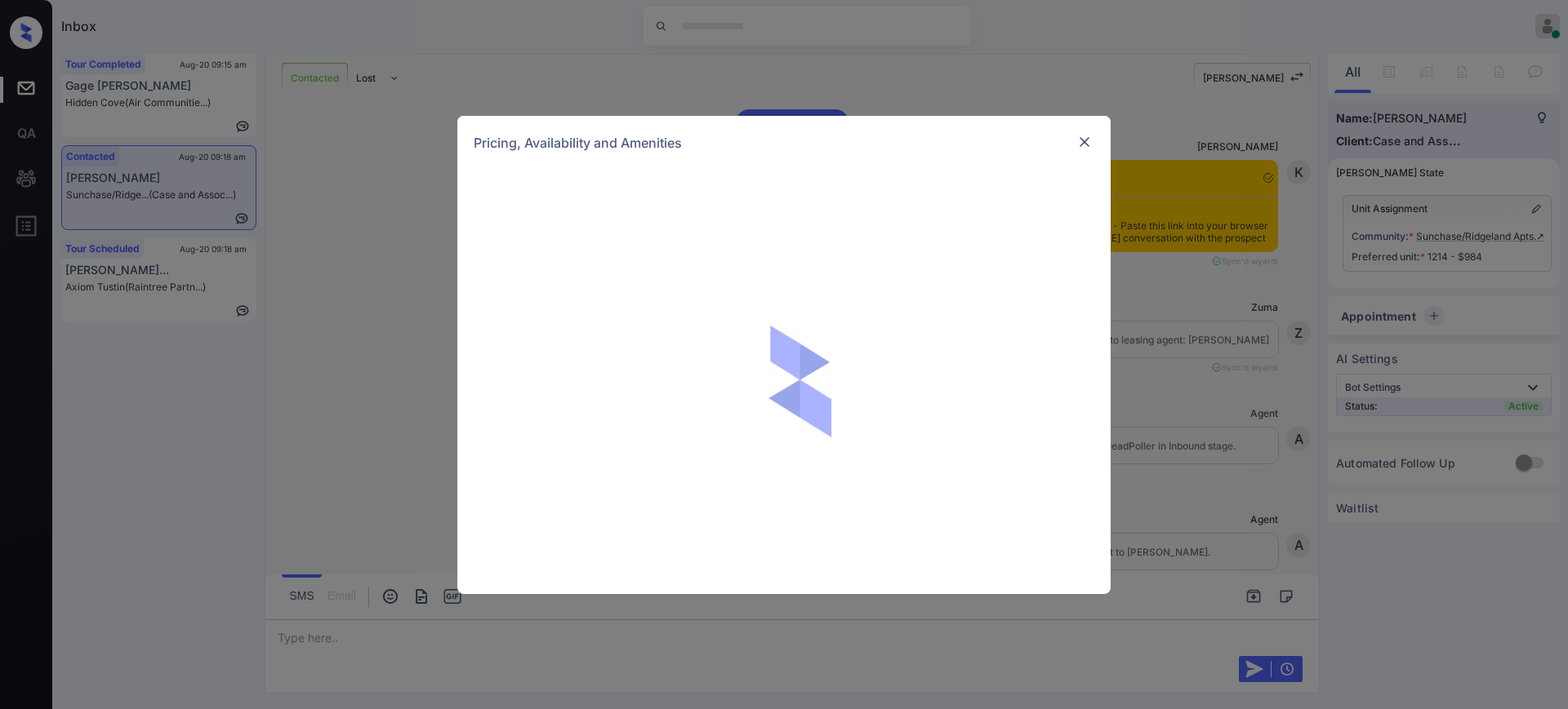
scroll to position [2252, 0]
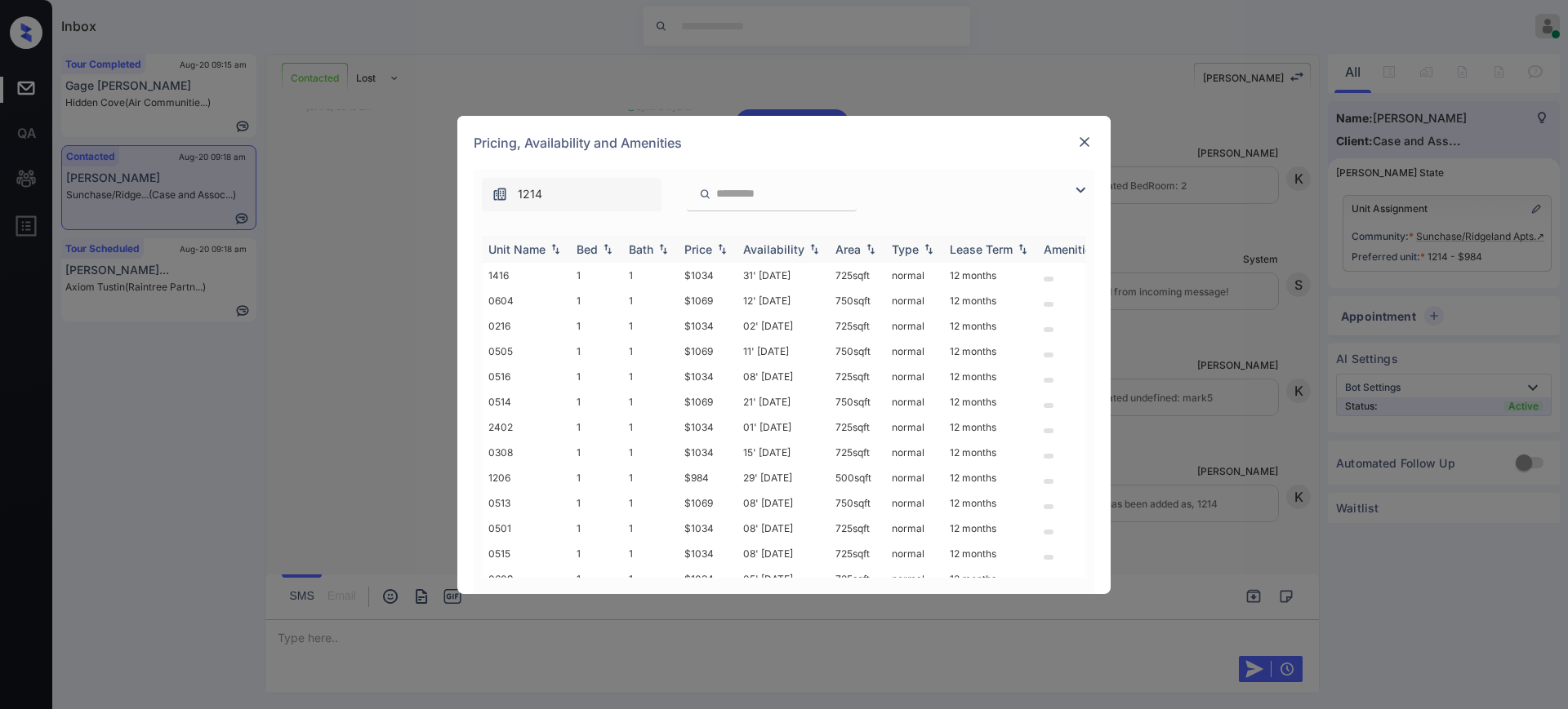
click at [584, 245] on div "Bed" at bounding box center [586, 249] width 22 height 14
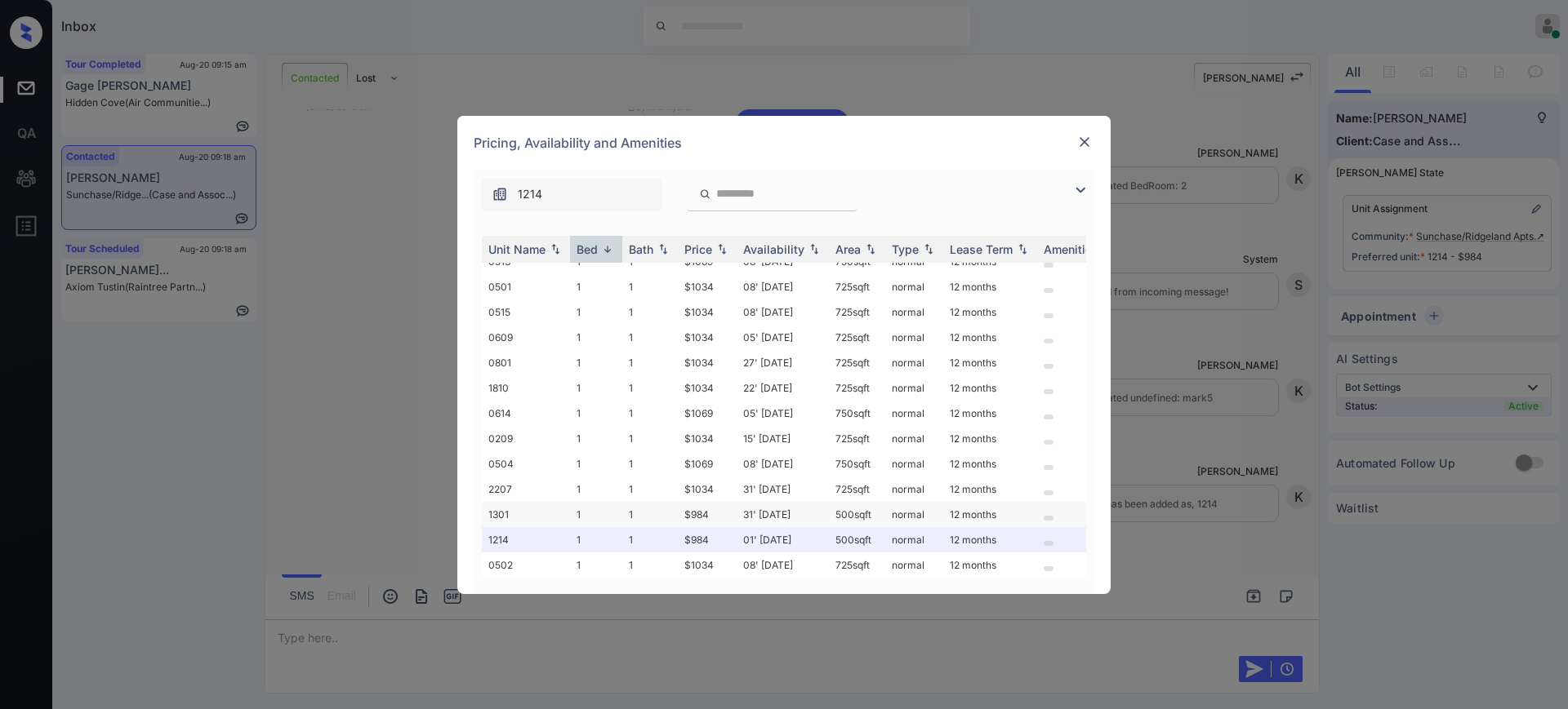
scroll to position [257, 0]
drag, startPoint x: 676, startPoint y: 522, endPoint x: 787, endPoint y: 512, distance: 111.4
click at [719, 527] on tr "1214 1 1 $984 01' Aug 25 500 sqft normal 12 months" at bounding box center [908, 539] width 853 height 25
copy tr "$984"
click at [1082, 139] on img at bounding box center [1084, 142] width 16 height 16
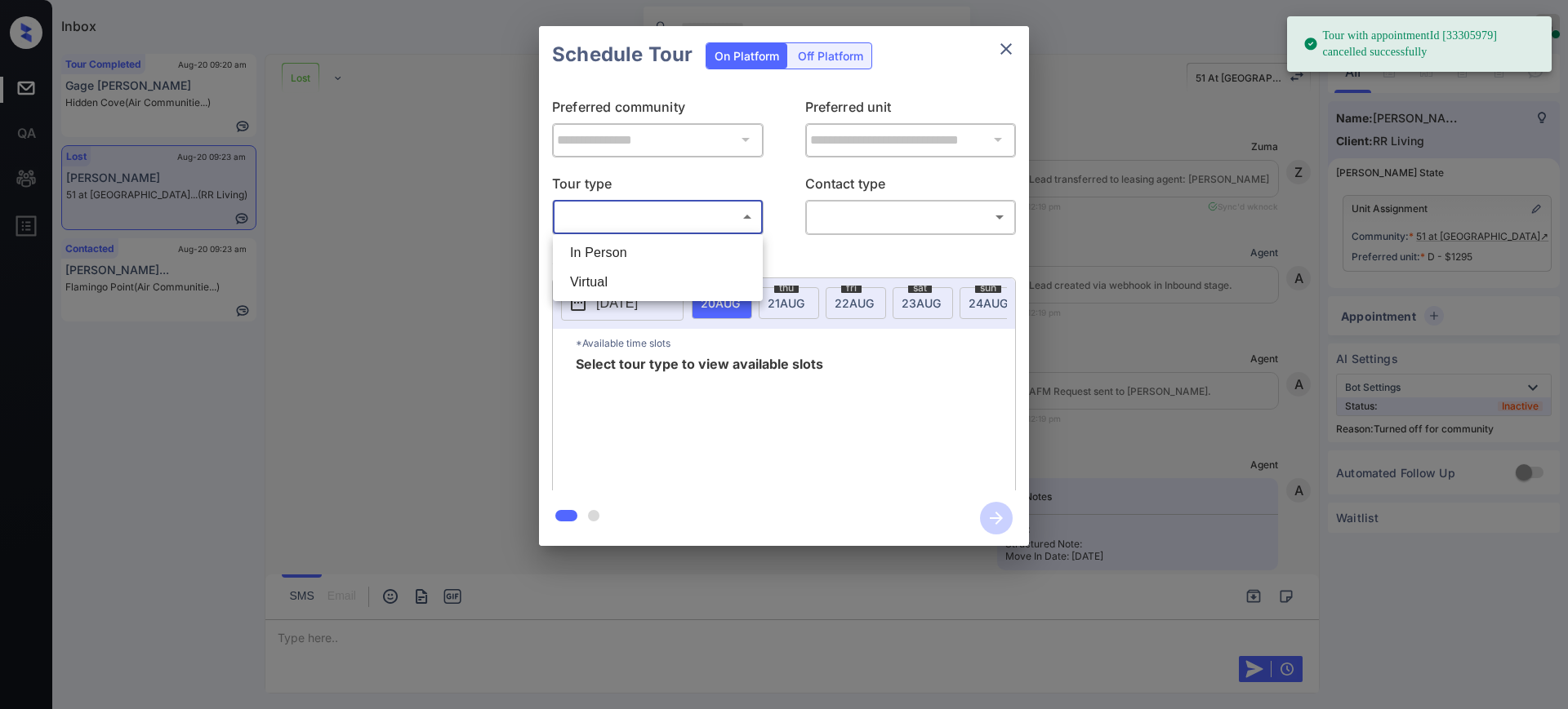
click at [656, 220] on body "Tour with appointmentId [33305979] cancelled successfully Inbox [PERSON_NAME] O…" at bounding box center [784, 354] width 1568 height 709
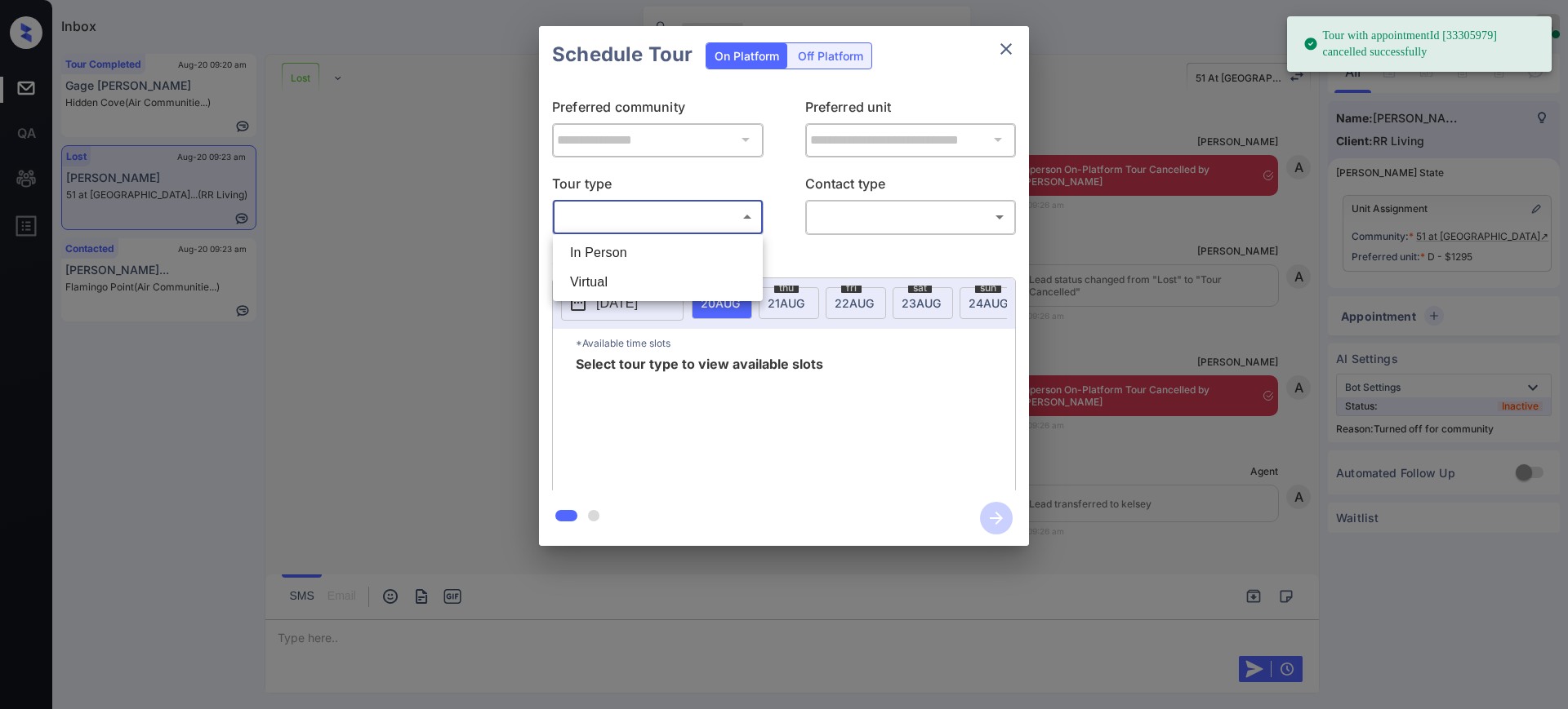
click at [634, 248] on li "In Person" at bounding box center [658, 253] width 202 height 29
type input "********"
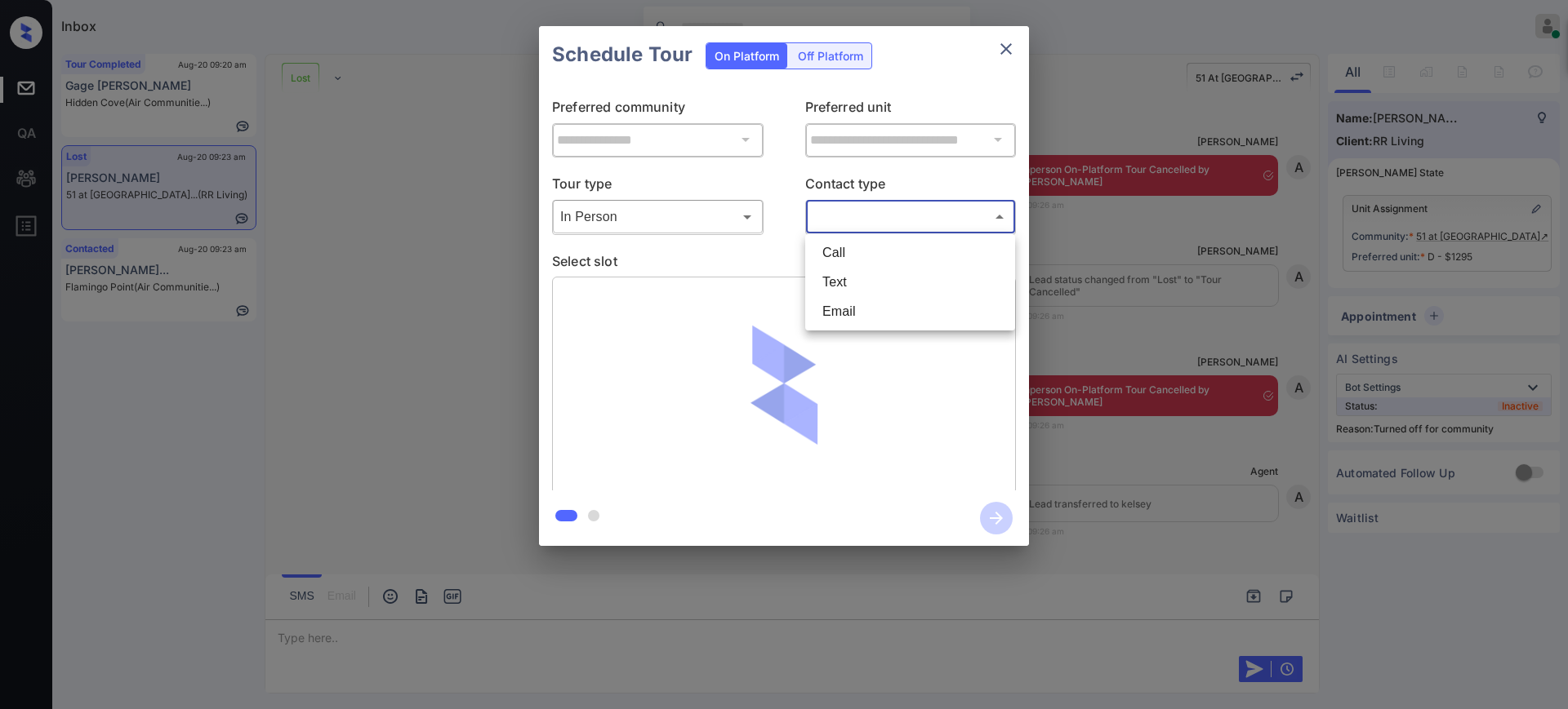
click at [832, 210] on body "Tour with appointmentId [33305979] cancelled successfully Inbox Ajay Kumar Onli…" at bounding box center [784, 354] width 1568 height 709
click at [828, 281] on li "Text" at bounding box center [910, 282] width 202 height 29
type input "****"
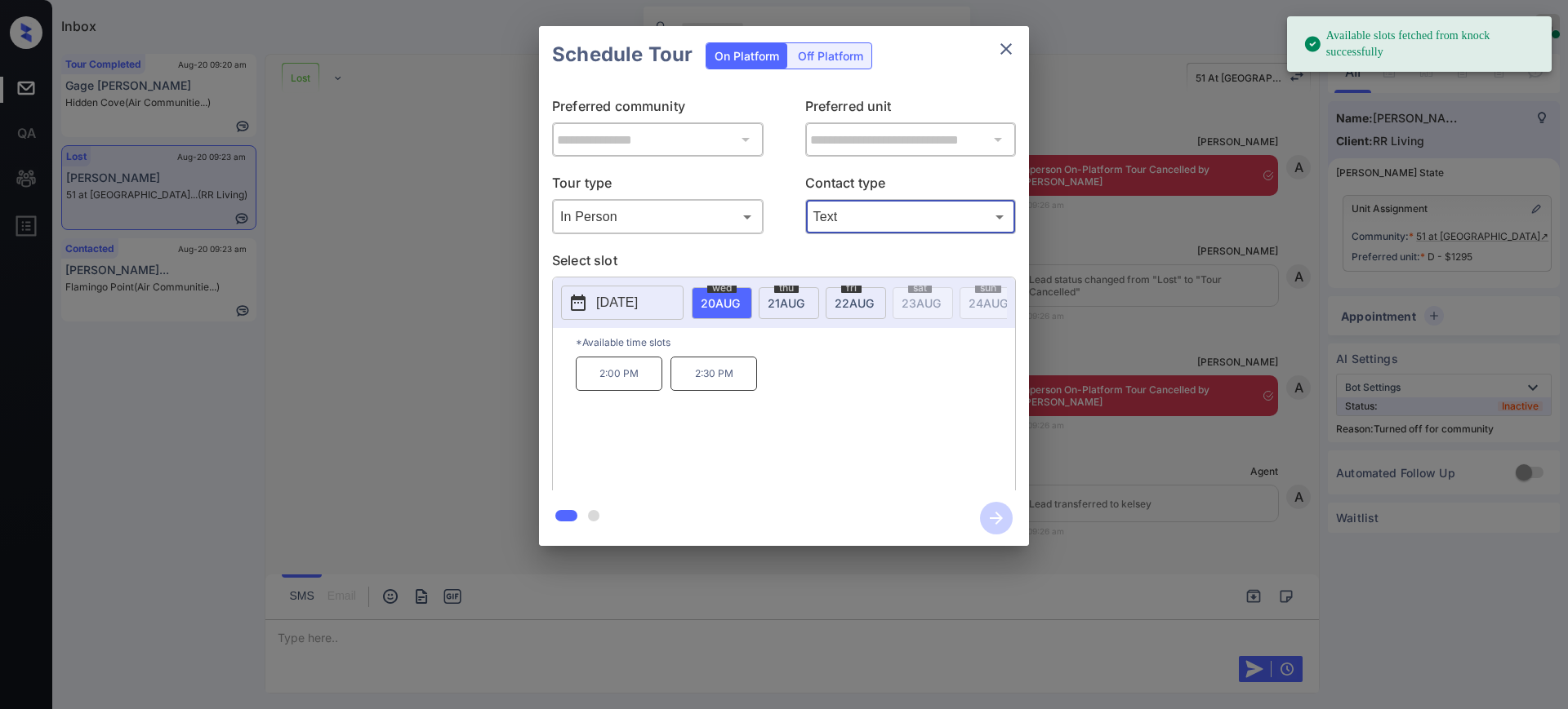
drag, startPoint x: 716, startPoint y: 285, endPoint x: 700, endPoint y: 349, distance: 66.0
click at [717, 285] on span "wed" at bounding box center [722, 287] width 29 height 10
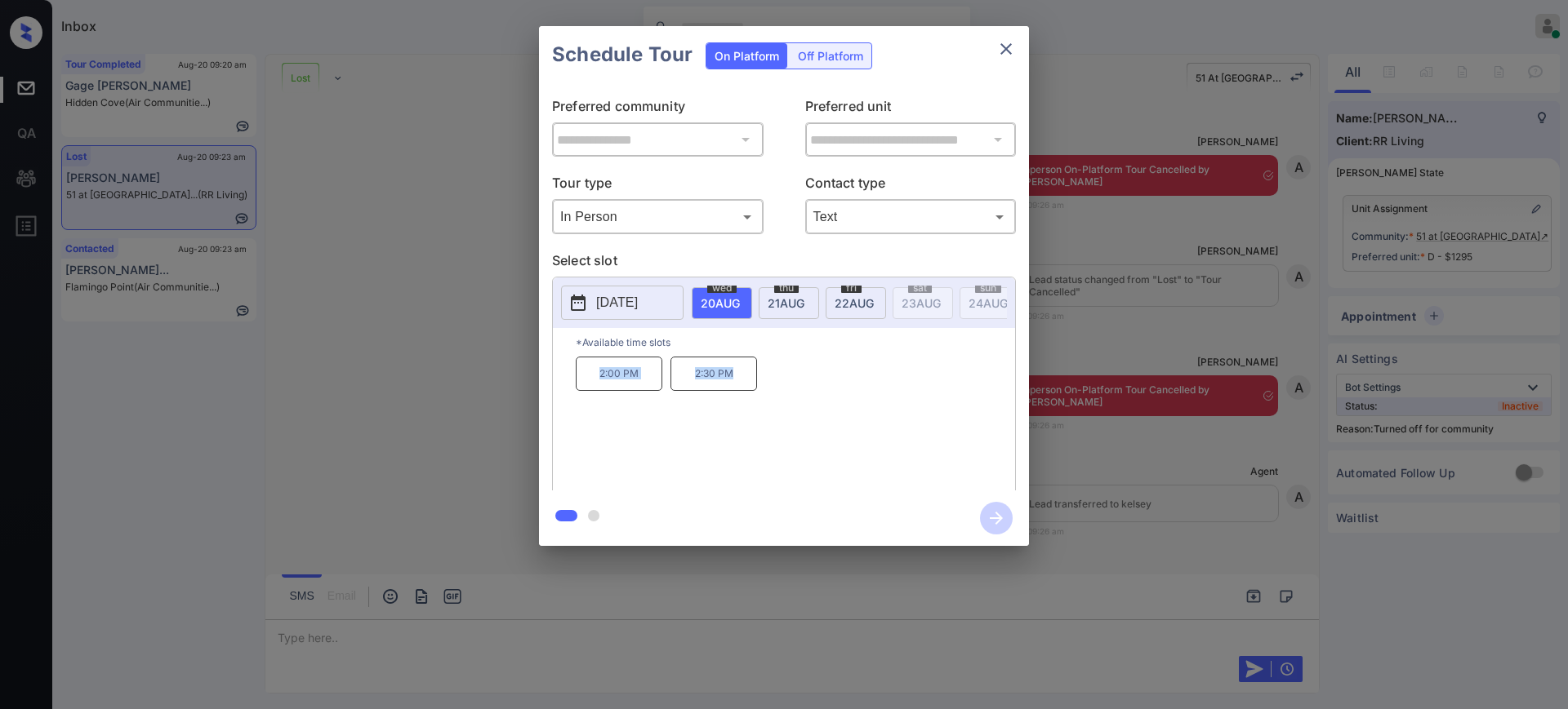
drag, startPoint x: 577, startPoint y: 383, endPoint x: 879, endPoint y: 158, distance: 376.6
click at [748, 389] on div "2:00 PM 2:30 PM" at bounding box center [795, 422] width 439 height 131
copy div "2:00 PM 2:30 PM"
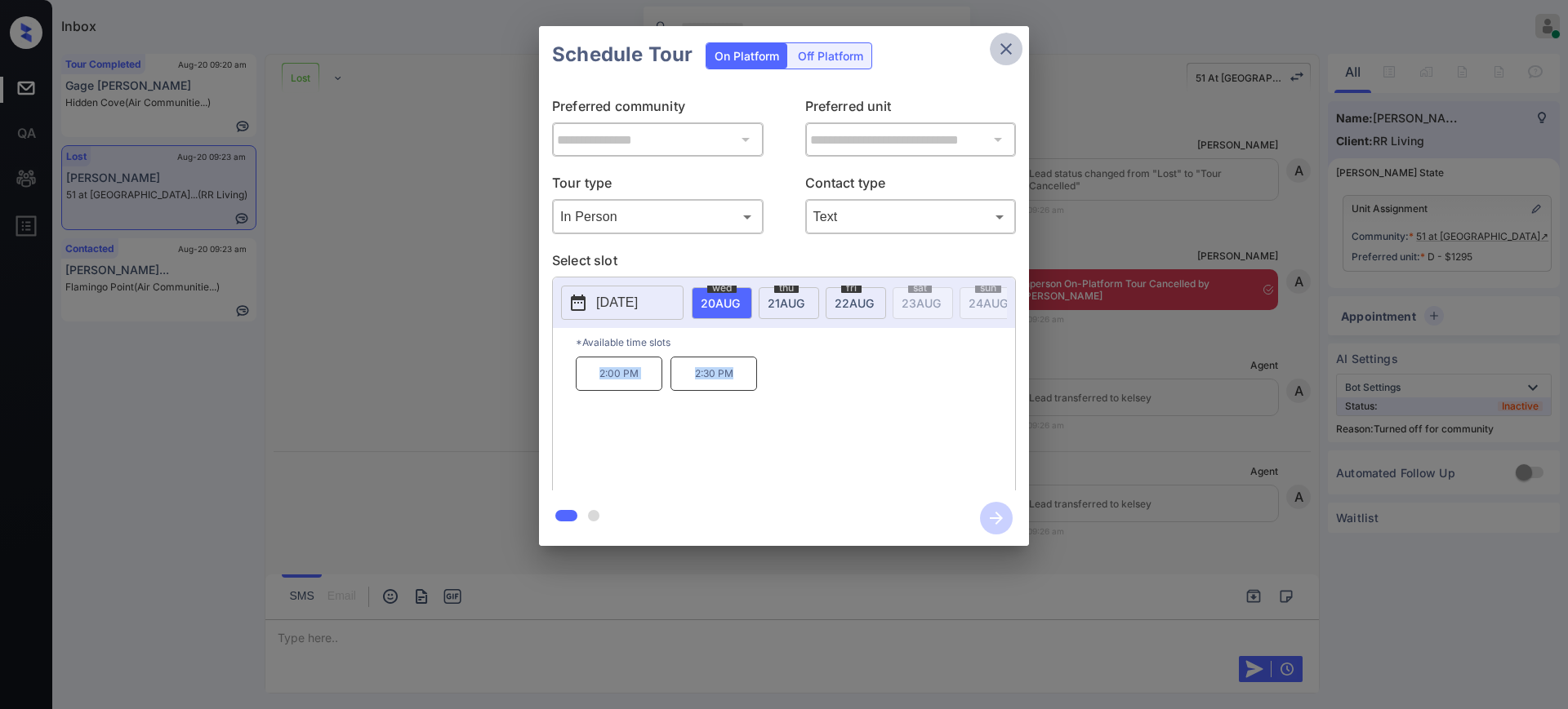
click at [1010, 48] on icon "close" at bounding box center [1006, 48] width 20 height 20
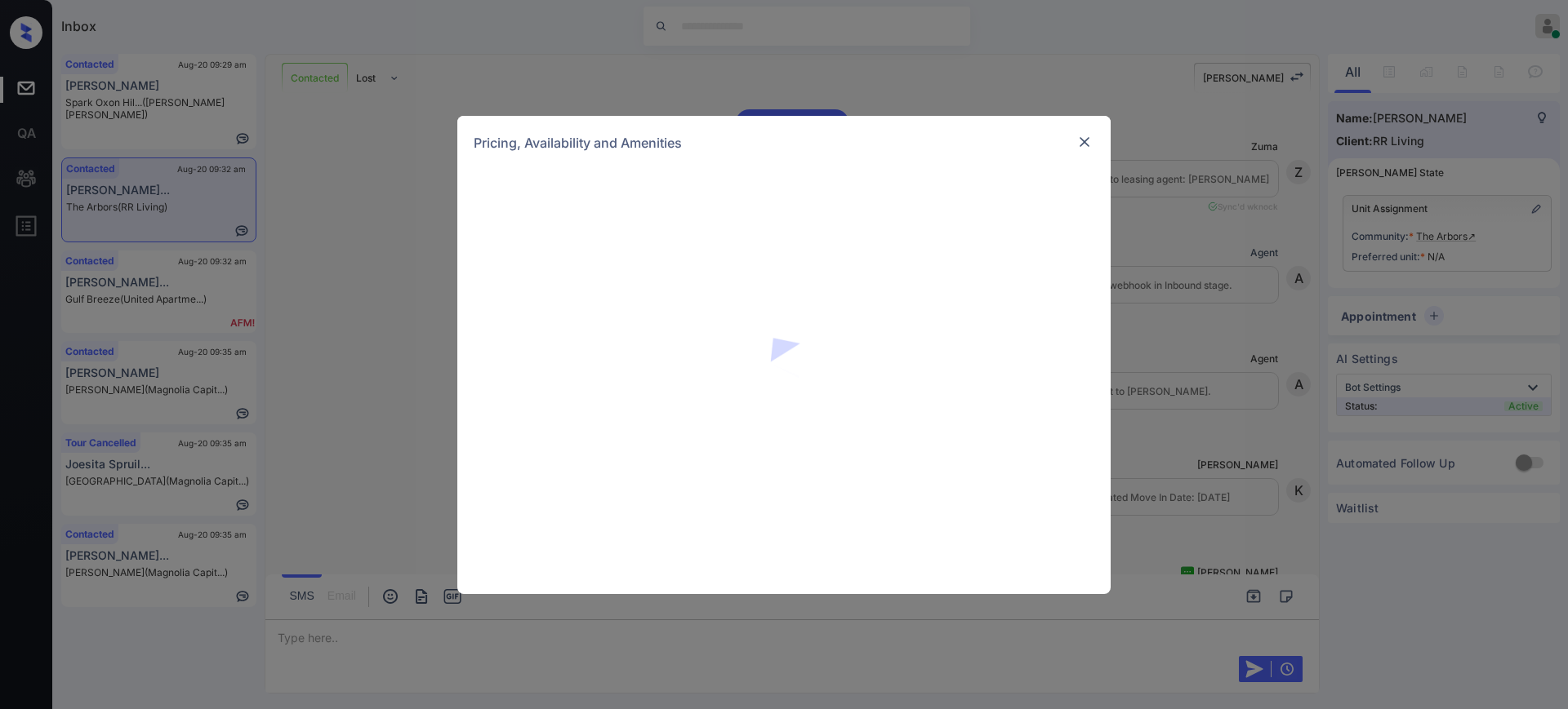
scroll to position [612, 0]
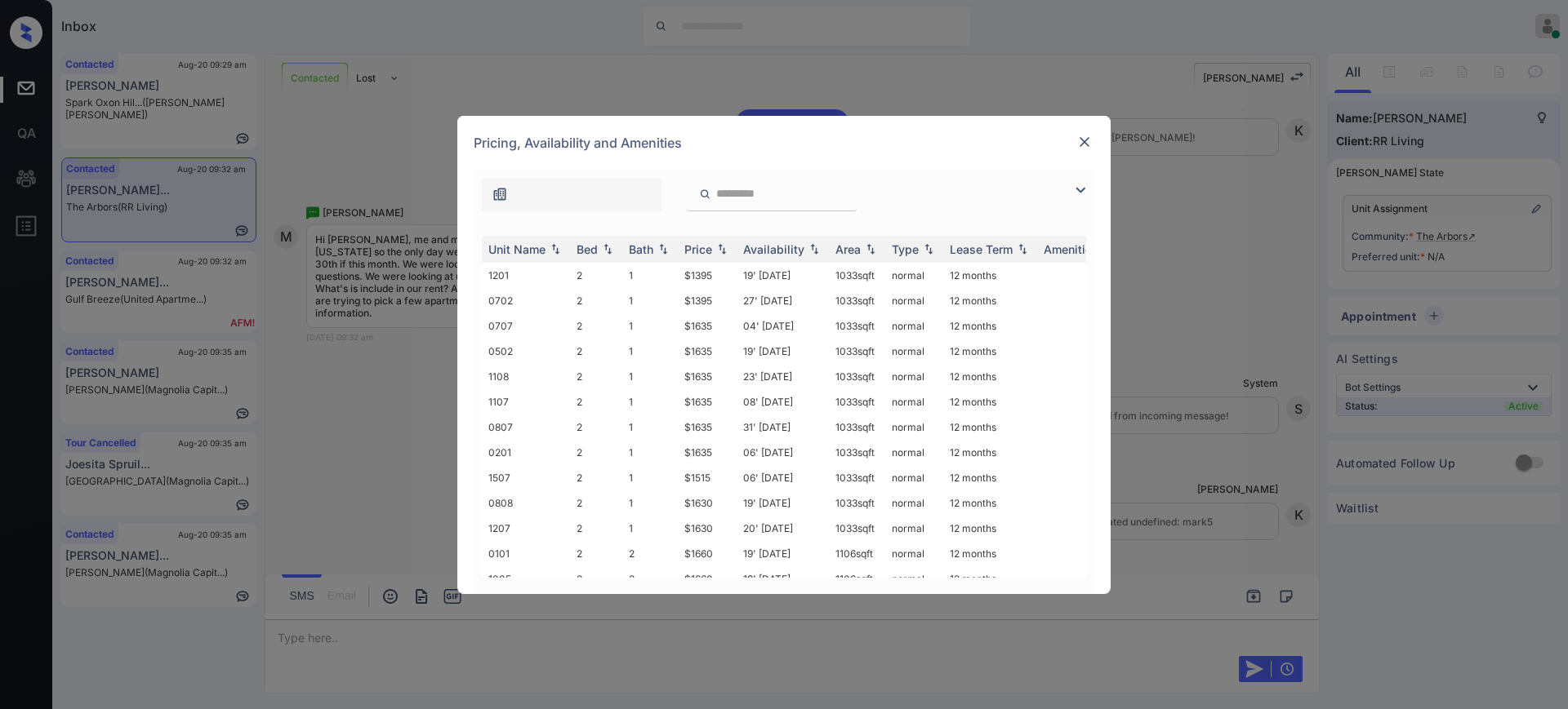
click at [723, 192] on input "search" at bounding box center [781, 194] width 134 height 14
paste input "****"
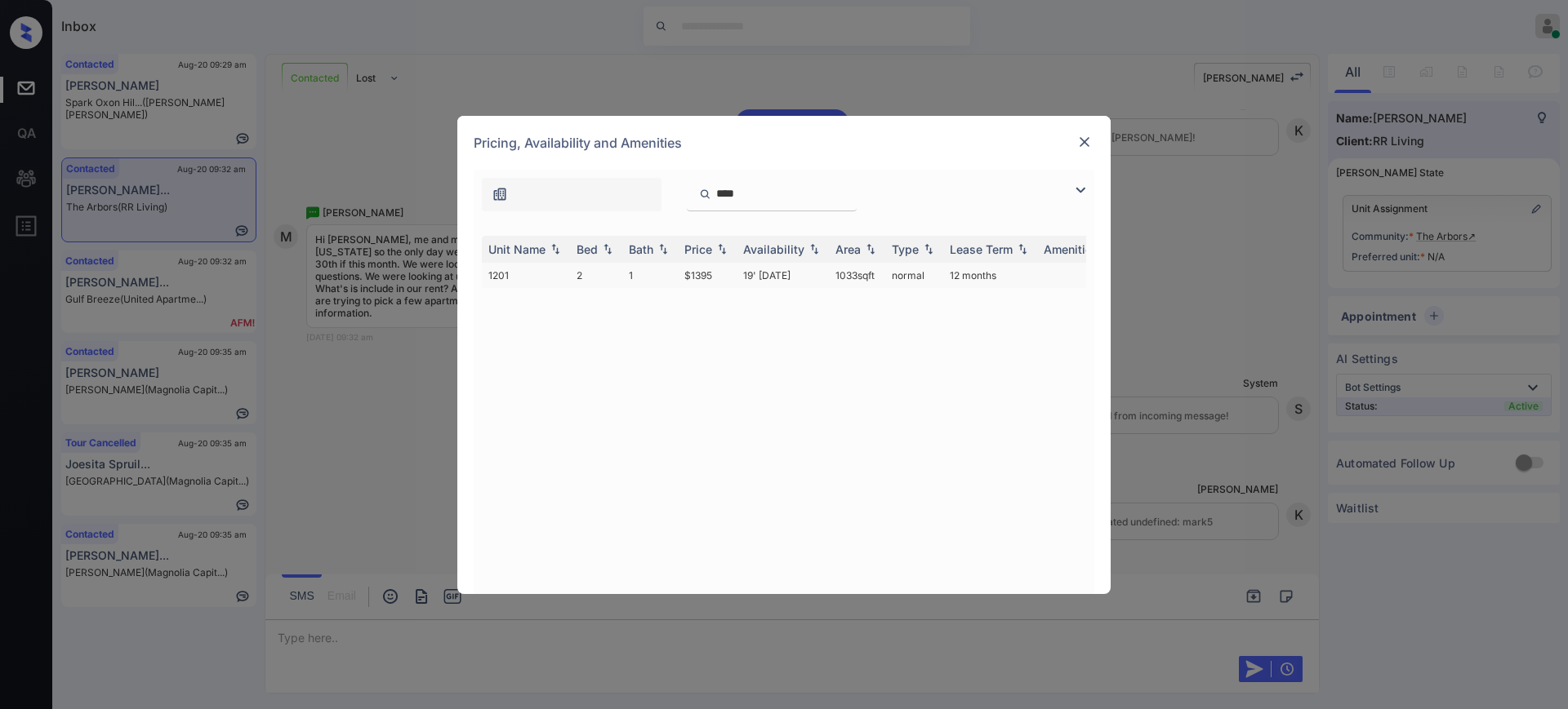
type input "****"
drag, startPoint x: 674, startPoint y: 280, endPoint x: 742, endPoint y: 275, distance: 68.2
click at [737, 275] on tr "1201 2 1 $1395 19' [DATE] sqft normal 12 months" at bounding box center [908, 275] width 853 height 25
copy tr "$1395"
click at [1091, 138] on img at bounding box center [1084, 142] width 16 height 16
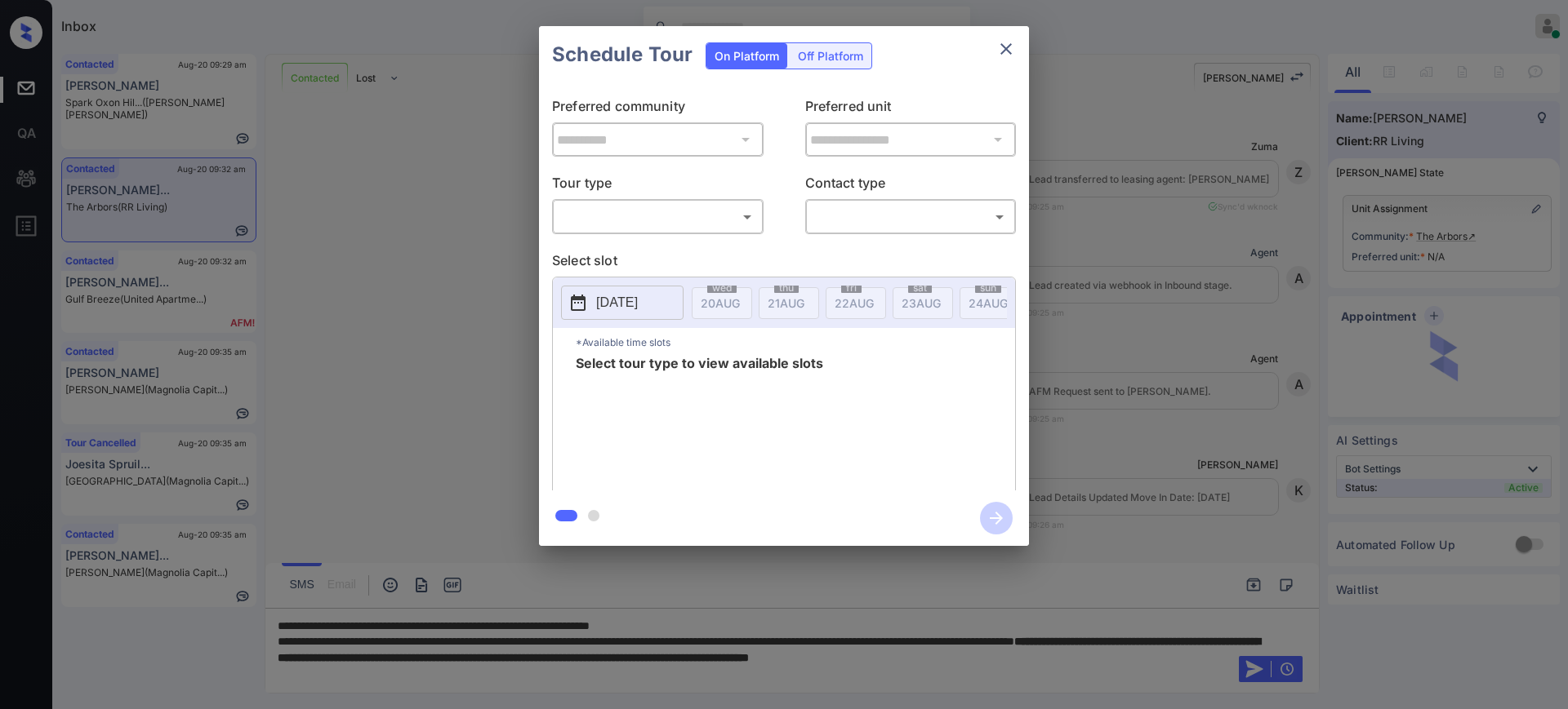
scroll to position [759, 0]
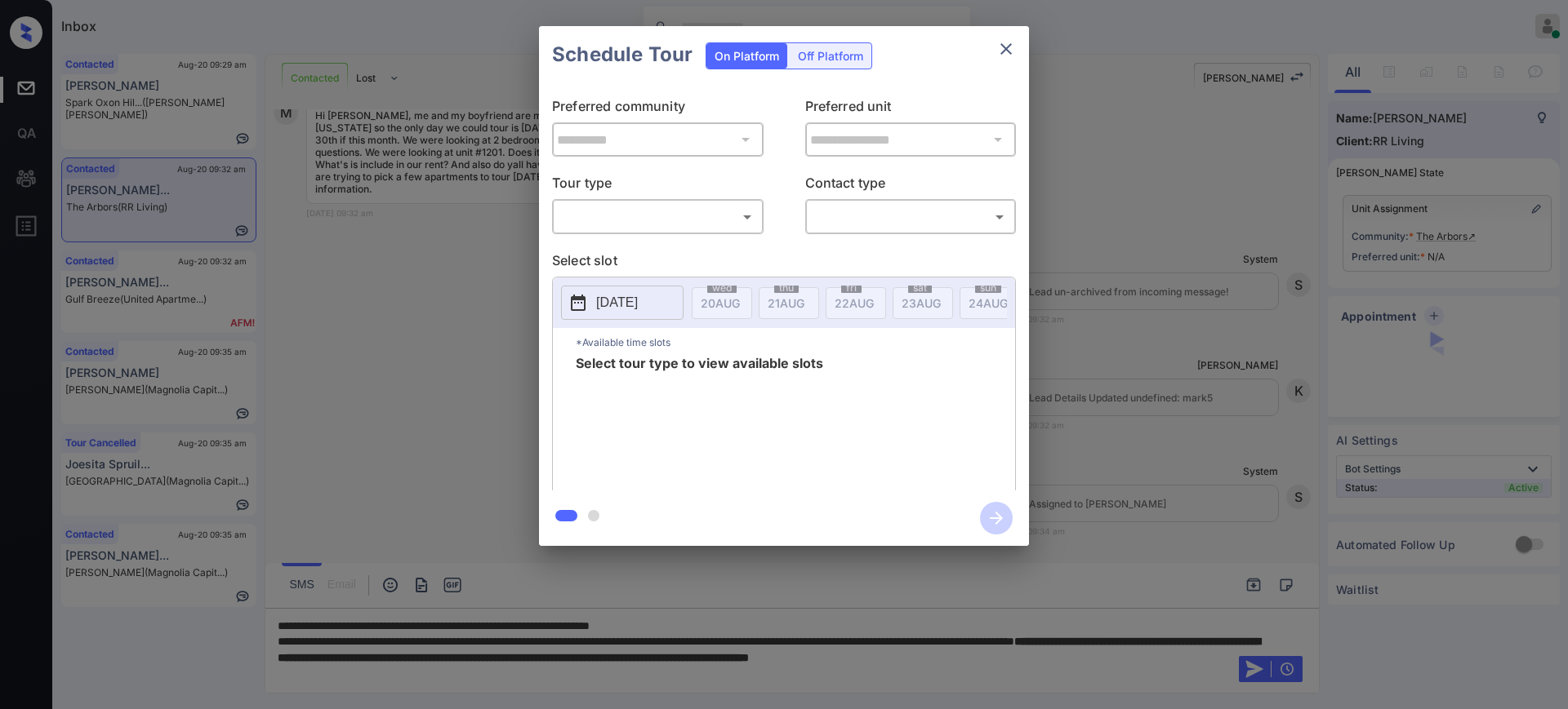
click at [690, 201] on div "​ ​" at bounding box center [658, 216] width 211 height 35
click at [685, 221] on body "Inbox [PERSON_NAME] Online Set yourself offline Set yourself on break Profile S…" at bounding box center [784, 354] width 1568 height 709
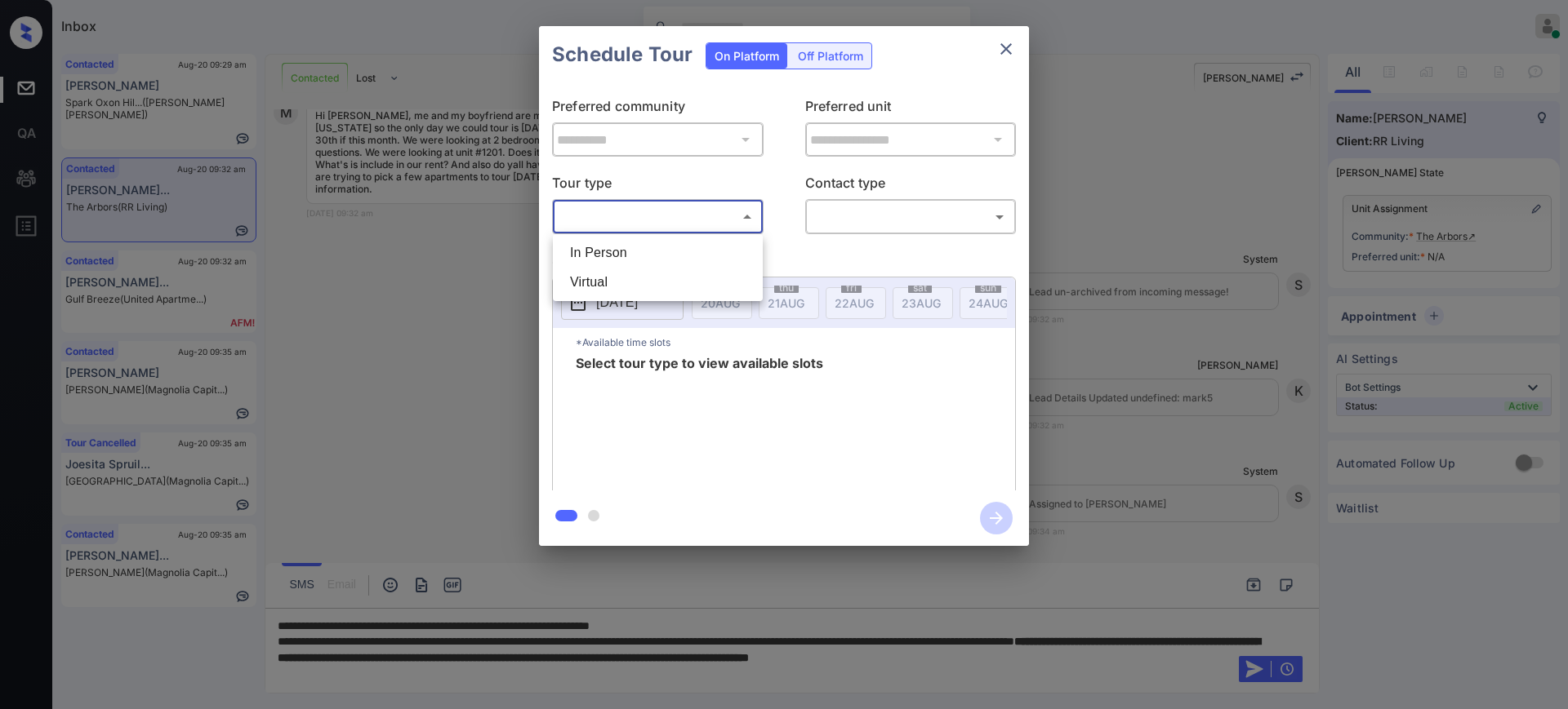
click at [653, 254] on li "In Person" at bounding box center [658, 253] width 202 height 29
type input "********"
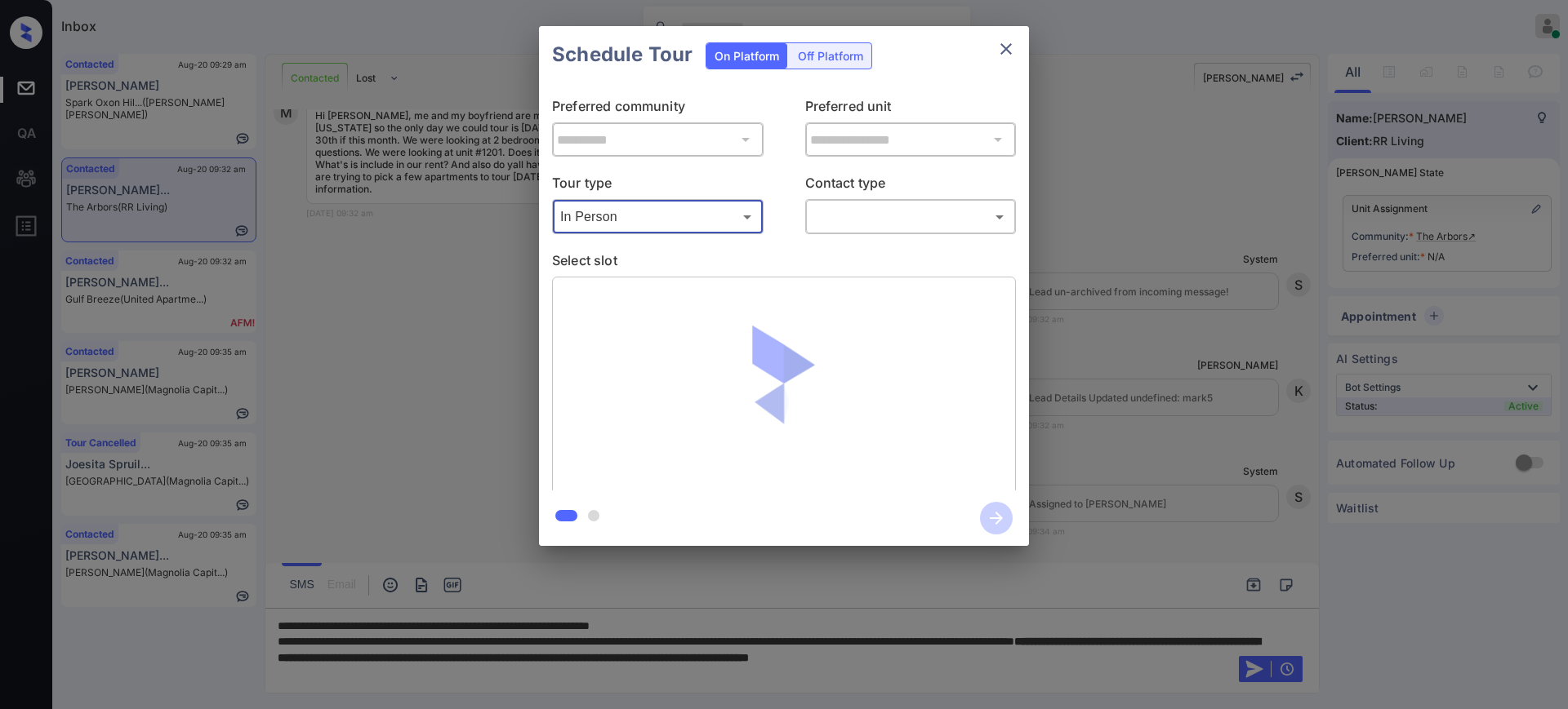
click at [900, 220] on body "Inbox Ajay Kumar Online Set yourself offline Set yourself on break Profile Swit…" at bounding box center [784, 354] width 1568 height 709
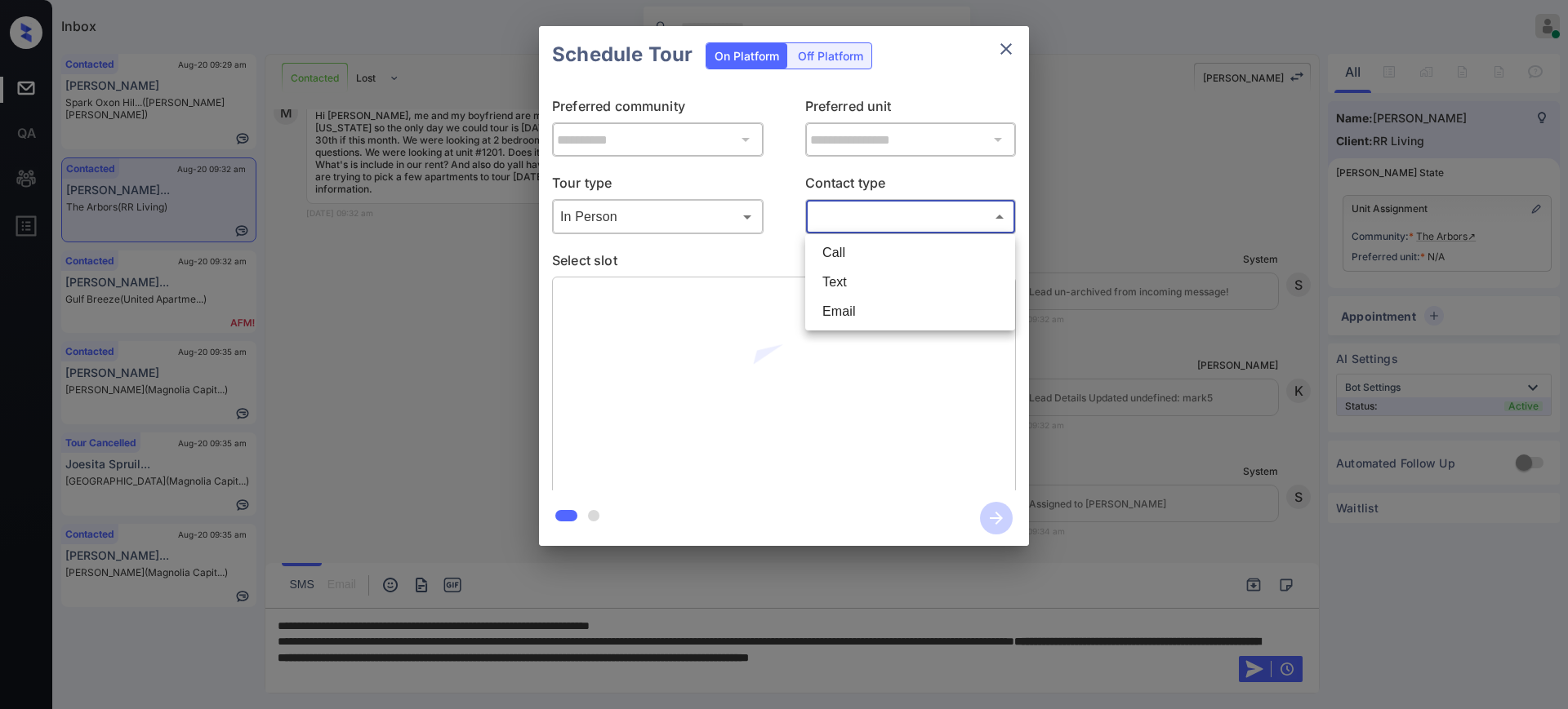
click at [856, 276] on li "Text" at bounding box center [910, 282] width 202 height 29
type input "****"
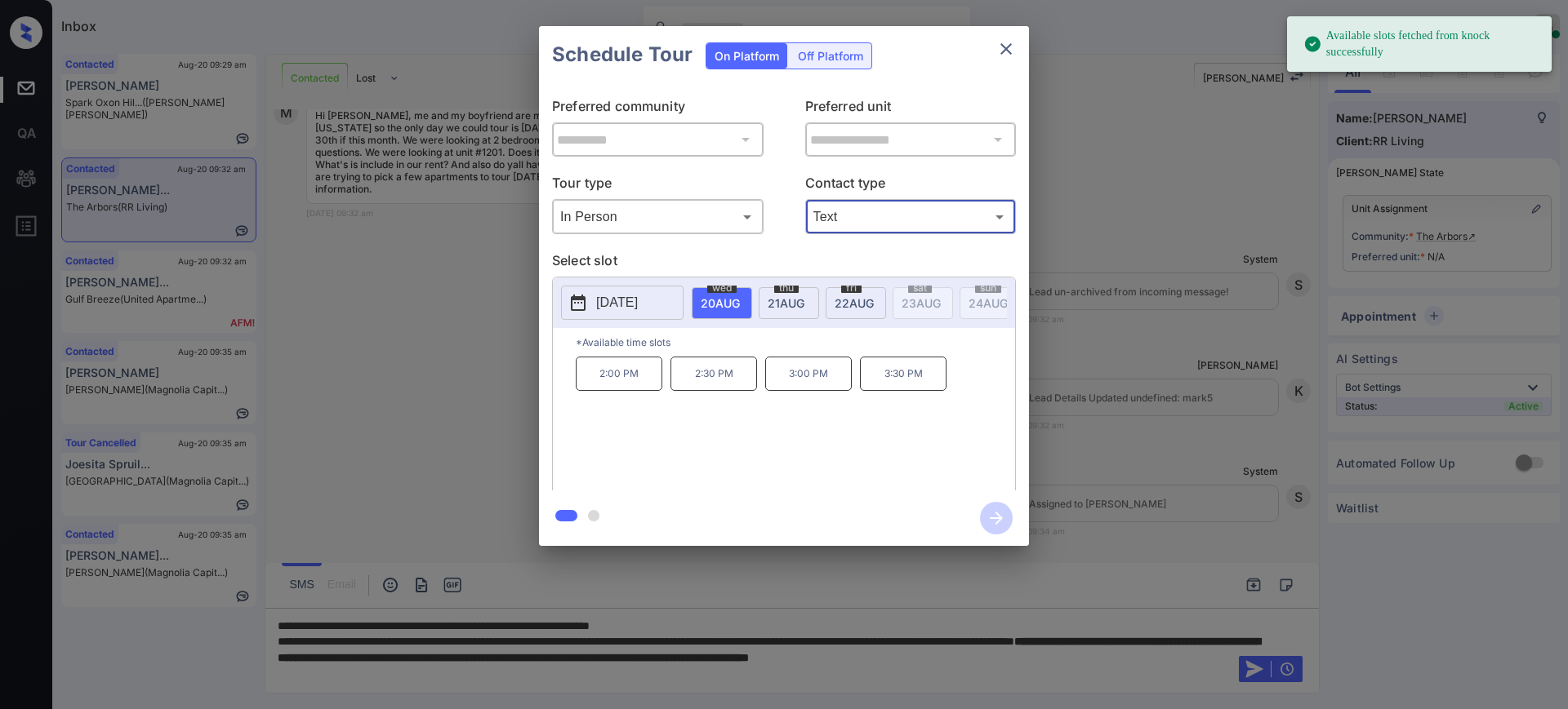
click at [638, 302] on p "[DATE]" at bounding box center [617, 302] width 42 height 20
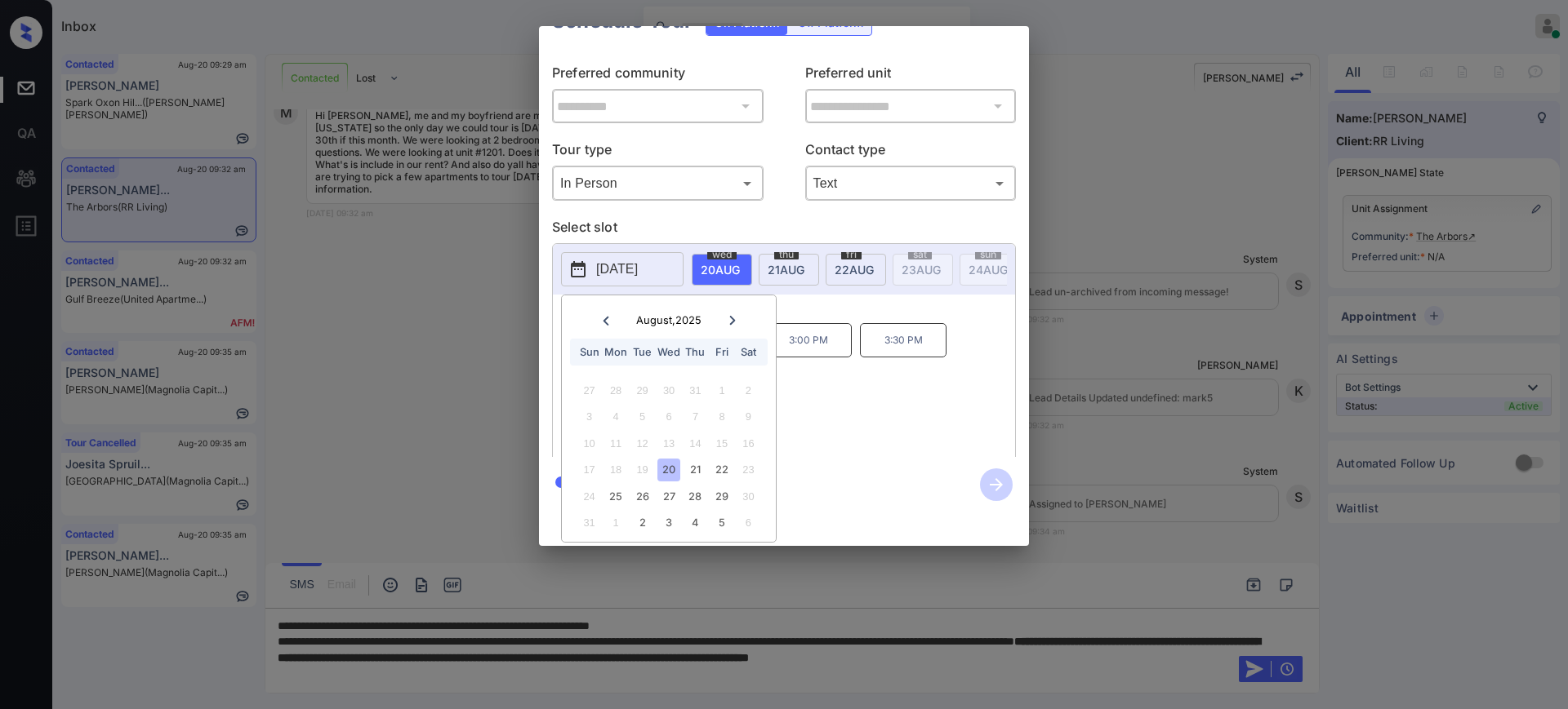
scroll to position [0, 0]
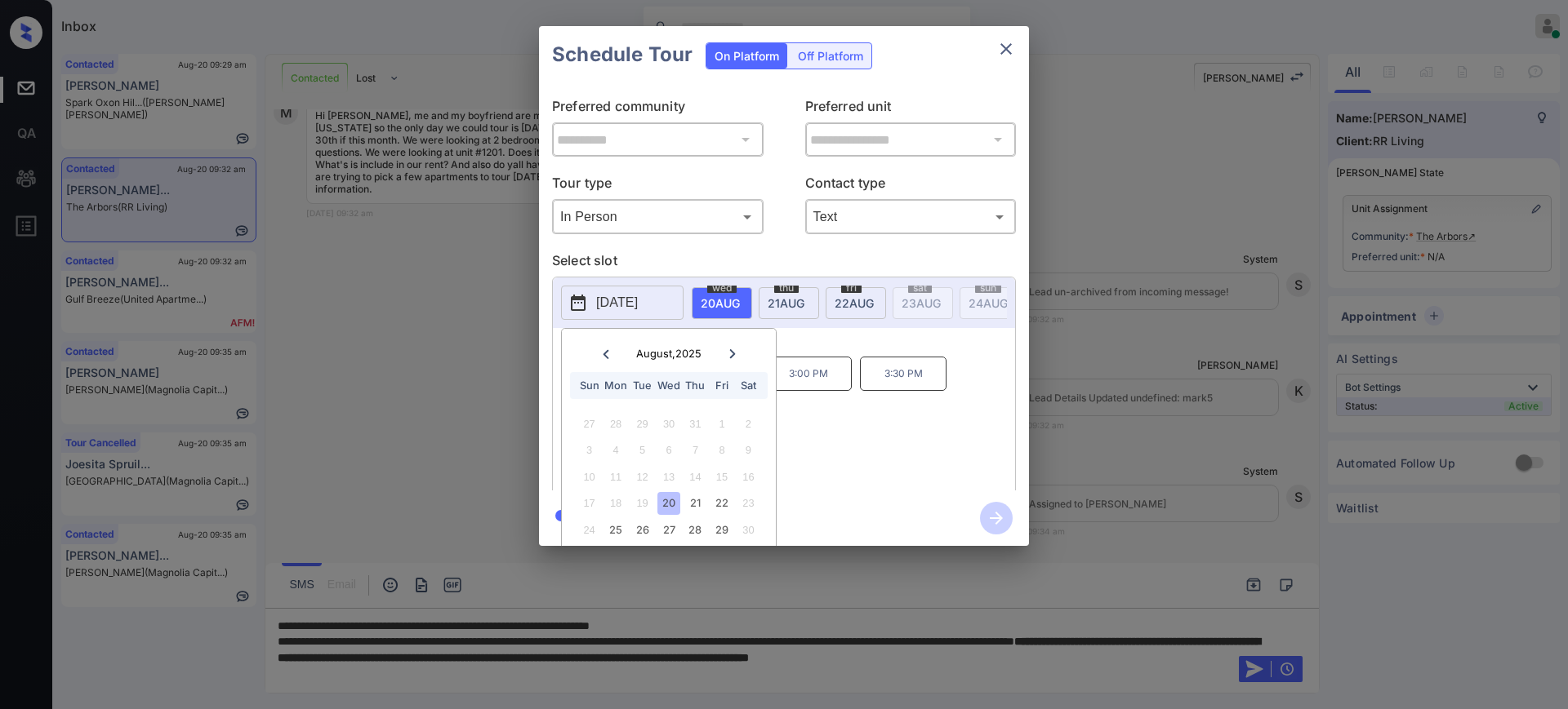
click at [620, 178] on body "Inbox Ajay Kumar Online Set yourself offline Set yourself on break Profile Swit…" at bounding box center [784, 354] width 1568 height 709
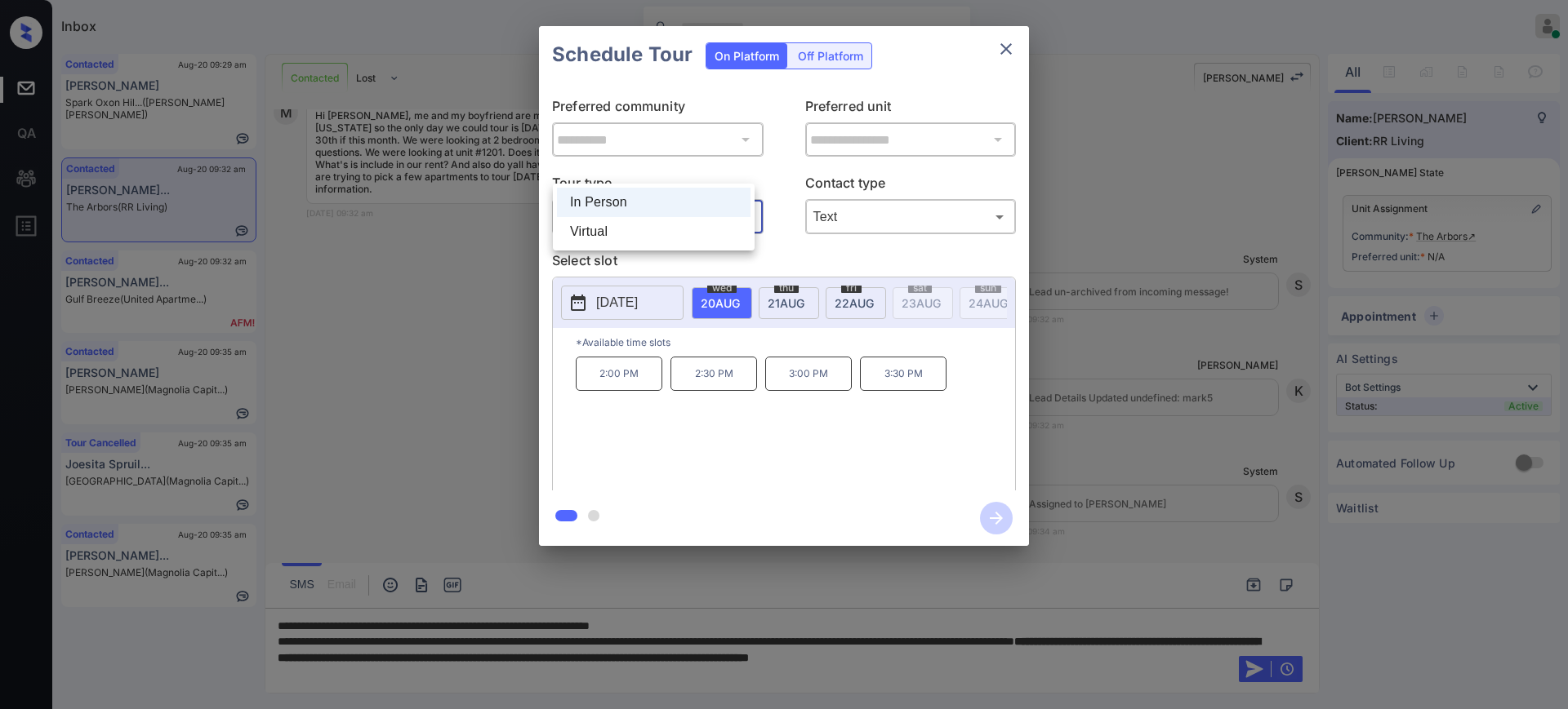
click at [610, 246] on li "Virtual" at bounding box center [653, 232] width 193 height 29
type input "*******"
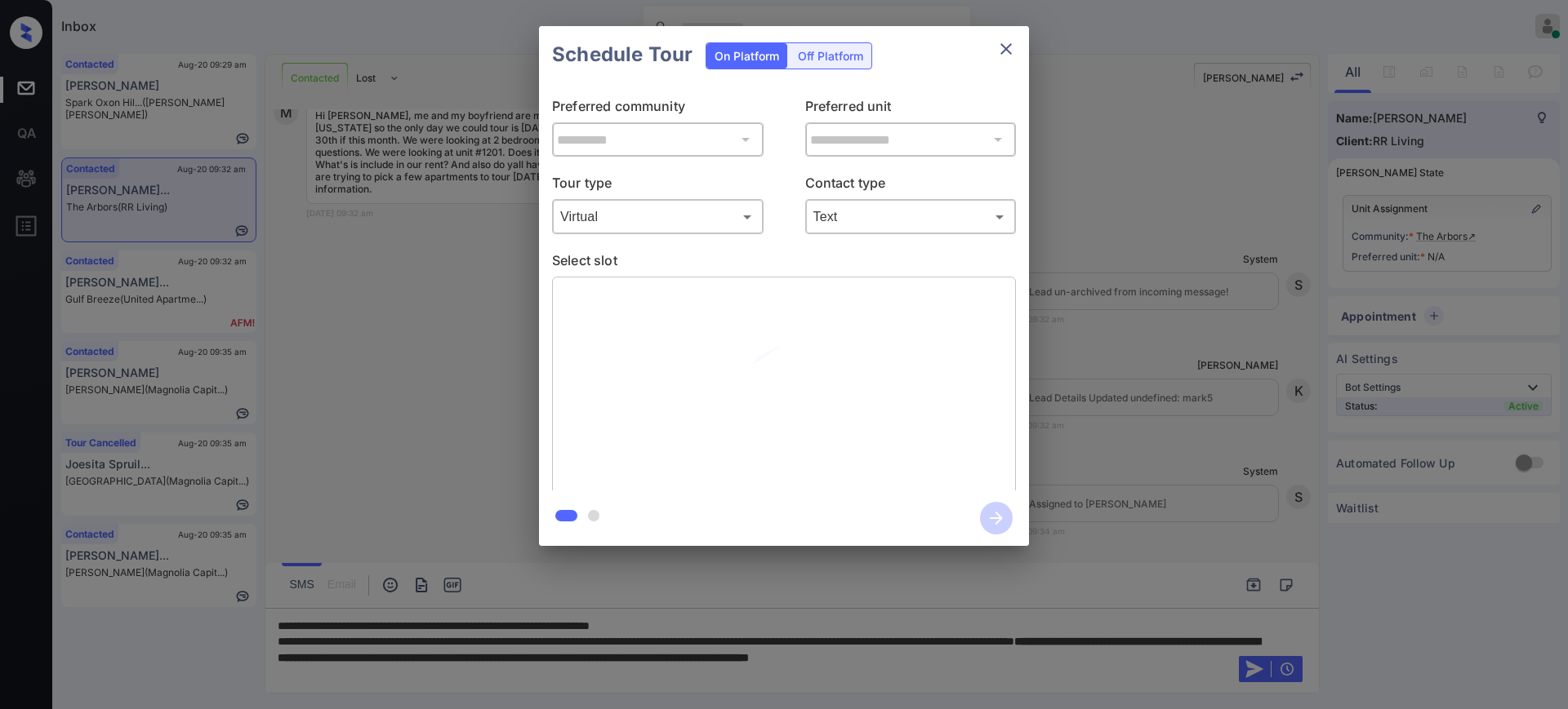
click at [673, 251] on p "Select slot" at bounding box center [783, 263] width 463 height 26
click at [664, 264] on p "Select slot" at bounding box center [783, 263] width 463 height 26
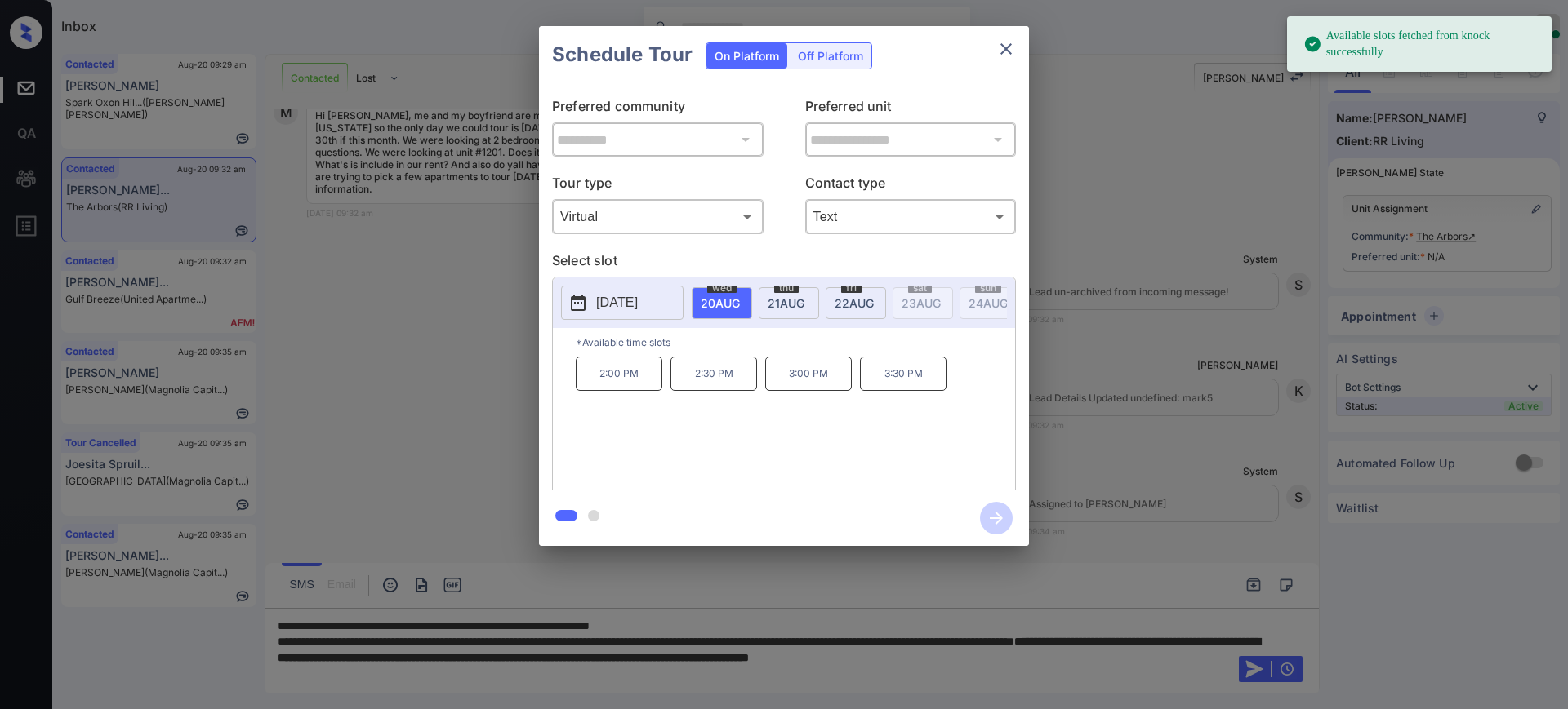
click at [638, 298] on p "[DATE]" at bounding box center [617, 302] width 42 height 20
click at [716, 505] on div "22" at bounding box center [721, 502] width 22 height 22
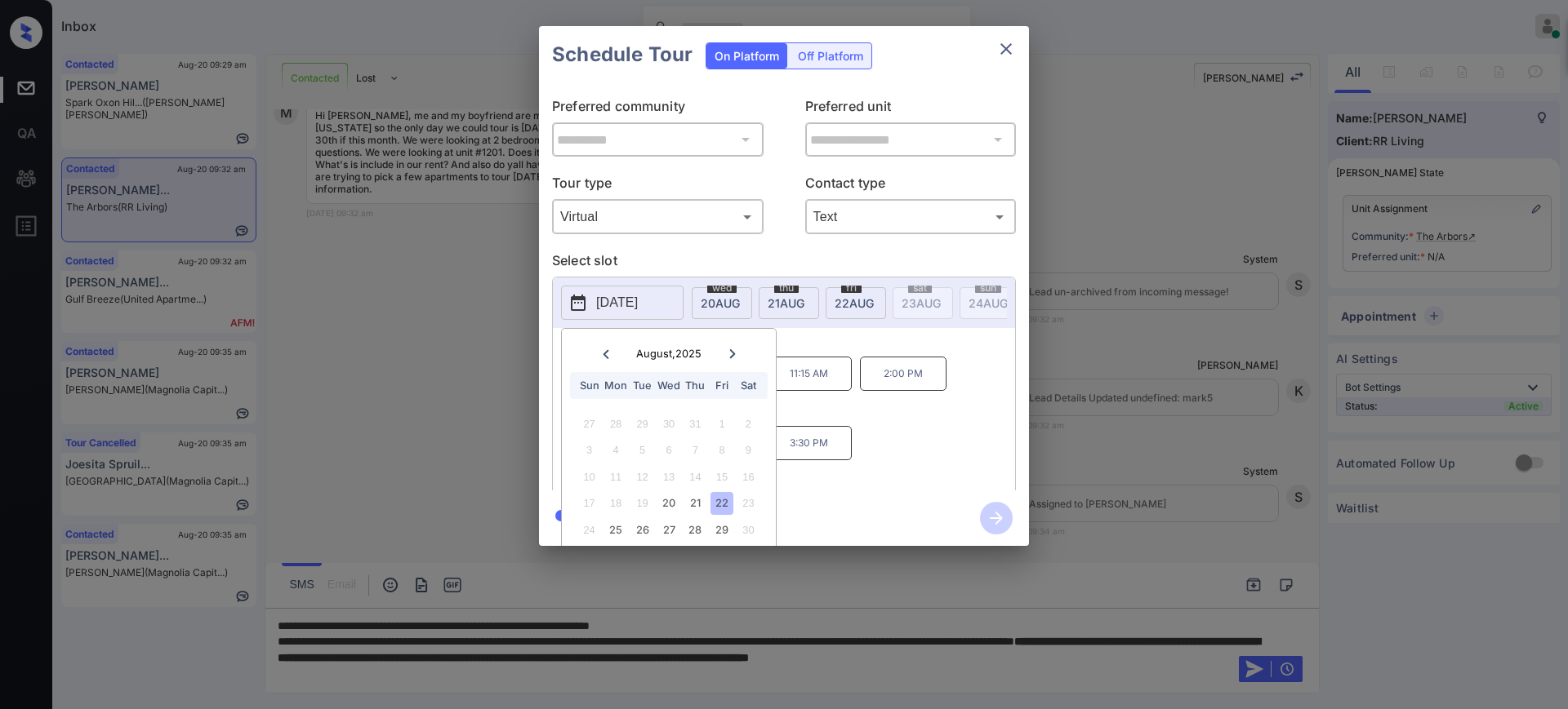
click at [836, 430] on div "10:15 AM 10:45 AM 11:15 AM 2:00 PM 2:30 PM 3:00 PM 3:30 PM" at bounding box center [795, 422] width 439 height 131
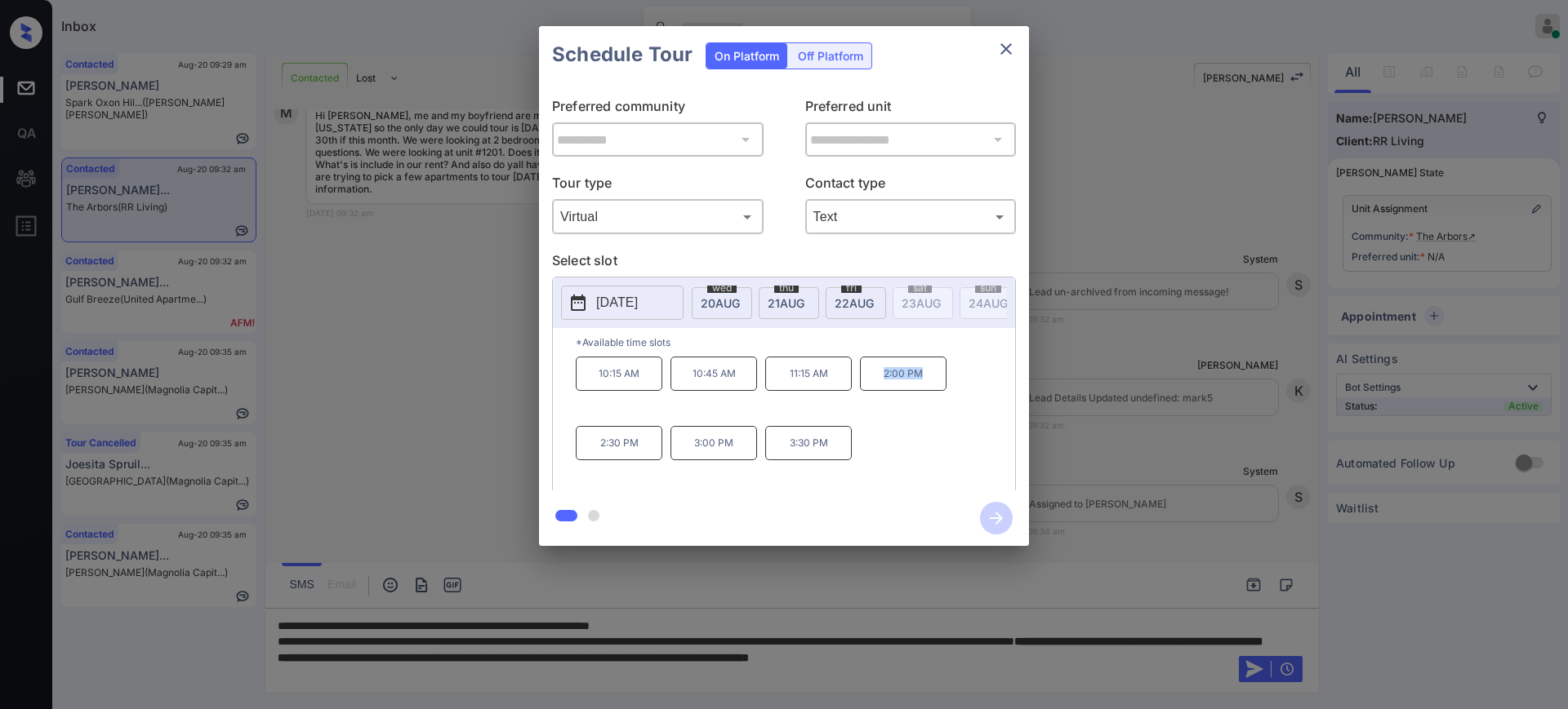
drag, startPoint x: 879, startPoint y: 381, endPoint x: 966, endPoint y: 367, distance: 88.1
click at [936, 390] on p "2:00 PM" at bounding box center [904, 374] width 87 height 35
copy p "2:00 PM"
click at [999, 42] on icon "close" at bounding box center [1006, 48] width 20 height 20
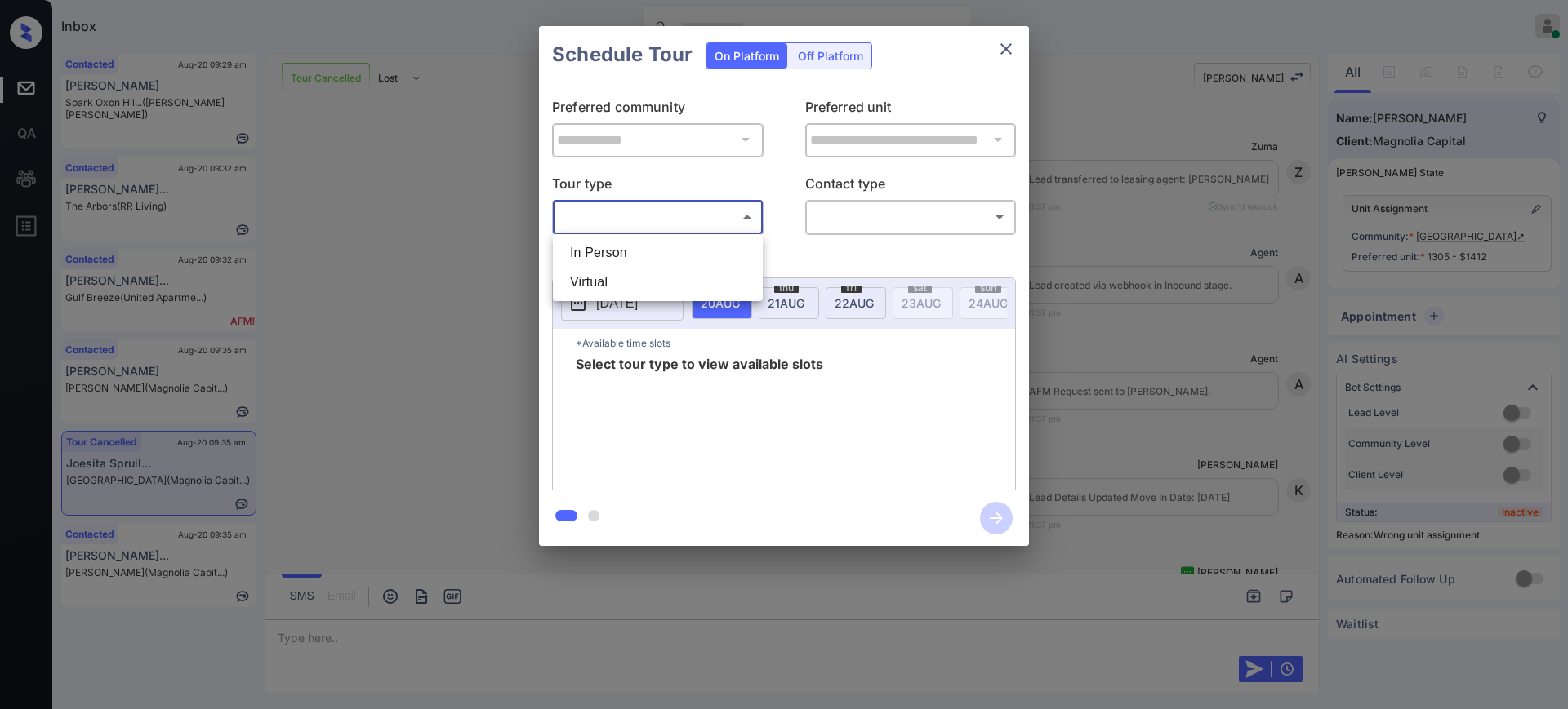
scroll to position [4141, 0]
click at [642, 246] on li "In Person" at bounding box center [658, 253] width 202 height 29
type input "********"
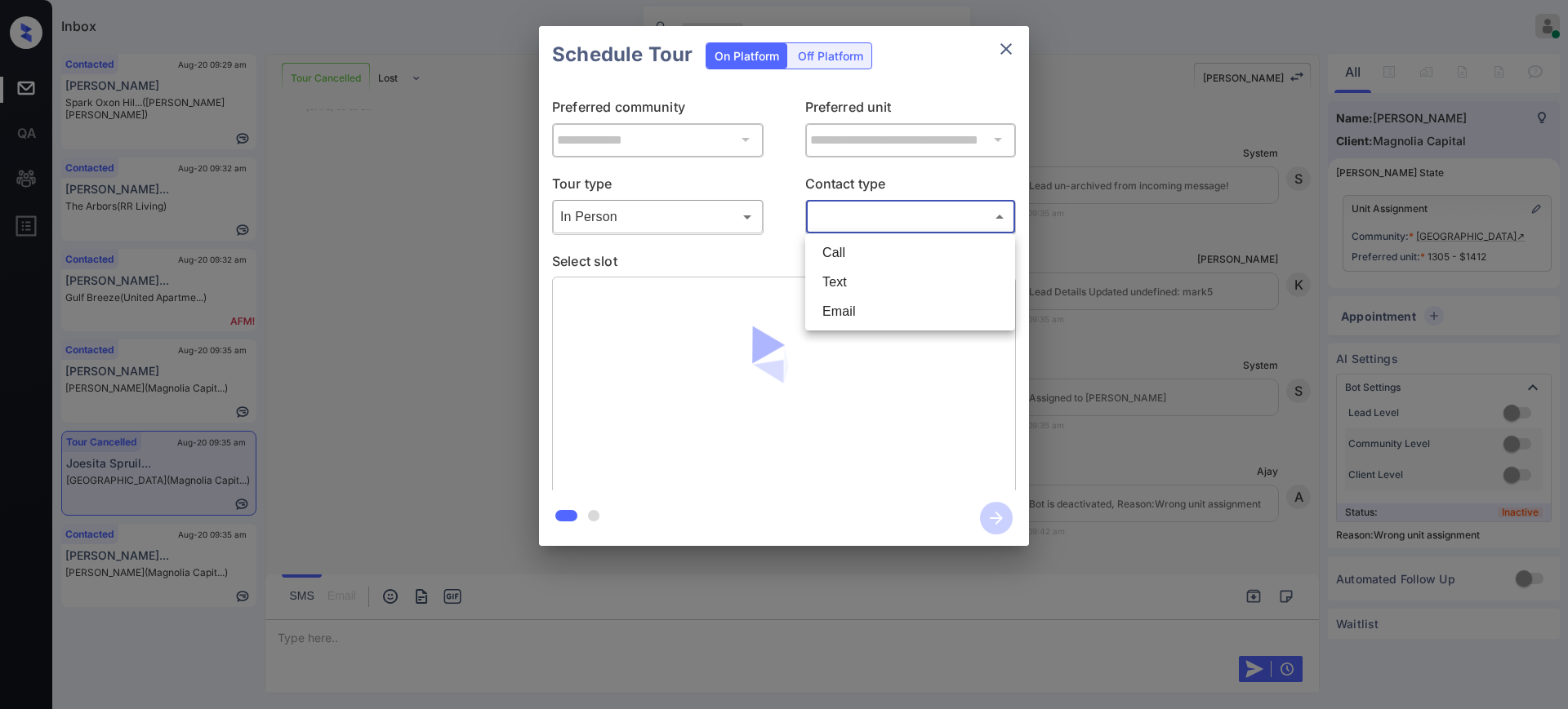
click at [849, 220] on body "Inbox [PERSON_NAME] Online Set yourself offline Set yourself on break Profile S…" at bounding box center [784, 354] width 1568 height 709
click at [831, 280] on li "Text" at bounding box center [910, 282] width 202 height 29
type input "****"
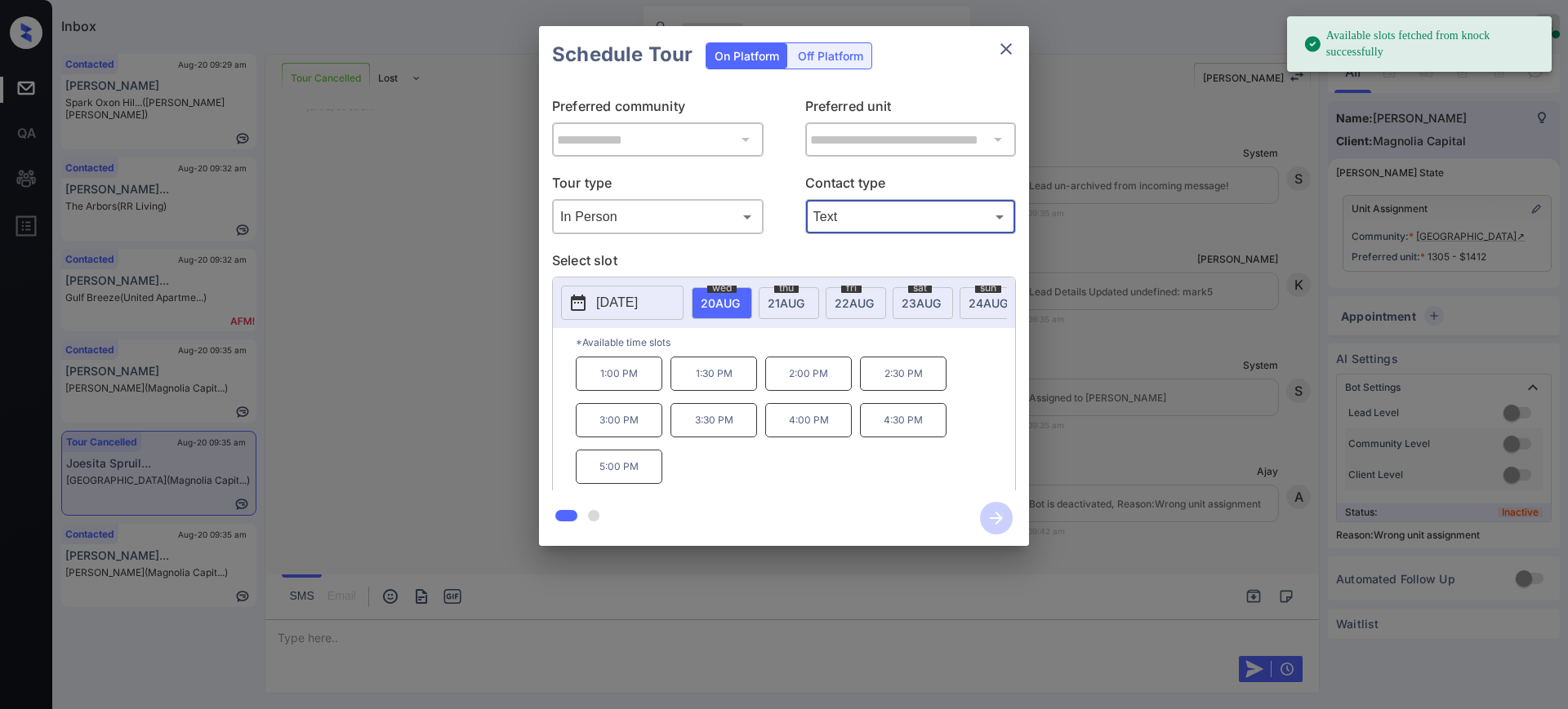
click at [638, 306] on p "[DATE]" at bounding box center [617, 302] width 42 height 20
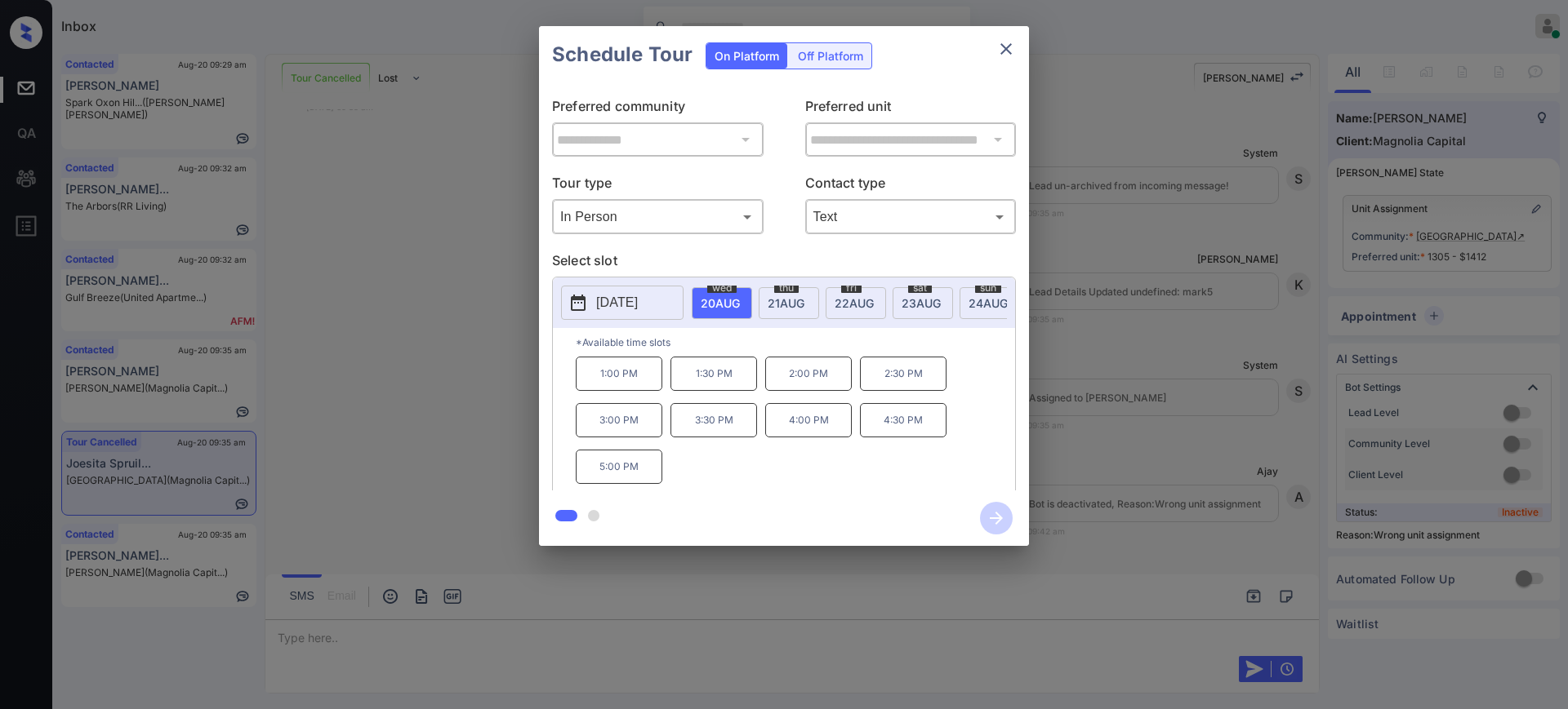
scroll to position [0, 0]
click at [1171, 401] on div "**********" at bounding box center [784, 286] width 1568 height 572
